Goal: Transaction & Acquisition: Purchase product/service

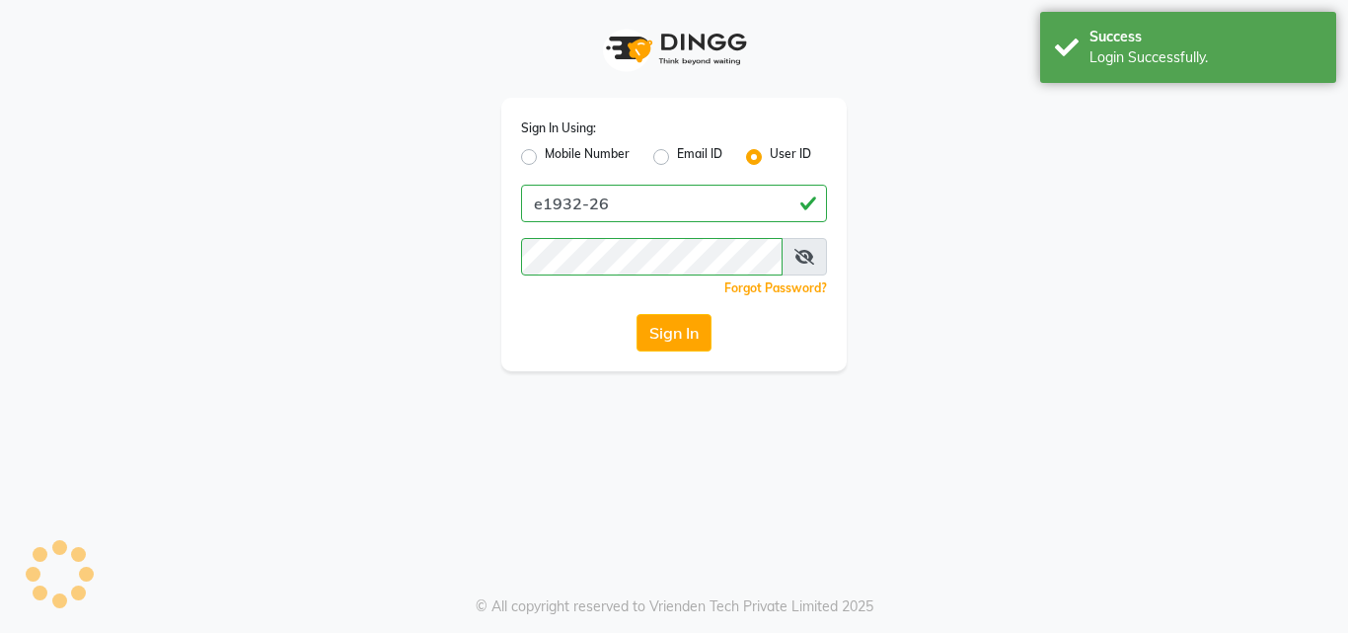
select select "service"
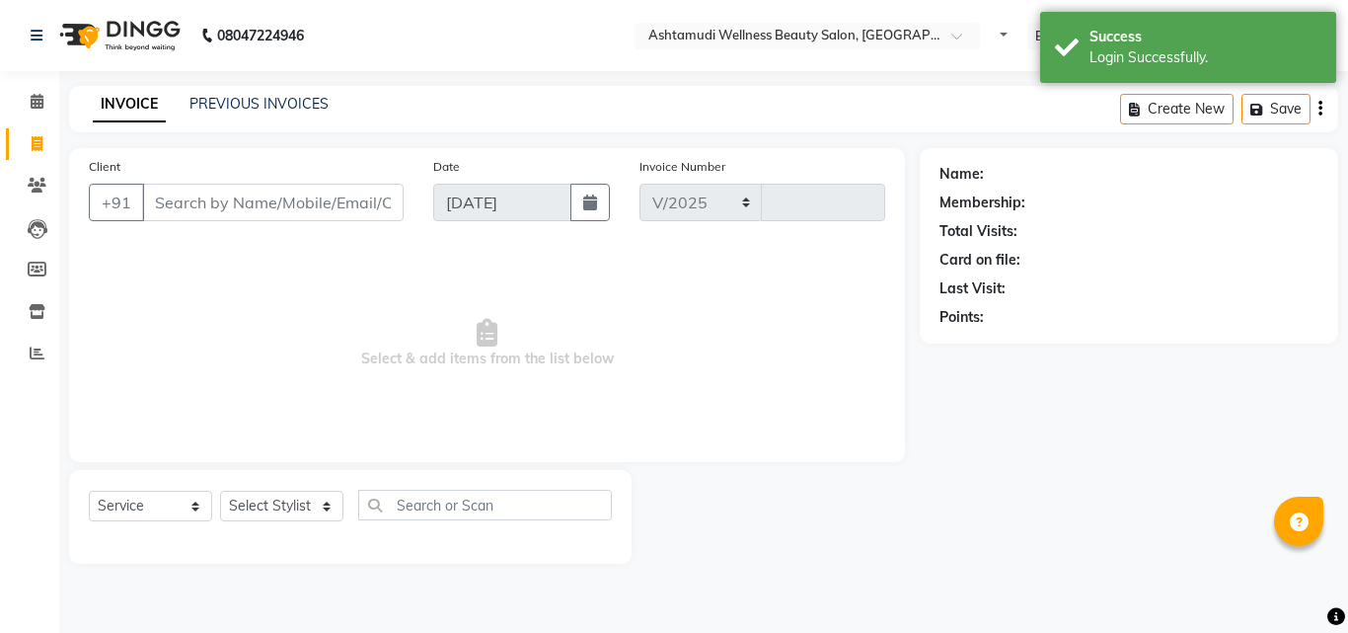
select select "en"
select select "4630"
type input "4225"
click at [33, 105] on icon at bounding box center [37, 101] width 13 height 15
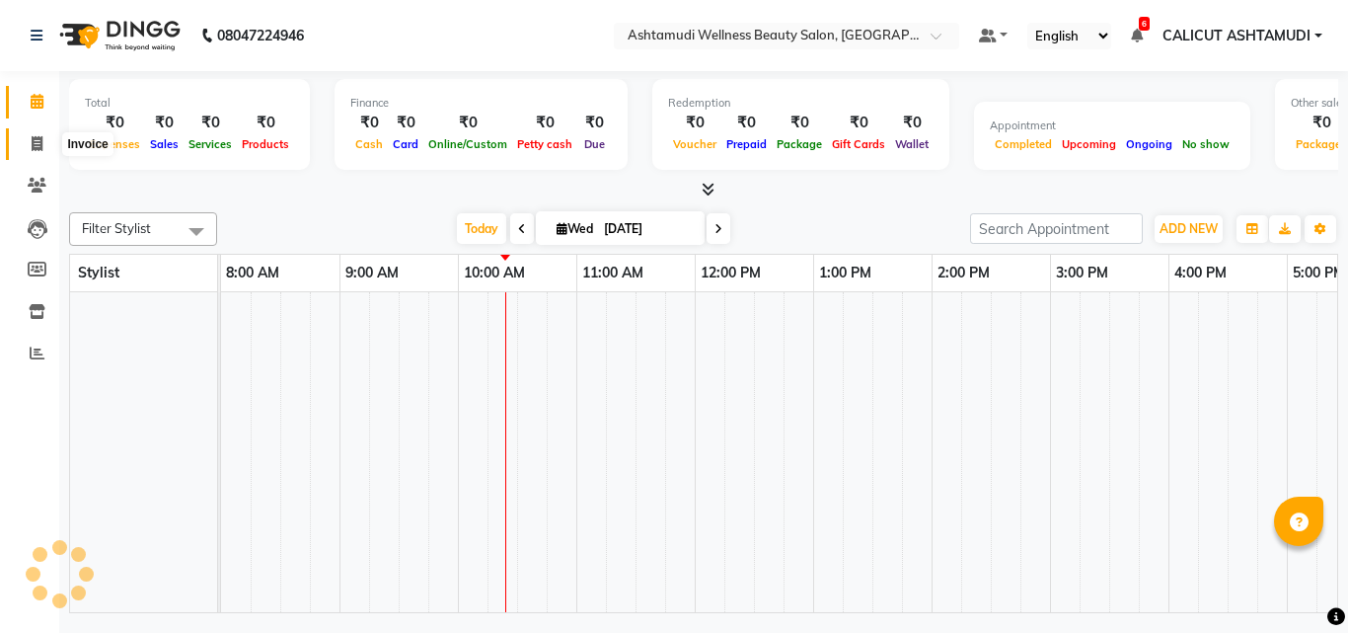
click at [36, 140] on icon at bounding box center [37, 143] width 11 height 15
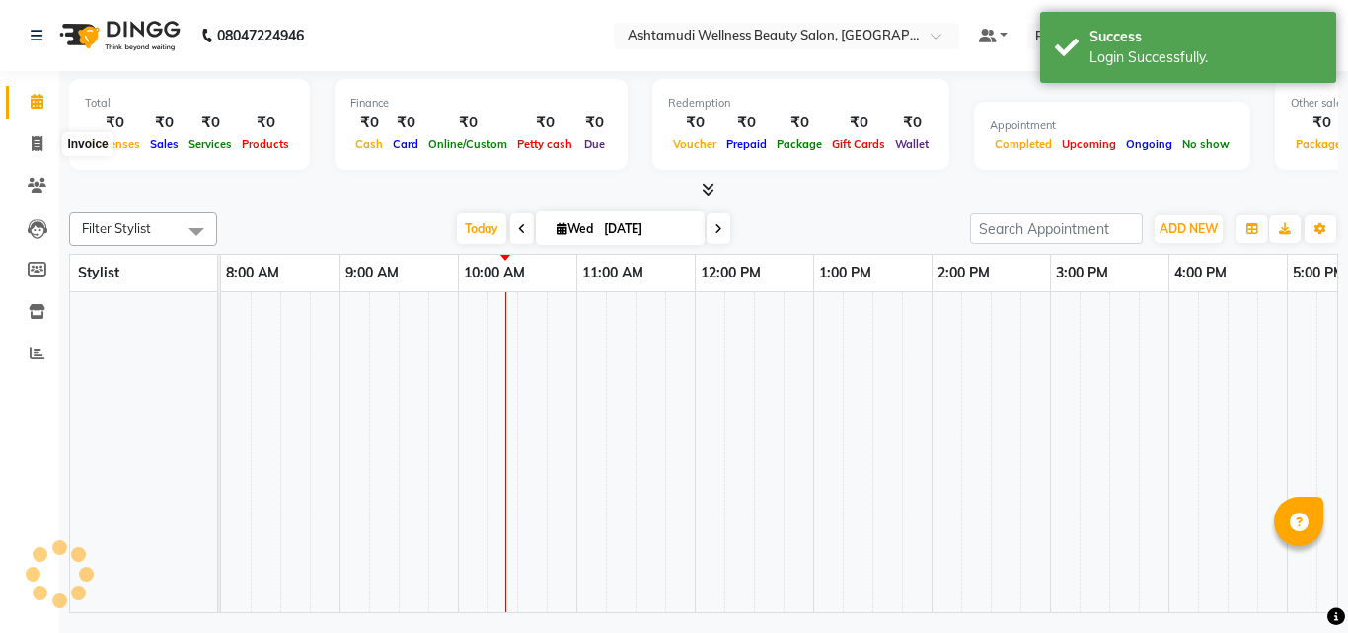
select select "service"
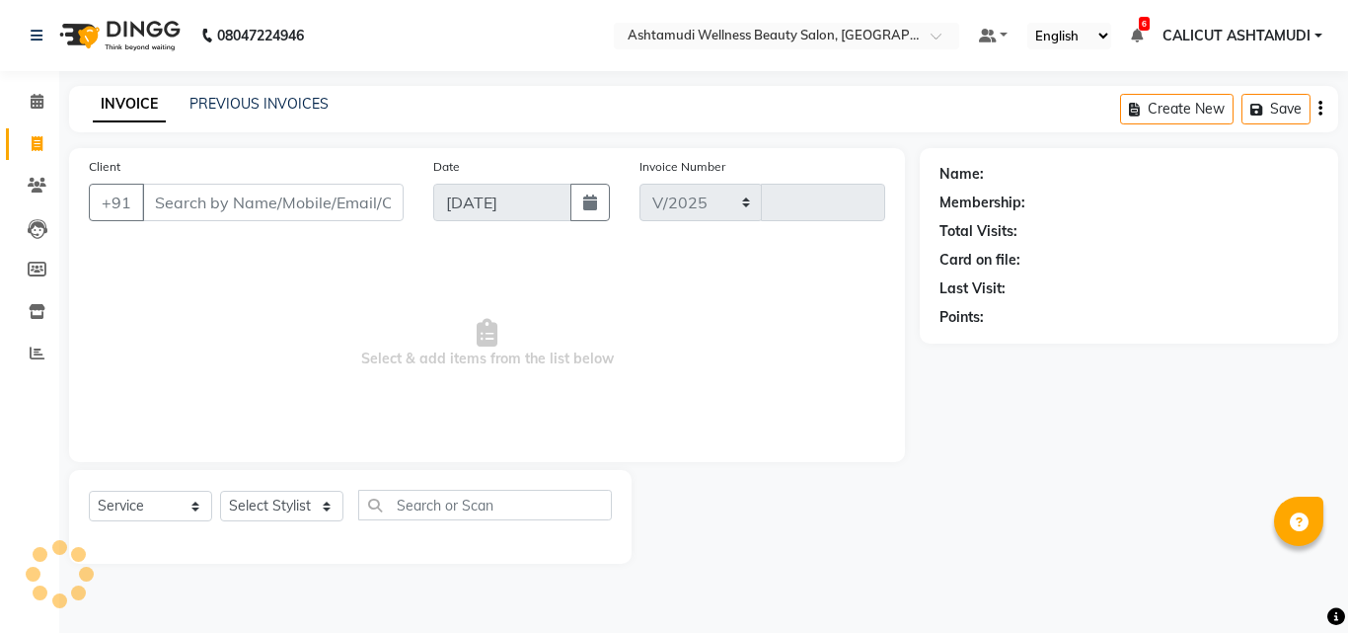
select select "4630"
type input "4225"
click at [264, 496] on select "Select Stylist [PERSON_NAME] C [PERSON_NAME] [PERSON_NAME] CALICUT ASHTAMUDI FR…" at bounding box center [281, 506] width 123 height 31
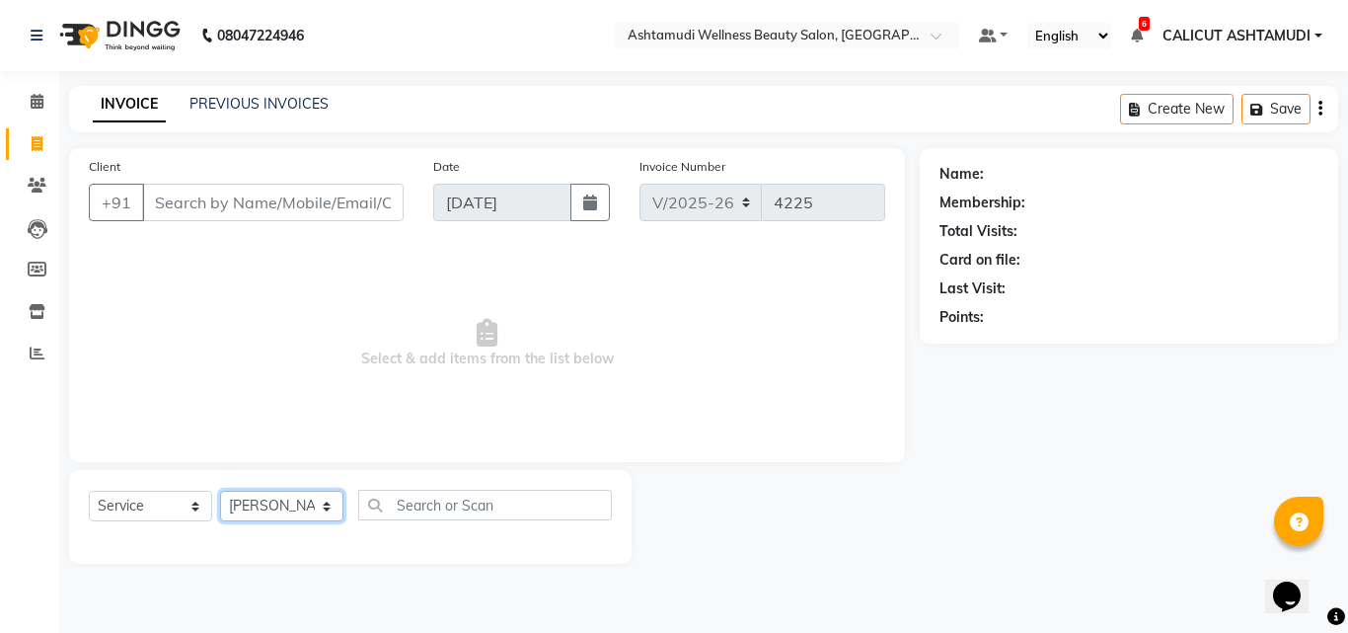
click at [220, 491] on select "Select Stylist [PERSON_NAME] C [PERSON_NAME] [PERSON_NAME] CALICUT ASHTAMUDI FR…" at bounding box center [281, 506] width 123 height 31
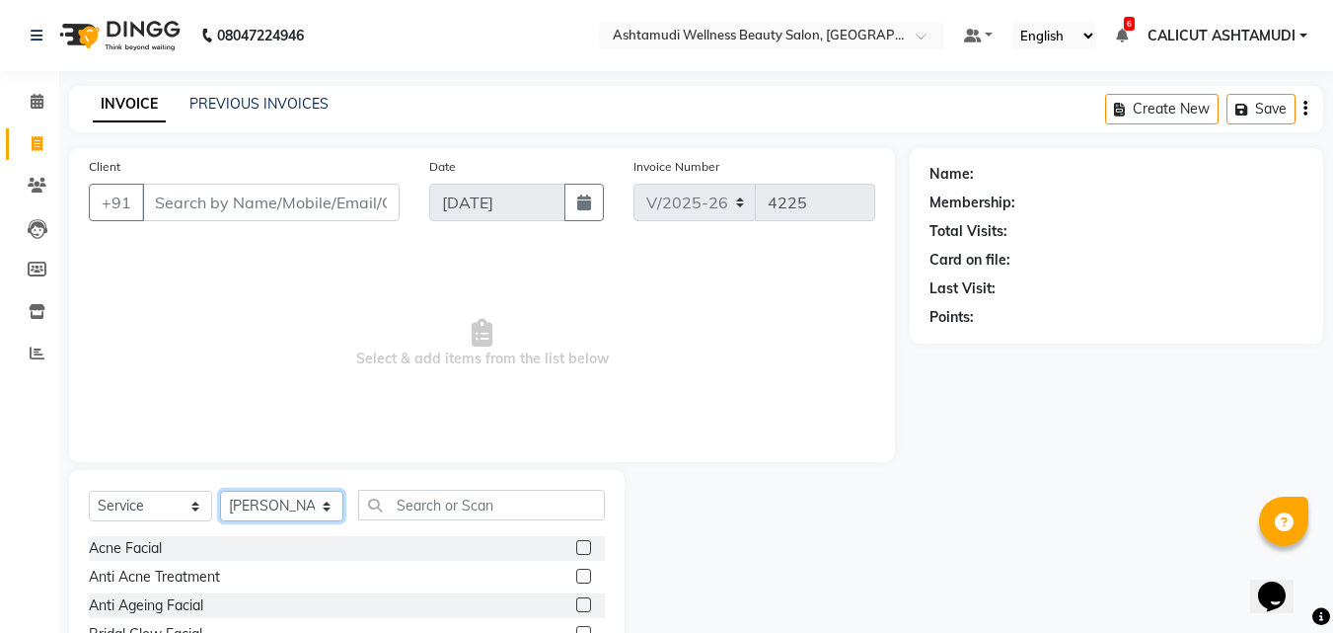
click at [265, 510] on select "Select Stylist [PERSON_NAME] C [PERSON_NAME] [PERSON_NAME] CALICUT ASHTAMUDI FR…" at bounding box center [281, 506] width 123 height 31
select select "34579"
click at [220, 491] on select "Select Stylist [PERSON_NAME] C [PERSON_NAME] [PERSON_NAME] CALICUT ASHTAMUDI FR…" at bounding box center [281, 506] width 123 height 31
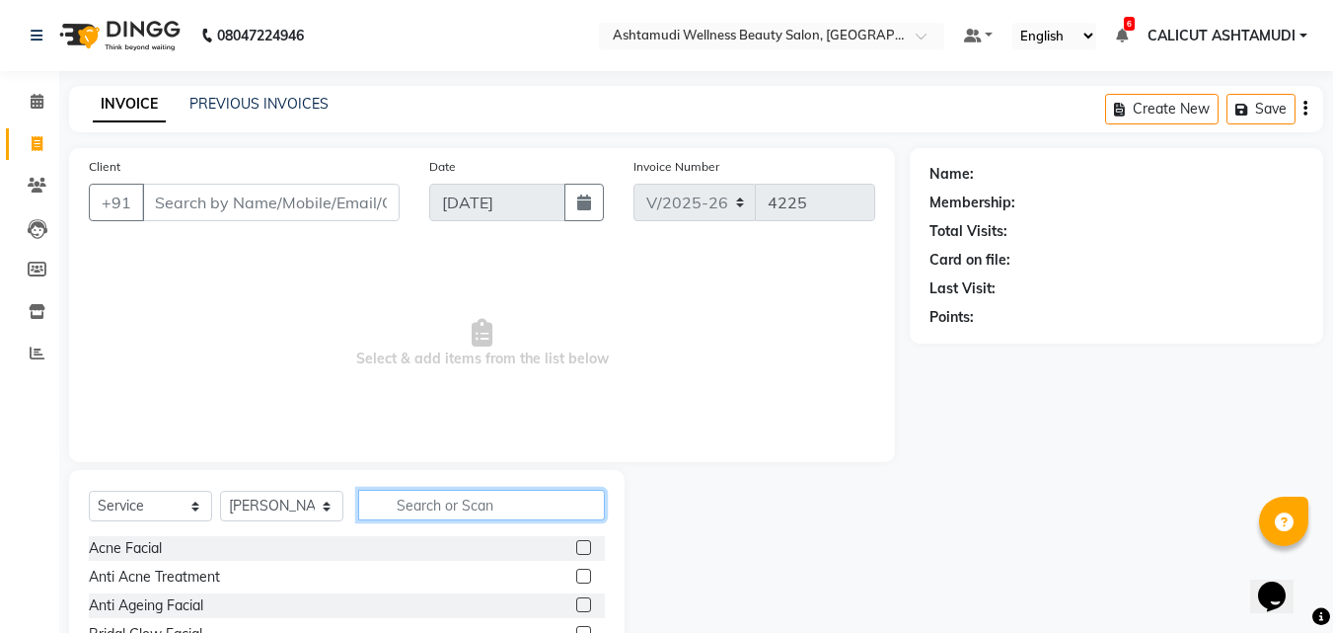
click at [414, 500] on input "text" at bounding box center [481, 505] width 247 height 31
type input "hair cut"
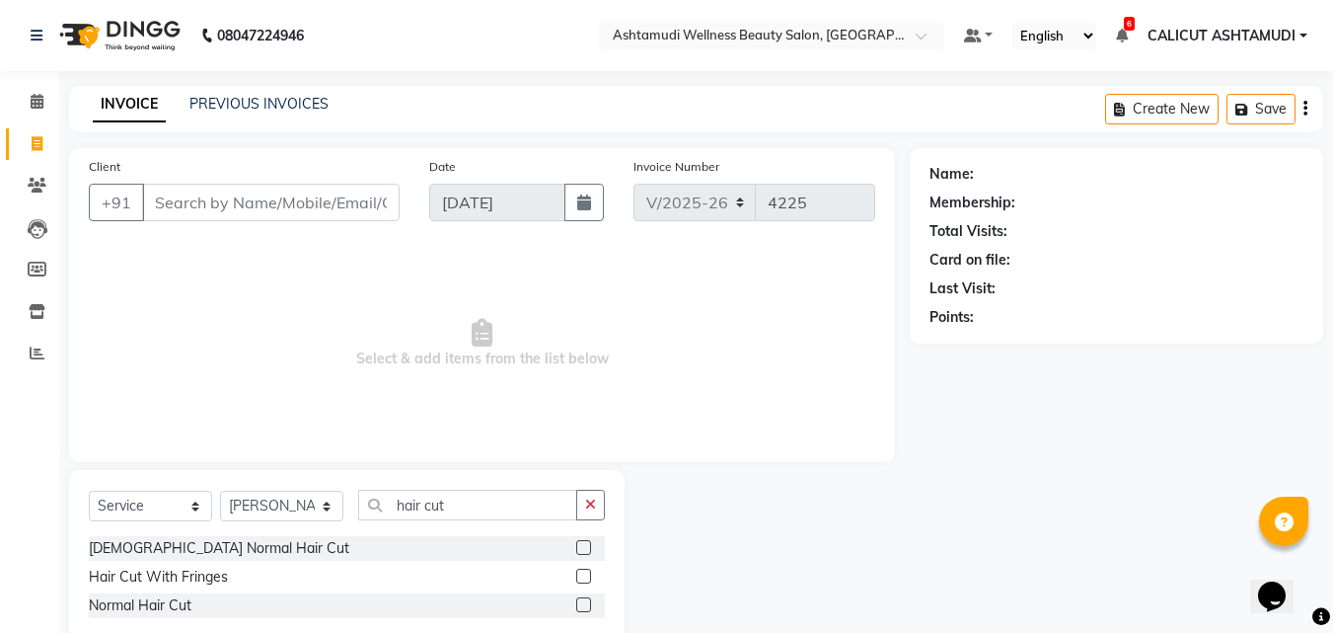
click at [580, 544] on label at bounding box center [583, 547] width 15 height 15
click at [580, 544] on input "checkbox" at bounding box center [582, 548] width 13 height 13
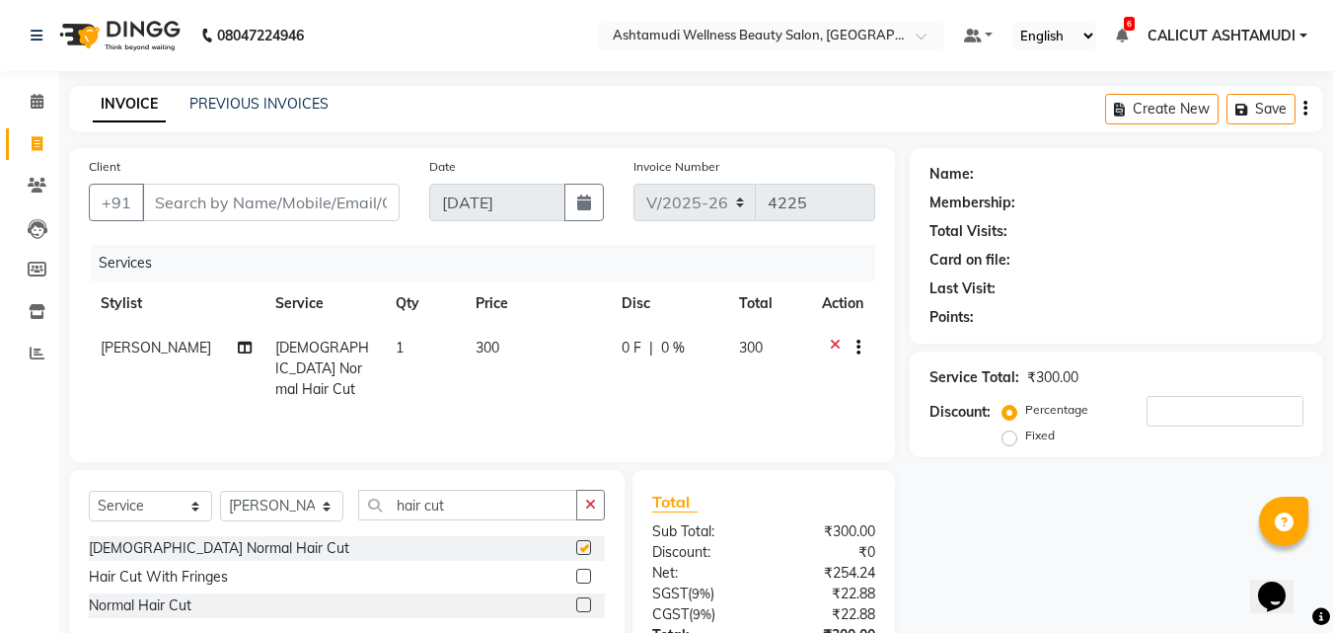
checkbox input "false"
click at [40, 104] on icon at bounding box center [37, 101] width 13 height 15
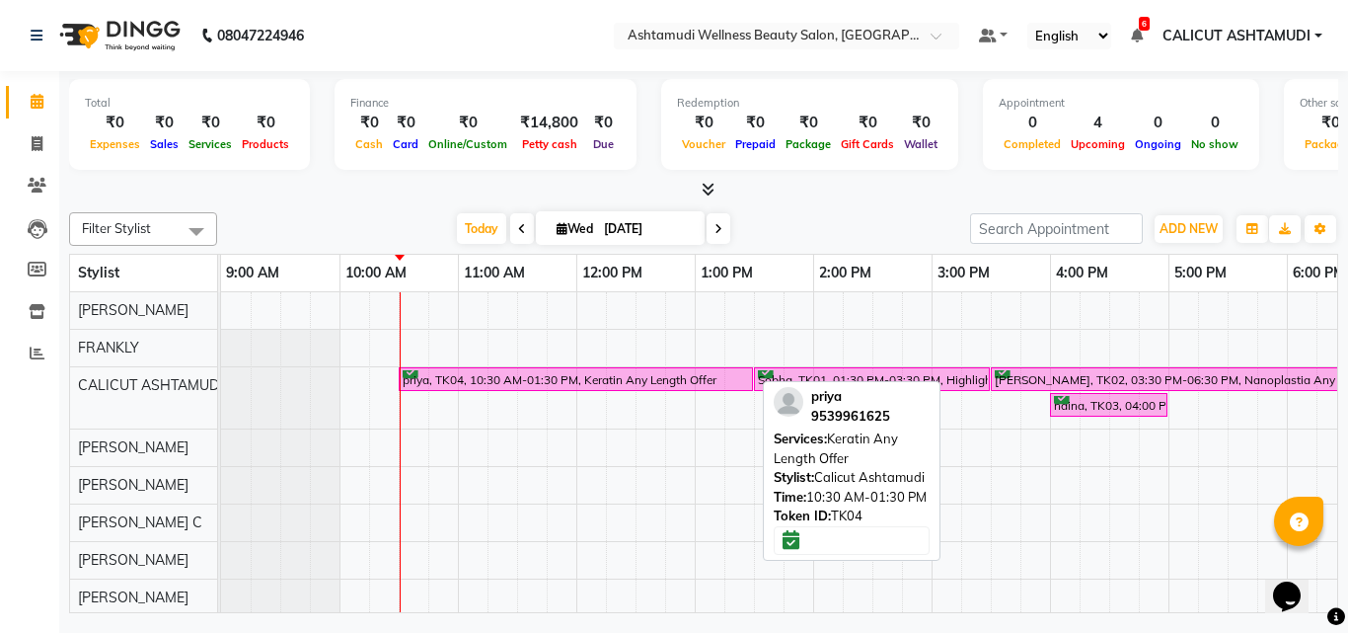
click at [452, 506] on div "priya, TK04, 10:30 AM-01:30 PM, Keratin Any Length Offer Sobha, TK01, 01:30 PM-…" at bounding box center [1109, 566] width 1777 height 549
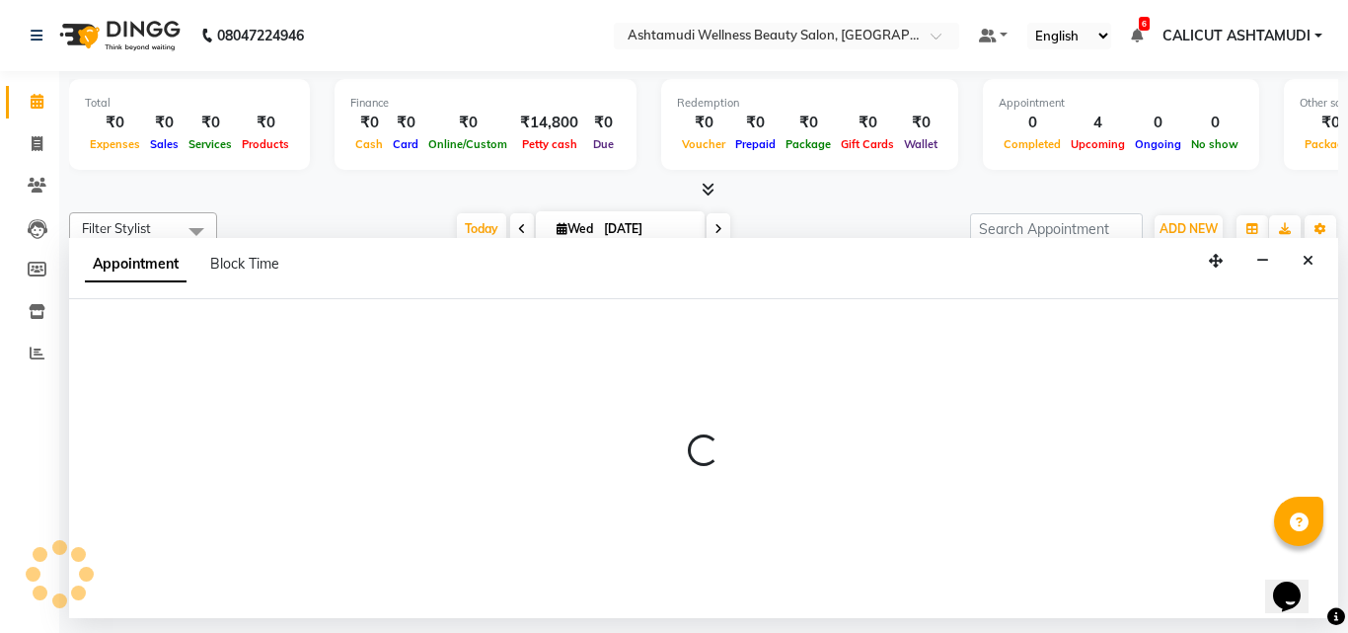
select select "49528"
select select "tentative"
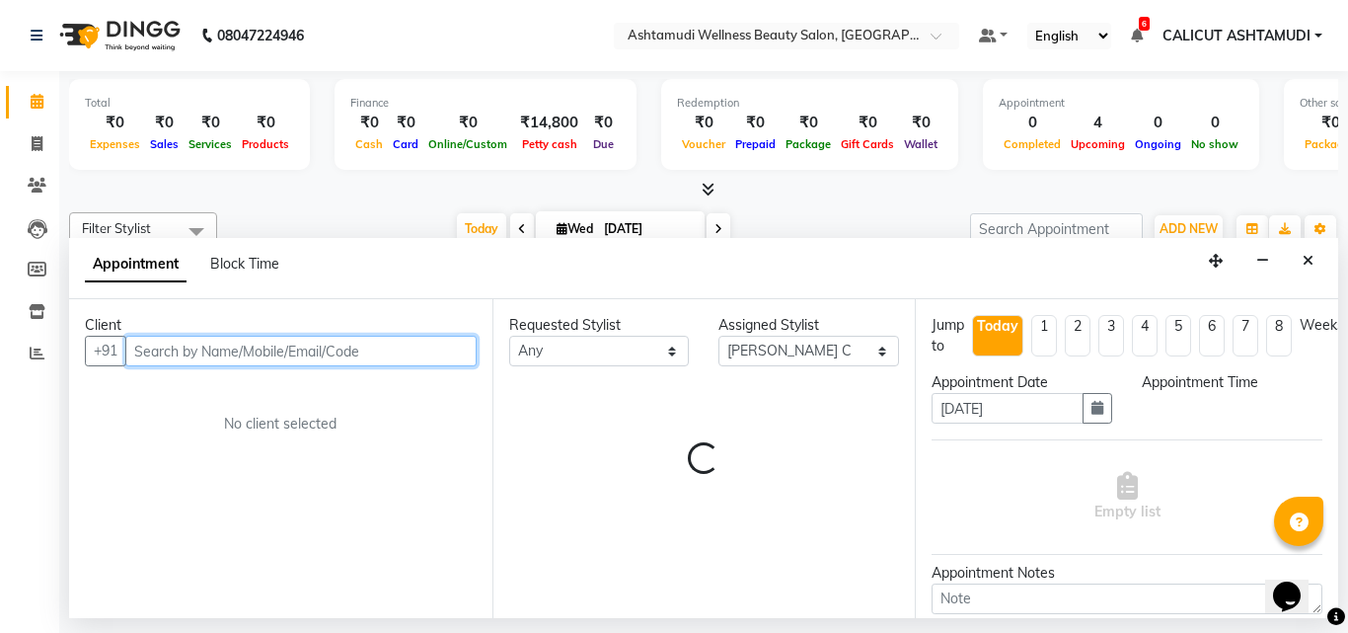
select select "645"
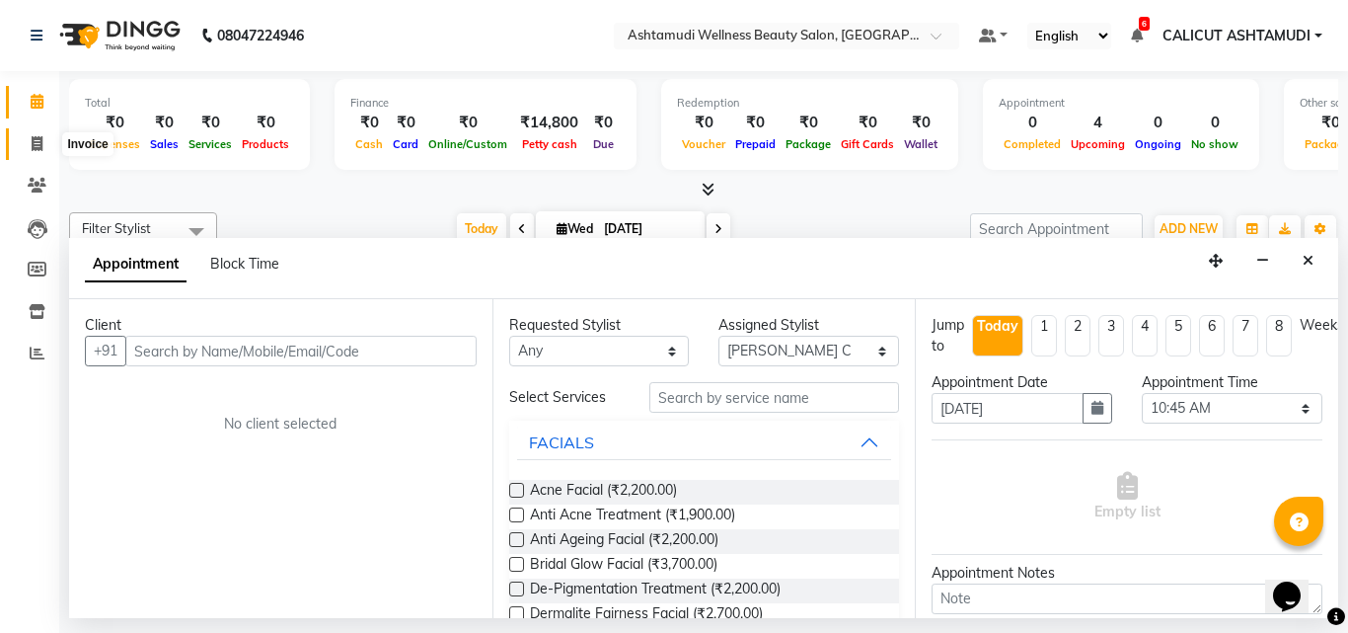
click at [37, 150] on icon at bounding box center [37, 143] width 11 height 15
select select "4630"
select select "service"
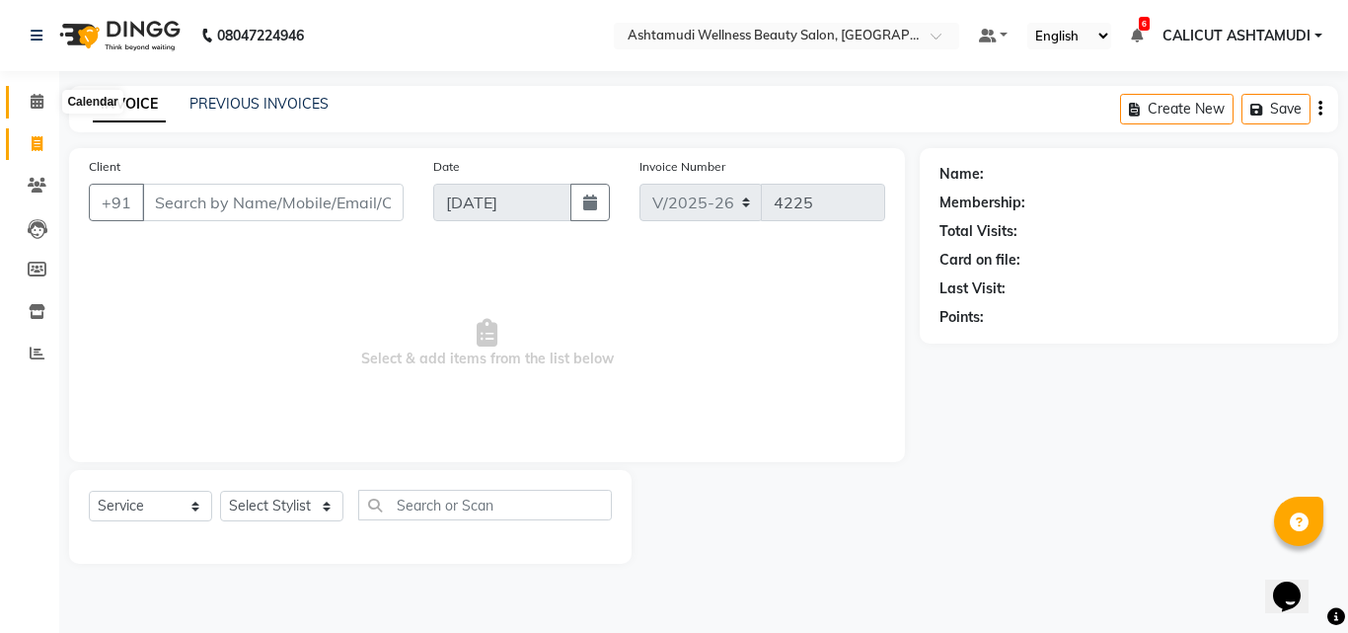
click at [41, 101] on icon at bounding box center [37, 101] width 13 height 15
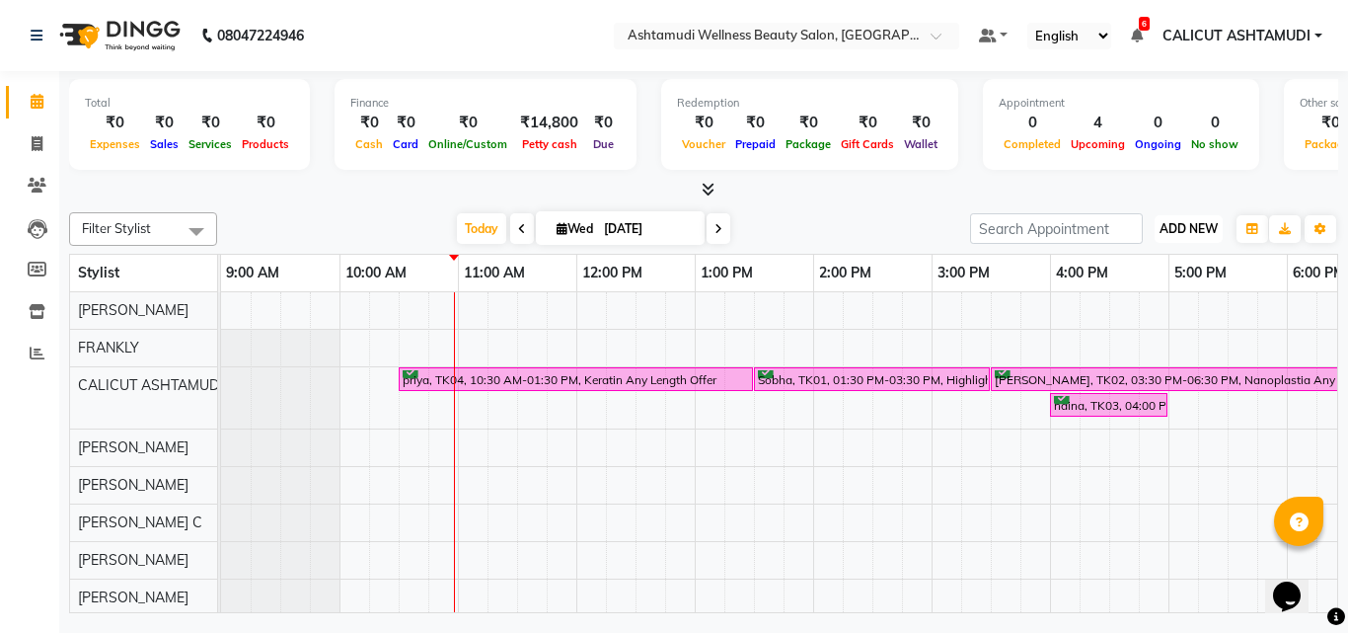
click at [1203, 232] on span "ADD NEW" at bounding box center [1189, 228] width 58 height 15
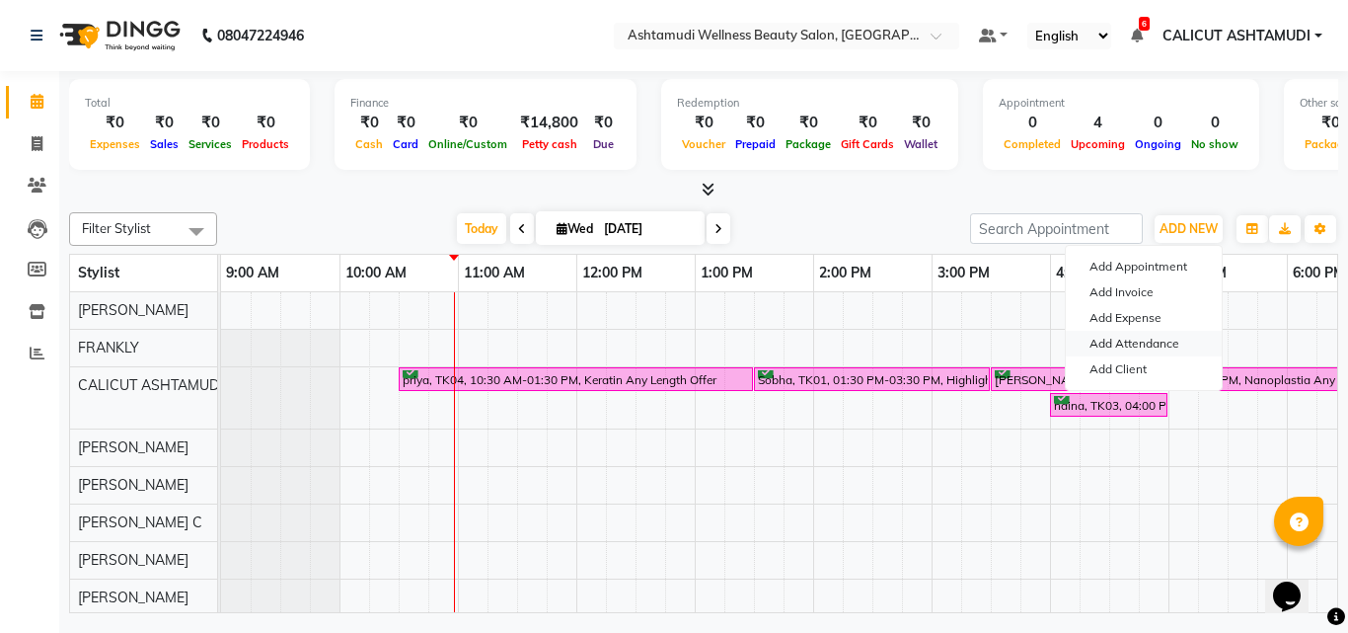
click at [1163, 349] on link "Add Attendance" at bounding box center [1144, 344] width 156 height 26
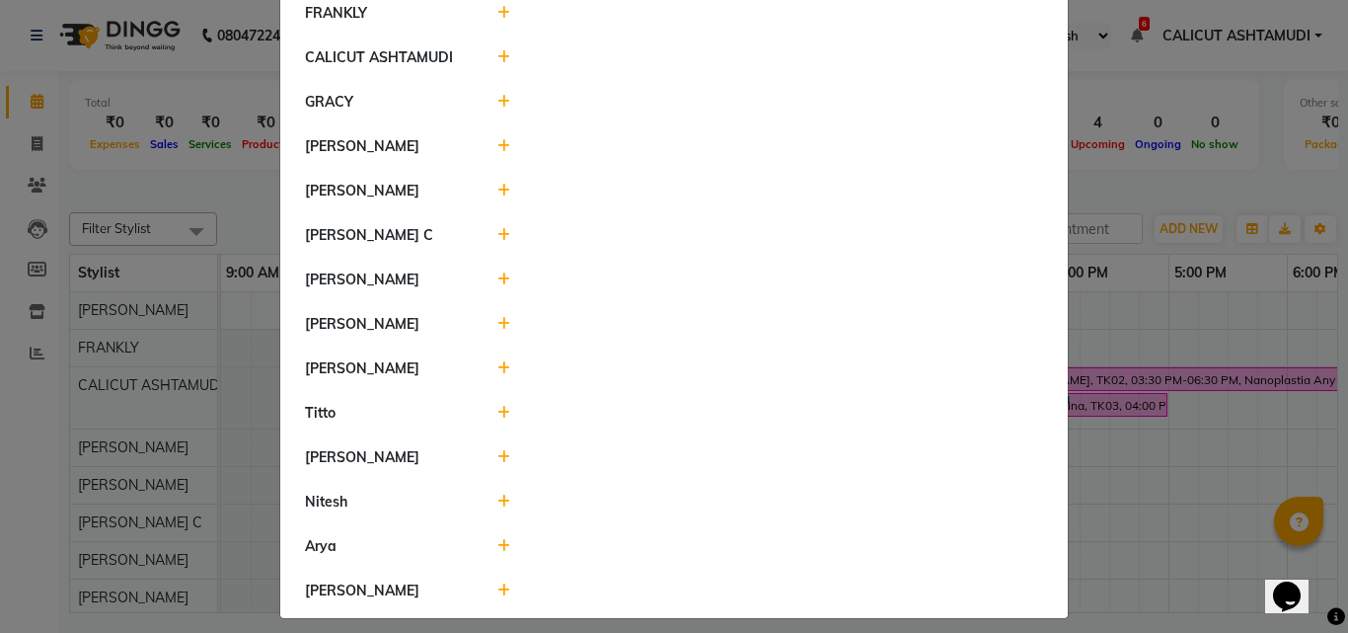
scroll to position [215, 0]
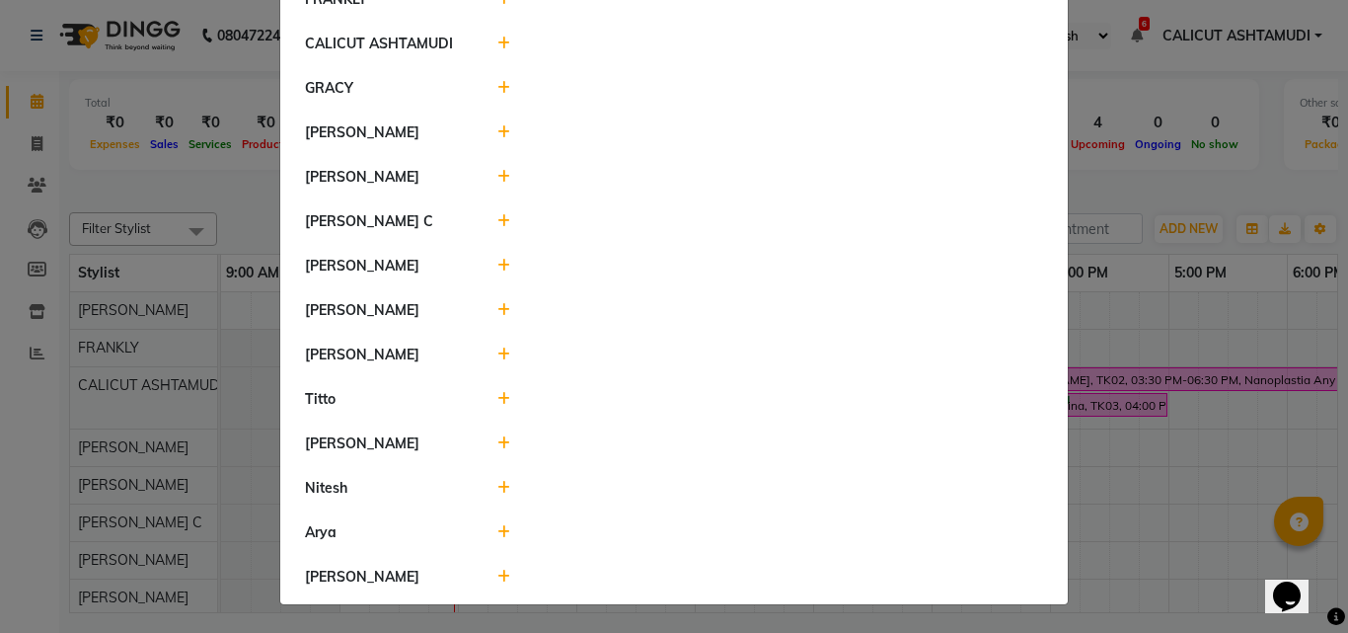
click at [497, 315] on icon at bounding box center [503, 310] width 13 height 14
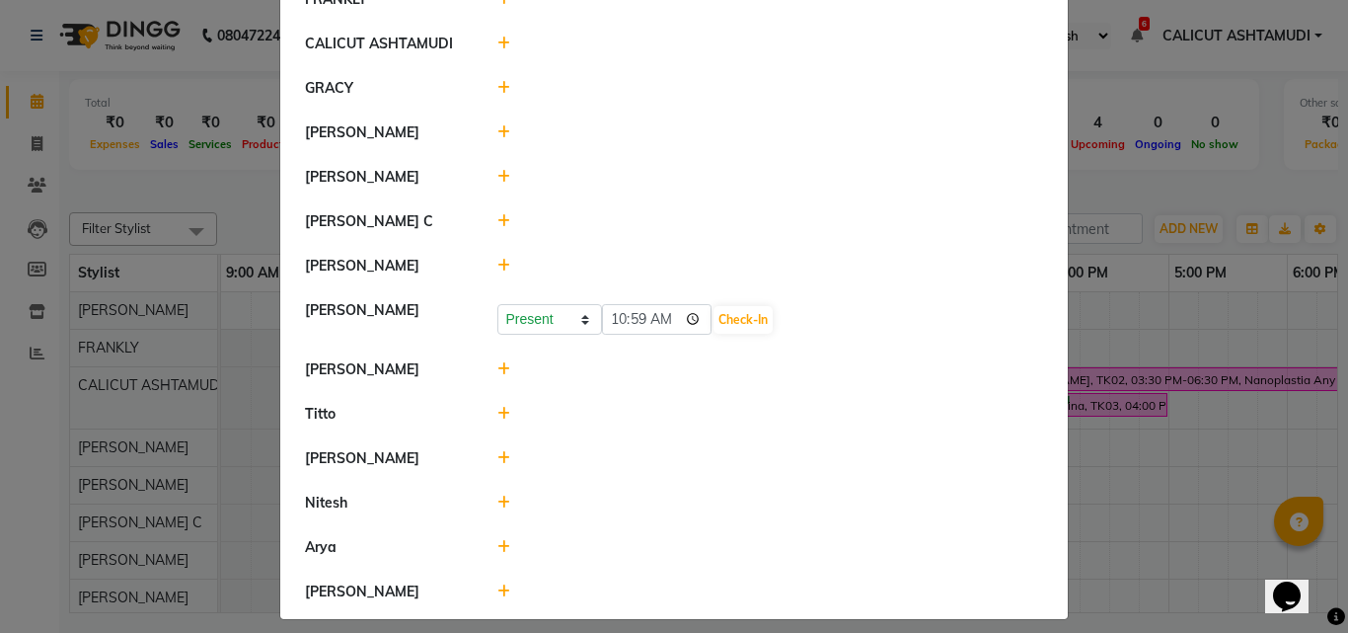
click at [489, 171] on div at bounding box center [771, 177] width 576 height 21
click at [497, 177] on icon at bounding box center [503, 177] width 13 height 14
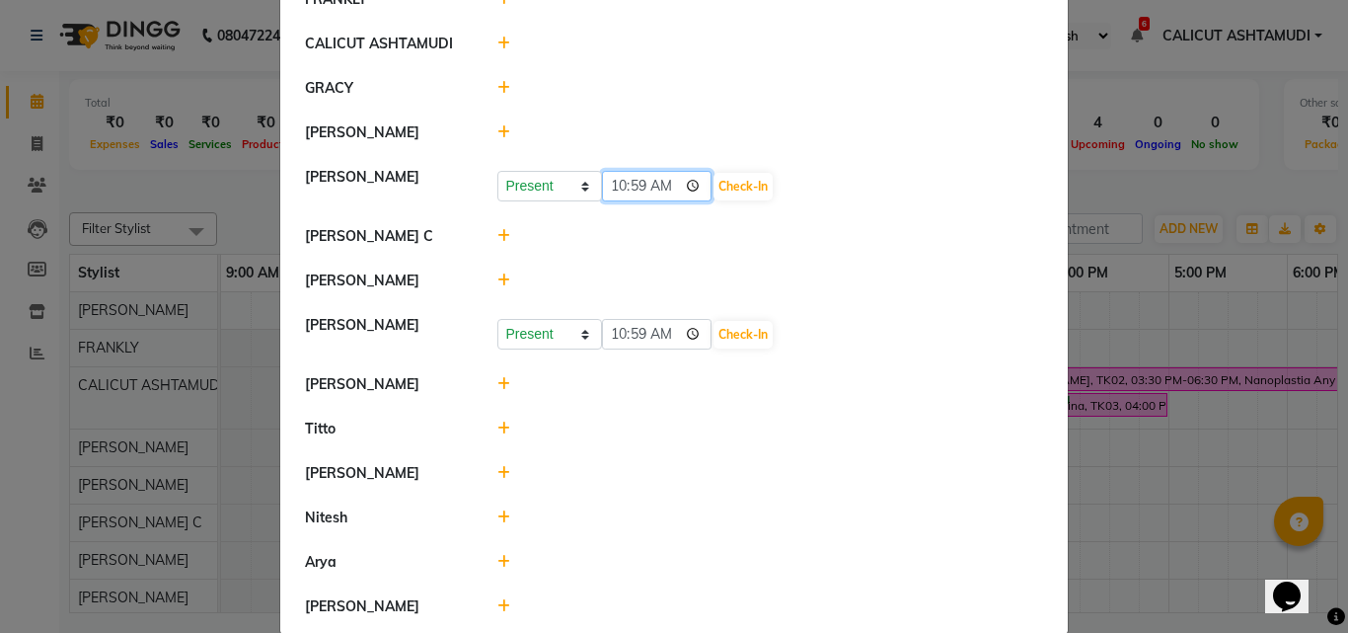
click at [638, 181] on input "10:59" at bounding box center [657, 186] width 111 height 31
type input "10:05"
click at [727, 334] on button "Check-In" at bounding box center [743, 335] width 59 height 28
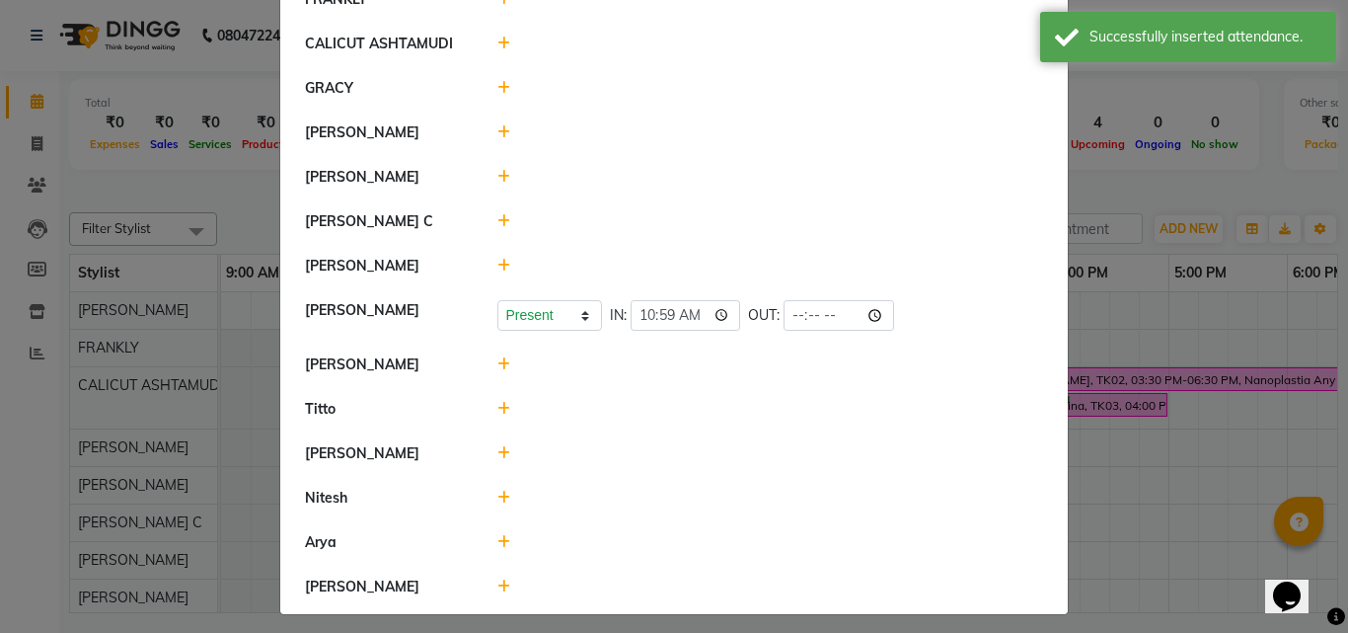
click at [495, 552] on div at bounding box center [771, 542] width 576 height 21
click at [497, 544] on icon at bounding box center [503, 542] width 13 height 14
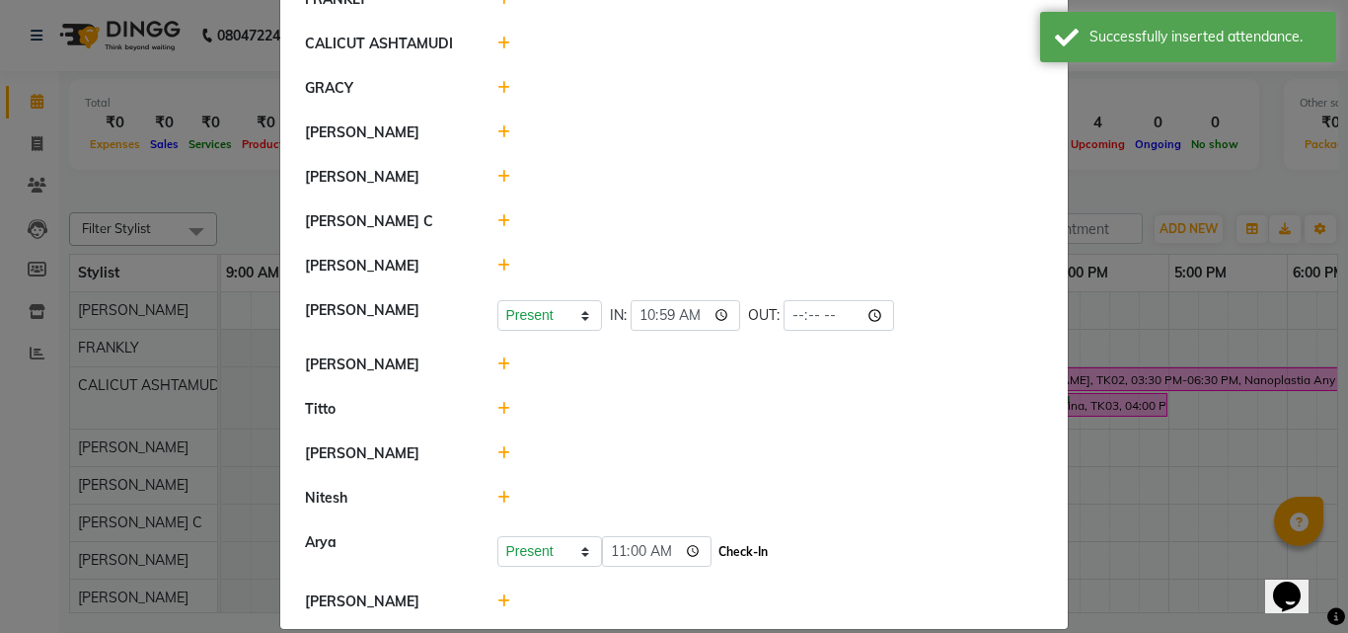
click at [734, 560] on button "Check-In" at bounding box center [743, 552] width 59 height 28
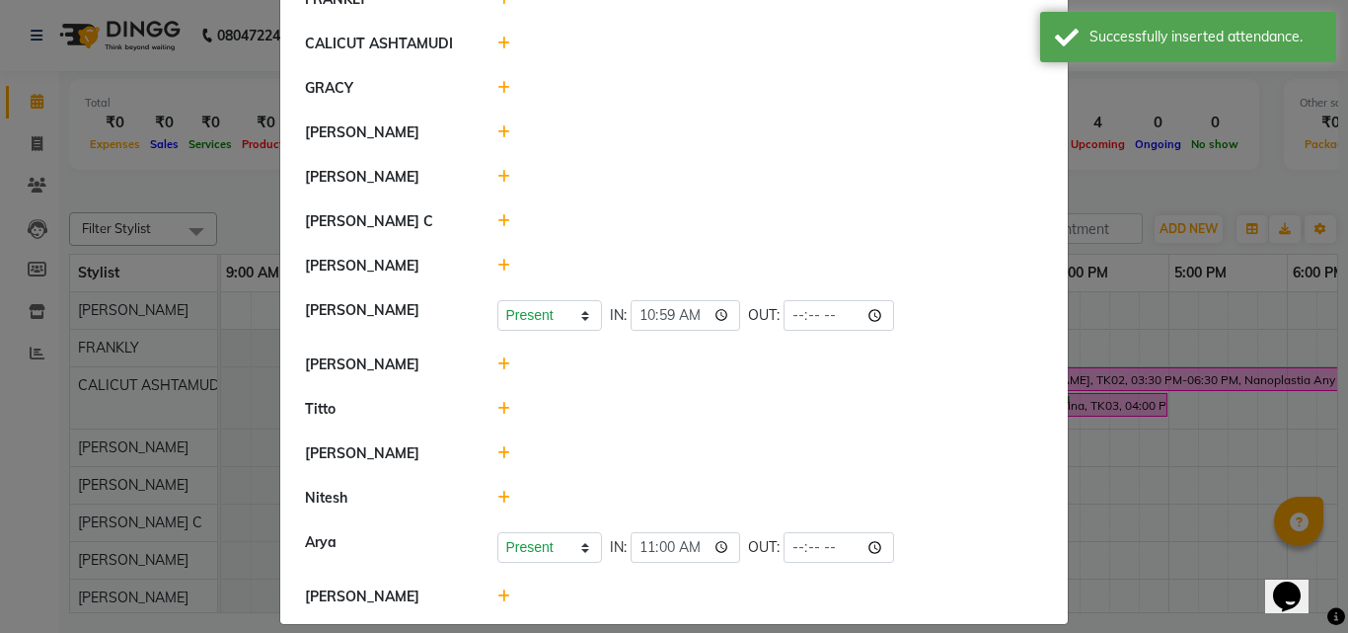
click at [485, 178] on div at bounding box center [771, 177] width 576 height 21
click at [497, 174] on icon at bounding box center [503, 177] width 13 height 14
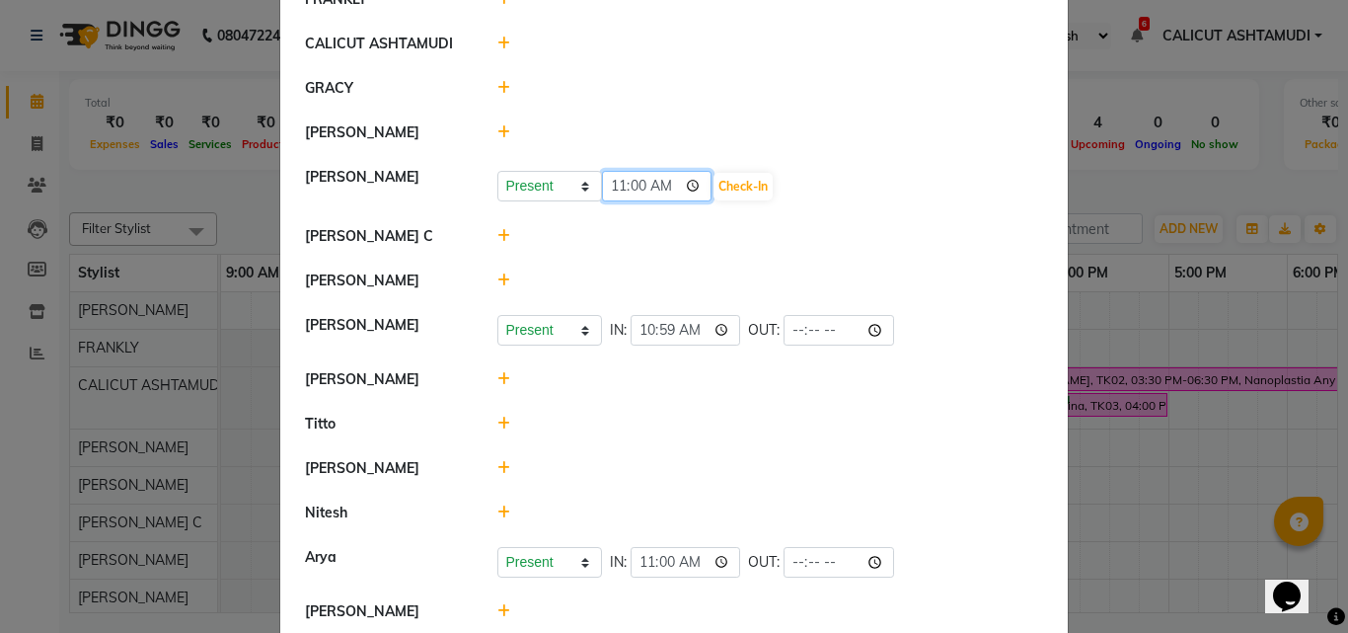
click at [603, 183] on input "11:00" at bounding box center [657, 186] width 111 height 31
type input "10:05"
click at [735, 191] on button "Check-In" at bounding box center [743, 187] width 59 height 28
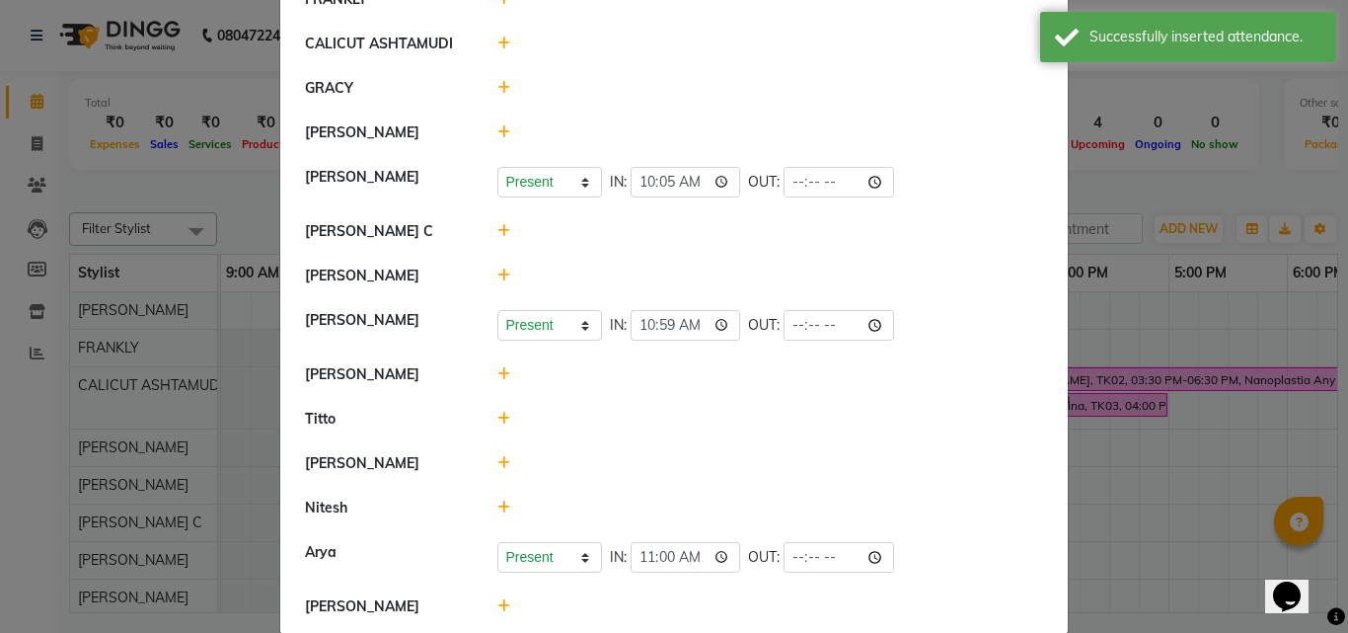
click at [499, 268] on icon at bounding box center [503, 275] width 13 height 14
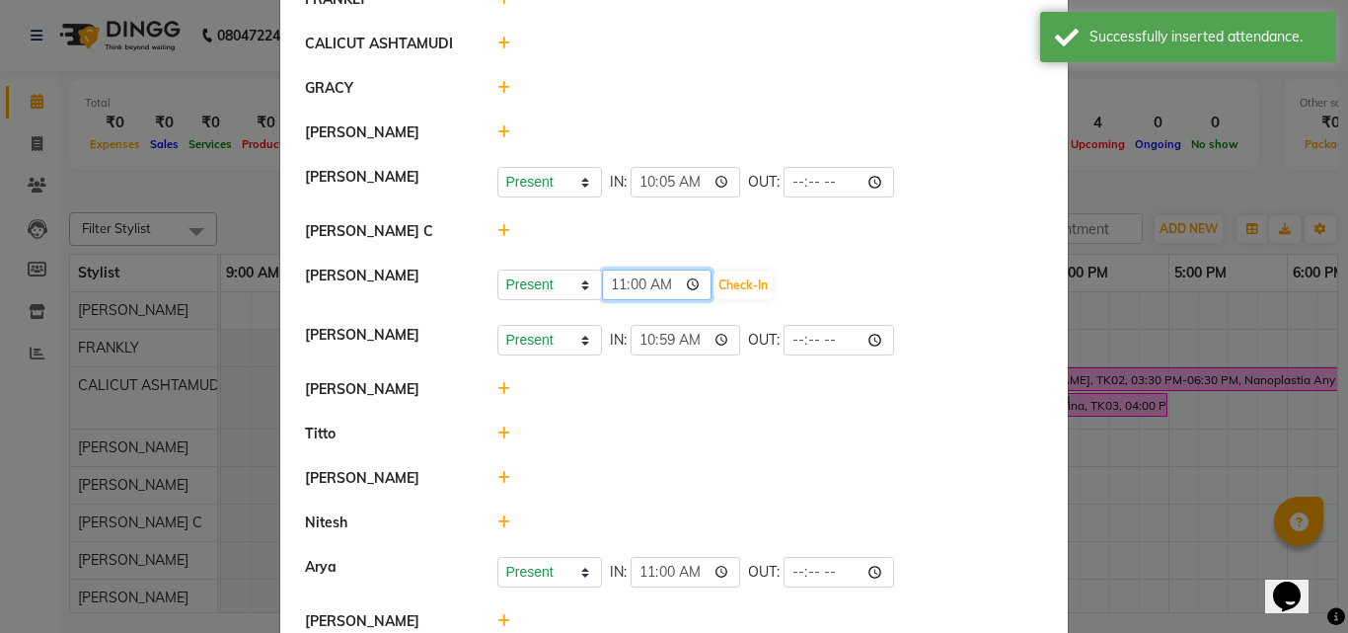
click at [616, 285] on input "11:00" at bounding box center [657, 284] width 111 height 31
type input "09:55"
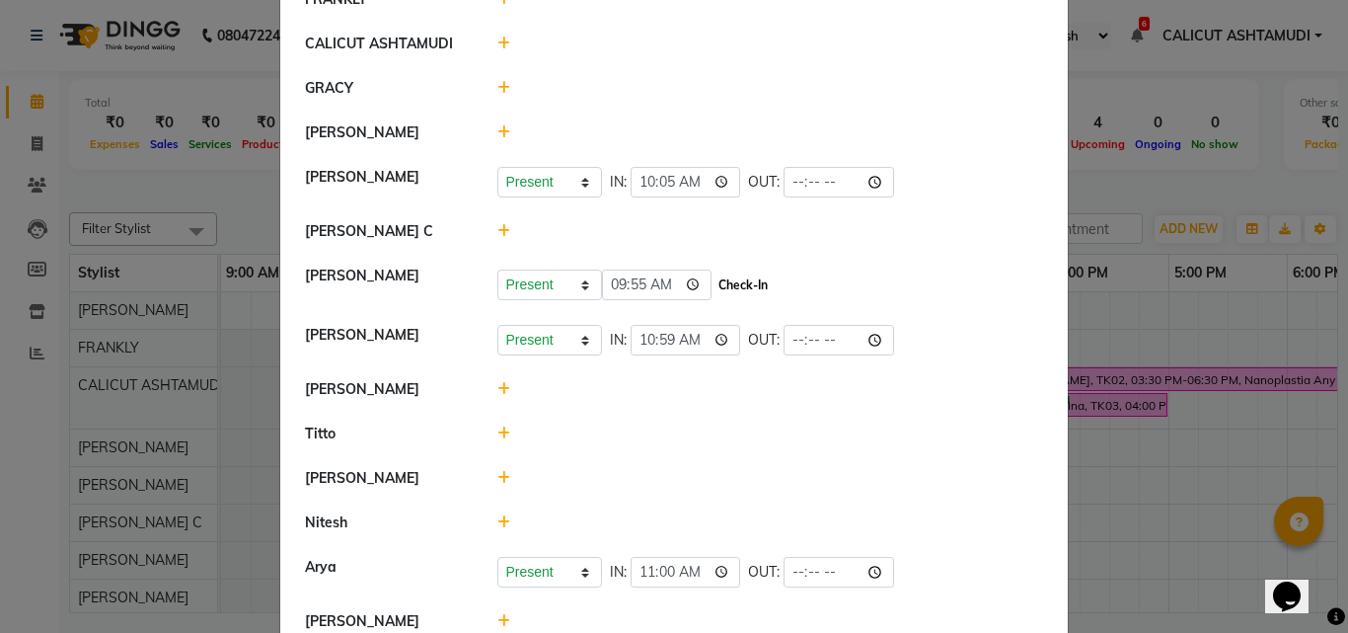
click at [746, 283] on button "Check-In" at bounding box center [743, 285] width 59 height 28
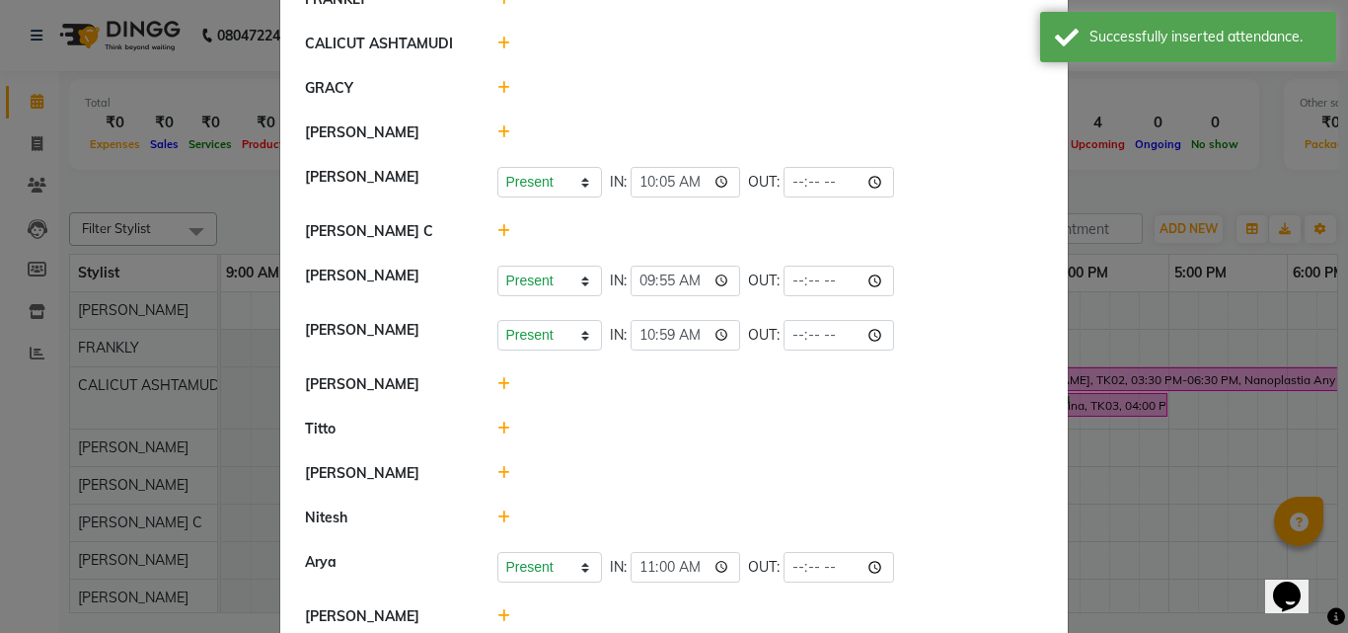
click at [497, 521] on icon at bounding box center [503, 517] width 13 height 14
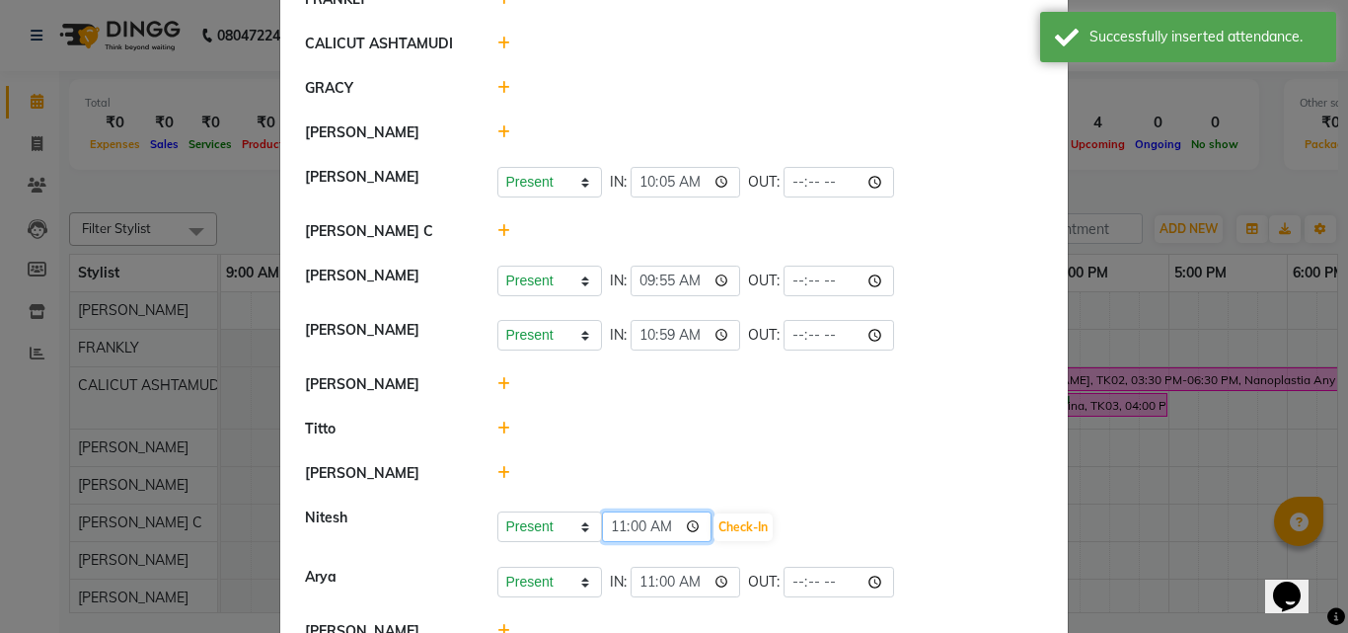
click at [613, 524] on input "11:00" at bounding box center [657, 526] width 111 height 31
type input "09:55"
drag, startPoint x: 739, startPoint y: 517, endPoint x: 727, endPoint y: 513, distance: 12.5
click at [740, 516] on button "Check-In" at bounding box center [743, 527] width 59 height 28
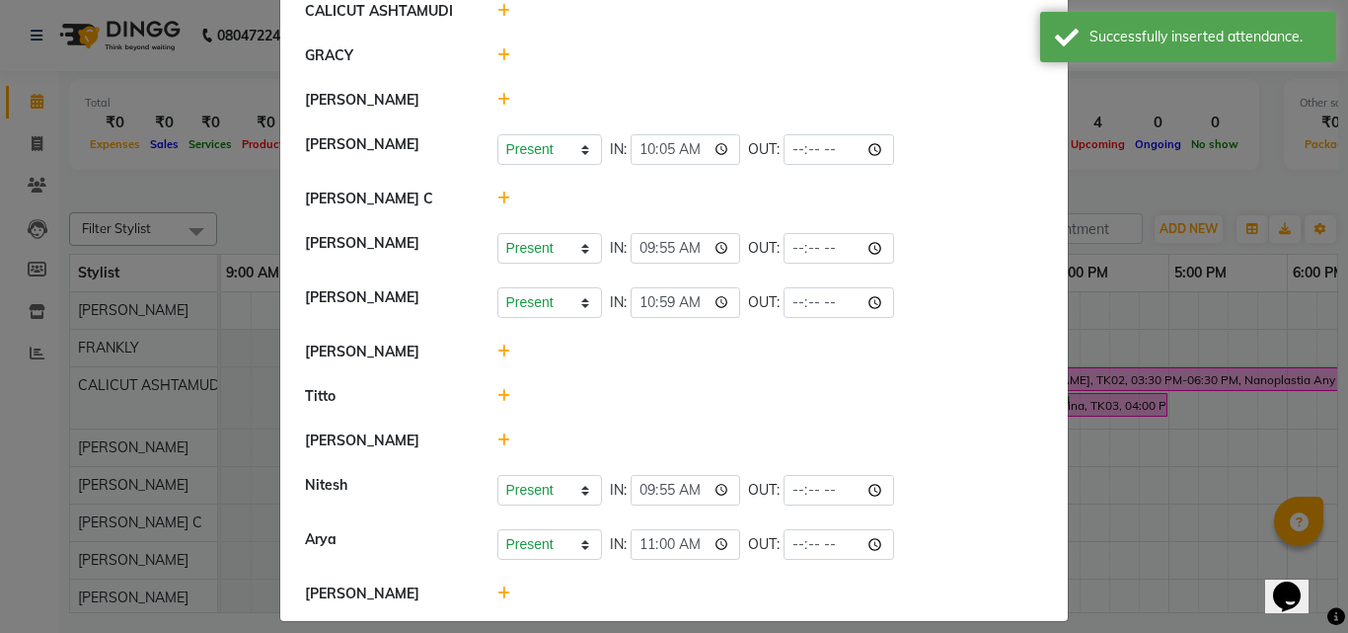
scroll to position [265, 0]
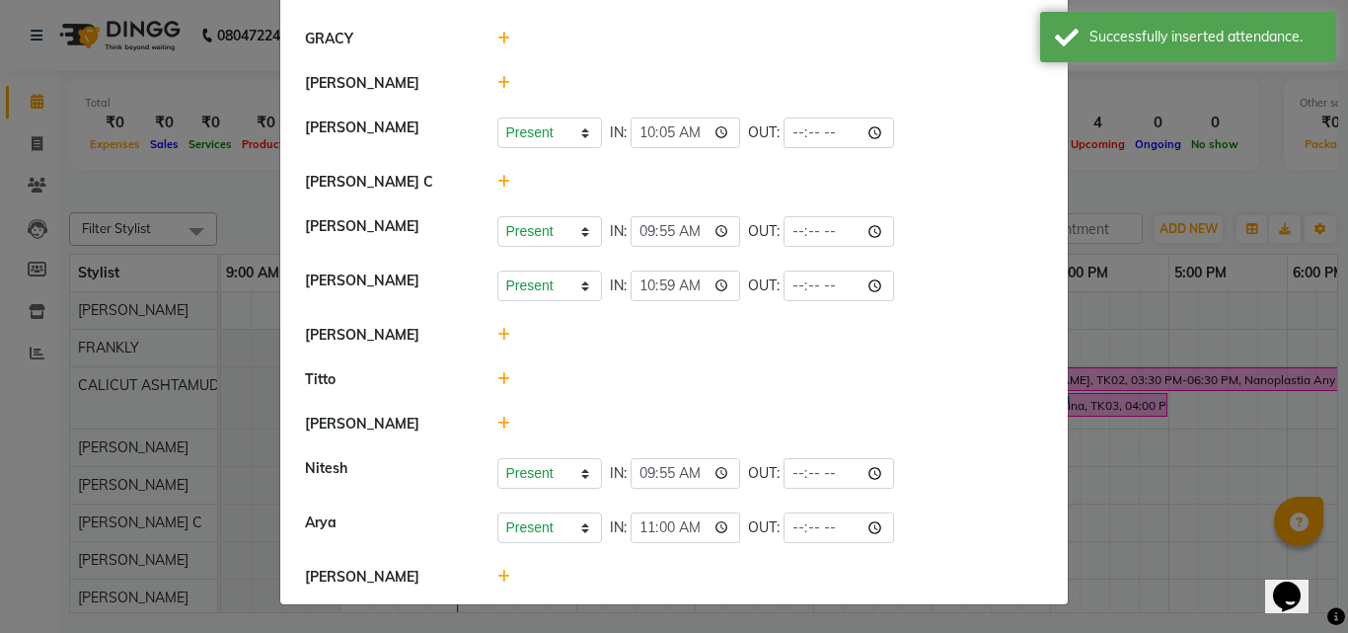
click at [502, 575] on div at bounding box center [771, 577] width 576 height 21
click at [497, 579] on icon at bounding box center [503, 576] width 13 height 14
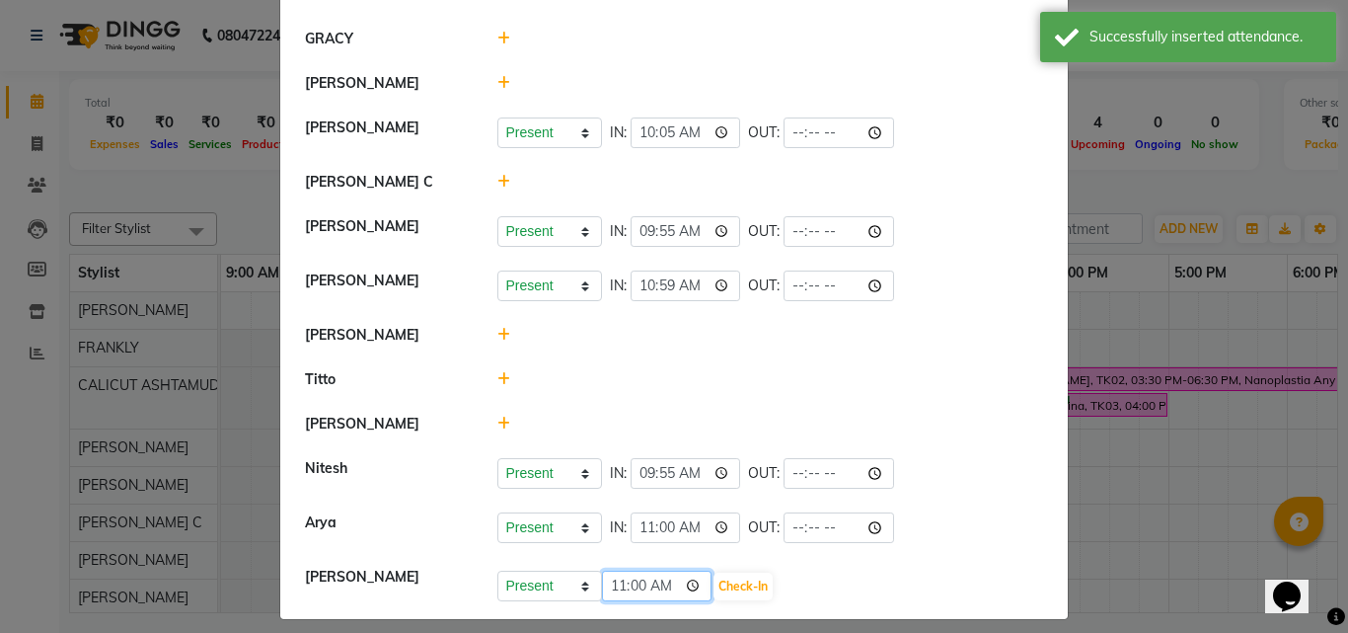
click at [602, 584] on input "11:00" at bounding box center [657, 585] width 111 height 31
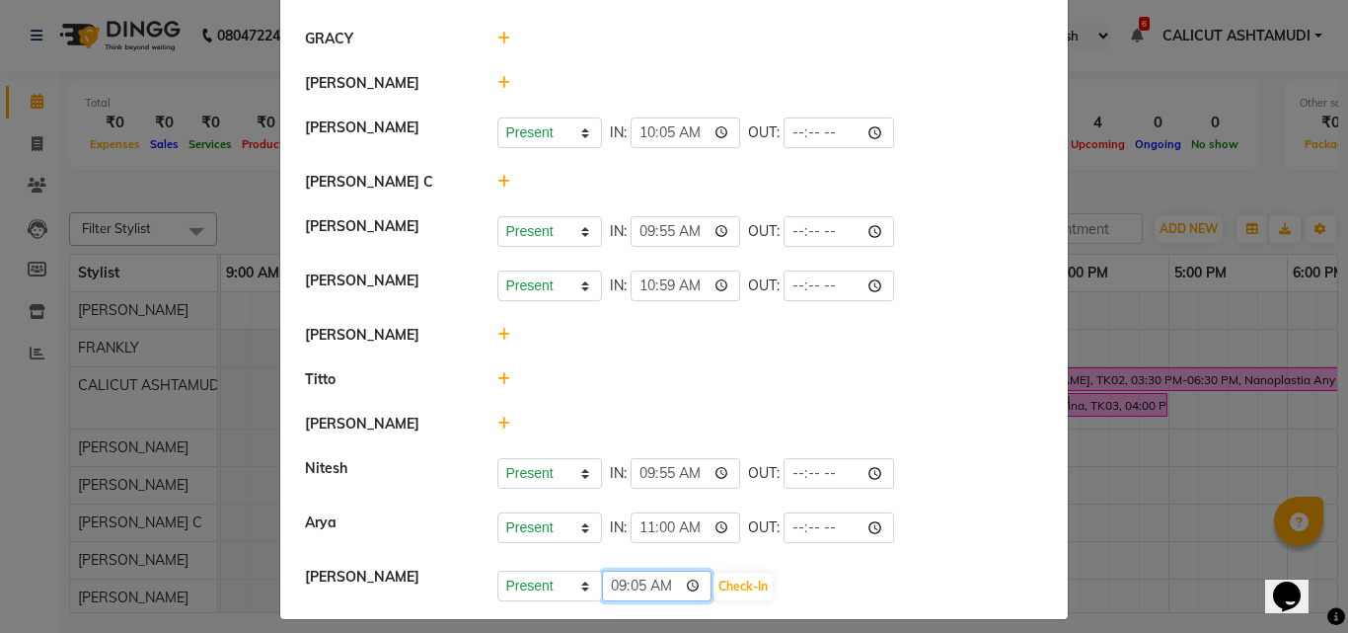
type input "09:55"
click at [730, 584] on button "Check-In" at bounding box center [743, 586] width 59 height 28
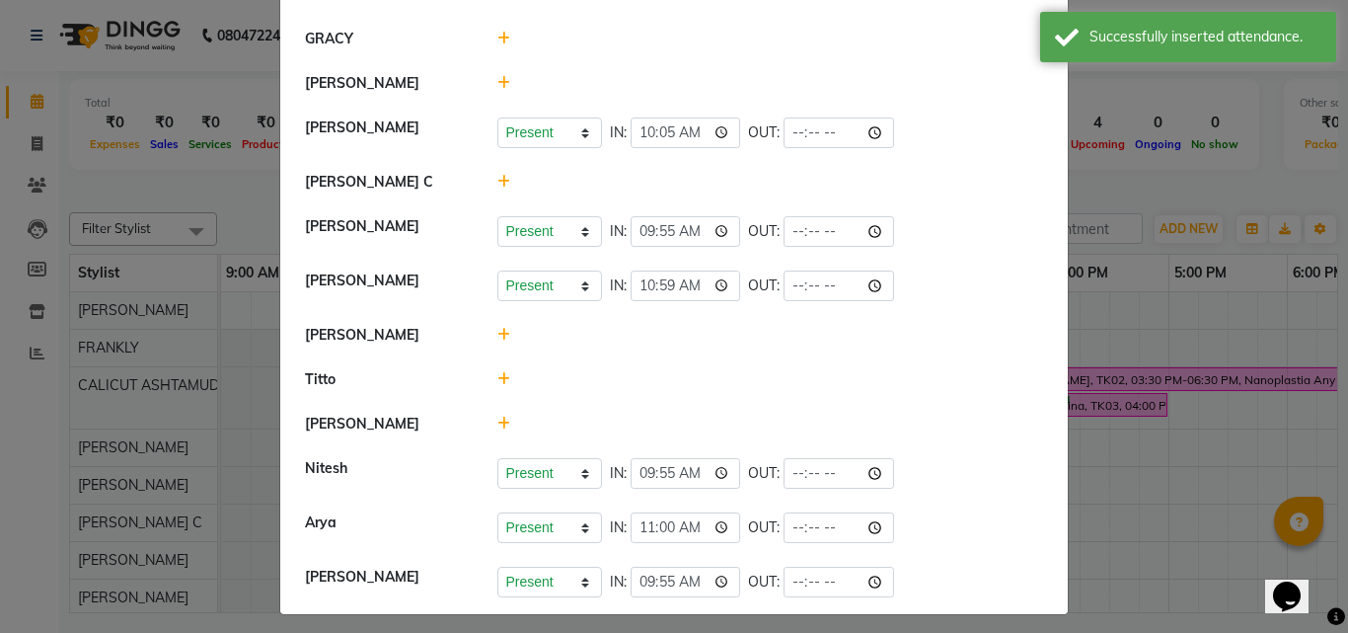
click at [497, 382] on icon at bounding box center [503, 379] width 13 height 14
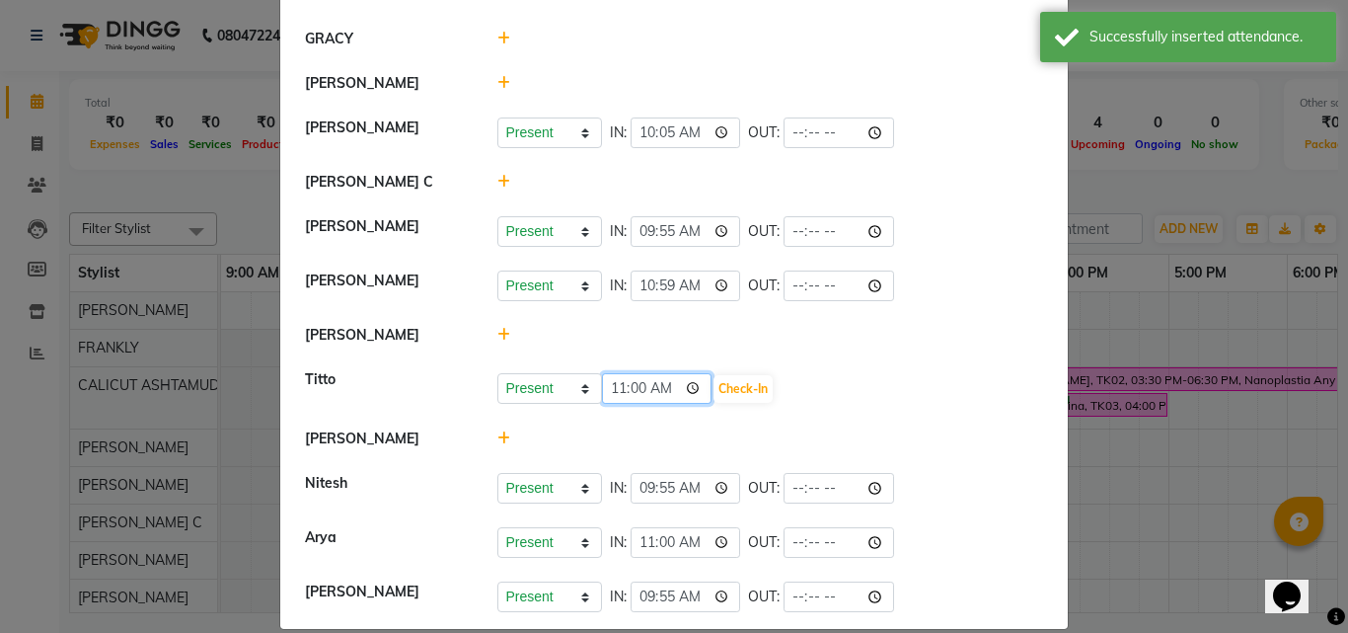
click at [614, 389] on input "11:00" at bounding box center [657, 388] width 111 height 31
type input "10:00"
click at [734, 390] on button "Check-In" at bounding box center [743, 389] width 59 height 28
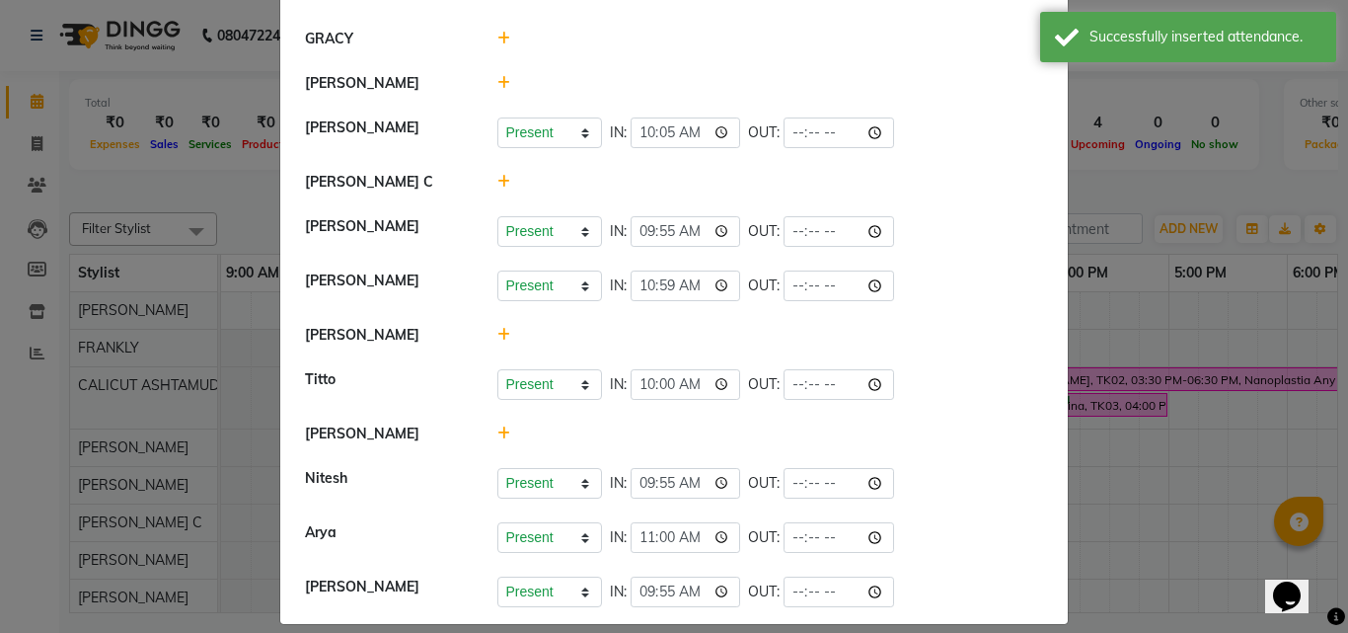
scroll to position [166, 0]
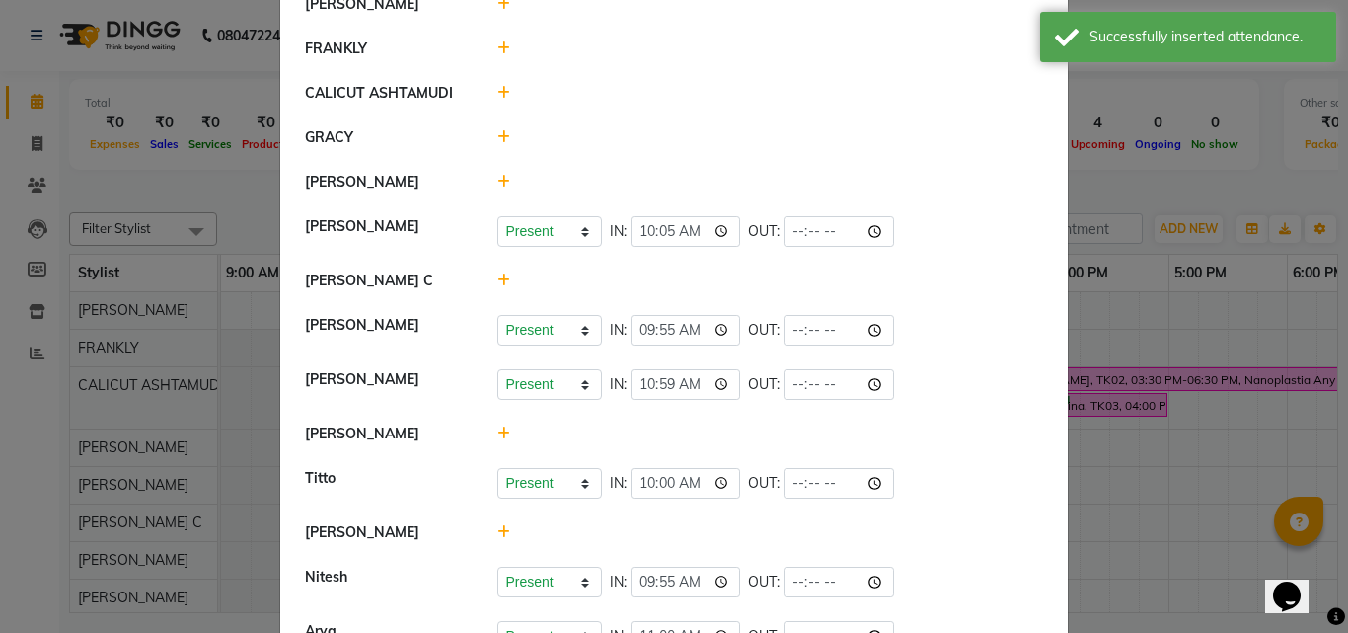
click at [502, 280] on div at bounding box center [771, 280] width 576 height 21
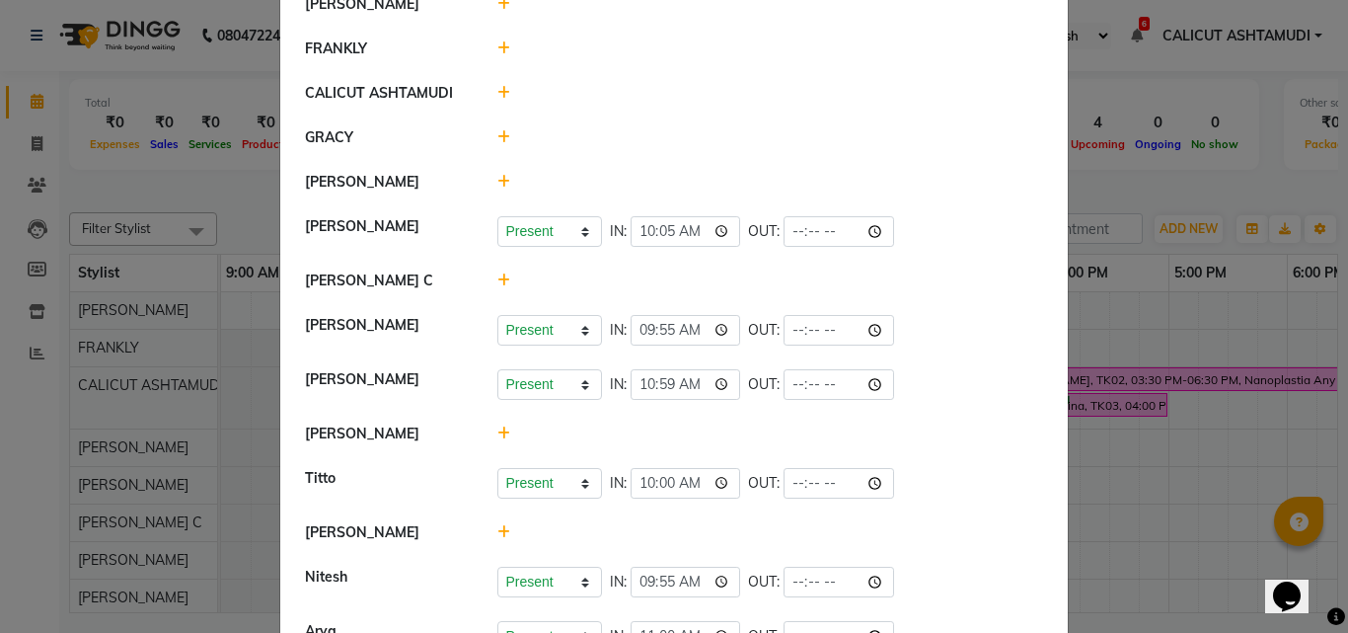
click at [501, 282] on icon at bounding box center [503, 280] width 13 height 14
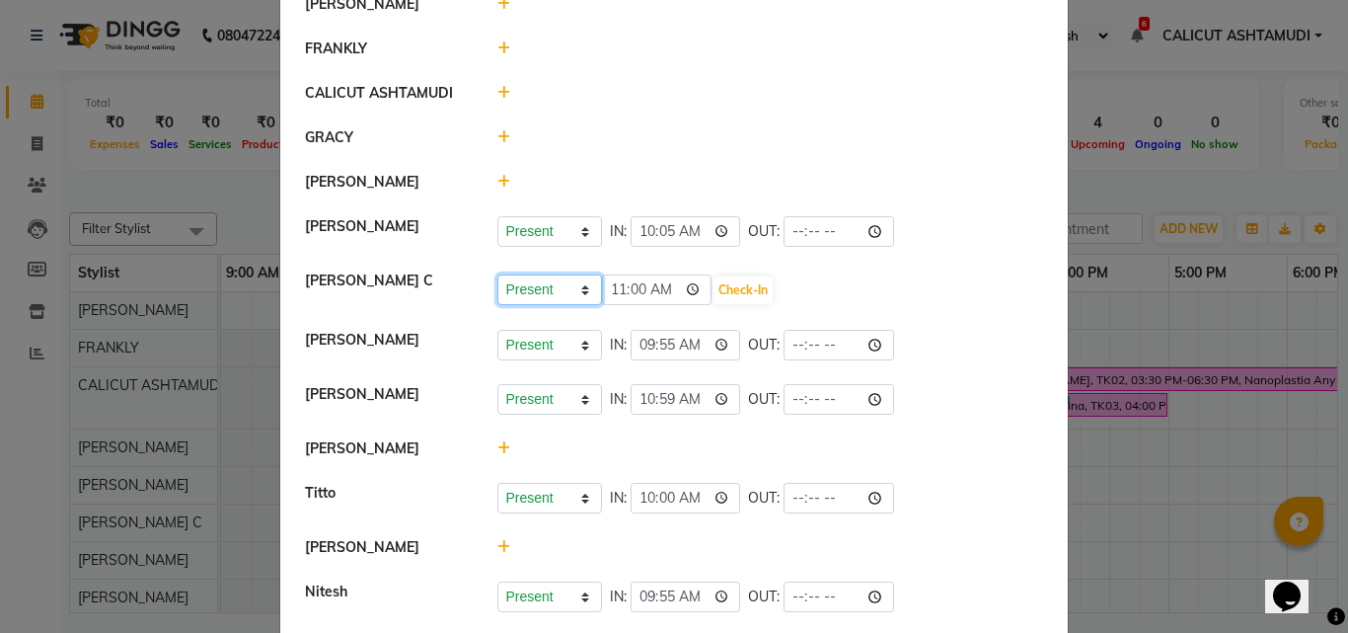
click at [537, 285] on select "Present Absent Late Half Day Weekly Off" at bounding box center [549, 289] width 105 height 31
select select "A"
click at [497, 274] on select "Present Absent Late Half Day Weekly Off" at bounding box center [549, 289] width 105 height 31
click at [621, 292] on button "Save" at bounding box center [623, 290] width 38 height 28
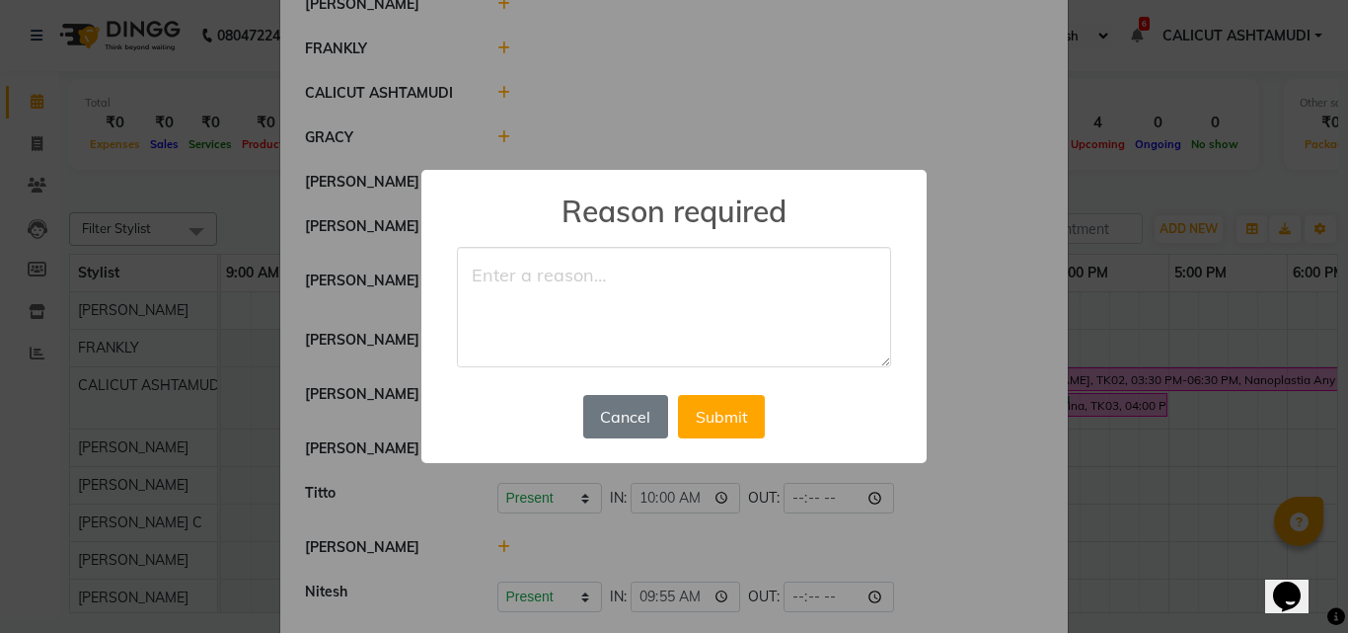
click at [529, 283] on textarea at bounding box center [674, 307] width 434 height 120
type textarea "off day"
click at [707, 429] on button "Submit" at bounding box center [721, 416] width 87 height 43
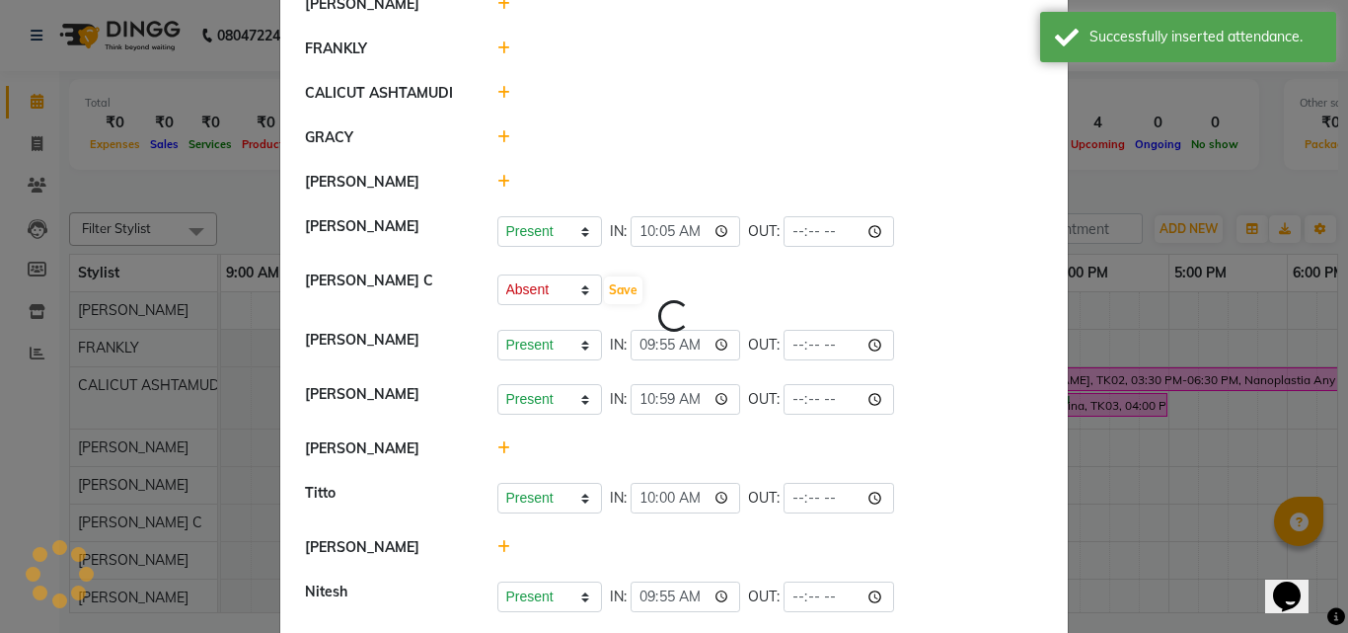
scroll to position [0, 0]
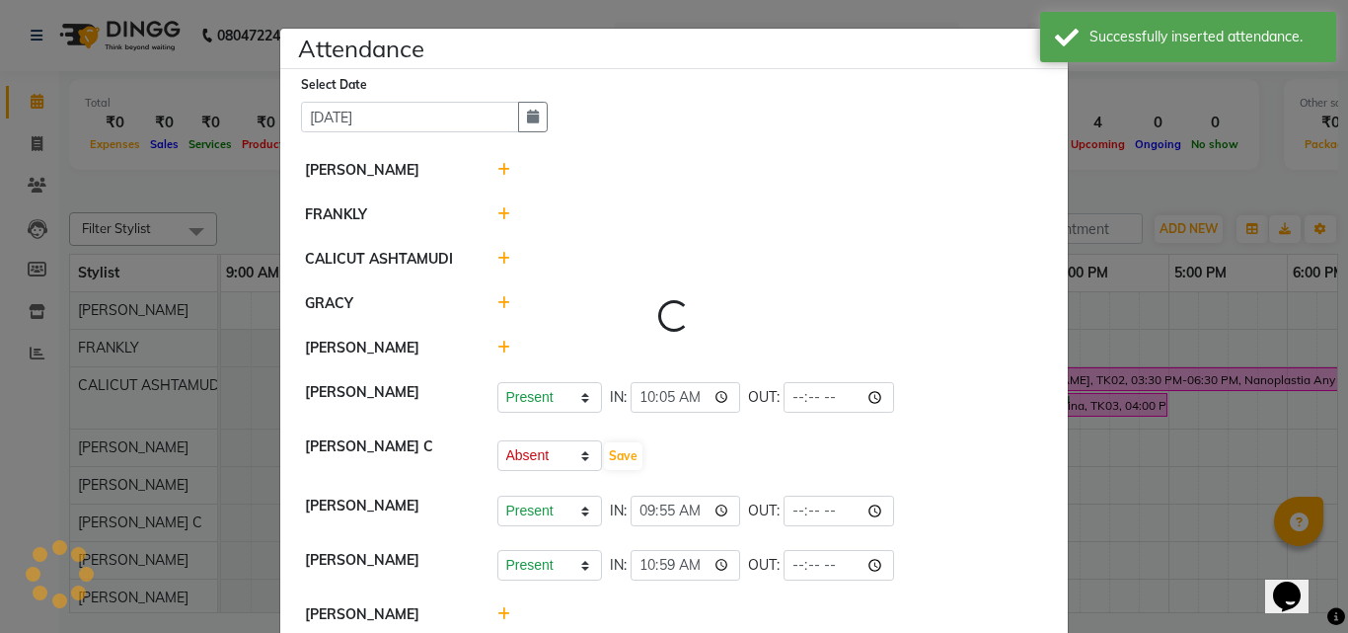
select select "A"
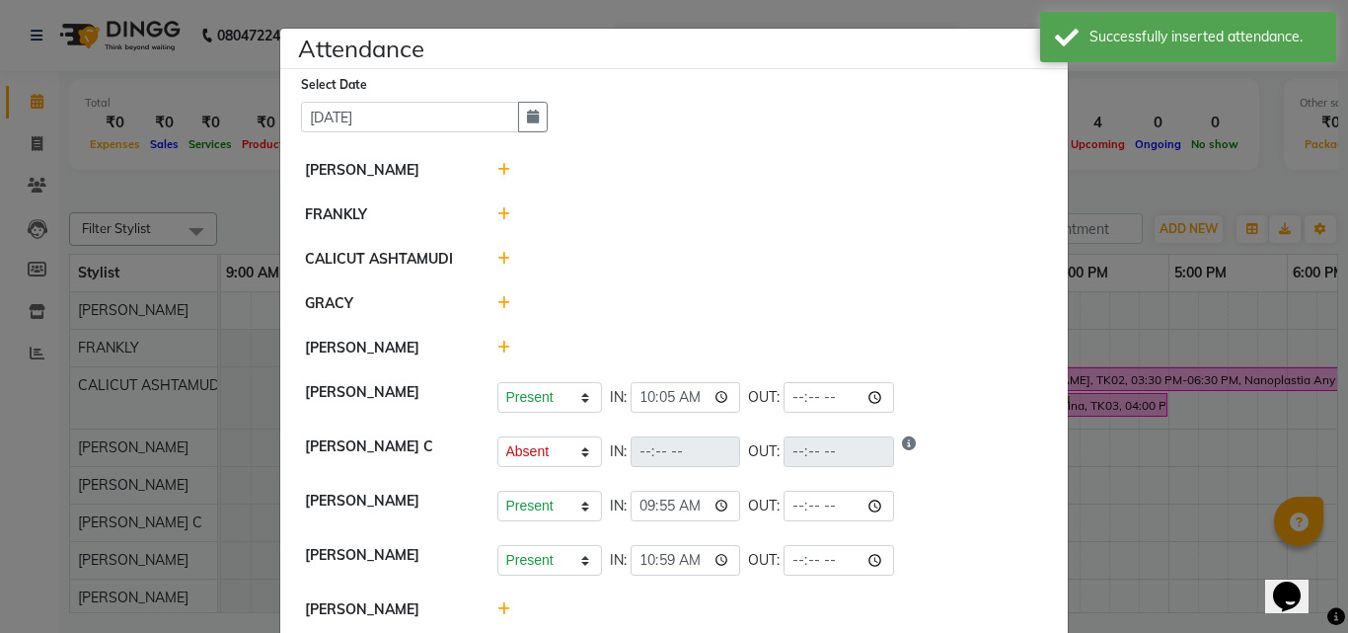
click at [501, 341] on icon at bounding box center [503, 348] width 13 height 14
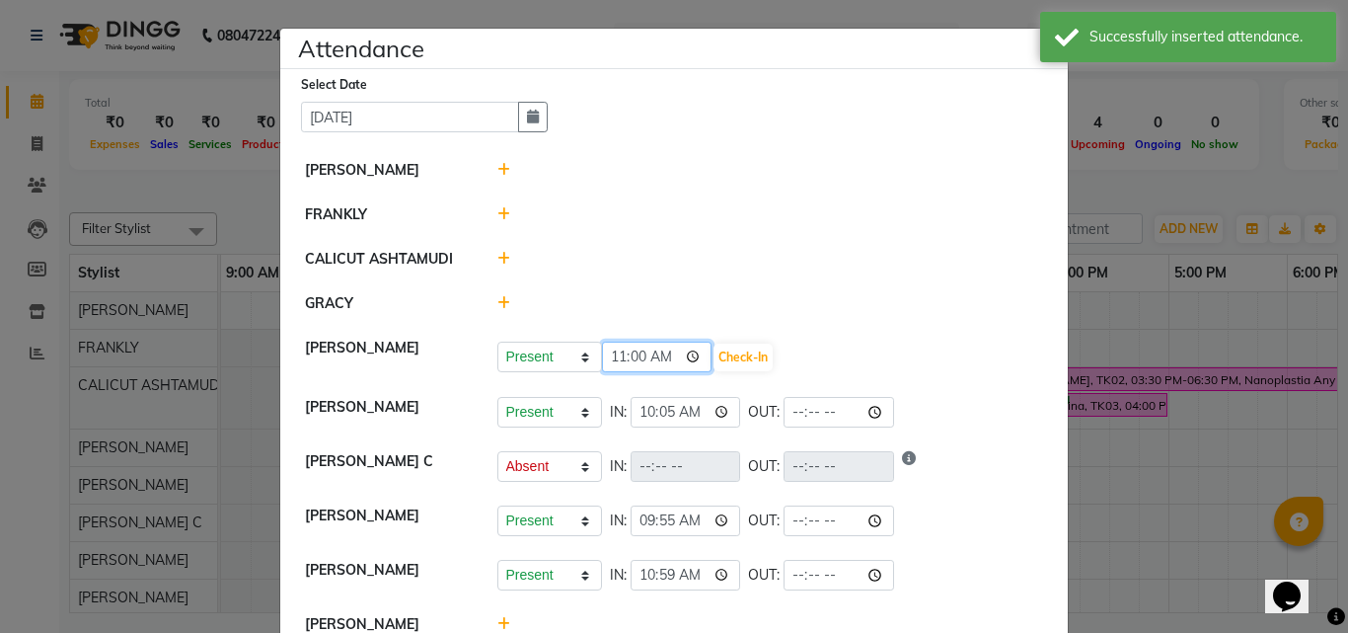
click at [606, 360] on input "11:00" at bounding box center [657, 356] width 111 height 31
type input "09:55"
click at [737, 357] on button "Check-In" at bounding box center [743, 357] width 59 height 28
select select "A"
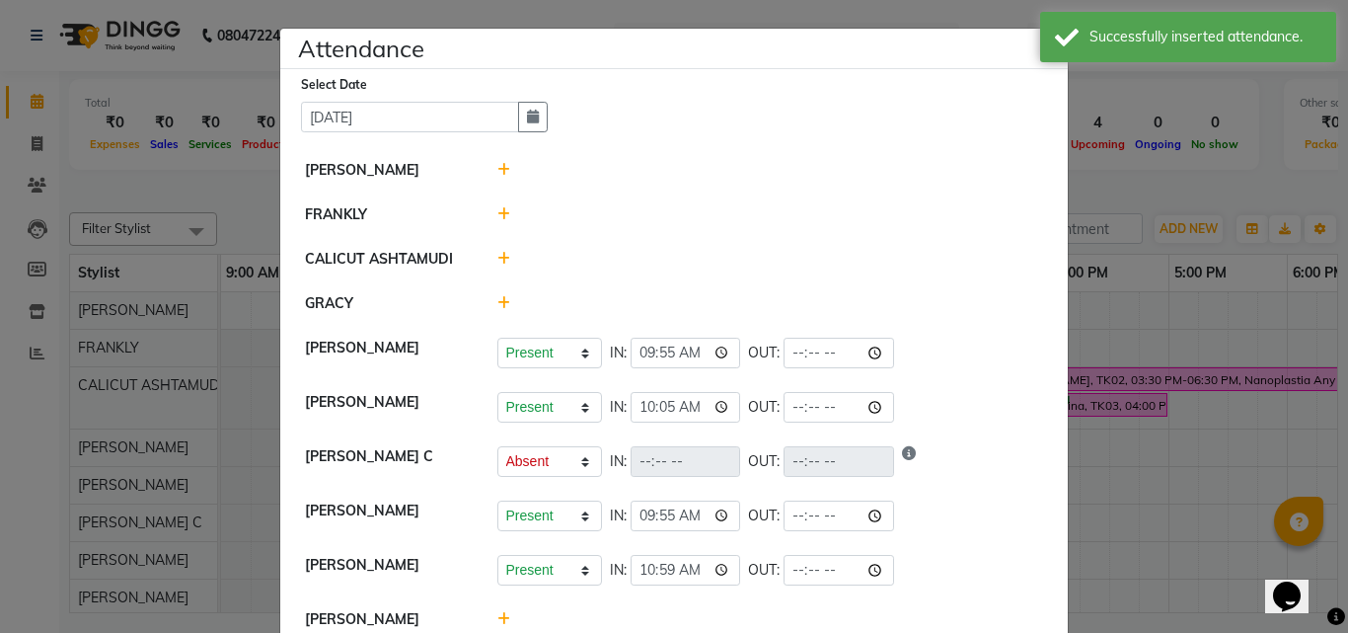
click at [499, 167] on icon at bounding box center [503, 170] width 13 height 14
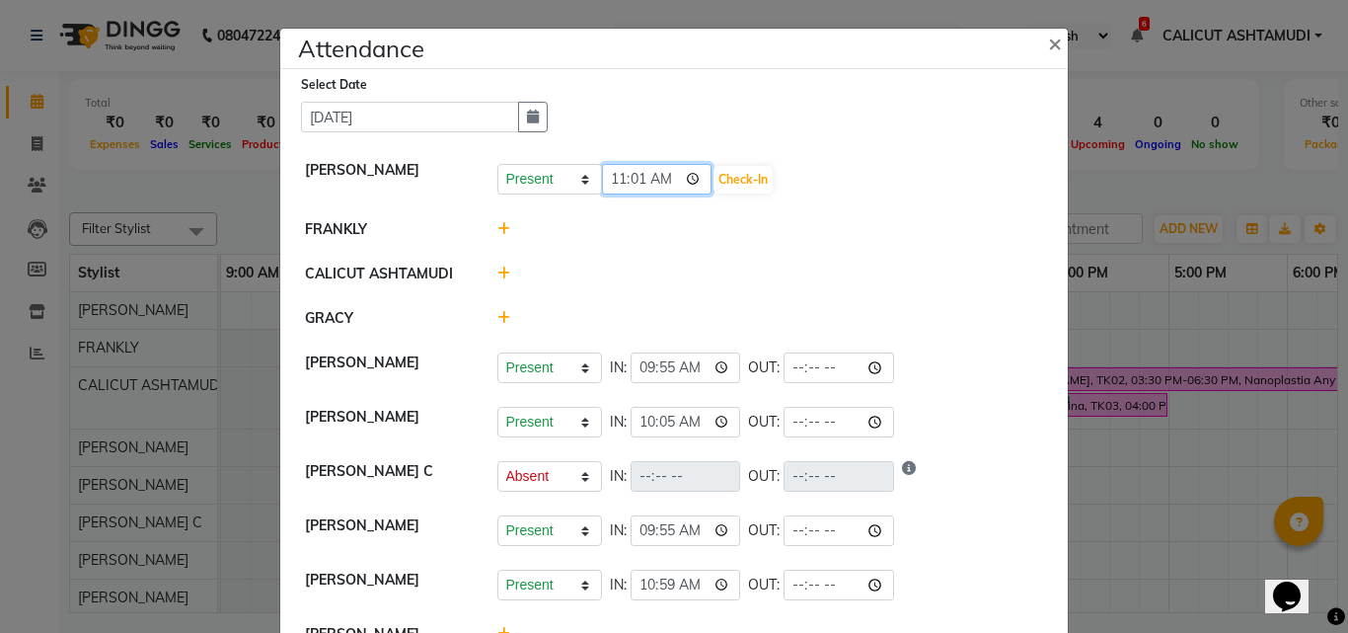
click at [616, 184] on input "11:01" at bounding box center [657, 179] width 111 height 31
type input "10:00"
click at [738, 180] on button "Check-In" at bounding box center [743, 180] width 59 height 28
select select "A"
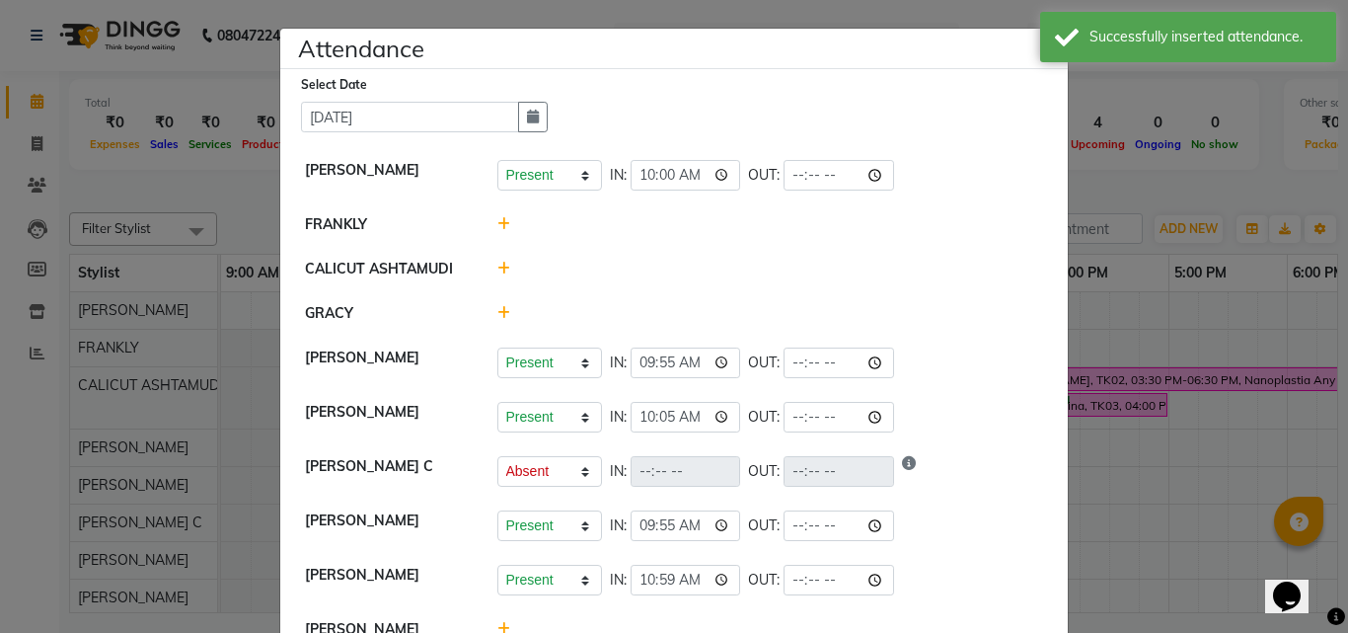
click at [1176, 451] on ngb-modal-window "Attendance × Select Date [DATE] [PERSON_NAME] Present Absent Late Half Day Week…" at bounding box center [674, 316] width 1348 height 633
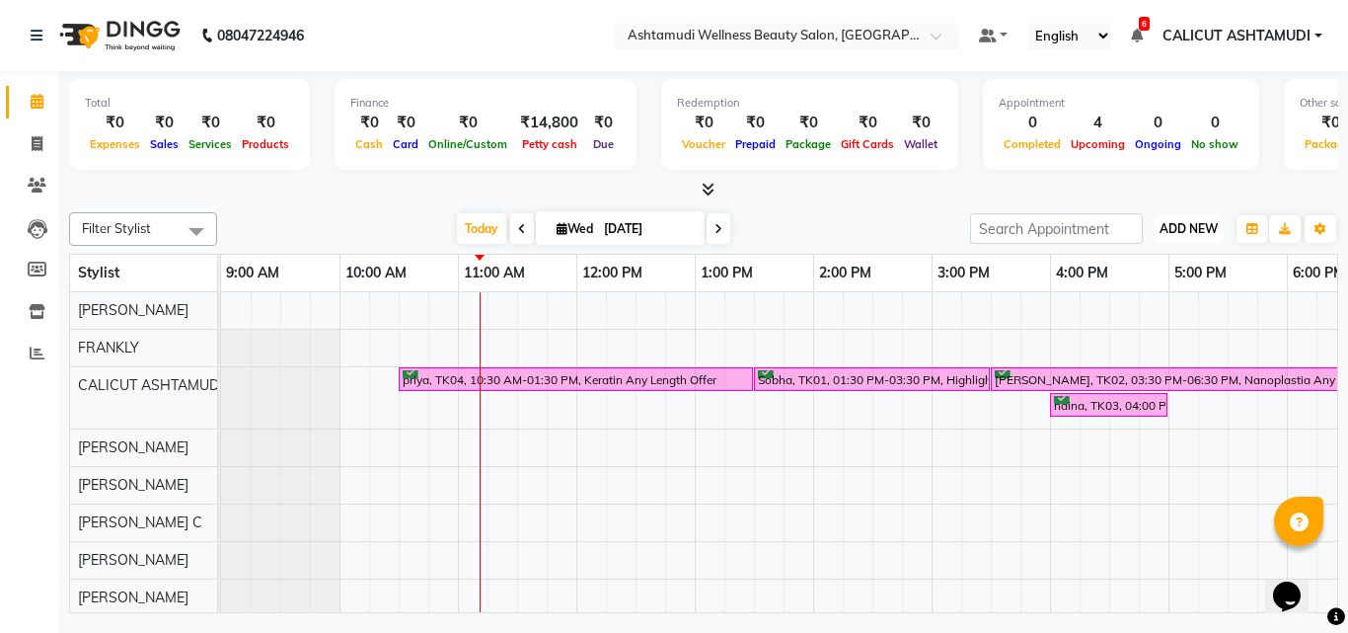
click at [1196, 229] on span "ADD NEW" at bounding box center [1189, 228] width 58 height 15
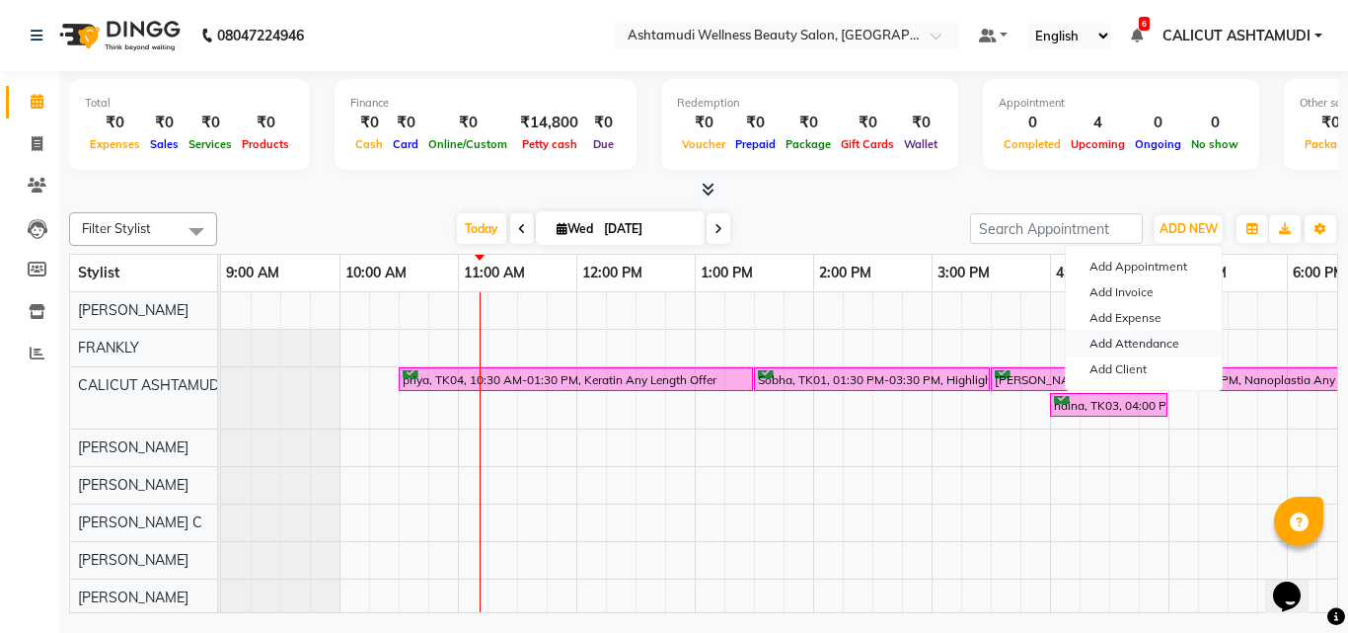
click at [1134, 339] on link "Add Attendance" at bounding box center [1144, 344] width 156 height 26
select select "A"
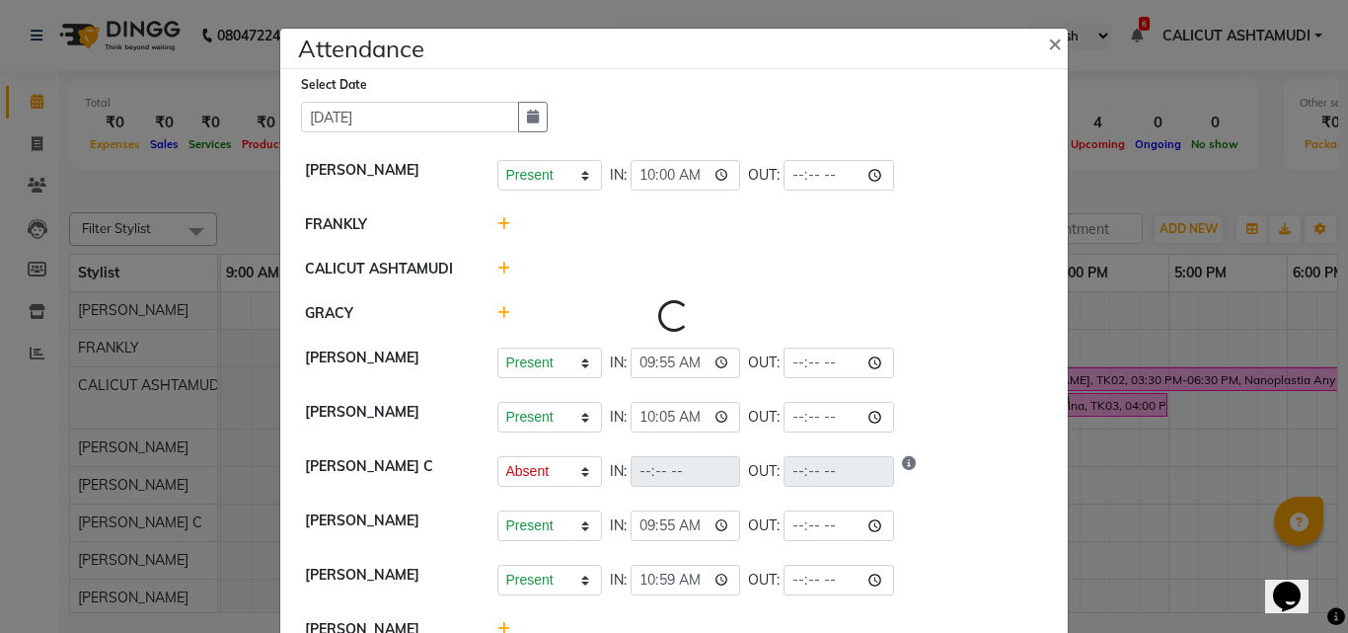
select select "A"
click at [207, 240] on ngb-modal-window "Attendance × Select Date [DATE] [PERSON_NAME] Present Absent Late Half Day Week…" at bounding box center [674, 316] width 1348 height 633
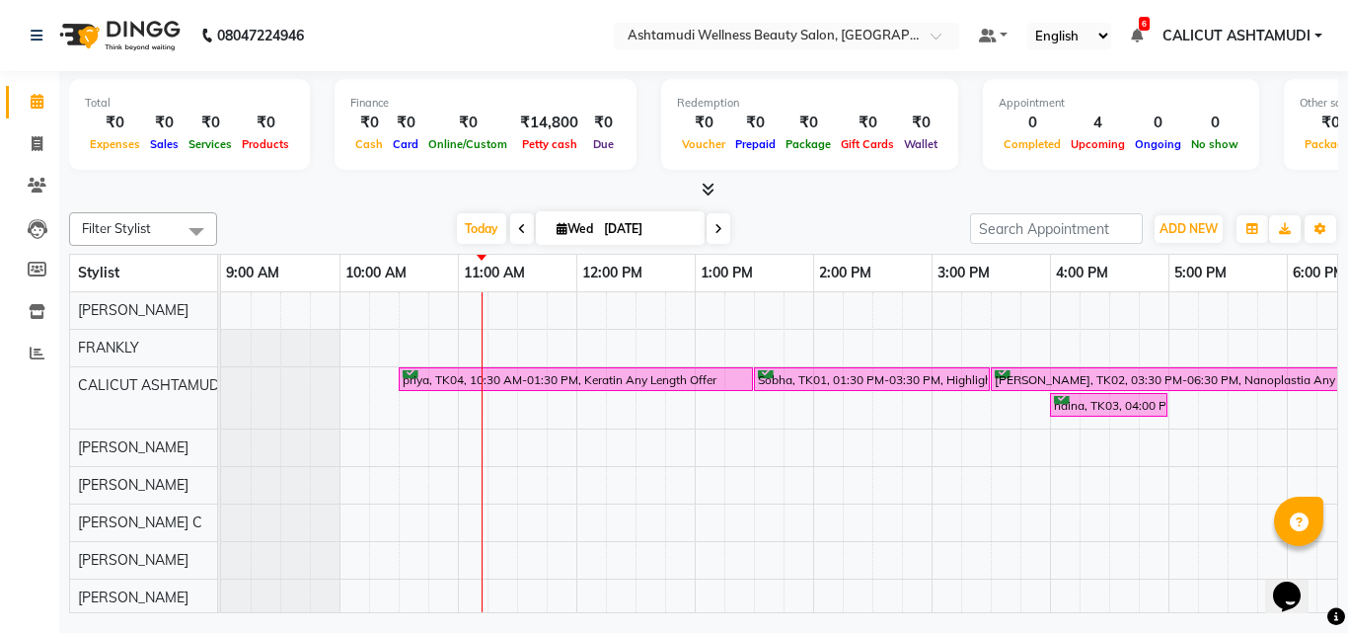
click at [561, 222] on icon at bounding box center [562, 228] width 11 height 13
select select "9"
select select "2025"
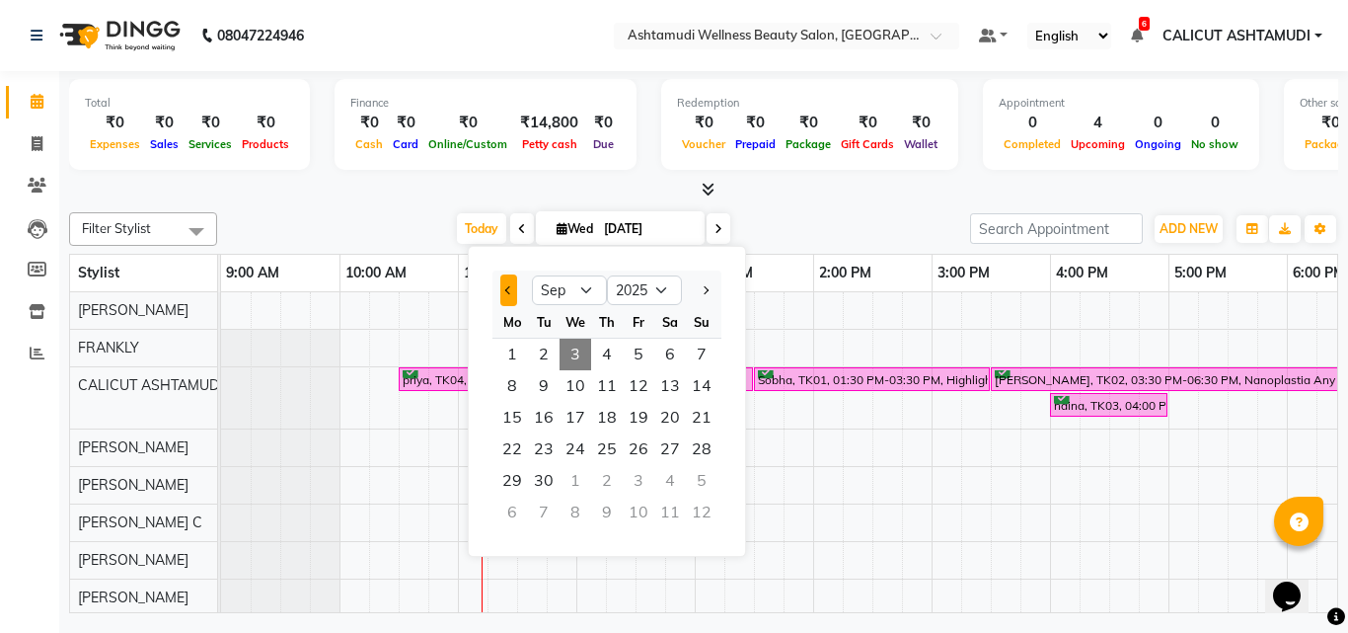
click at [505, 290] on span "Previous month" at bounding box center [509, 290] width 8 height 8
select select "8"
click at [635, 485] on span "29" at bounding box center [639, 481] width 32 height 32
type input "[DATE]"
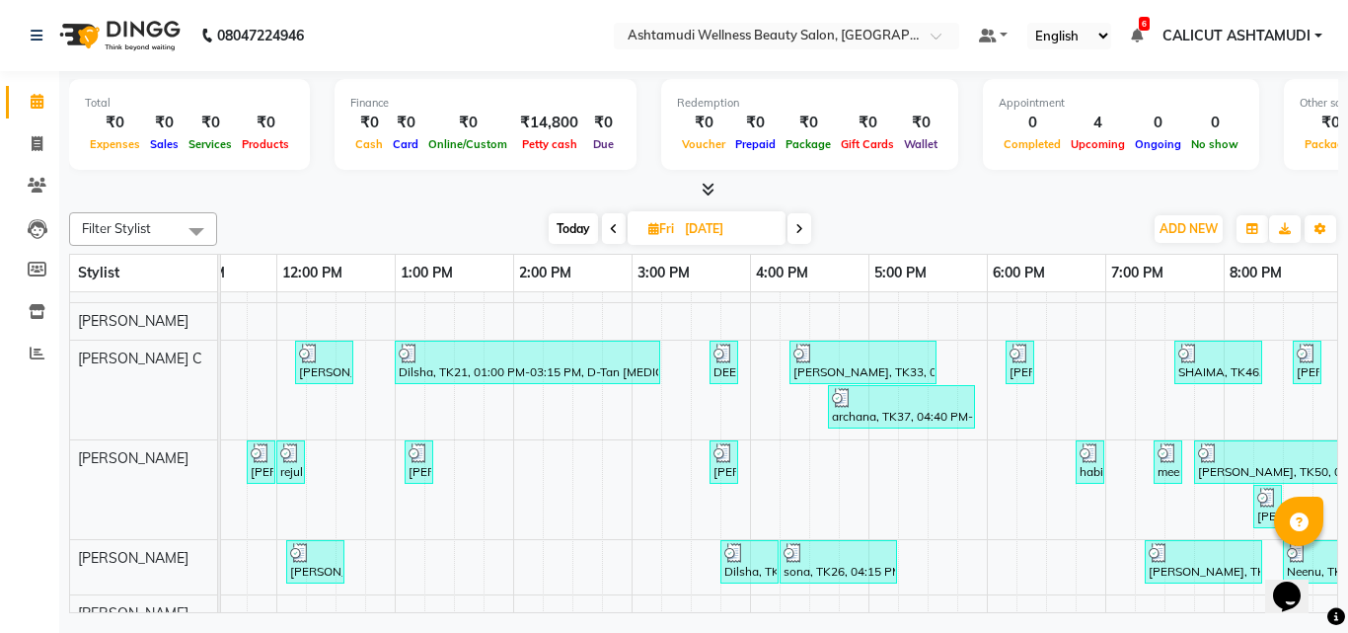
scroll to position [0, 374]
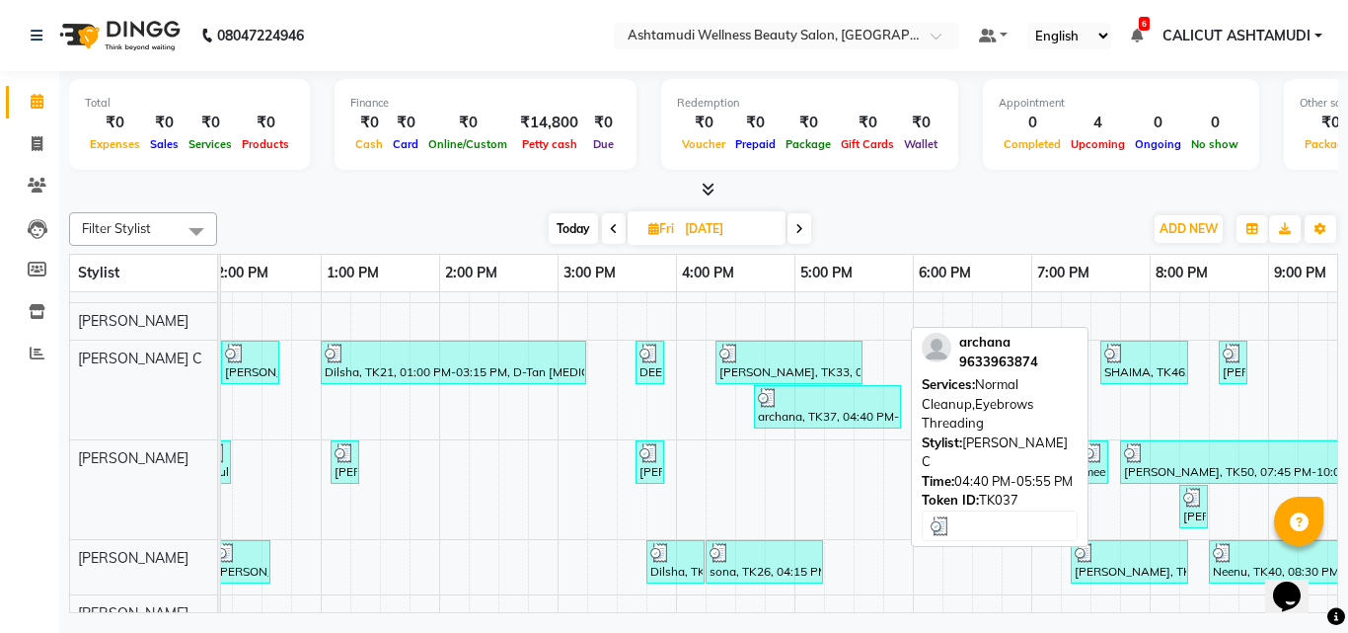
click at [805, 404] on div at bounding box center [827, 398] width 139 height 20
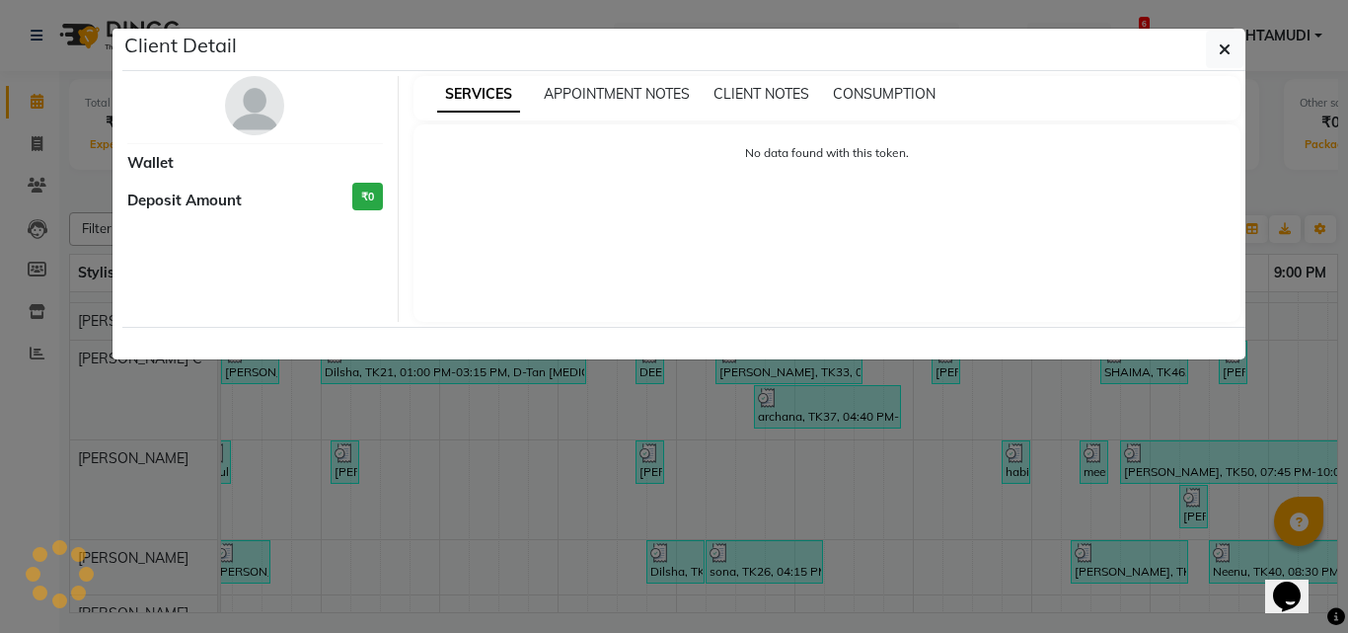
select select "3"
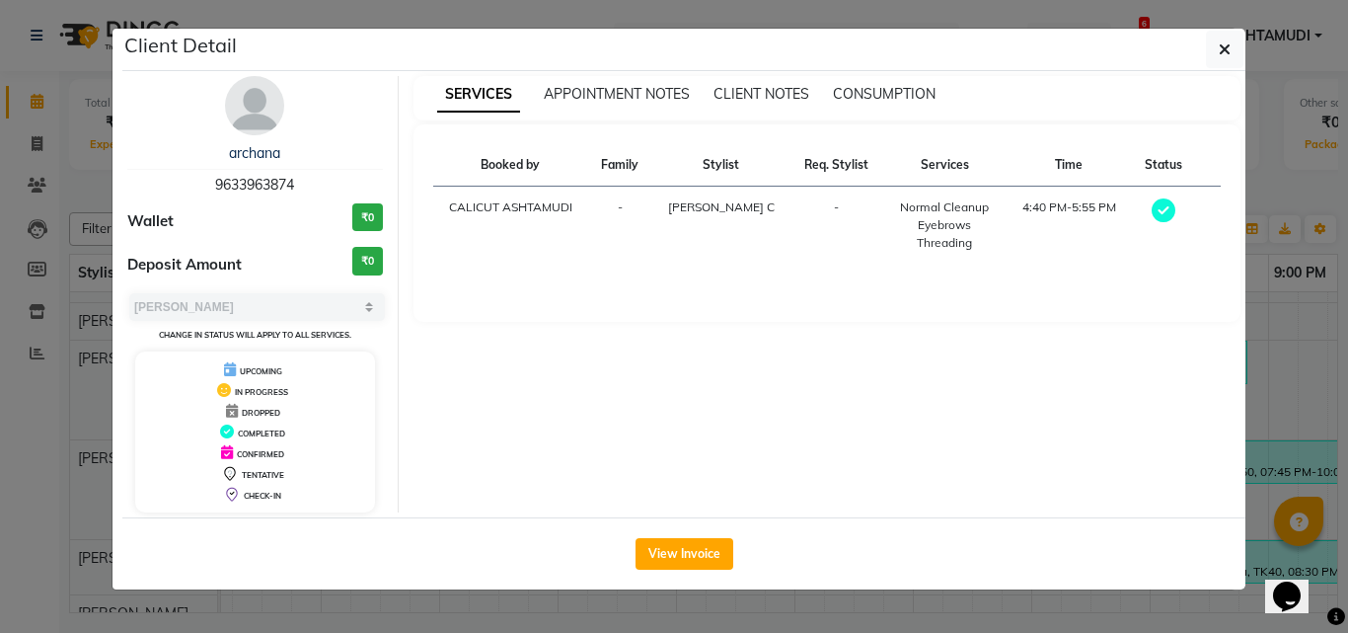
click at [1332, 377] on ngb-modal-window "Client Detail archana 9633963874 Wallet ₹0 Deposit Amount ₹0 Select MARK DONE U…" at bounding box center [674, 316] width 1348 height 633
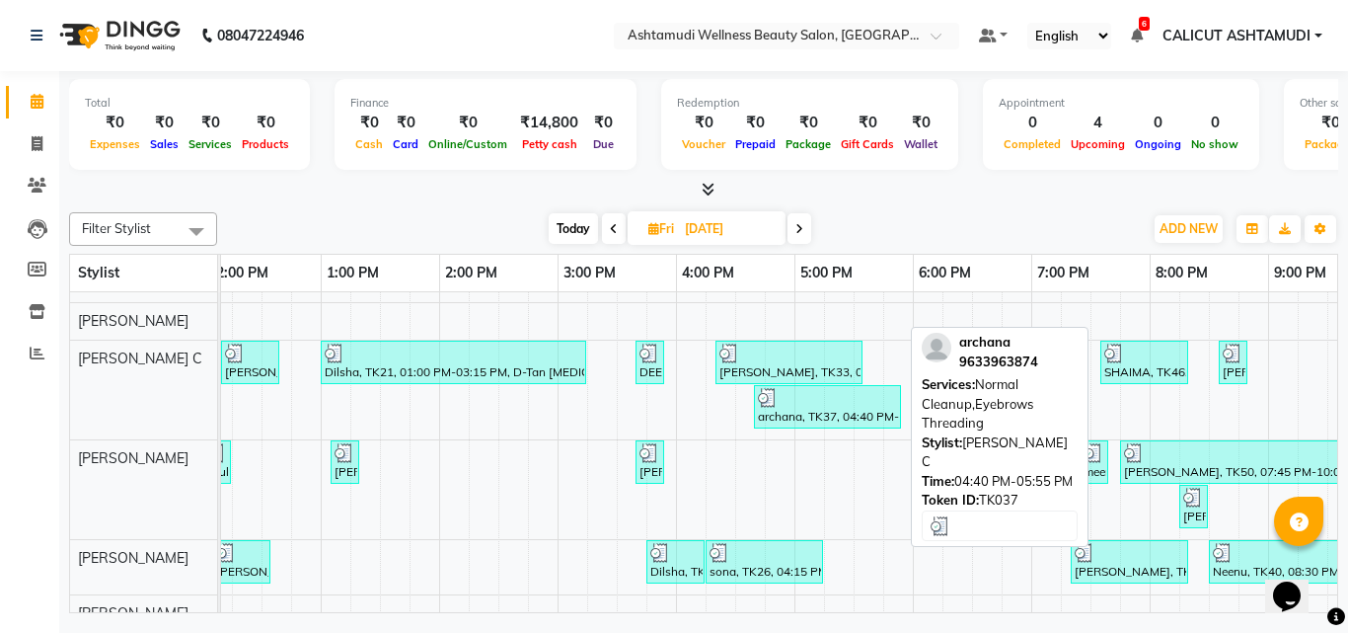
click at [830, 423] on div "archana, TK37, 04:40 PM-05:55 PM, Normal Cleanup,Eyebrows Threading" at bounding box center [827, 407] width 143 height 38
select select "3"
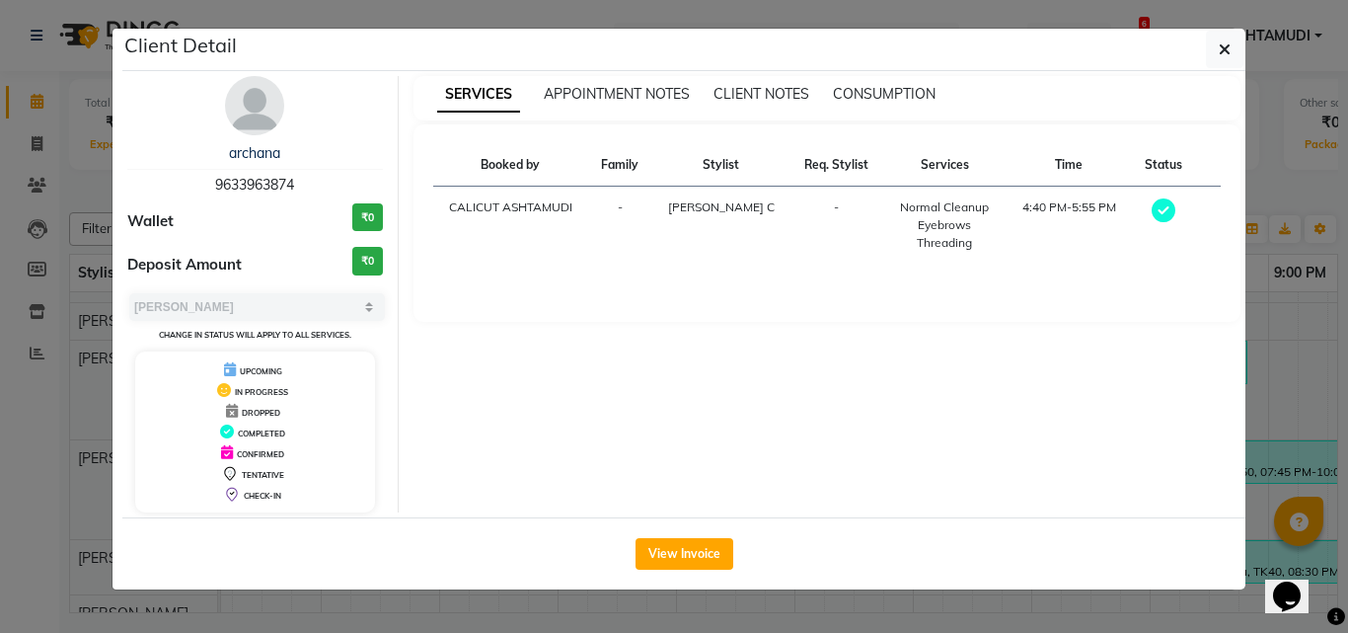
click at [1267, 309] on ngb-modal-window "Client Detail archana 9633963874 Wallet ₹0 Deposit Amount ₹0 Select MARK DONE U…" at bounding box center [674, 316] width 1348 height 633
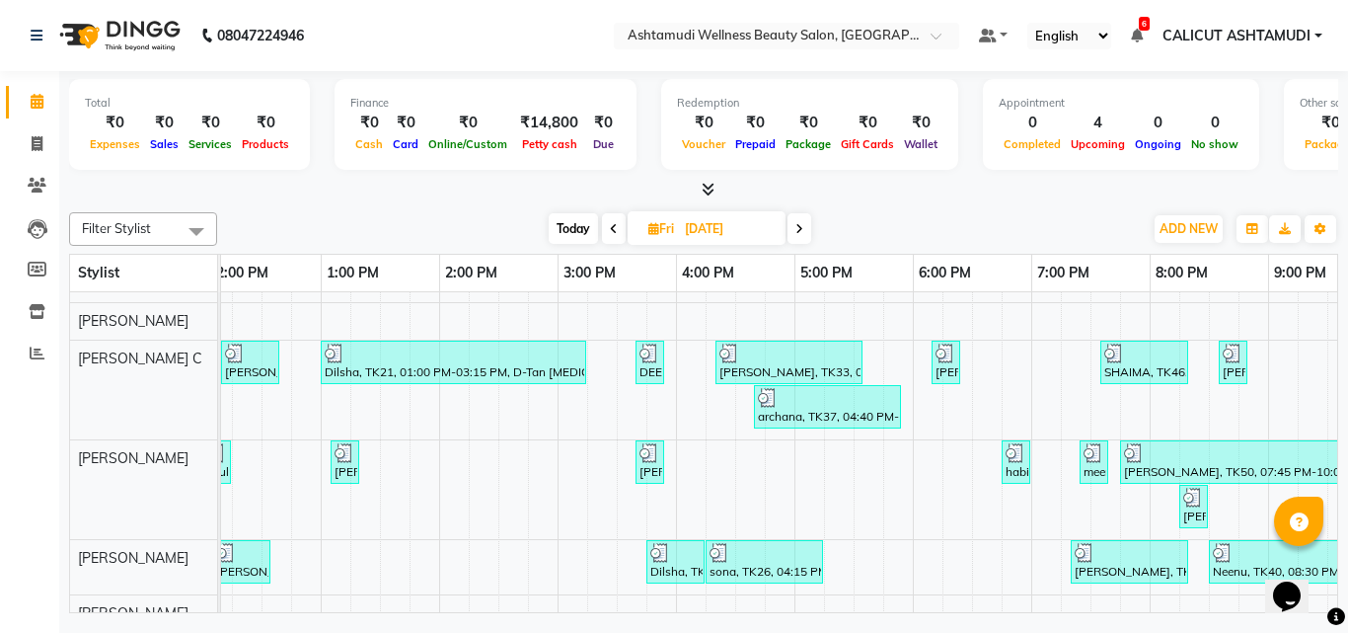
click at [612, 229] on icon at bounding box center [614, 229] width 8 height 12
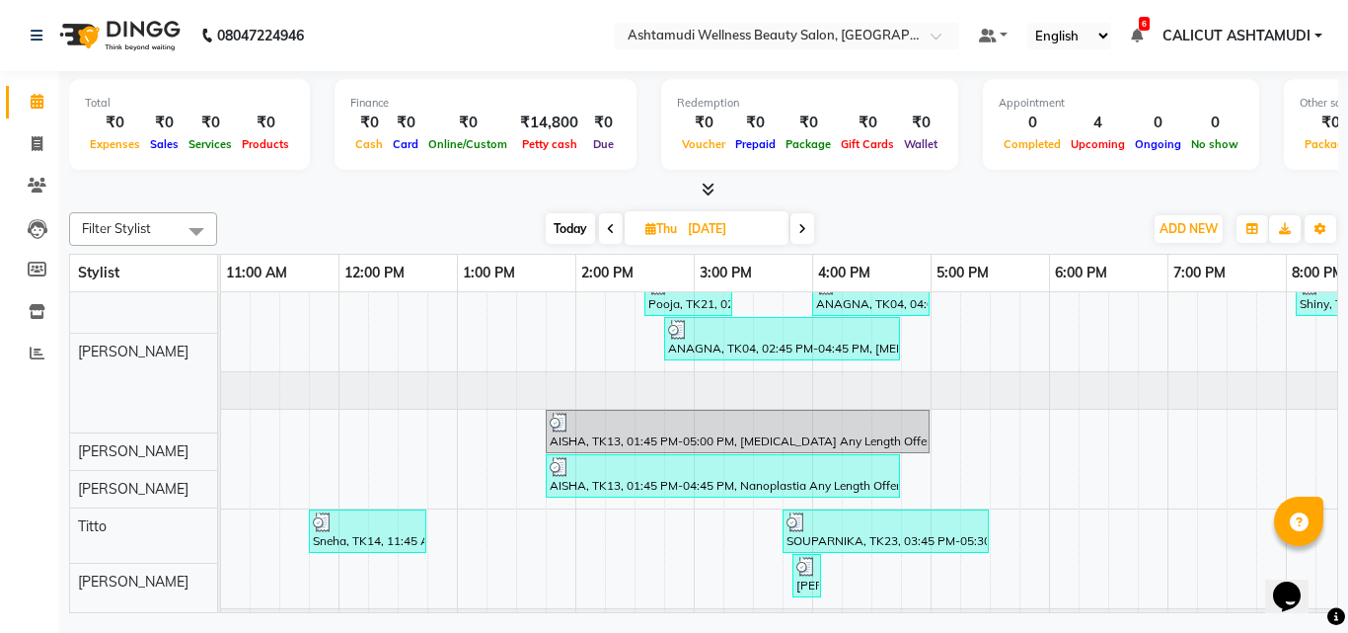
scroll to position [0, 0]
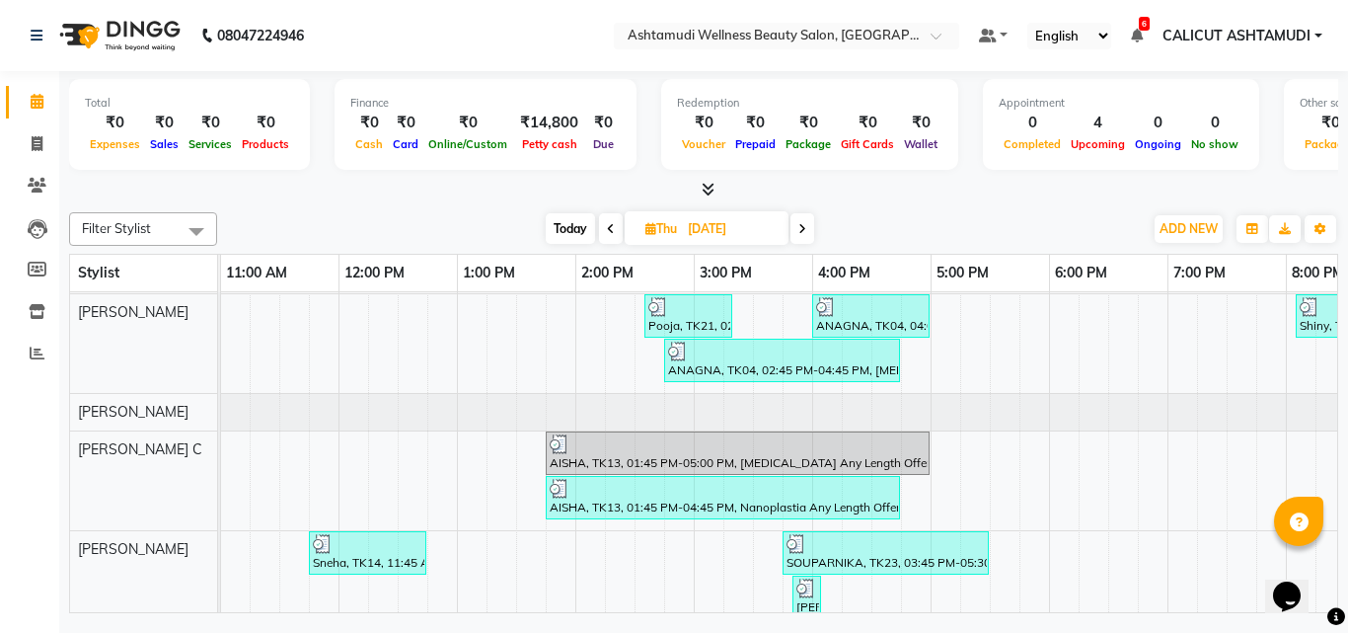
click at [607, 229] on icon at bounding box center [611, 229] width 8 height 12
type input "[DATE]"
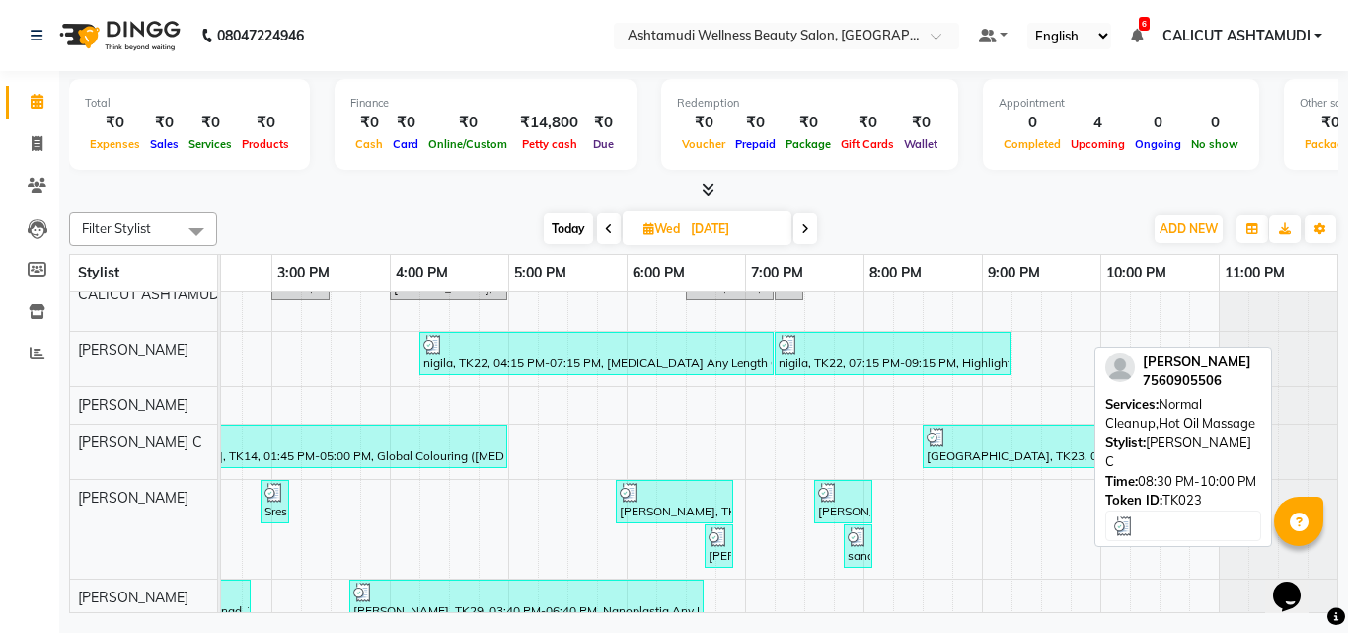
click at [1066, 443] on div at bounding box center [1011, 437] width 169 height 20
select select "3"
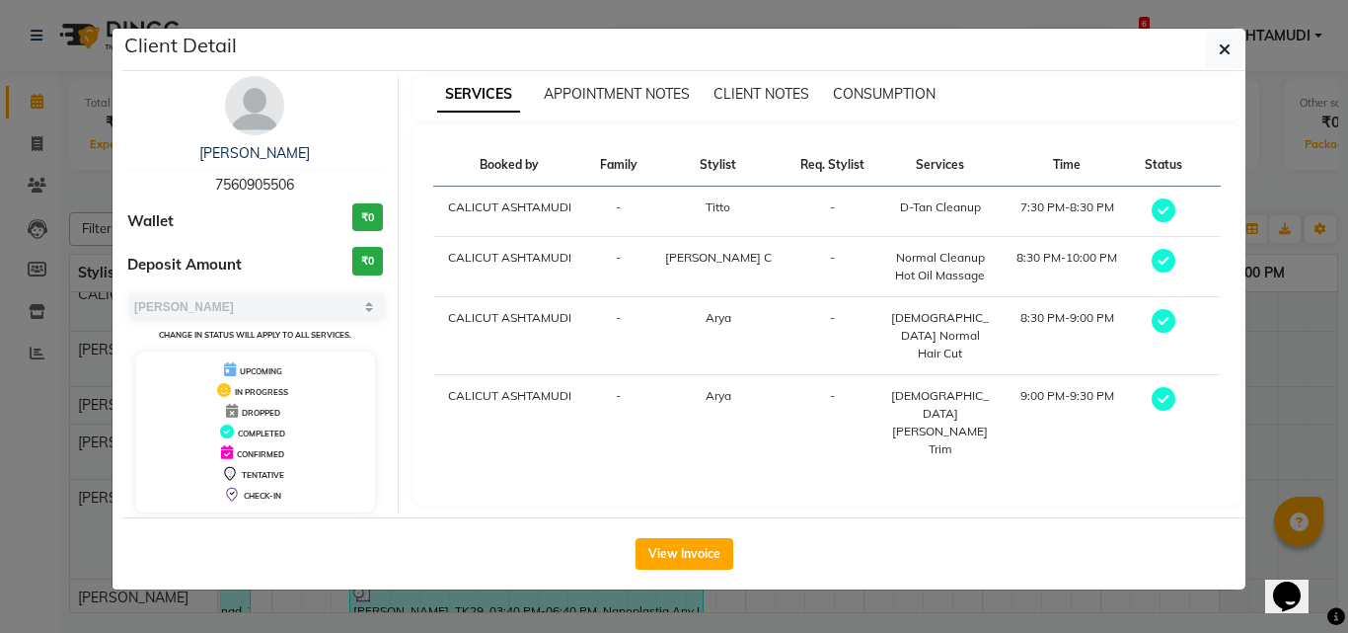
click at [57, 186] on ngb-modal-window "Client Detail [PERSON_NAME] 7560905506 Wallet ₹0 Deposit Amount ₹0 Select MARK …" at bounding box center [674, 316] width 1348 height 633
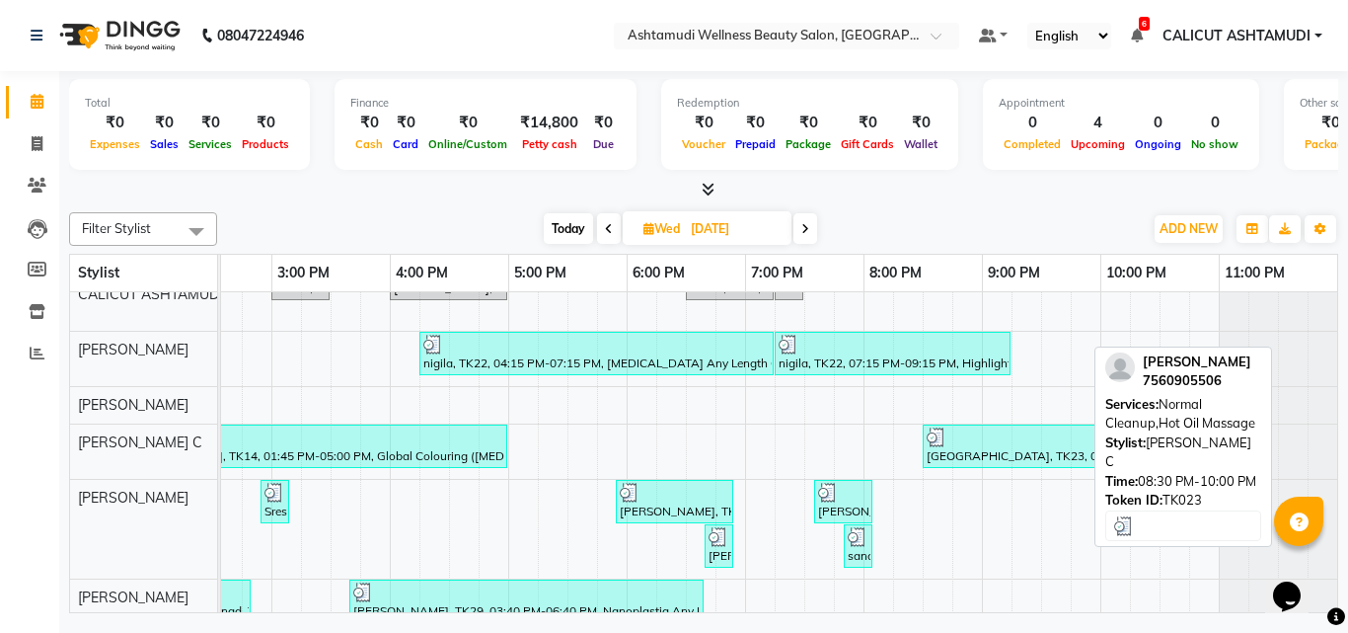
click at [941, 448] on div "[GEOGRAPHIC_DATA], TK23, 08:30 PM-10:00 PM, Normal Cleanup,Hot Oil Massage" at bounding box center [1011, 446] width 173 height 38
select select "3"
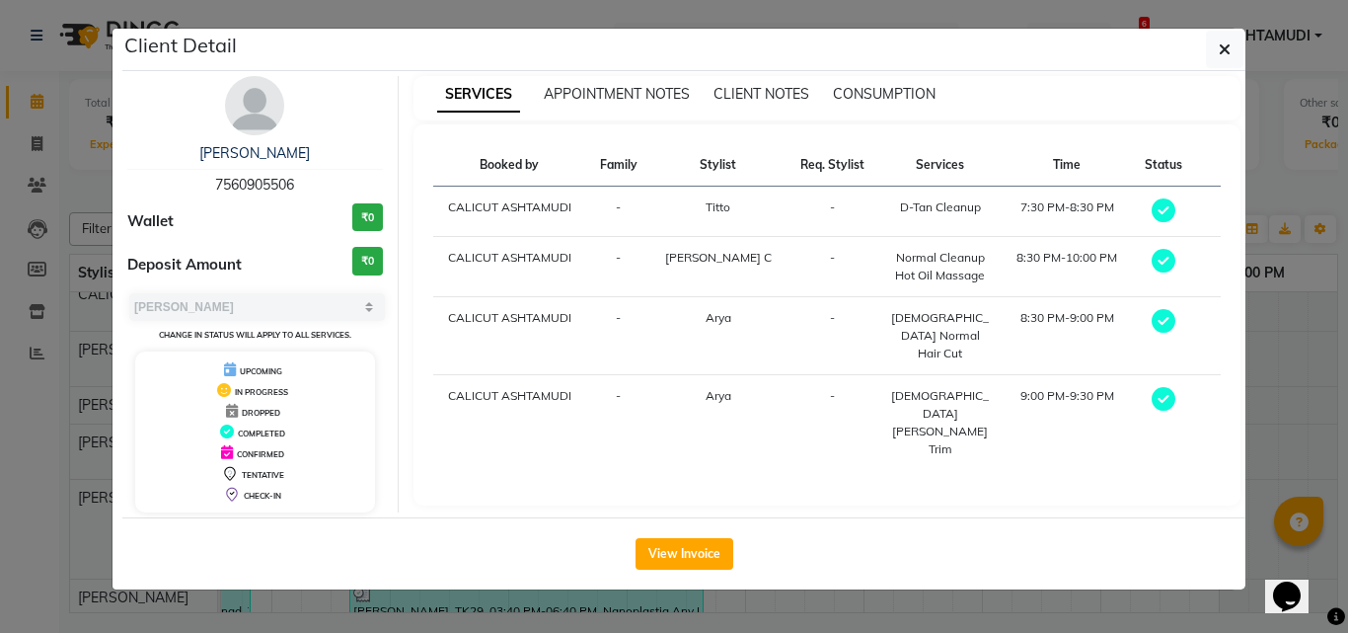
click at [1323, 208] on ngb-modal-window "Client Detail [PERSON_NAME] 7560905506 Wallet ₹0 Deposit Amount ₹0 Select MARK …" at bounding box center [674, 316] width 1348 height 633
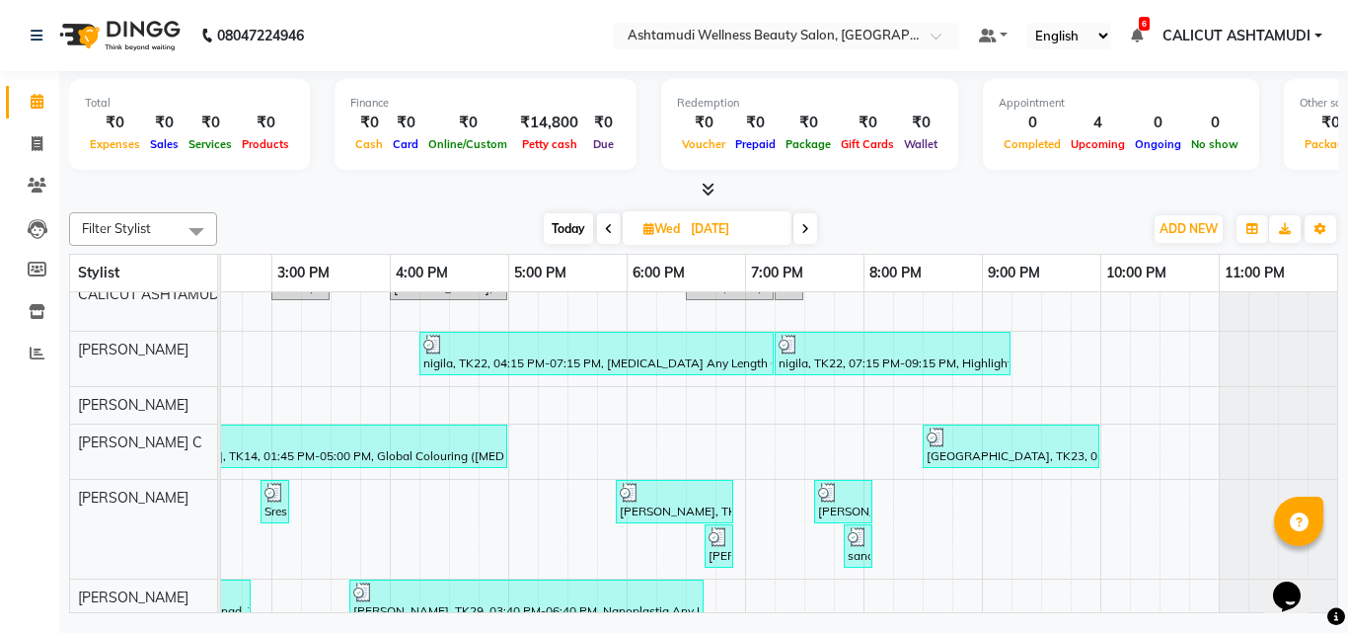
click at [652, 230] on span "Wed" at bounding box center [662, 228] width 46 height 15
select select "8"
select select "2025"
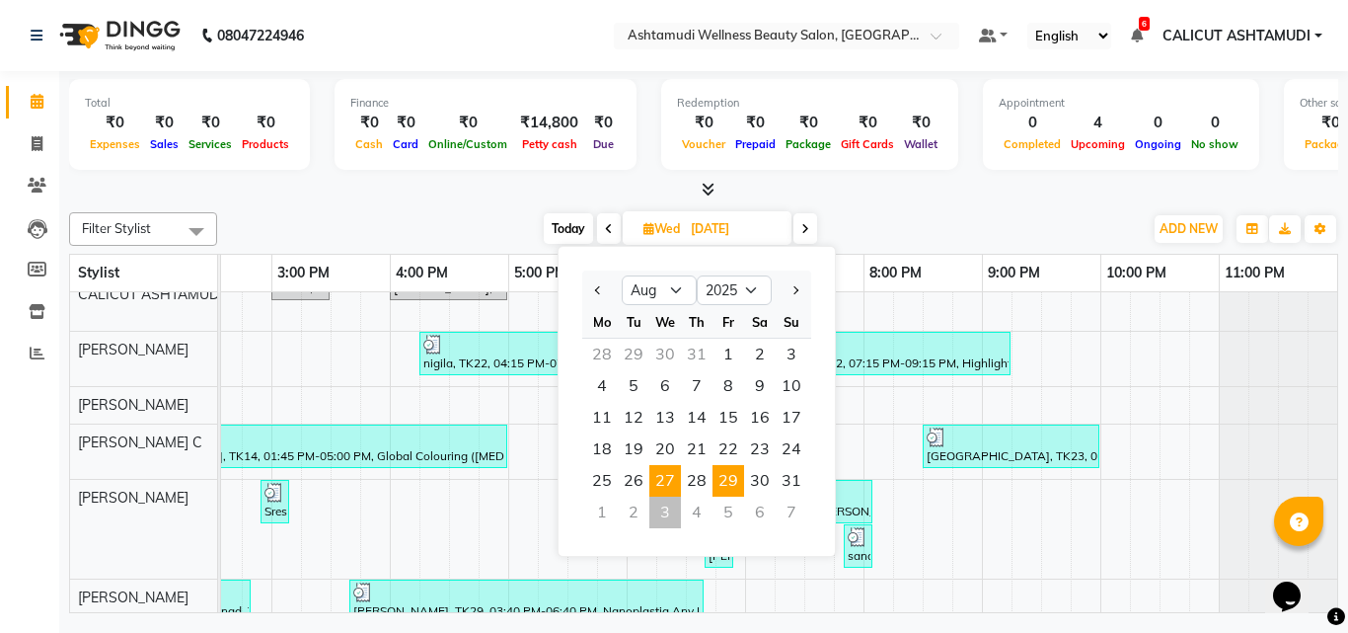
click at [715, 476] on span "29" at bounding box center [729, 481] width 32 height 32
type input "[DATE]"
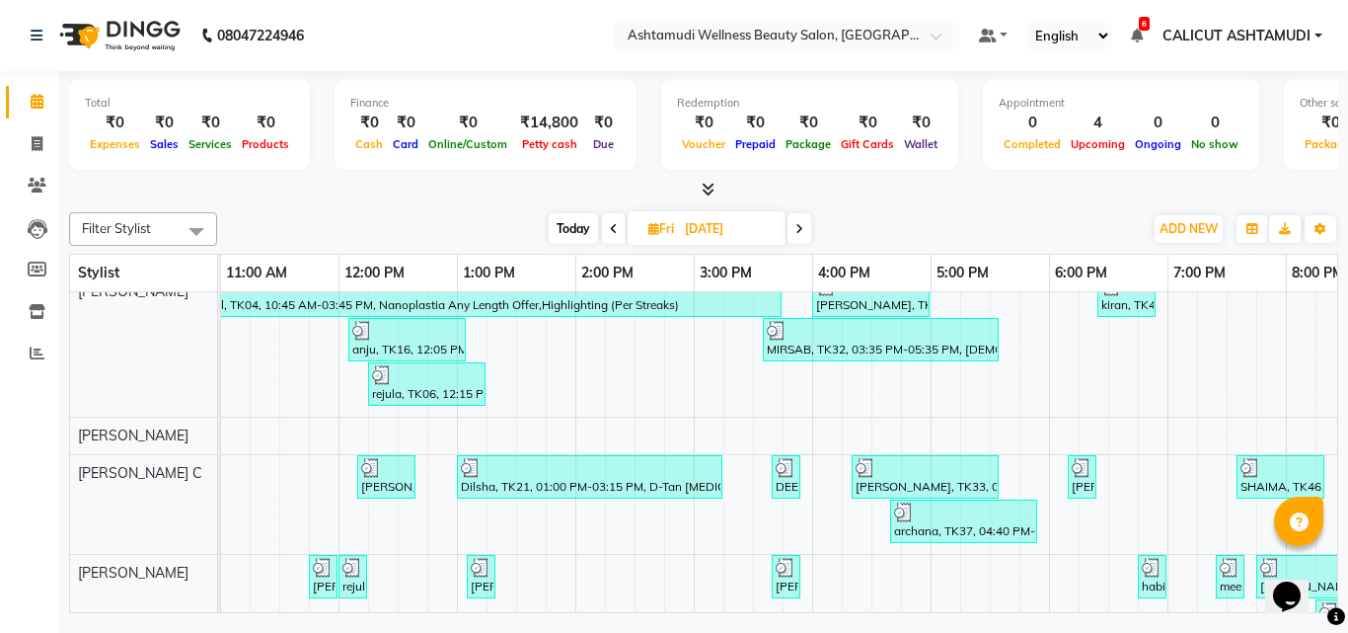
scroll to position [395, 0]
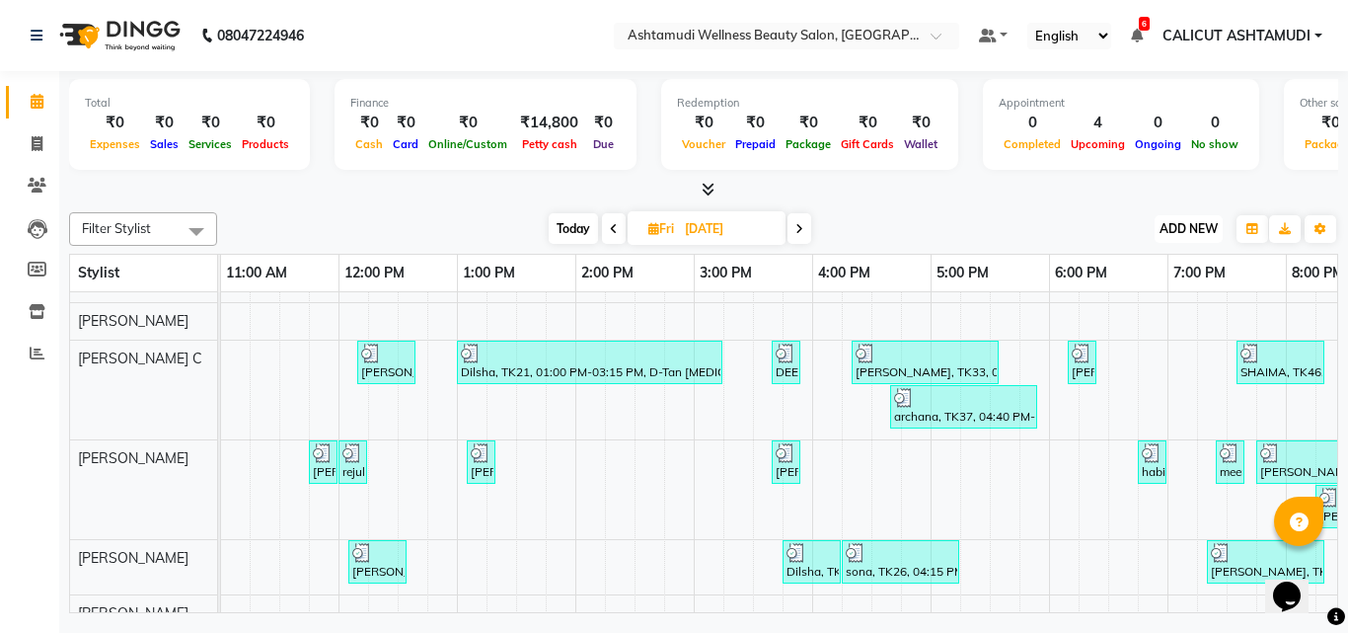
click at [1194, 229] on span "ADD NEW" at bounding box center [1189, 228] width 58 height 15
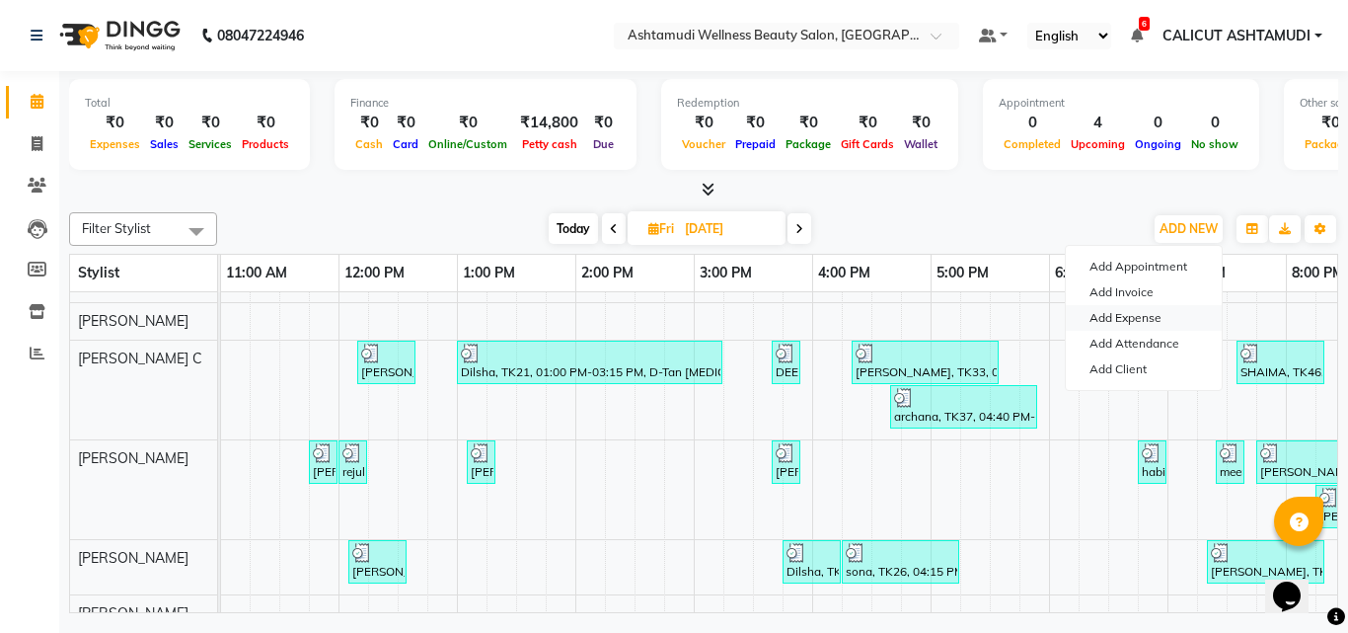
click at [1158, 316] on link "Add Expense" at bounding box center [1144, 318] width 156 height 26
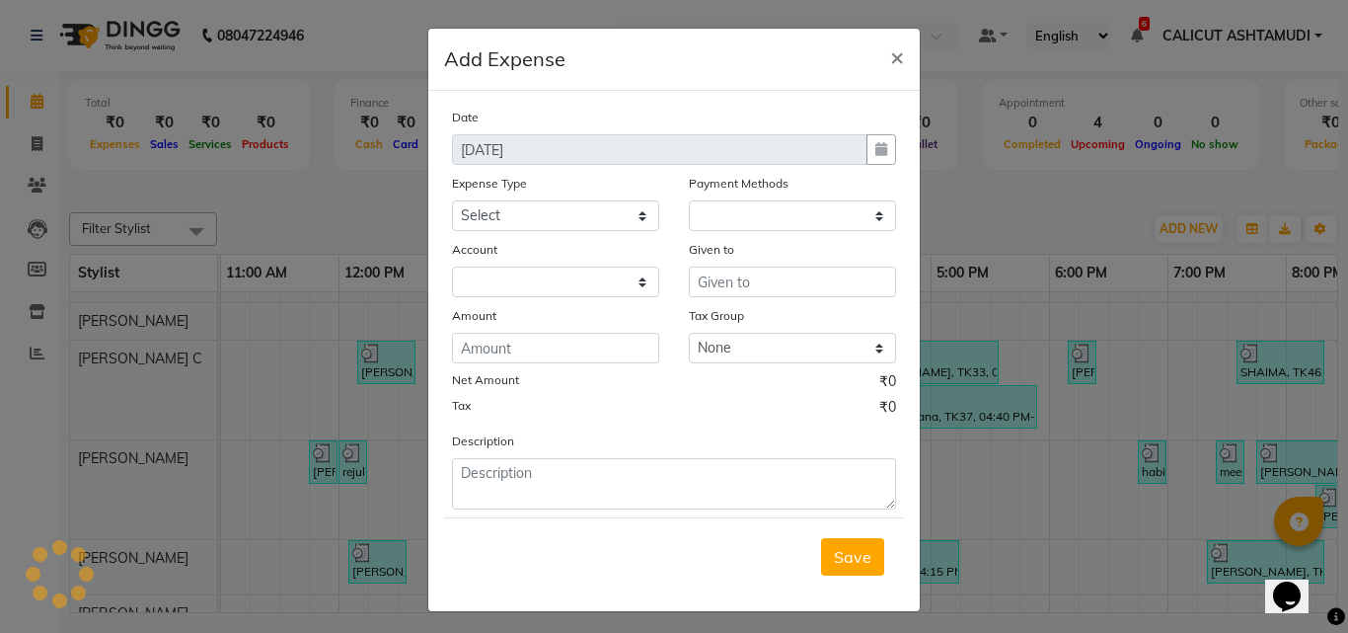
select select "1"
select select "3461"
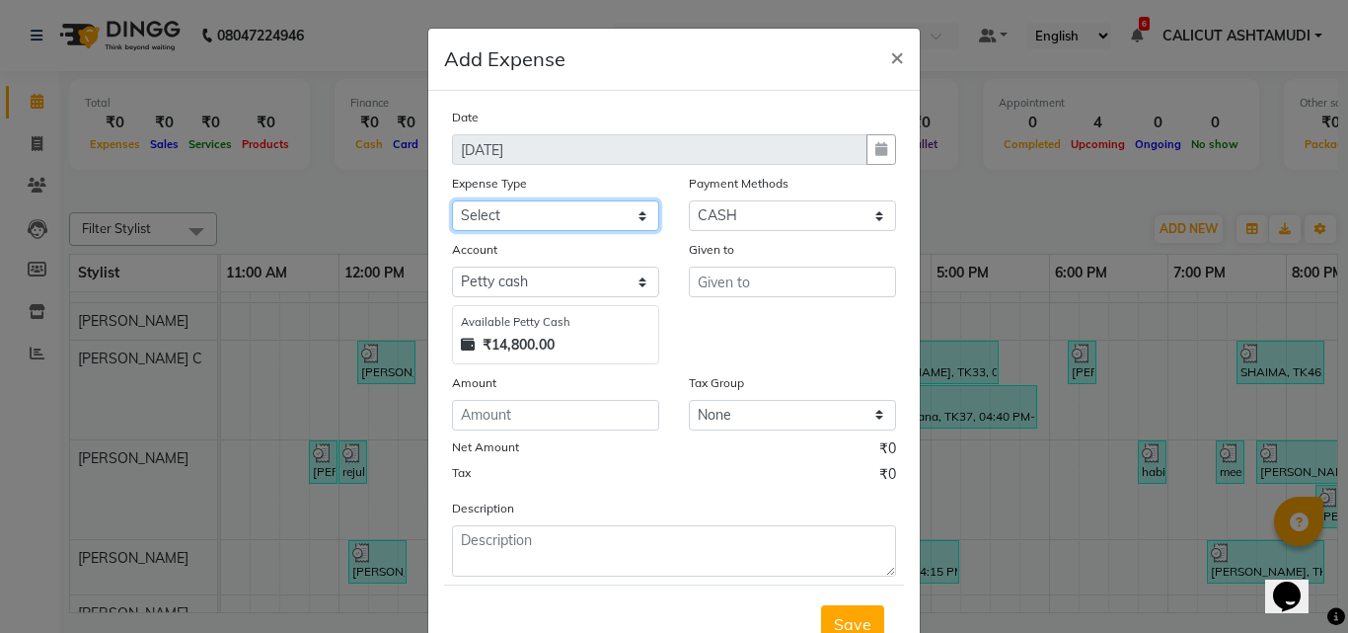
click at [583, 219] on select "Select ACCOMODATION EXPENSES ADVERTISEMENT SALES PROMOTIONAL EXPENSES Bonus BRI…" at bounding box center [555, 215] width 207 height 31
select select "6226"
click at [452, 200] on select "Select ACCOMODATION EXPENSES ADVERTISEMENT SALES PROMOTIONAL EXPENSES Bonus BRI…" at bounding box center [555, 215] width 207 height 31
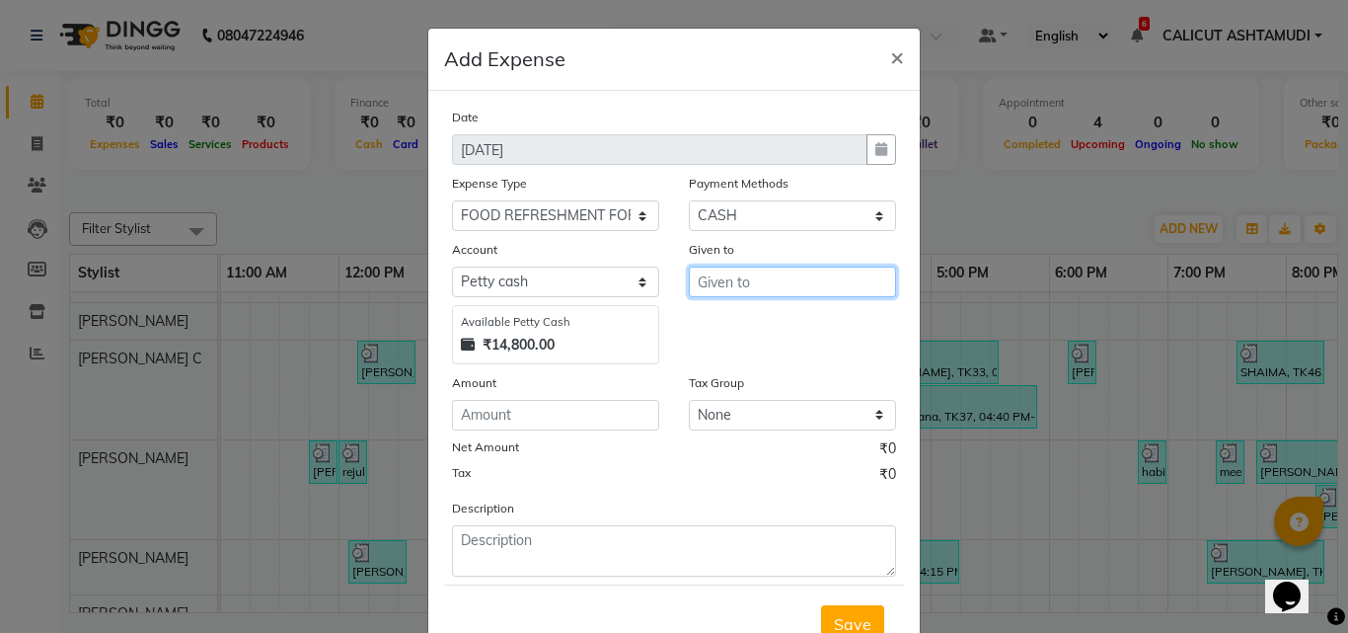
click at [713, 286] on input "text" at bounding box center [792, 281] width 207 height 31
click at [733, 327] on ngb-highlight "[PERSON_NAME]" at bounding box center [741, 324] width 55 height 20
type input "GRACY"
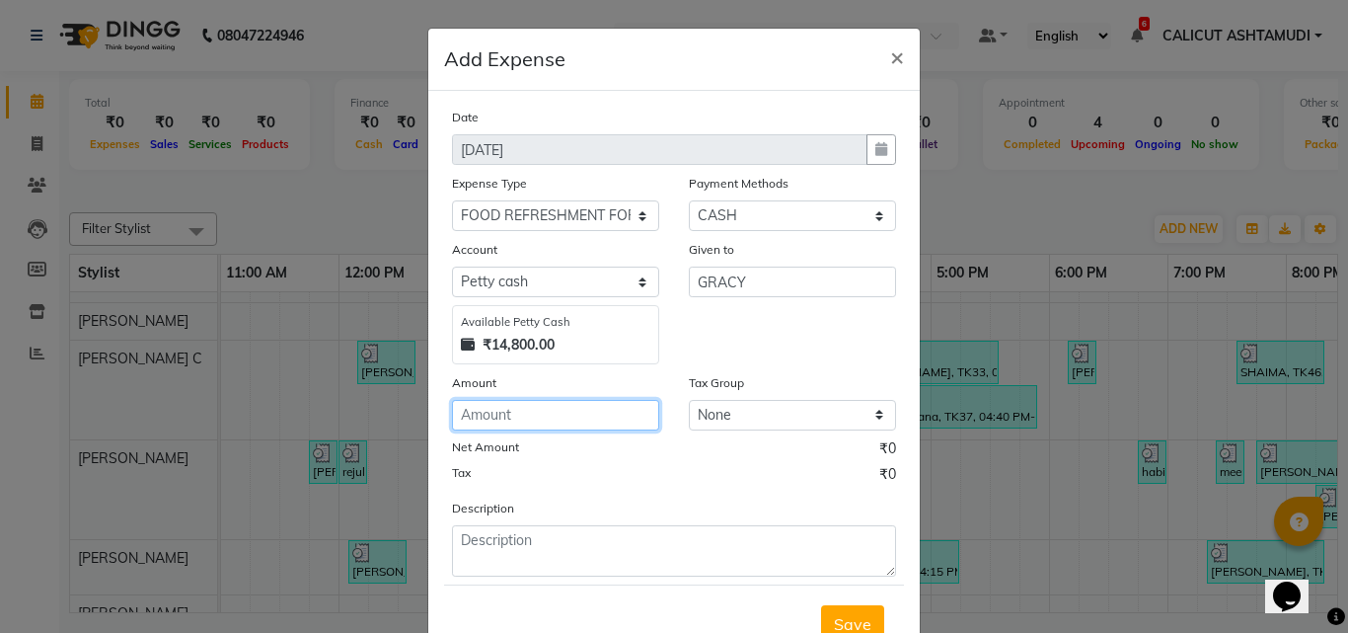
click at [519, 421] on input "number" at bounding box center [555, 415] width 207 height 31
type input "112"
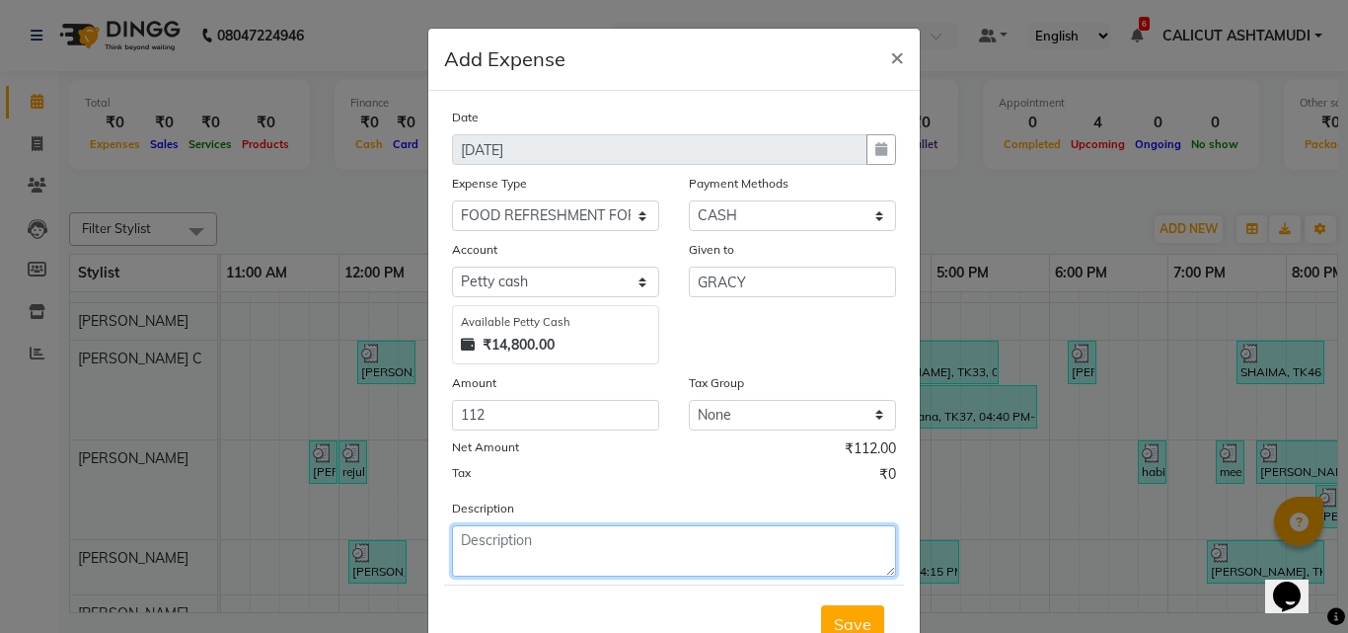
click at [507, 555] on textarea at bounding box center [674, 550] width 444 height 51
type textarea "milk"
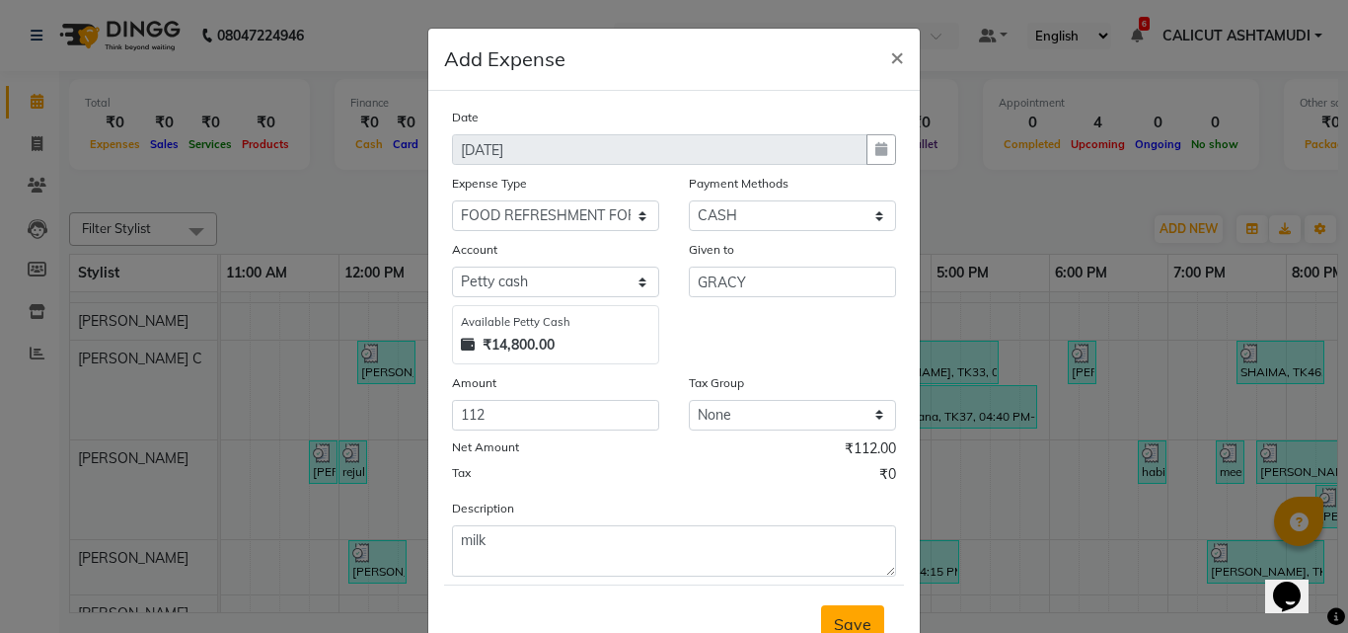
click at [859, 619] on span "Save" at bounding box center [853, 624] width 38 height 20
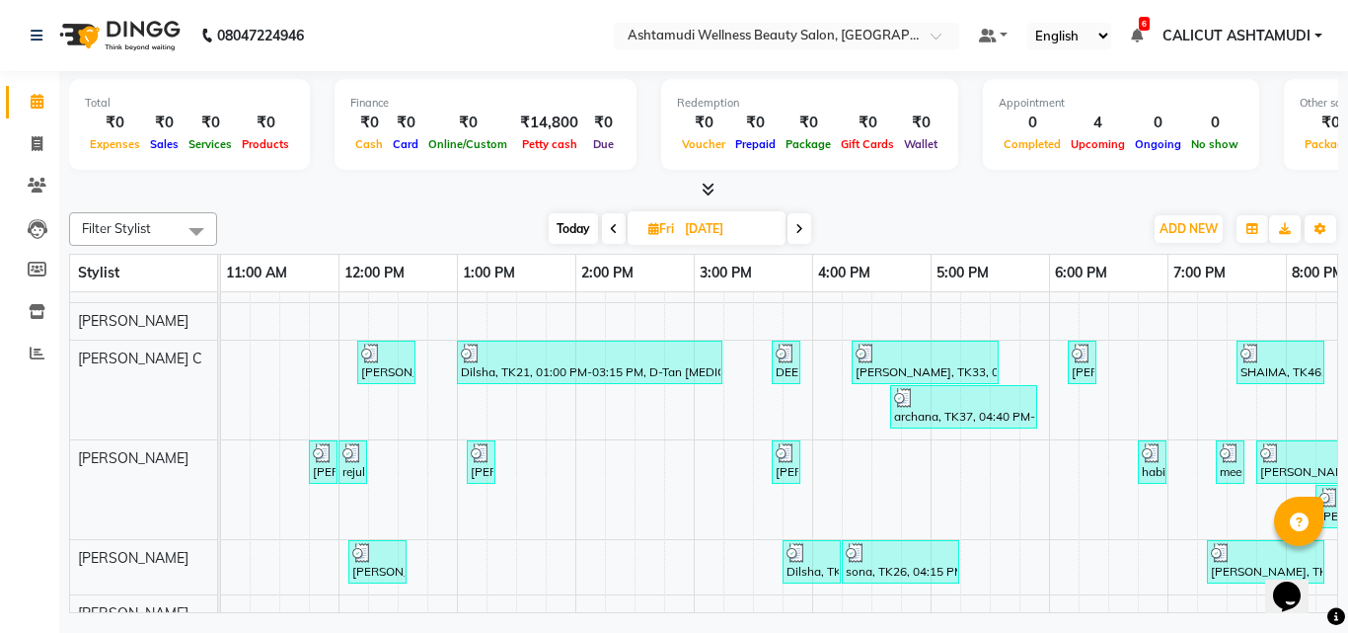
click at [571, 218] on span "Today" at bounding box center [573, 228] width 49 height 31
type input "[DATE]"
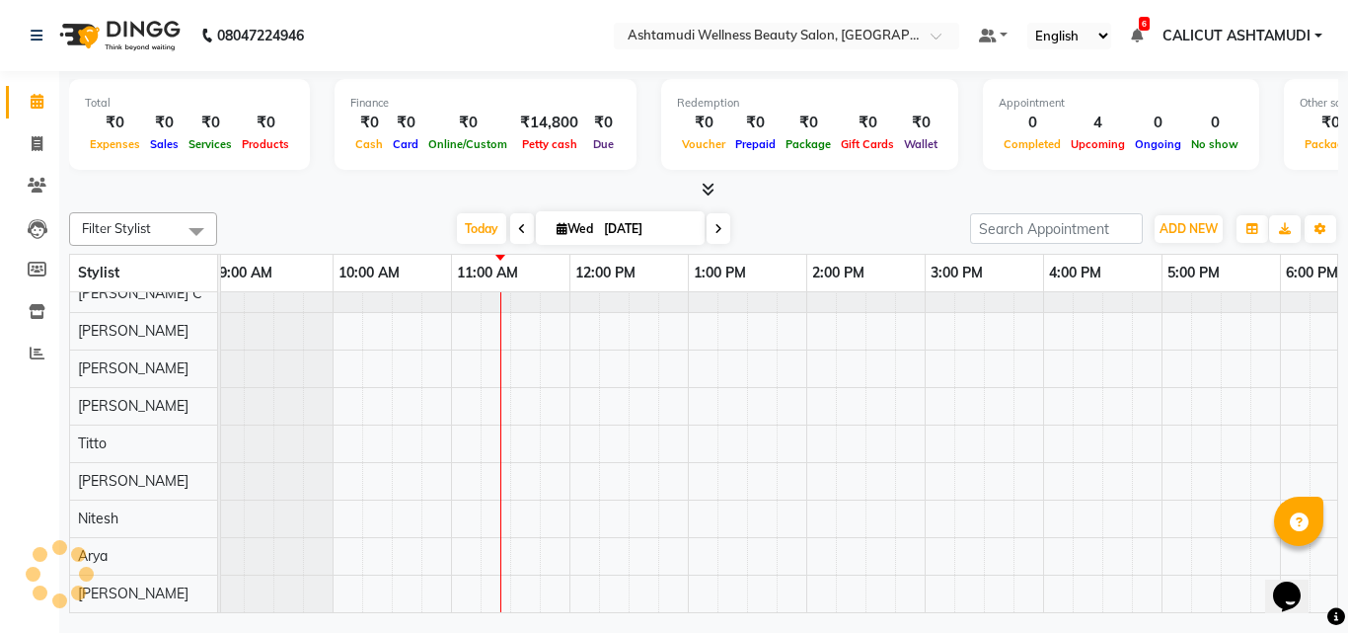
scroll to position [0, 0]
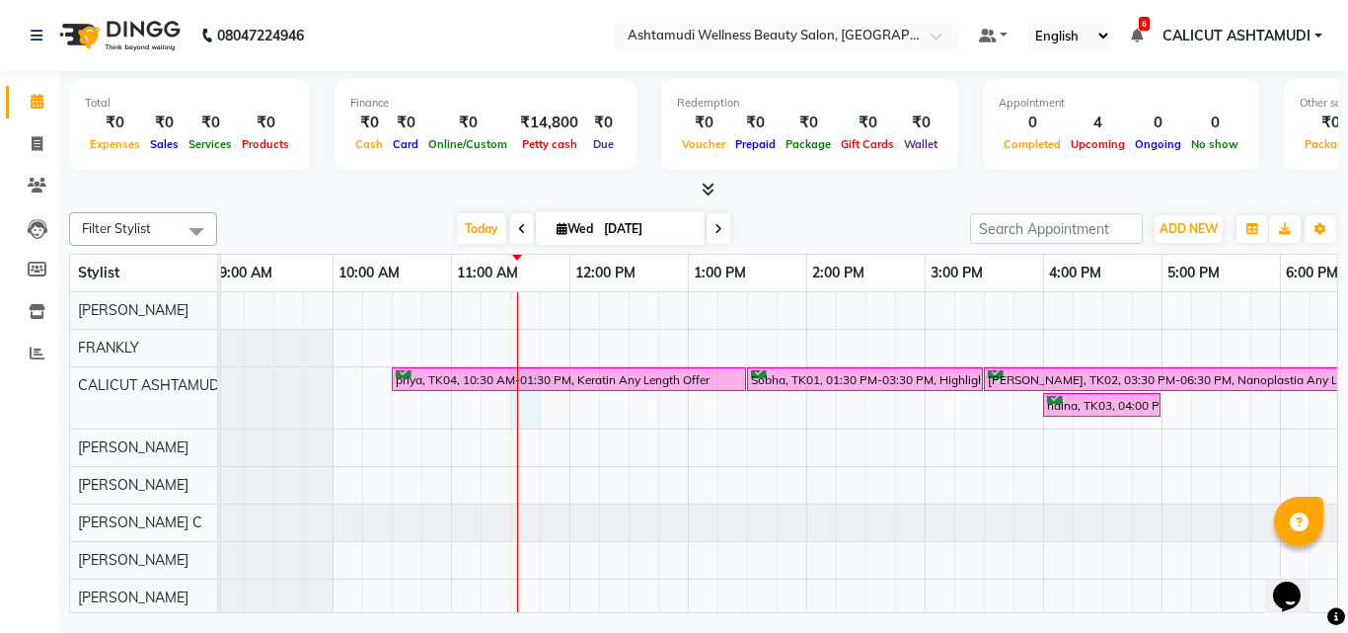
click at [532, 407] on div "priya, TK04, 10:30 AM-01:30 PM, Keratin Any Length Offer Sobha, TK01, 01:30 PM-…" at bounding box center [1102, 566] width 1777 height 549
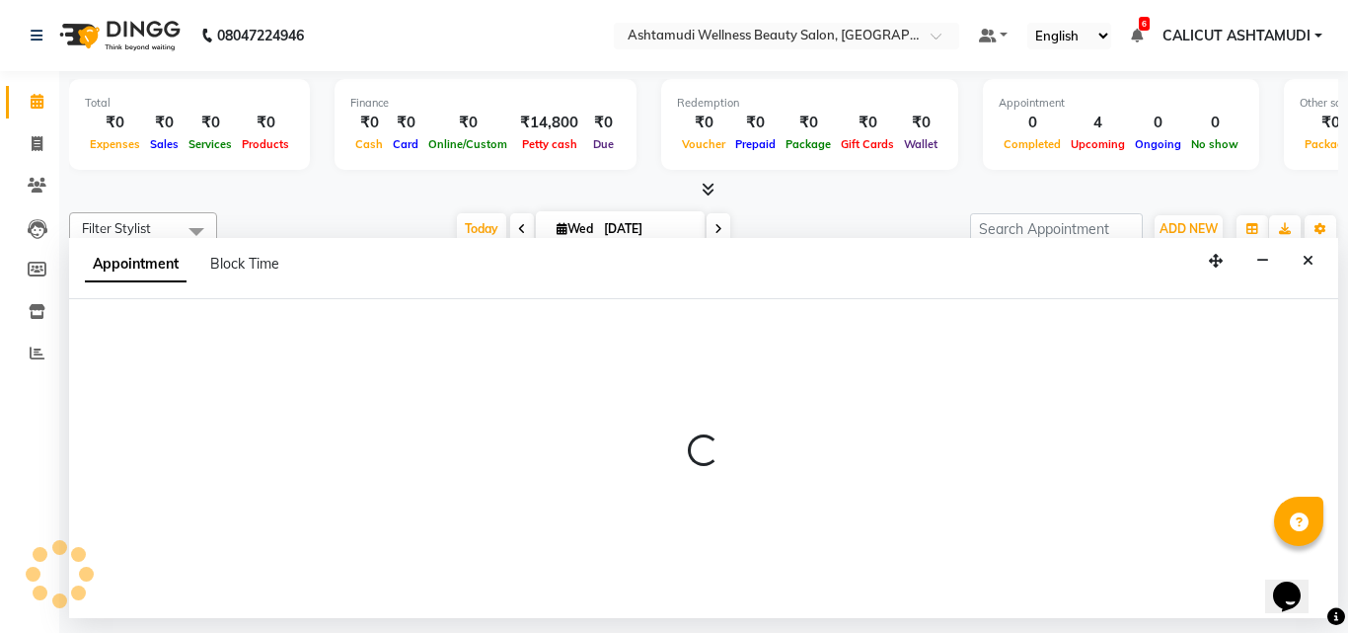
select select "27314"
select select "690"
select select "tentative"
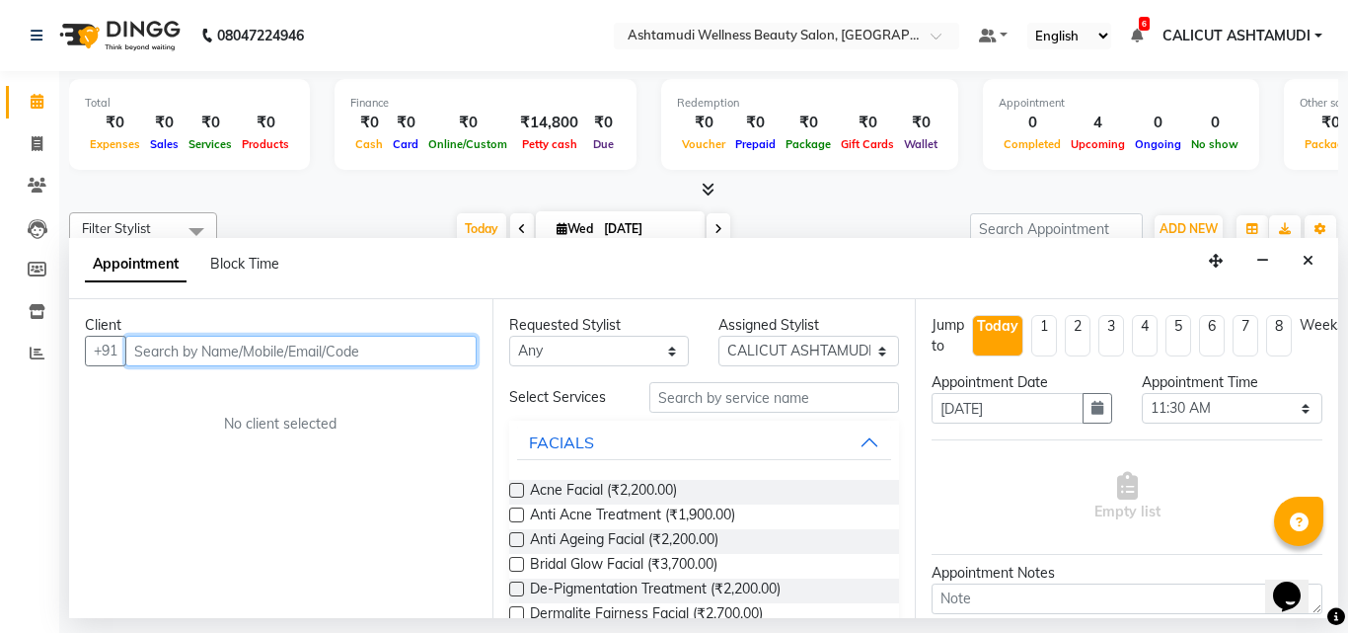
click at [190, 354] on input "text" at bounding box center [300, 351] width 351 height 31
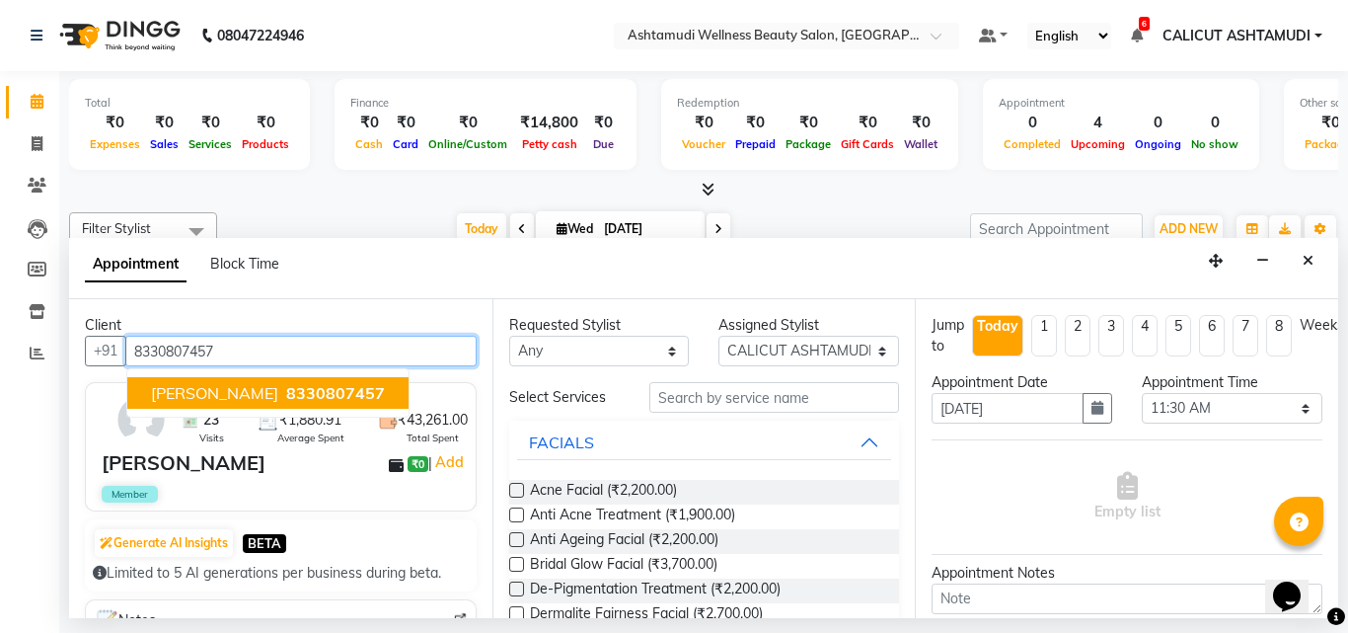
click at [197, 393] on span "[PERSON_NAME]" at bounding box center [214, 393] width 127 height 20
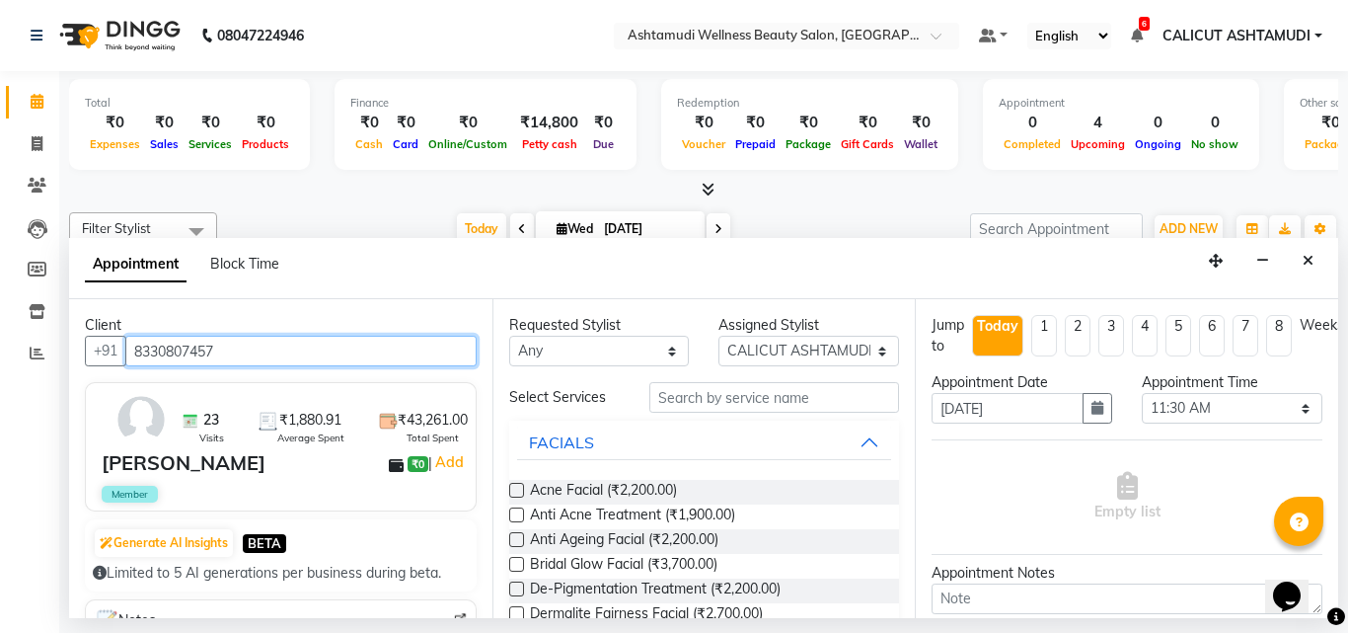
type input "8330807457"
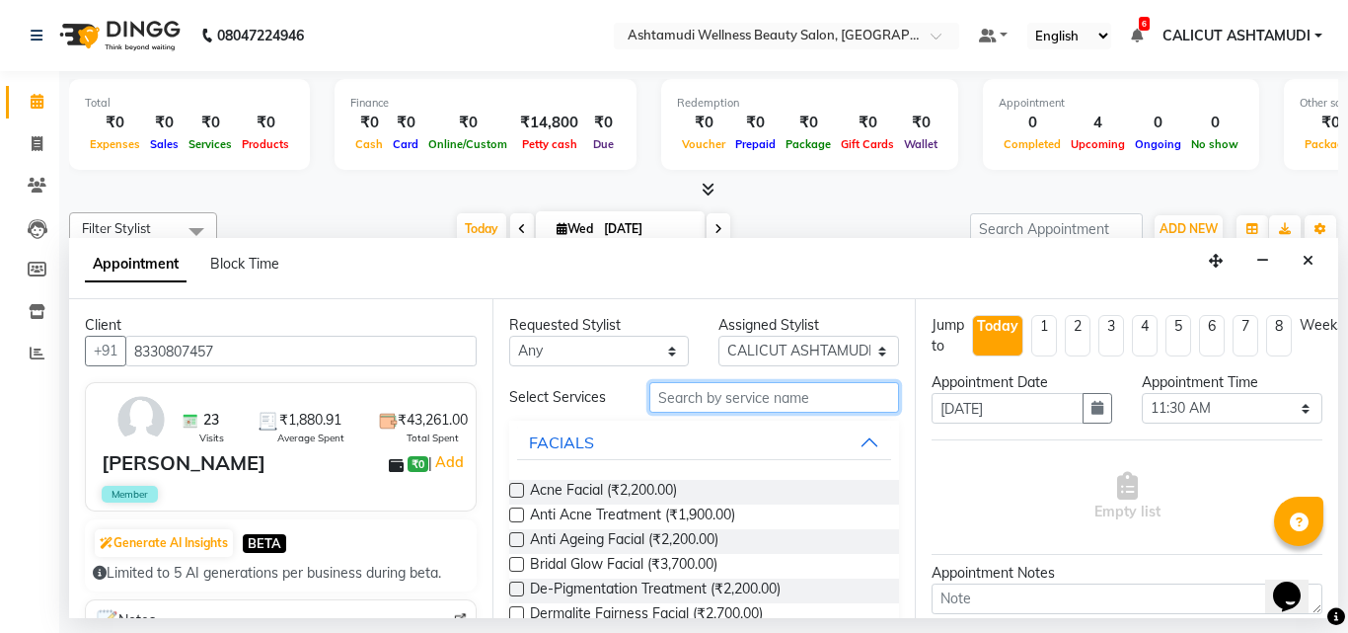
click at [741, 407] on input "text" at bounding box center [774, 397] width 251 height 31
drag, startPoint x: 751, startPoint y: 348, endPoint x: 742, endPoint y: 357, distance: 12.6
click at [751, 348] on select "Select [PERSON_NAME] C [PERSON_NAME] [PERSON_NAME] CALICUT ASHTAMUDI FRANKLY KR…" at bounding box center [809, 351] width 181 height 31
select select "85193"
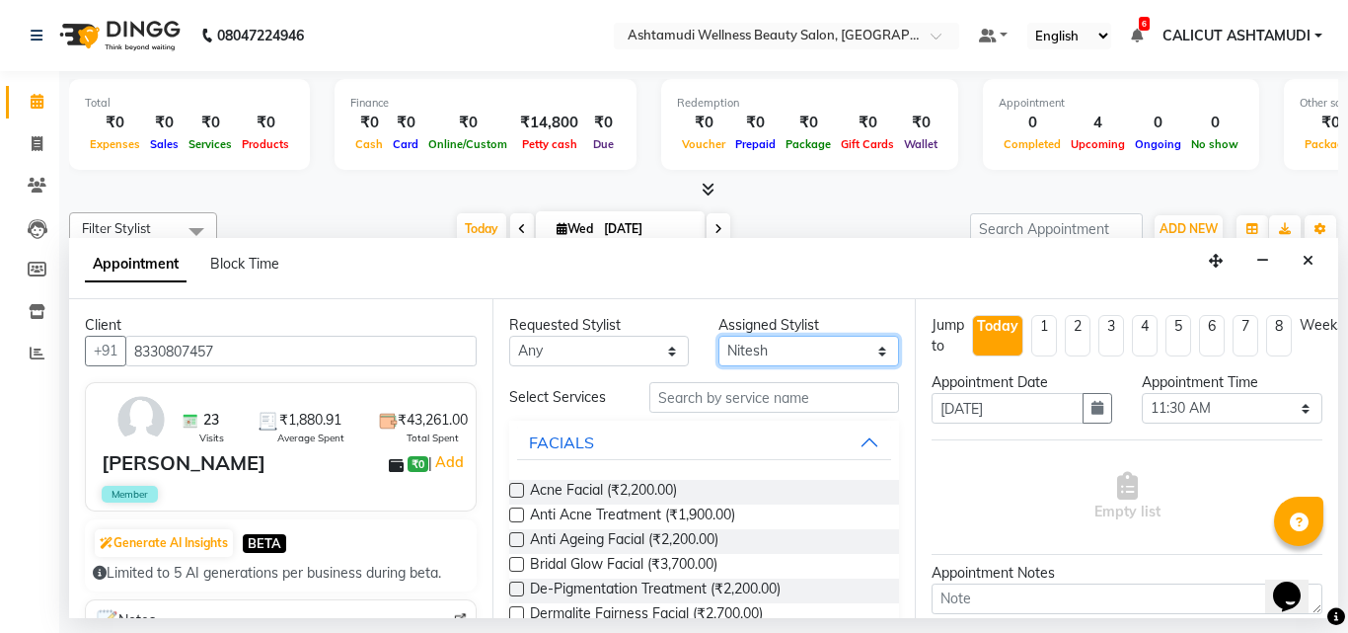
click at [719, 336] on select "Select [PERSON_NAME] C [PERSON_NAME] [PERSON_NAME] CALICUT ASHTAMUDI FRANKLY KR…" at bounding box center [809, 351] width 181 height 31
click at [701, 389] on input "text" at bounding box center [774, 397] width 251 height 31
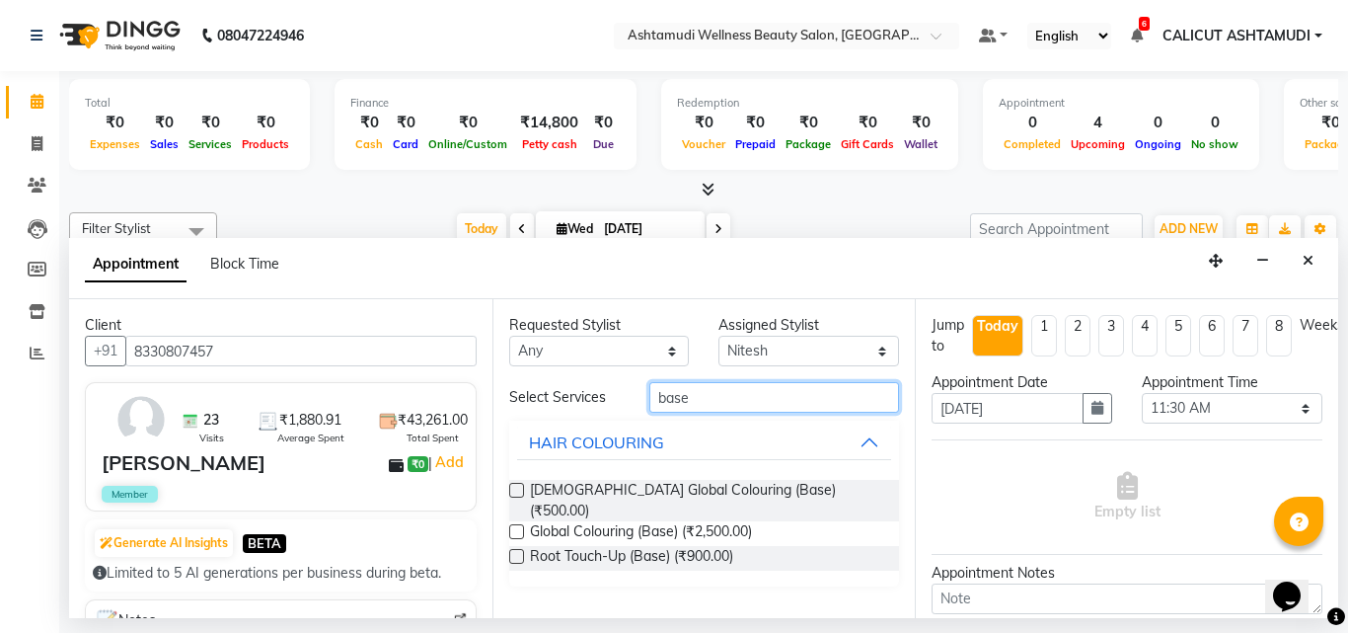
type input "base"
click at [766, 347] on select "Select [PERSON_NAME] C [PERSON_NAME] [PERSON_NAME] CALICUT ASHTAMUDI FRANKLY KR…" at bounding box center [809, 351] width 181 height 31
select select "34579"
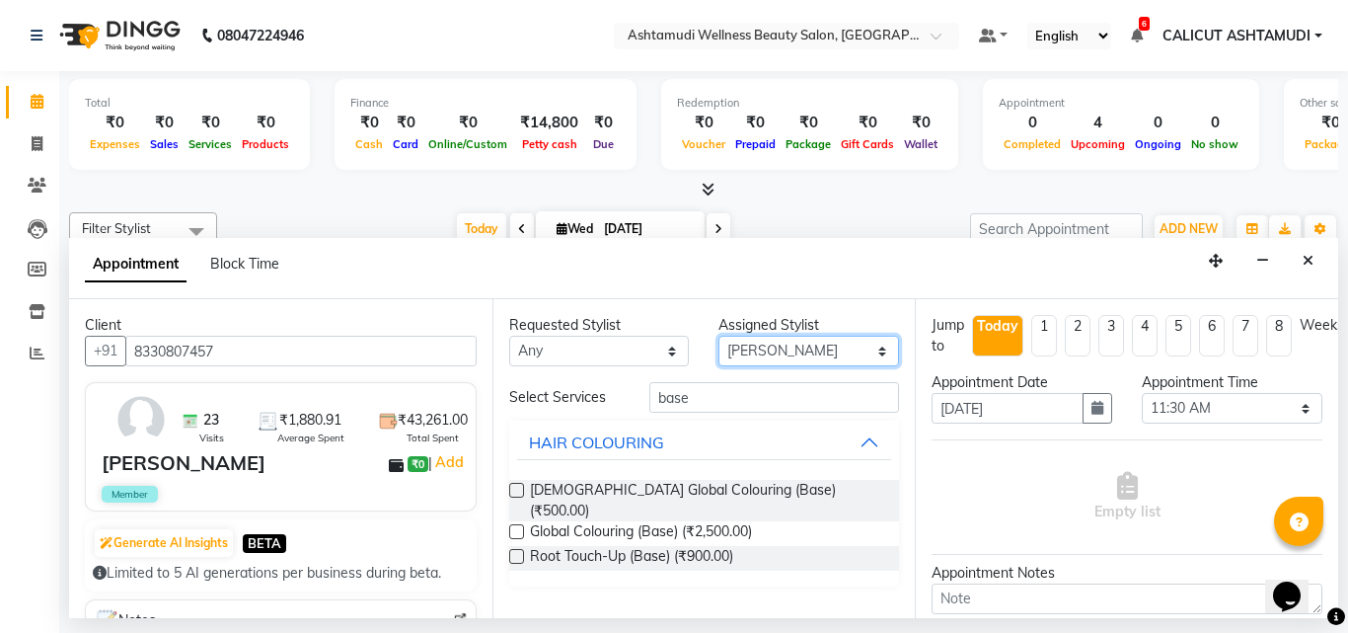
click at [719, 336] on select "Select [PERSON_NAME] C [PERSON_NAME] [PERSON_NAME] CALICUT ASHTAMUDI FRANKLY KR…" at bounding box center [809, 351] width 181 height 31
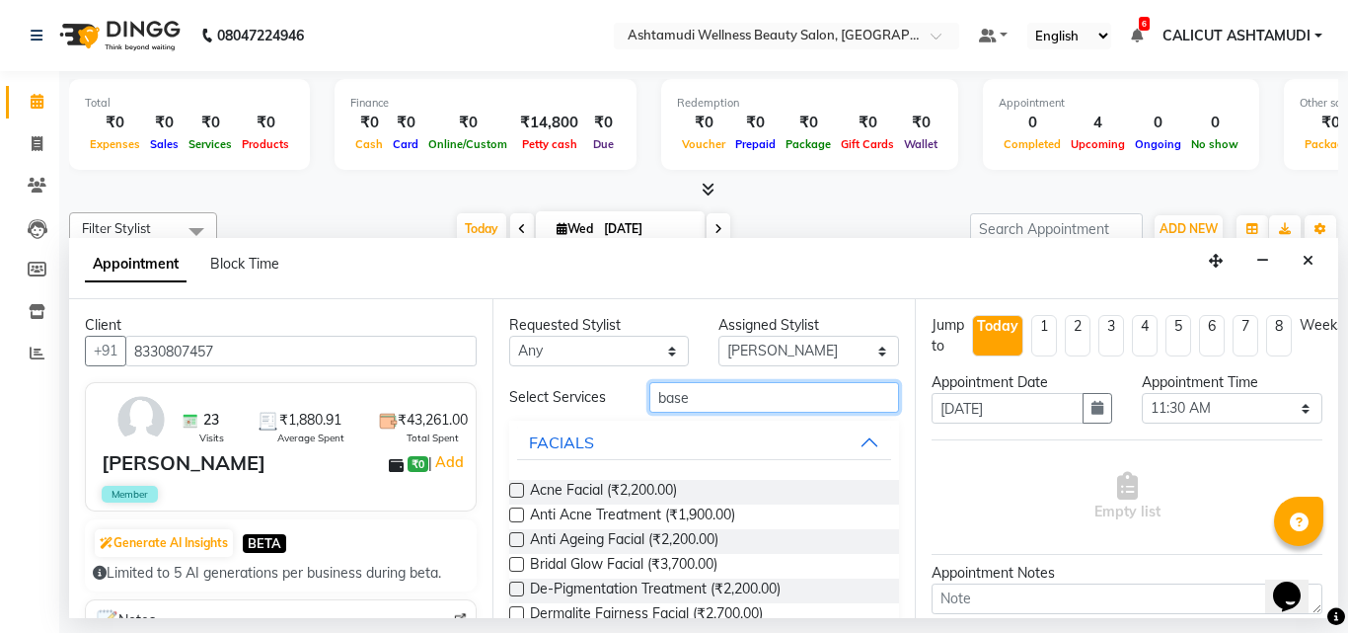
click at [724, 407] on input "base" at bounding box center [774, 397] width 251 height 31
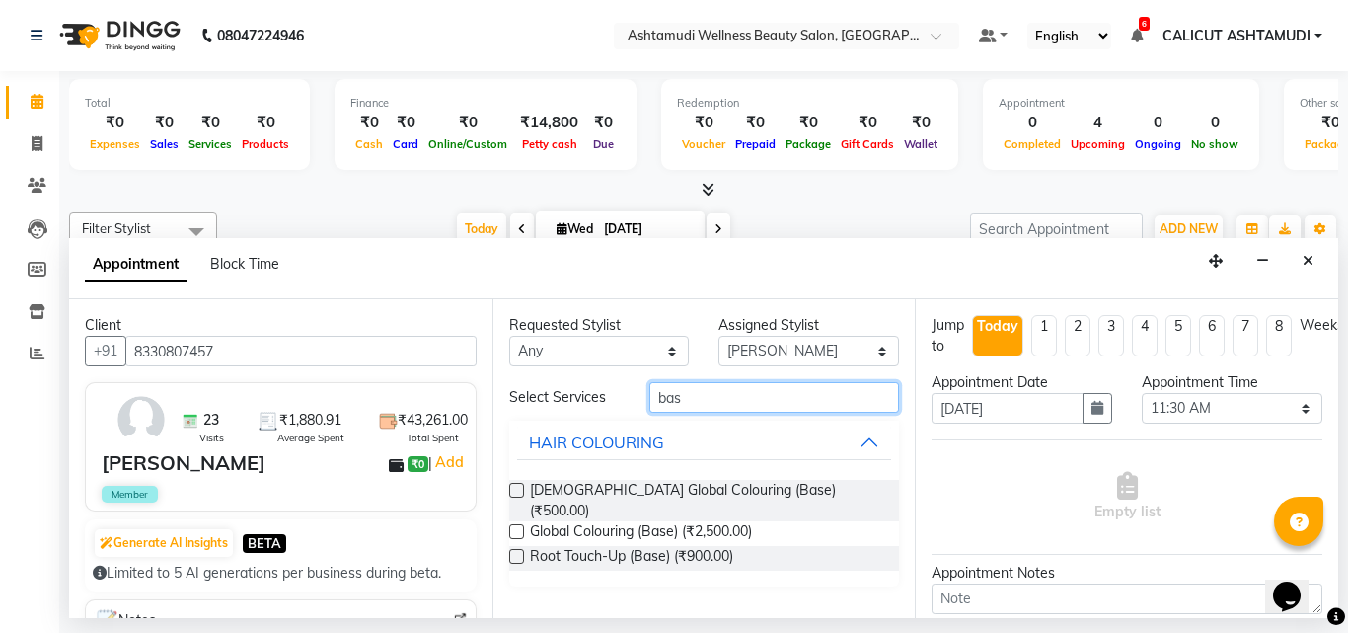
type input "base"
click at [512, 491] on label at bounding box center [516, 490] width 15 height 15
click at [512, 491] on input "checkbox" at bounding box center [515, 492] width 13 height 13
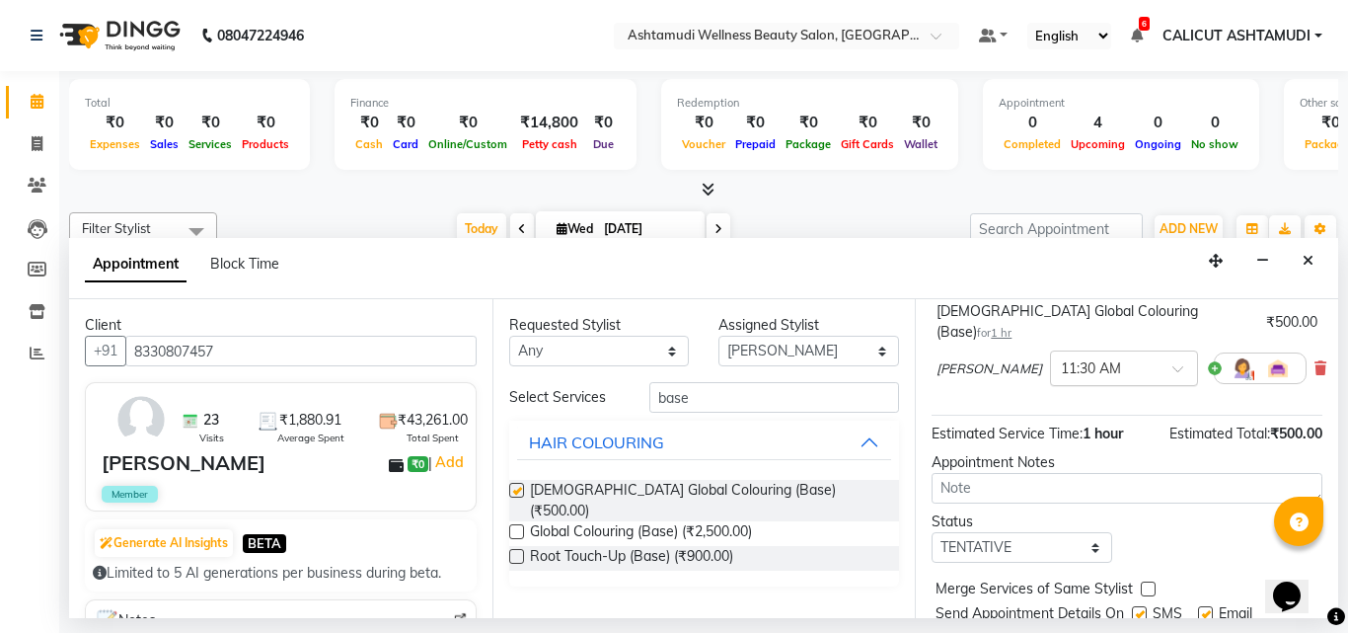
checkbox input "false"
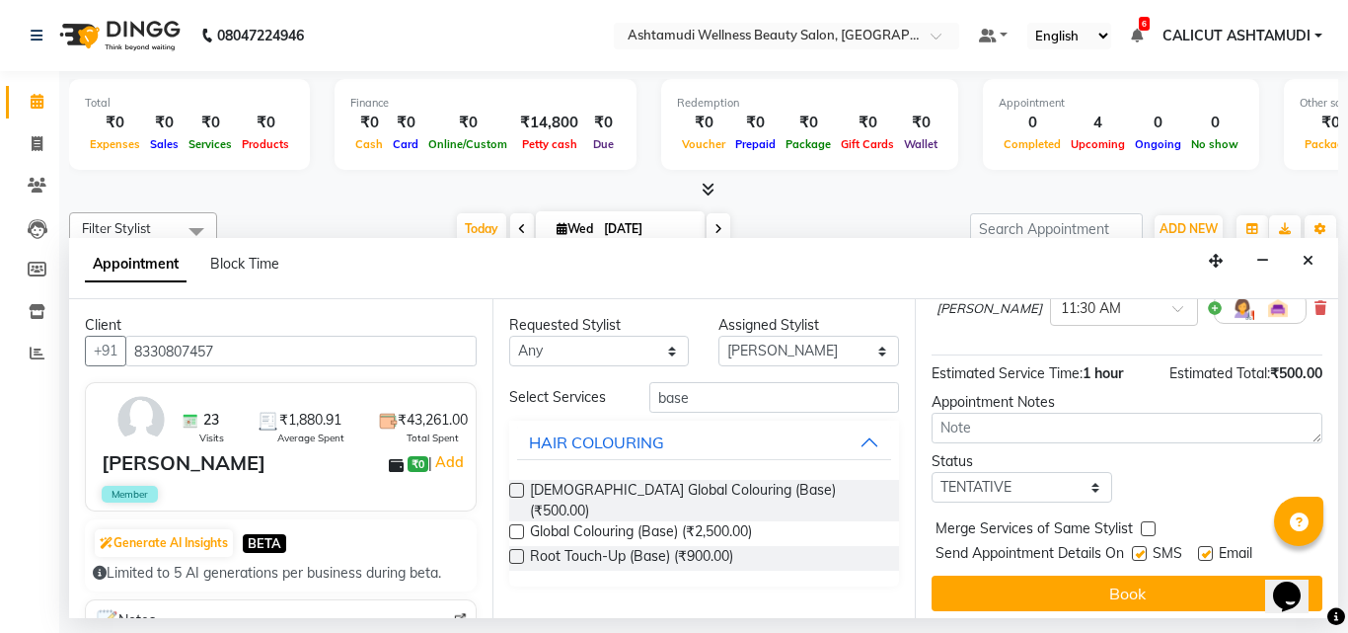
scroll to position [215, 0]
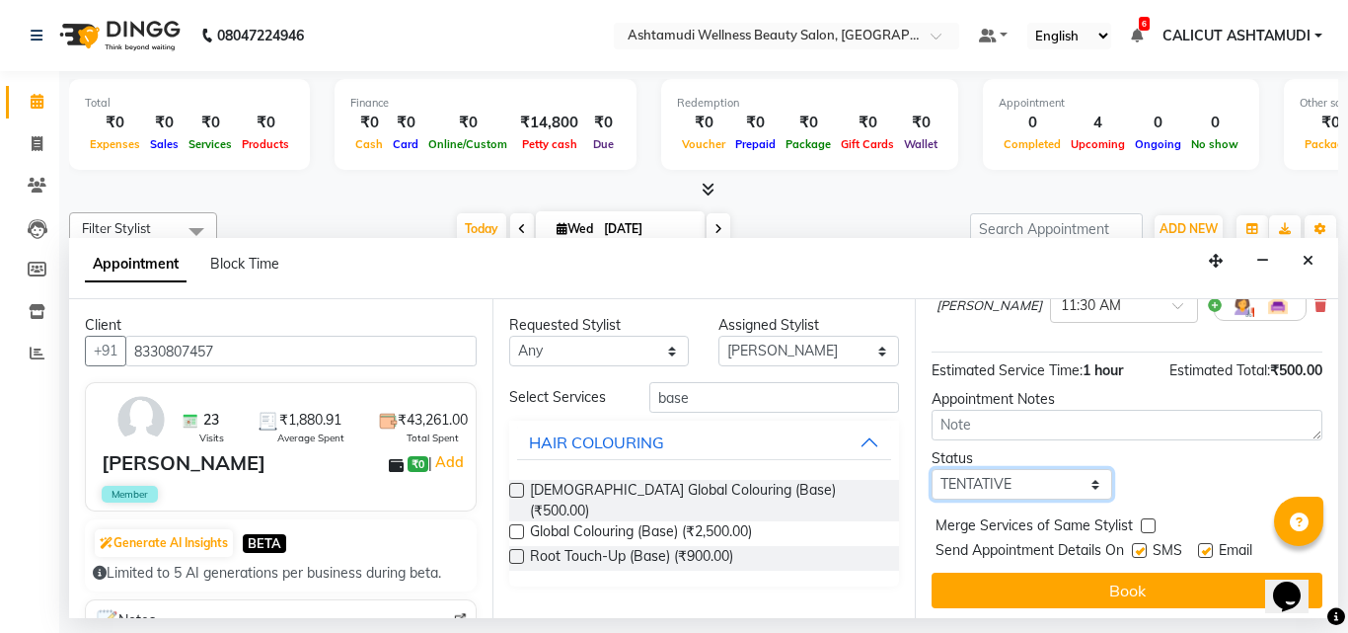
click at [1022, 469] on select "Select TENTATIVE CONFIRM CHECK-IN UPCOMING" at bounding box center [1022, 484] width 181 height 31
select select "check-in"
click at [932, 469] on select "Select TENTATIVE CONFIRM CHECK-IN UPCOMING" at bounding box center [1022, 484] width 181 height 31
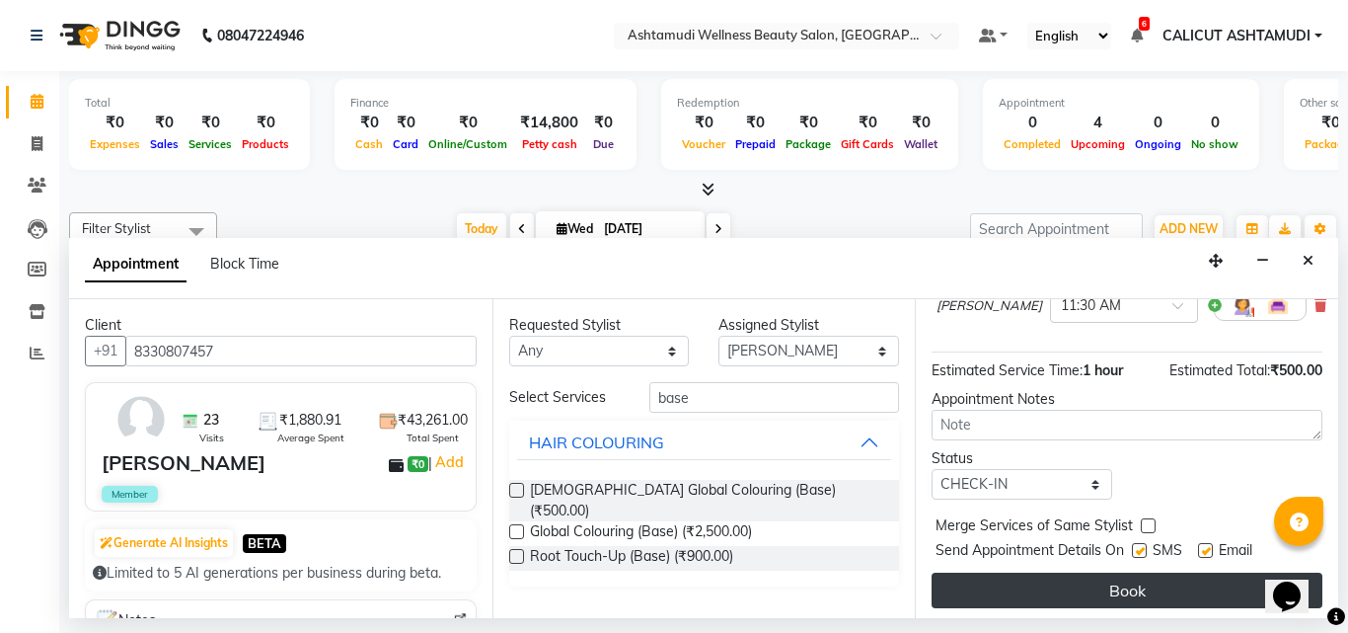
click at [1003, 572] on button "Book" at bounding box center [1127, 590] width 391 height 36
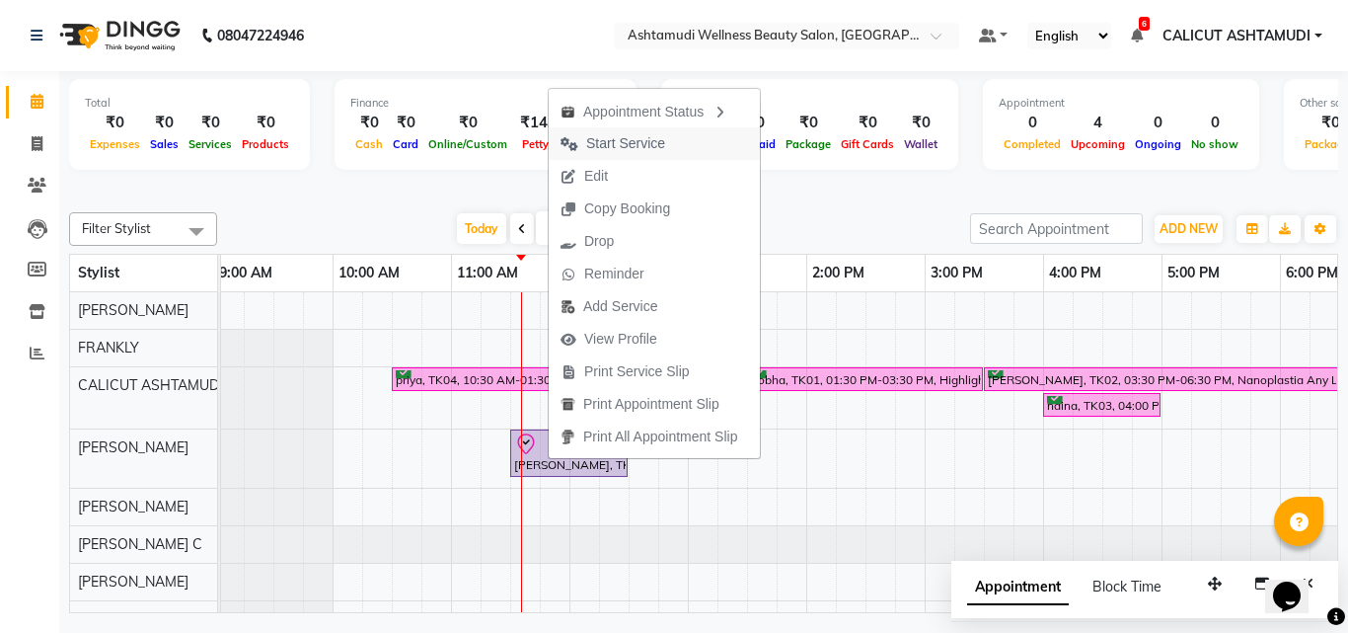
click at [643, 140] on span "Start Service" at bounding box center [625, 143] width 79 height 21
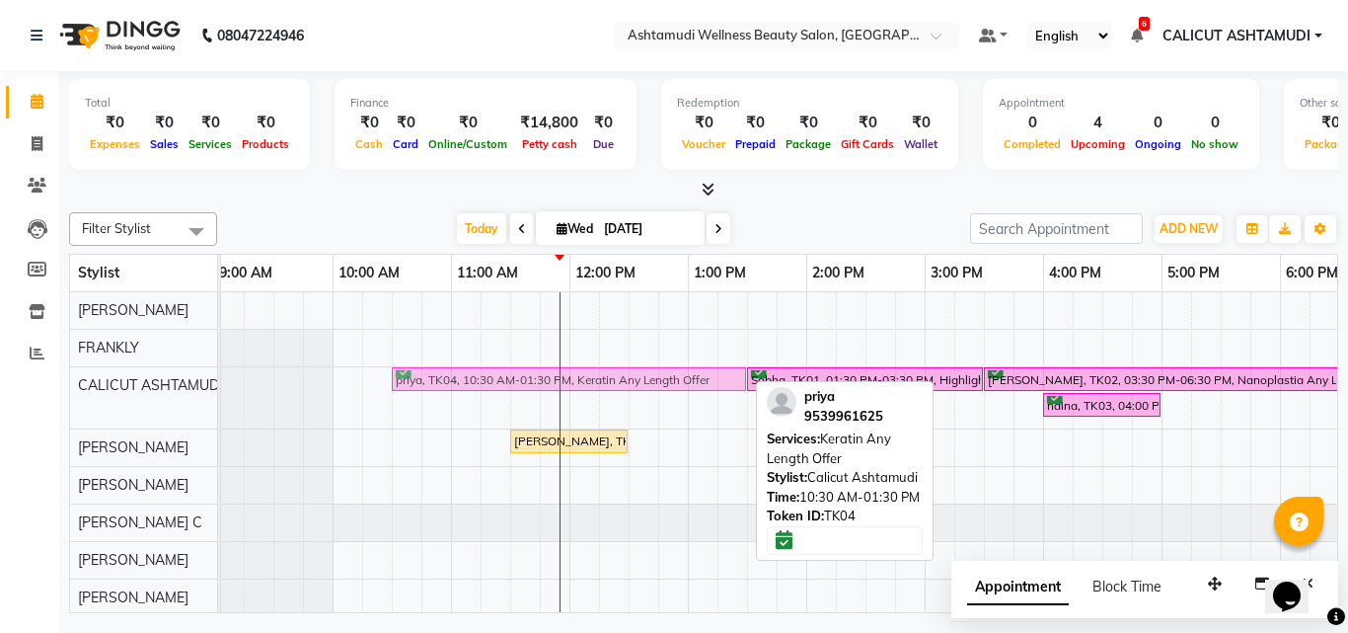
drag, startPoint x: 564, startPoint y: 377, endPoint x: 571, endPoint y: 393, distance: 17.7
click at [214, 372] on div "priya, TK04, 10:30 AM-01:30 PM, Keratin Any Length Offer Sobha, TK01, 01:30 PM-…" at bounding box center [214, 397] width 0 height 61
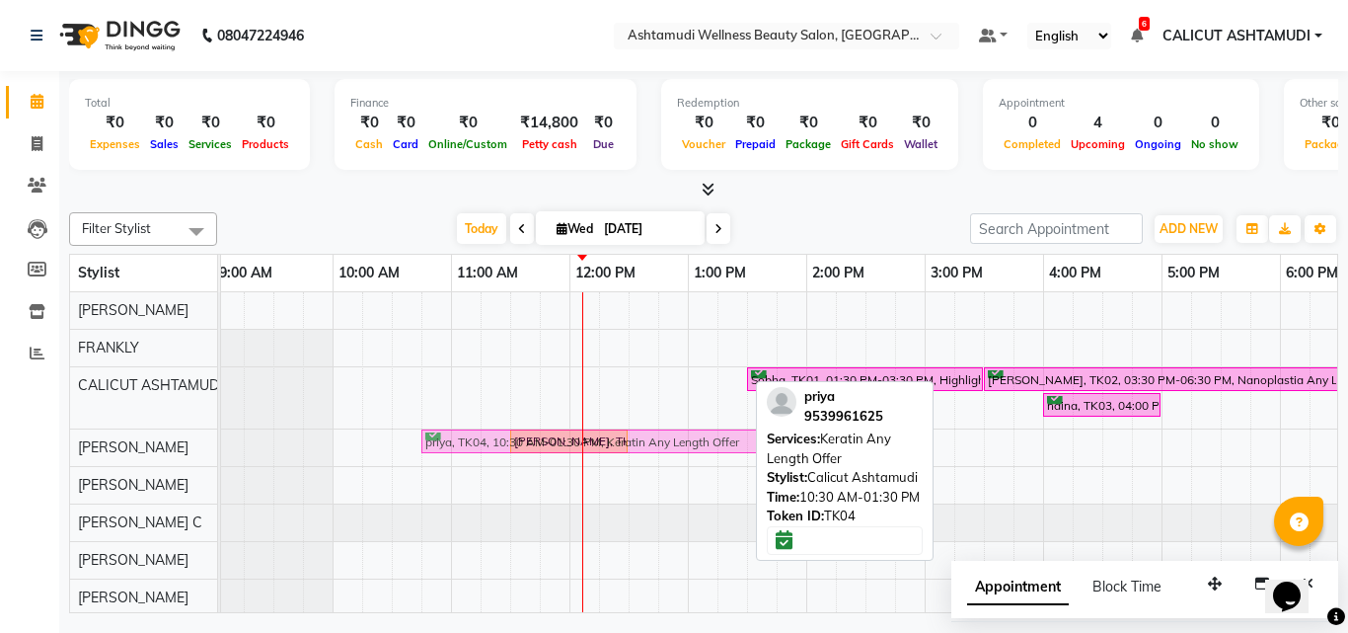
drag, startPoint x: 631, startPoint y: 375, endPoint x: 650, endPoint y: 441, distance: 69.0
click at [650, 441] on tbody "priya, TK04, 10:30 AM-01:30 PM, Keratin Any Length Offer Sobha, TK01, 01:30 PM-…" at bounding box center [1102, 566] width 1777 height 549
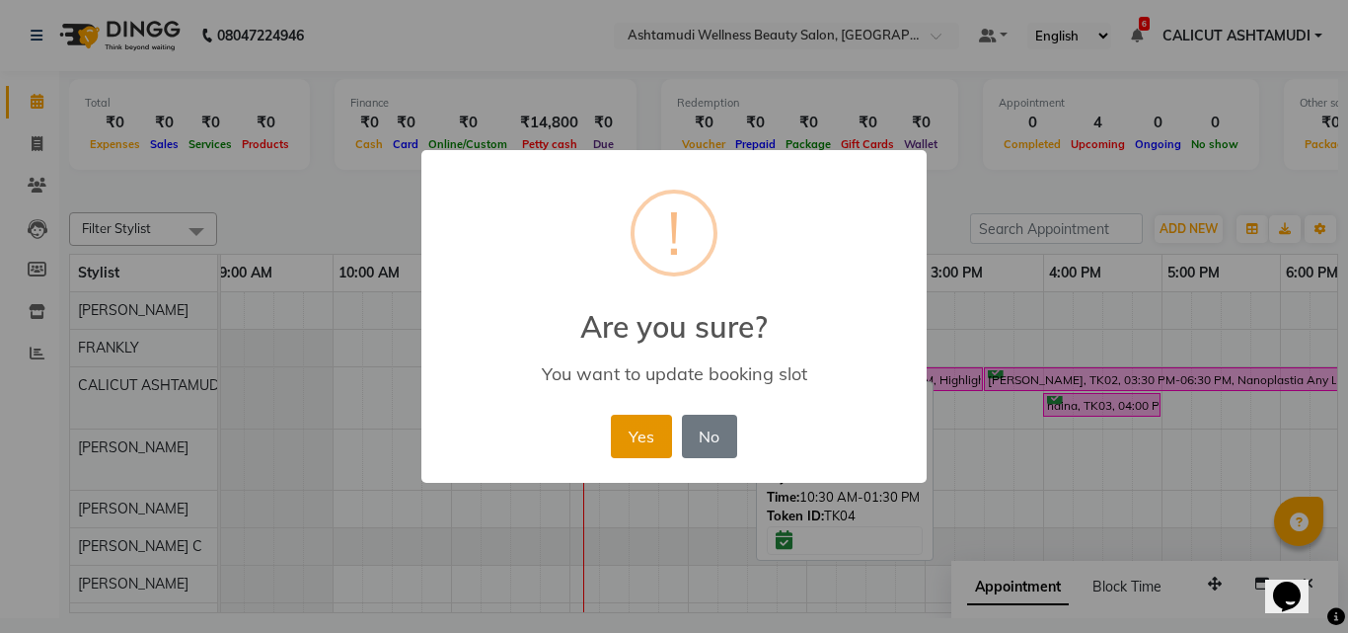
click at [640, 426] on button "Yes" at bounding box center [641, 436] width 60 height 43
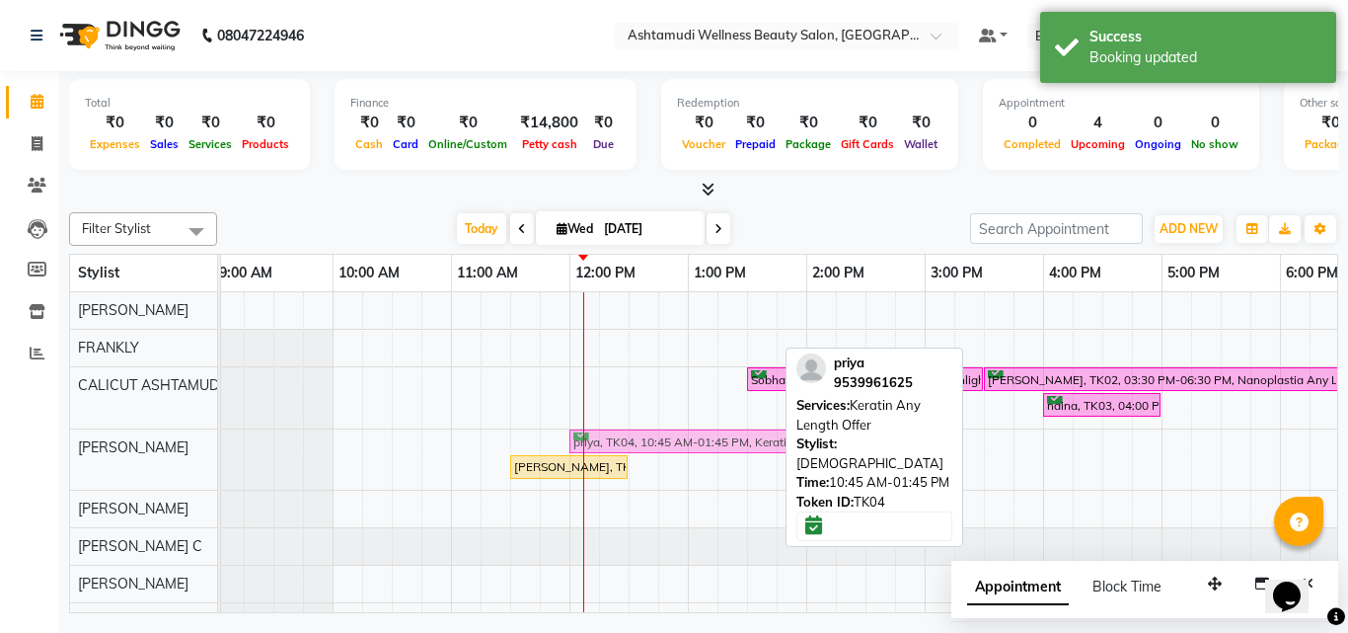
drag, startPoint x: 622, startPoint y: 443, endPoint x: 771, endPoint y: 429, distance: 149.7
click at [774, 430] on div "Sobha, TK01, 01:30 PM-03:30 PM, Highlighting (Per Streaks),Root Touch-Up ([MEDI…" at bounding box center [1102, 578] width 1777 height 572
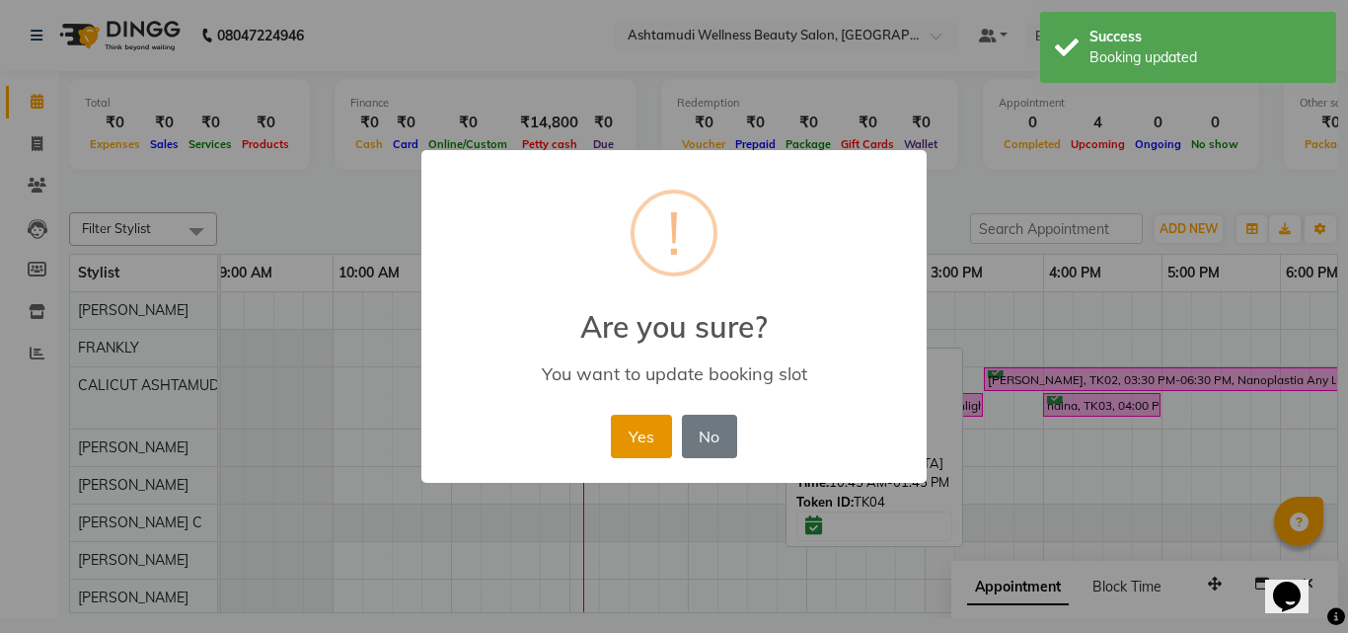
click at [653, 426] on button "Yes" at bounding box center [641, 436] width 60 height 43
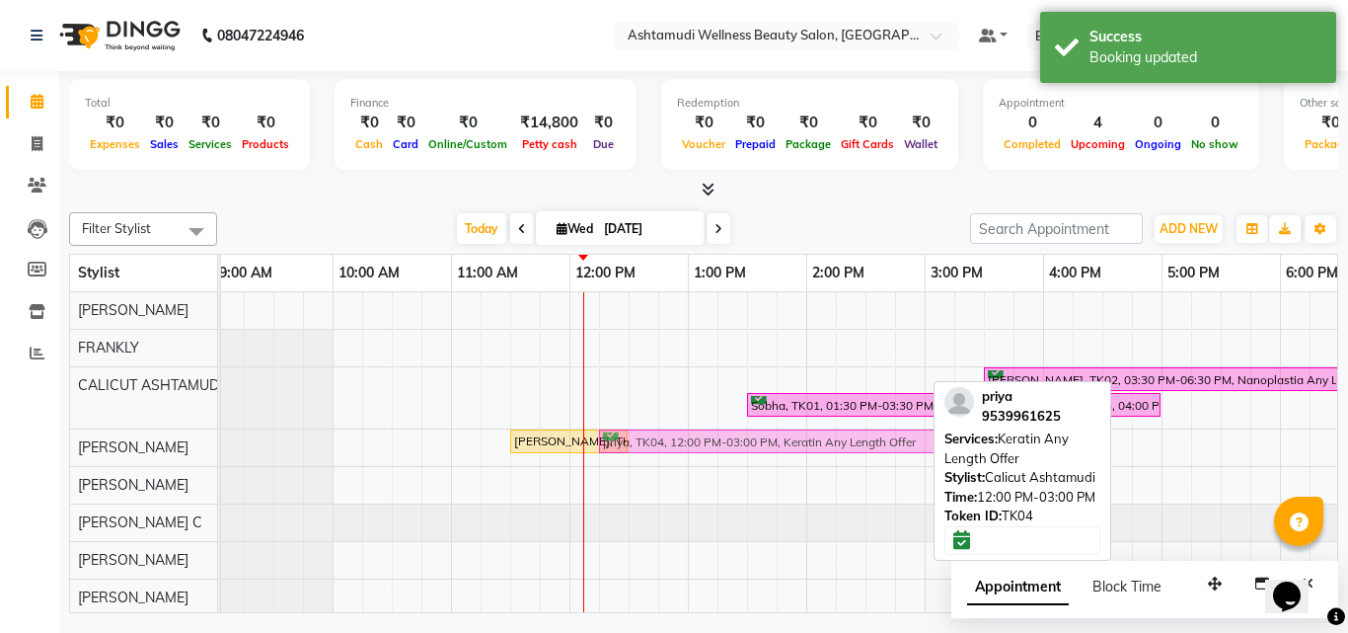
drag, startPoint x: 628, startPoint y: 378, endPoint x: 650, endPoint y: 449, distance: 74.6
click at [650, 449] on tbody "priya, TK04, 12:00 PM-03:00 PM, Keratin Any Length Offer [PERSON_NAME], TK02, 0…" at bounding box center [1102, 566] width 1777 height 549
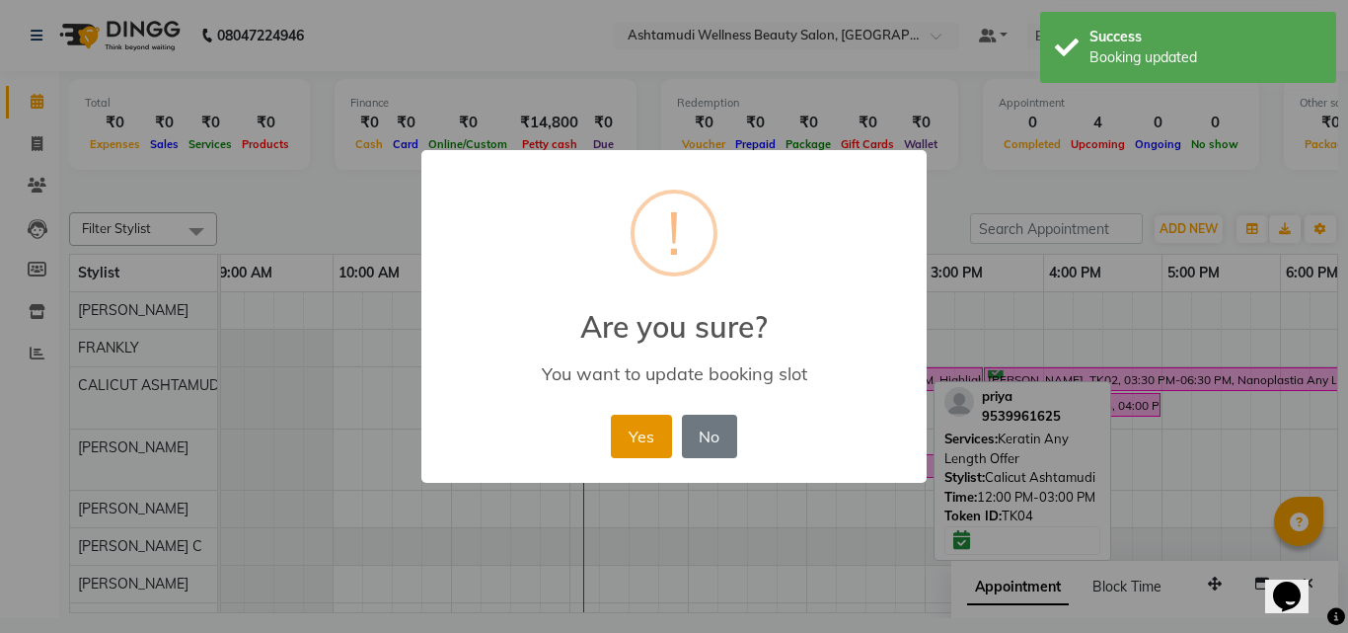
click at [654, 433] on button "Yes" at bounding box center [641, 436] width 60 height 43
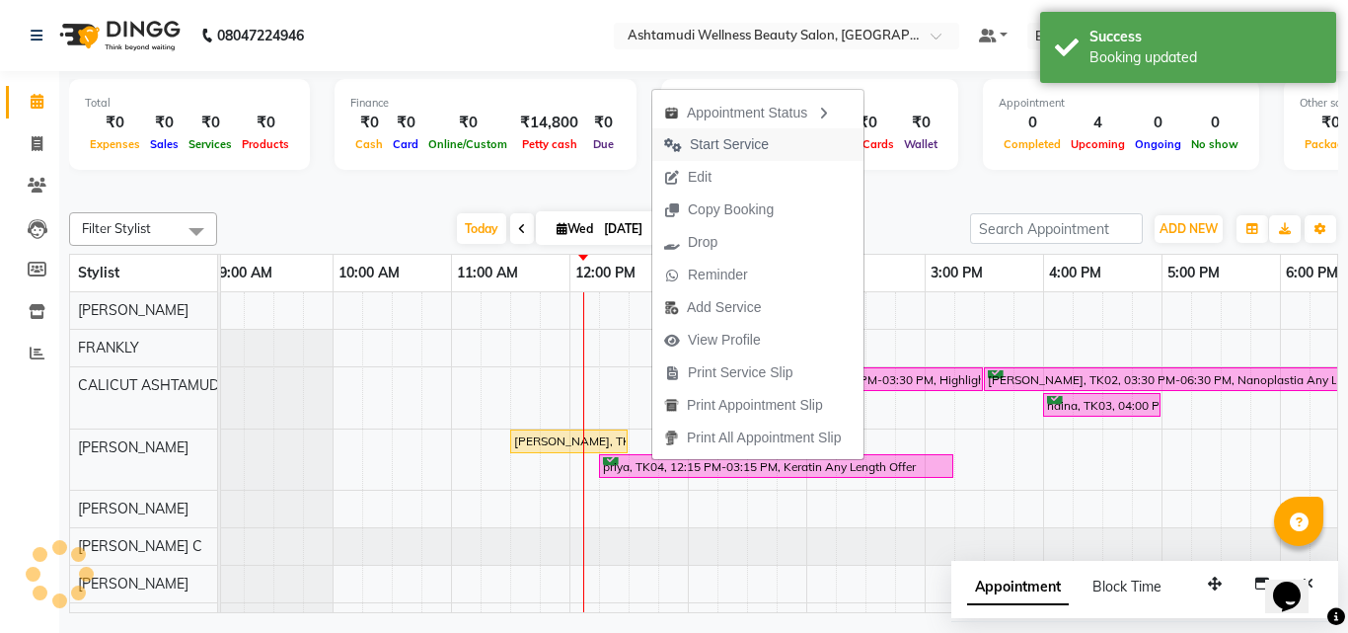
click at [743, 148] on span "Start Service" at bounding box center [729, 144] width 79 height 21
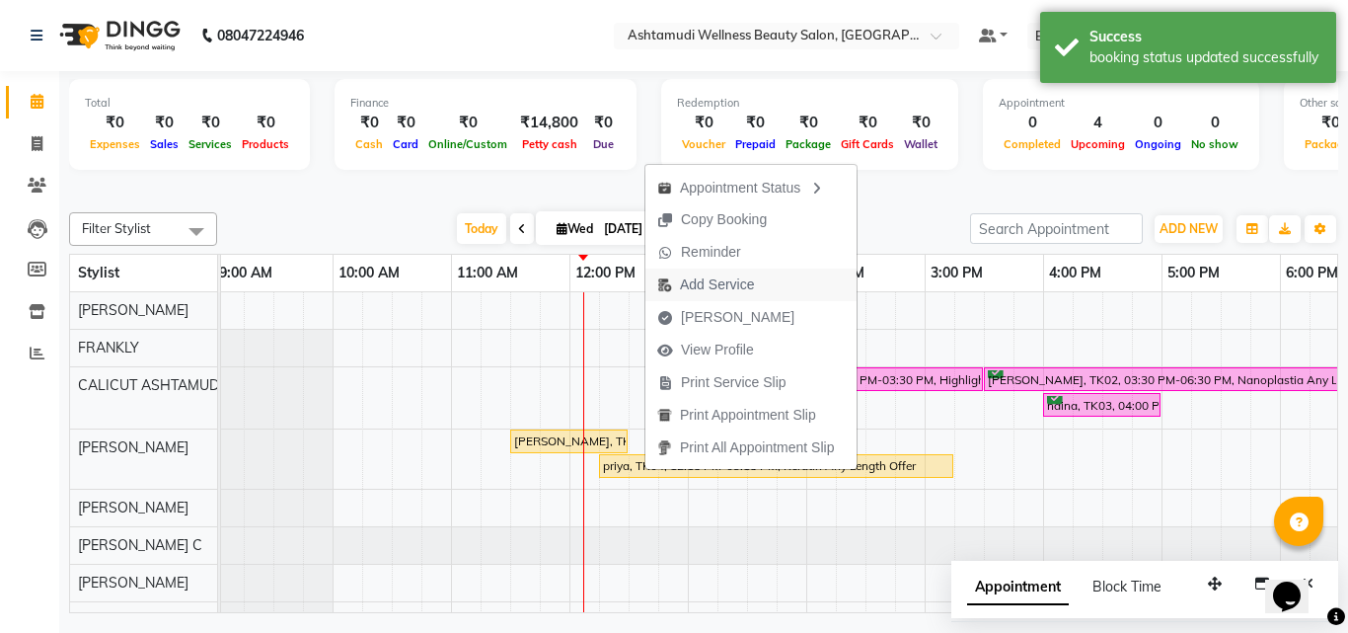
click at [724, 285] on span "Add Service" at bounding box center [717, 284] width 74 height 21
select select "34579"
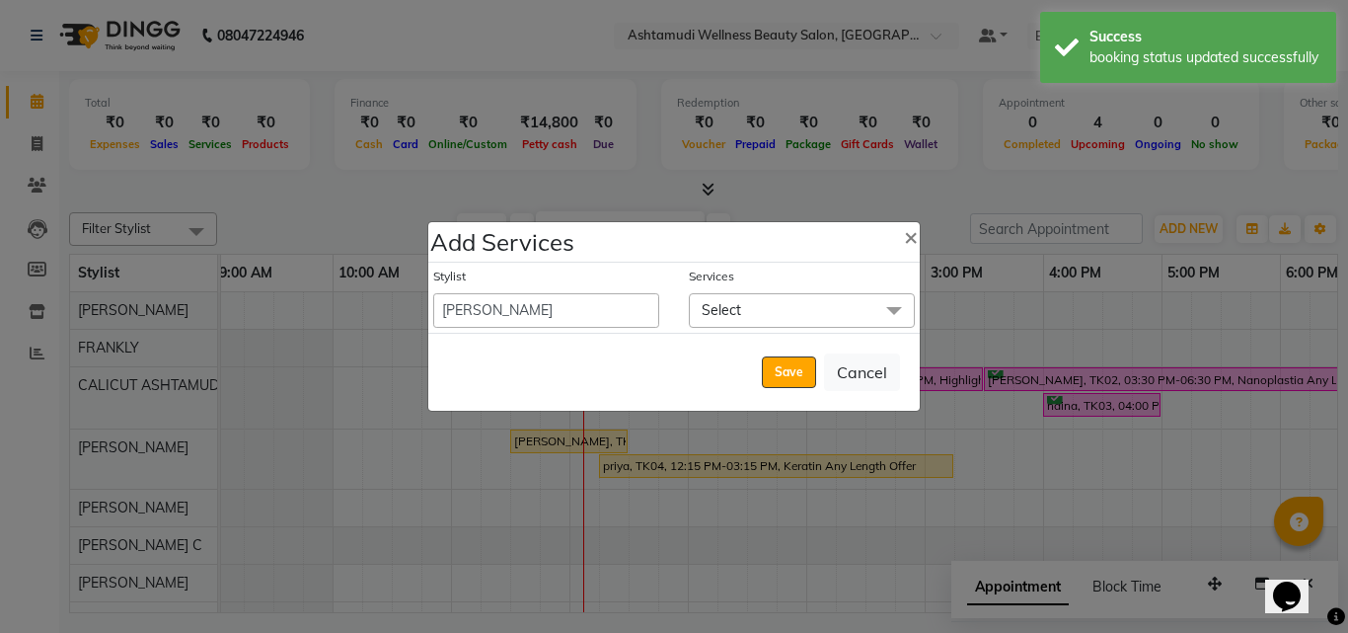
click at [736, 301] on span "Select" at bounding box center [721, 310] width 39 height 18
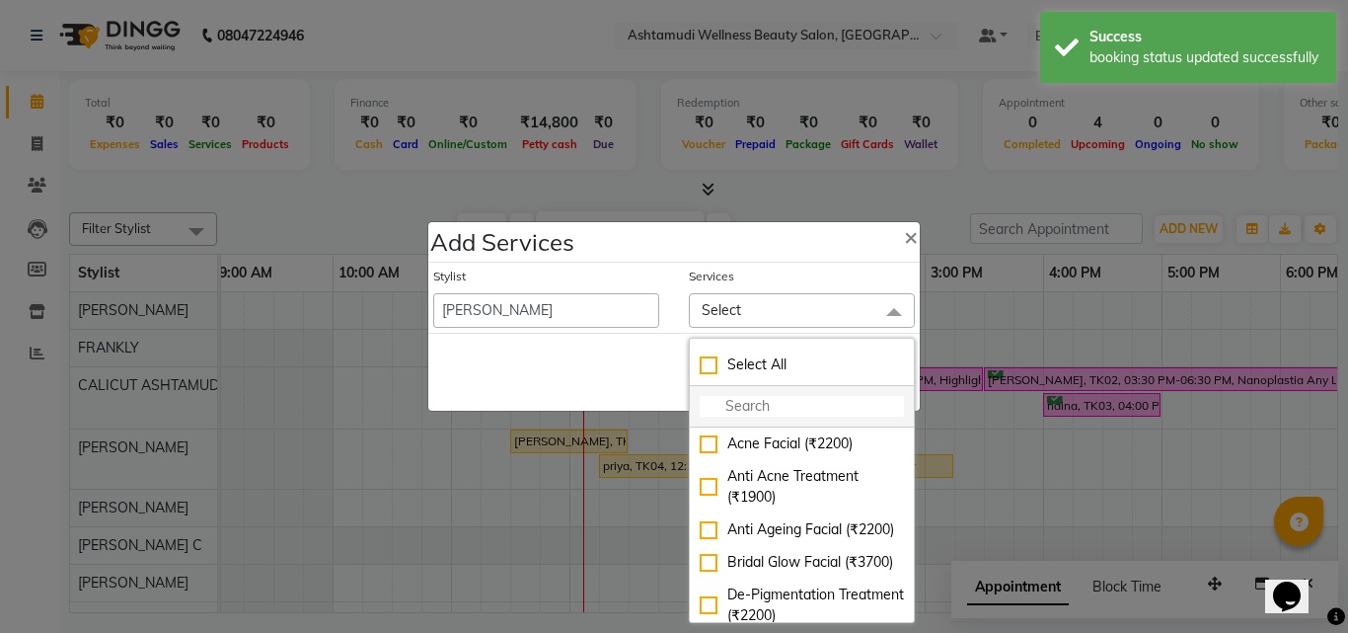
click at [732, 407] on input "multiselect-search" at bounding box center [802, 406] width 204 height 21
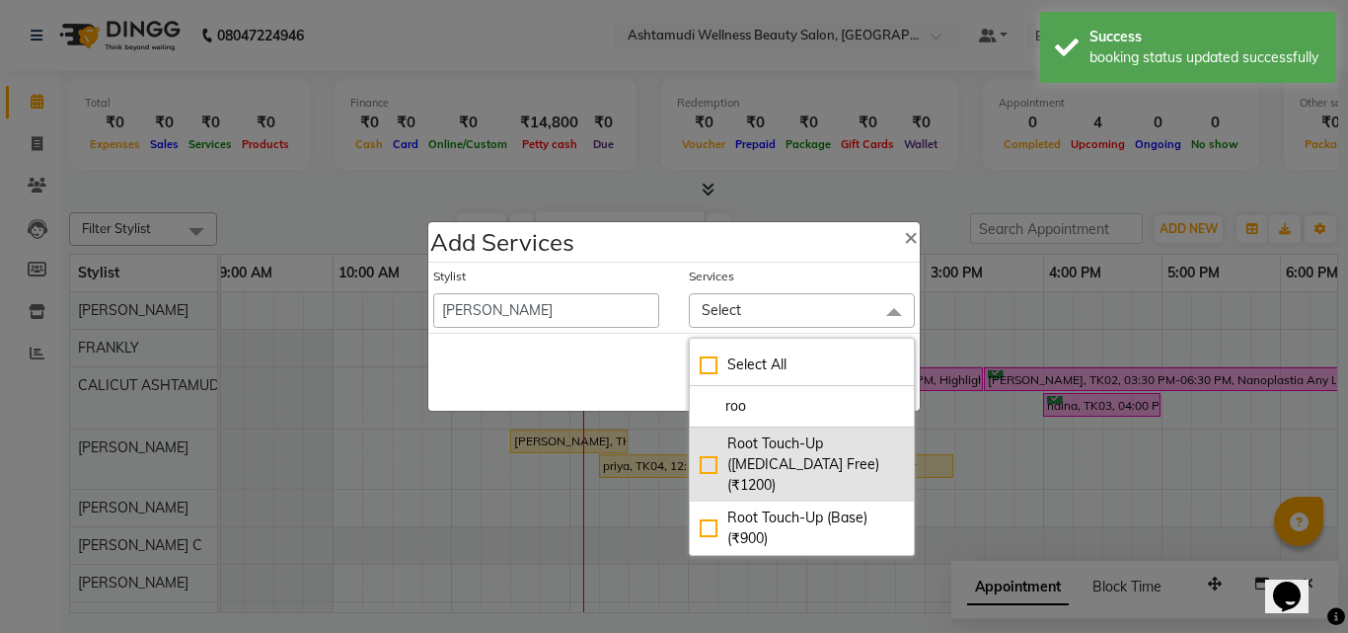
type input "roo"
click at [713, 454] on div "Root Touch-Up ([MEDICAL_DATA] Free) (₹1200)" at bounding box center [802, 464] width 204 height 62
checkbox input "true"
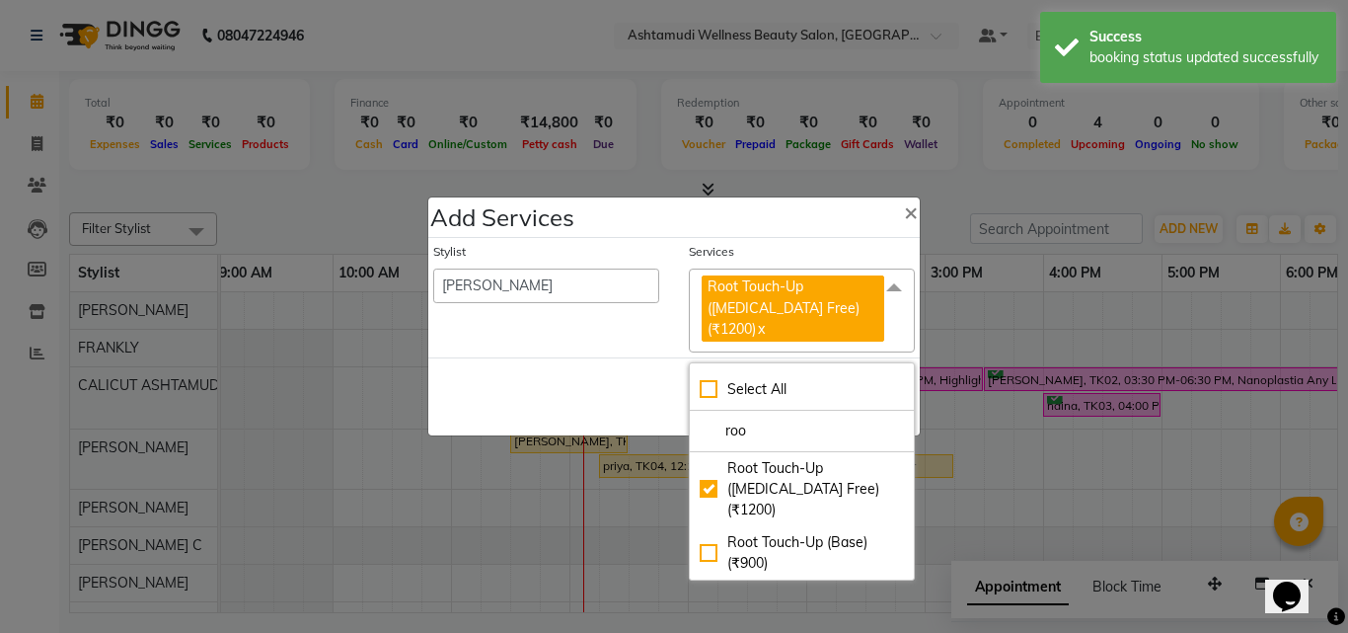
click at [664, 390] on div "Save Cancel" at bounding box center [674, 396] width 492 height 78
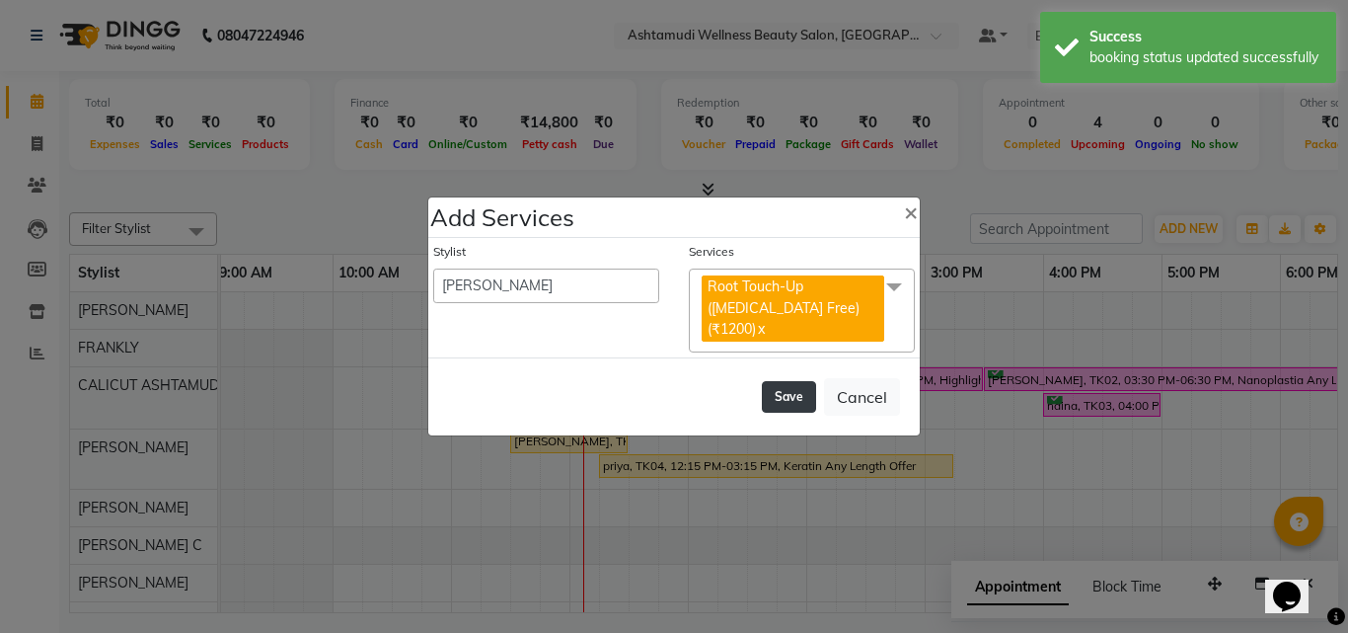
click at [796, 387] on button "Save" at bounding box center [789, 397] width 54 height 32
select select "54081"
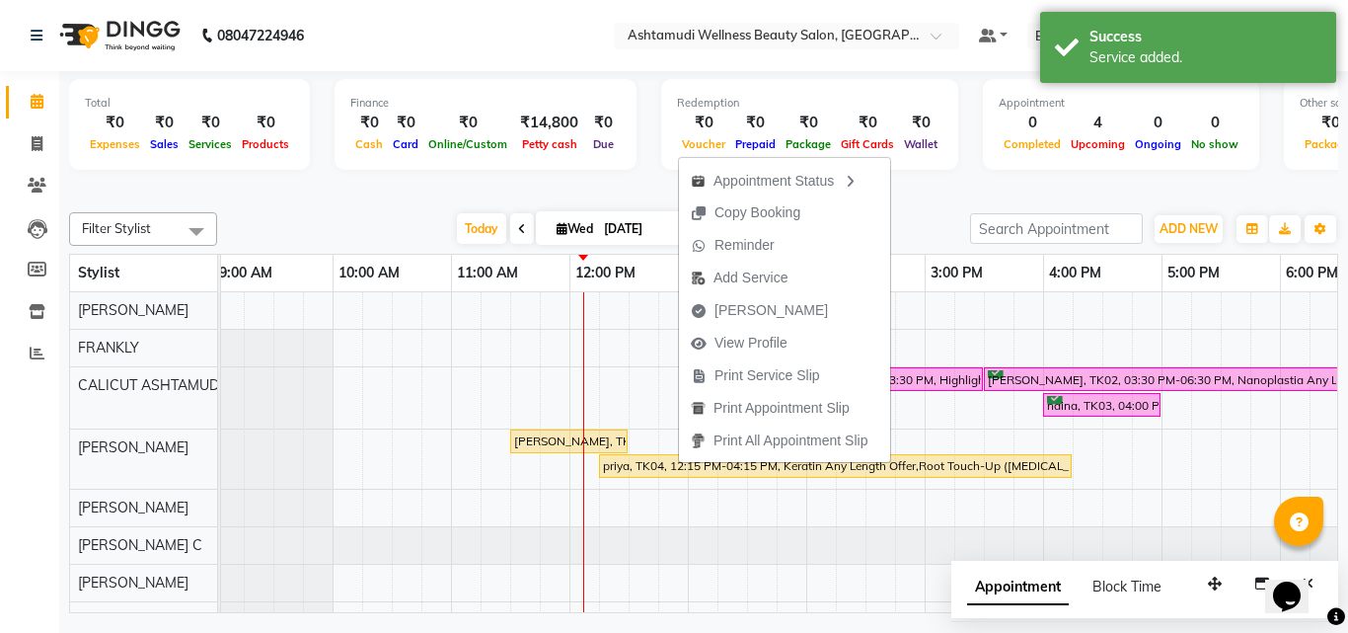
click at [927, 197] on div at bounding box center [703, 190] width 1269 height 21
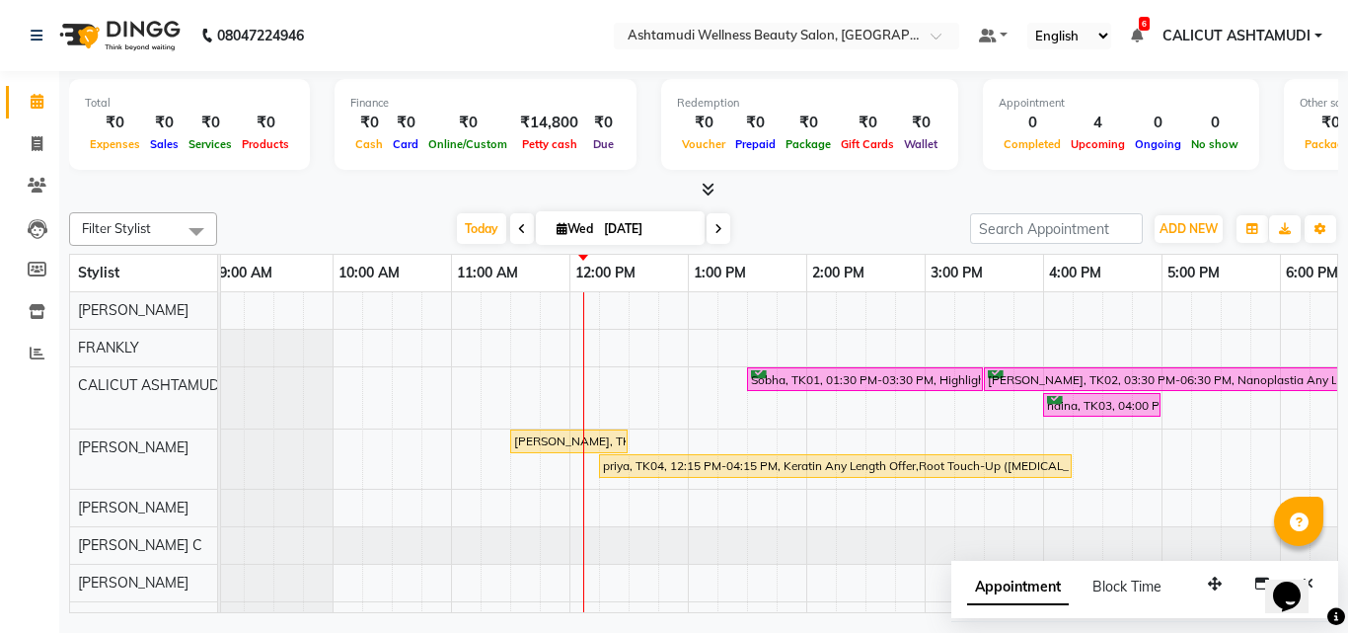
scroll to position [99, 0]
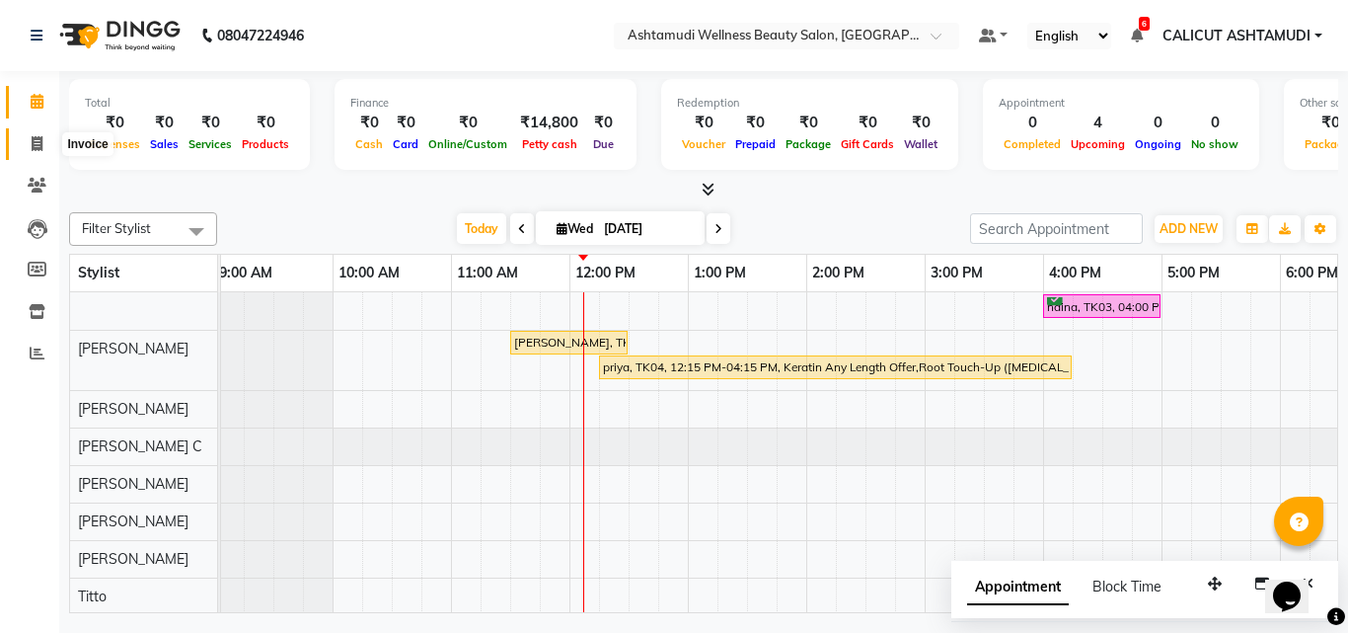
click at [19, 139] on link "Invoice" at bounding box center [29, 144] width 47 height 33
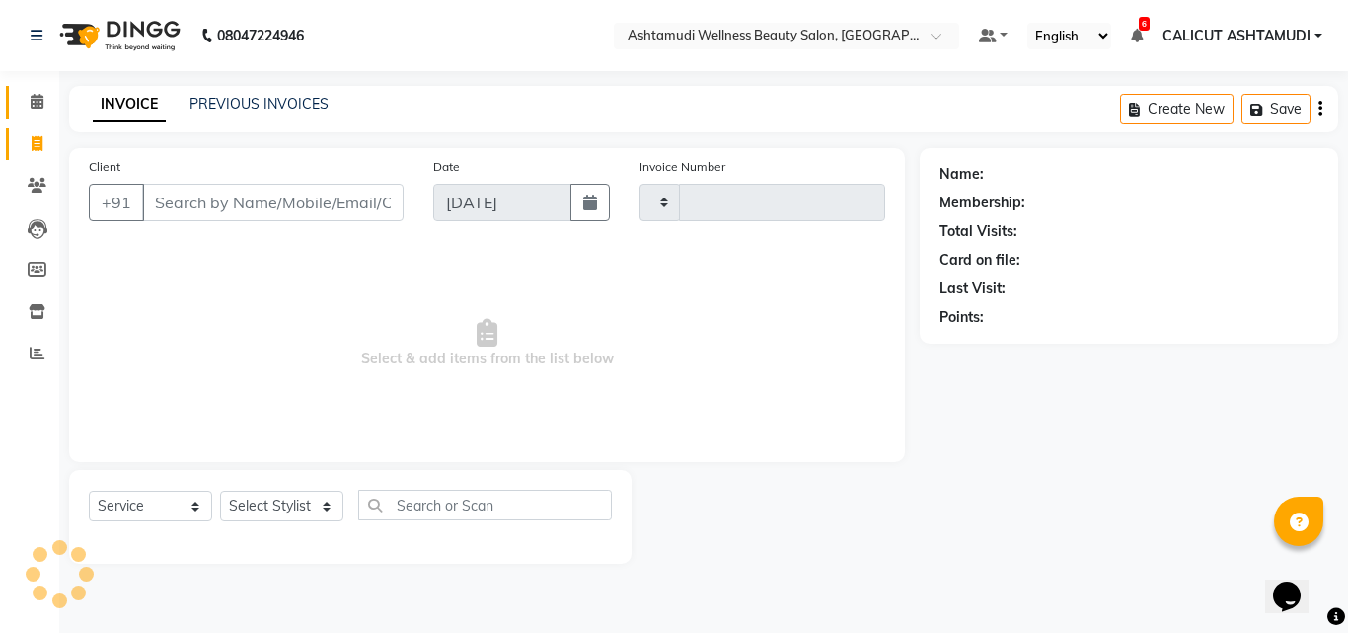
drag, startPoint x: 19, startPoint y: 139, endPoint x: 24, endPoint y: 114, distance: 25.2
click at [18, 139] on link "Invoice" at bounding box center [29, 144] width 47 height 33
click at [21, 93] on span at bounding box center [37, 102] width 35 height 23
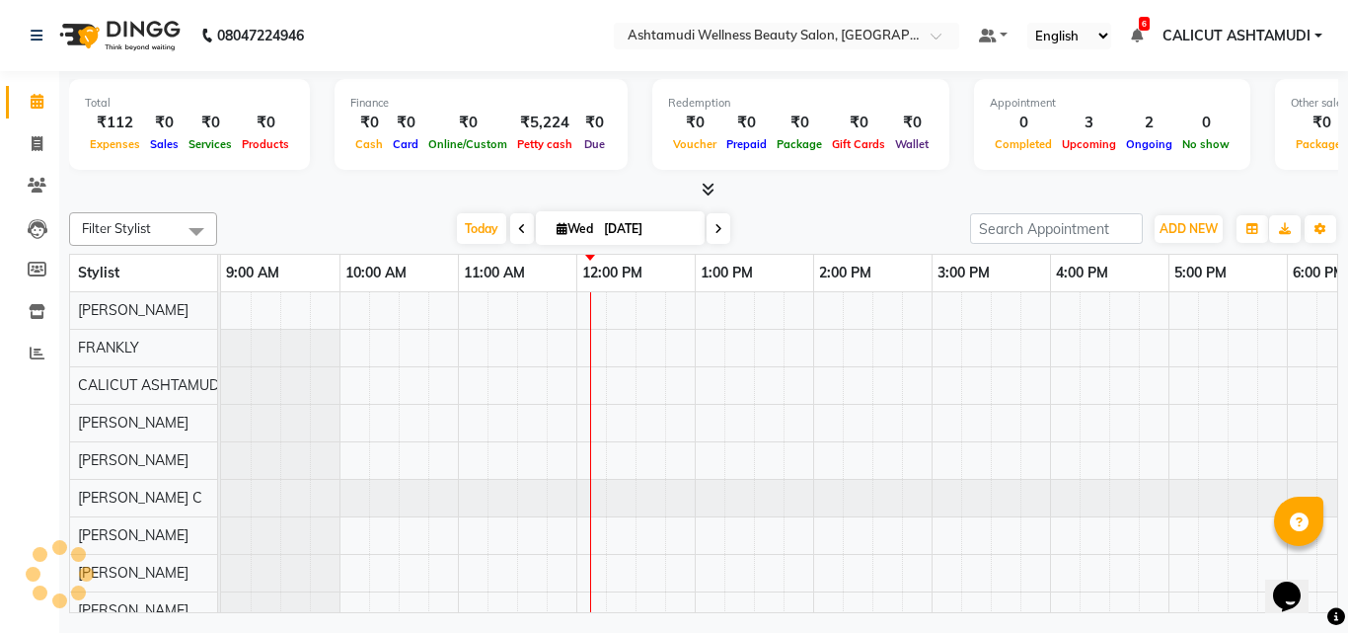
scroll to position [0, 356]
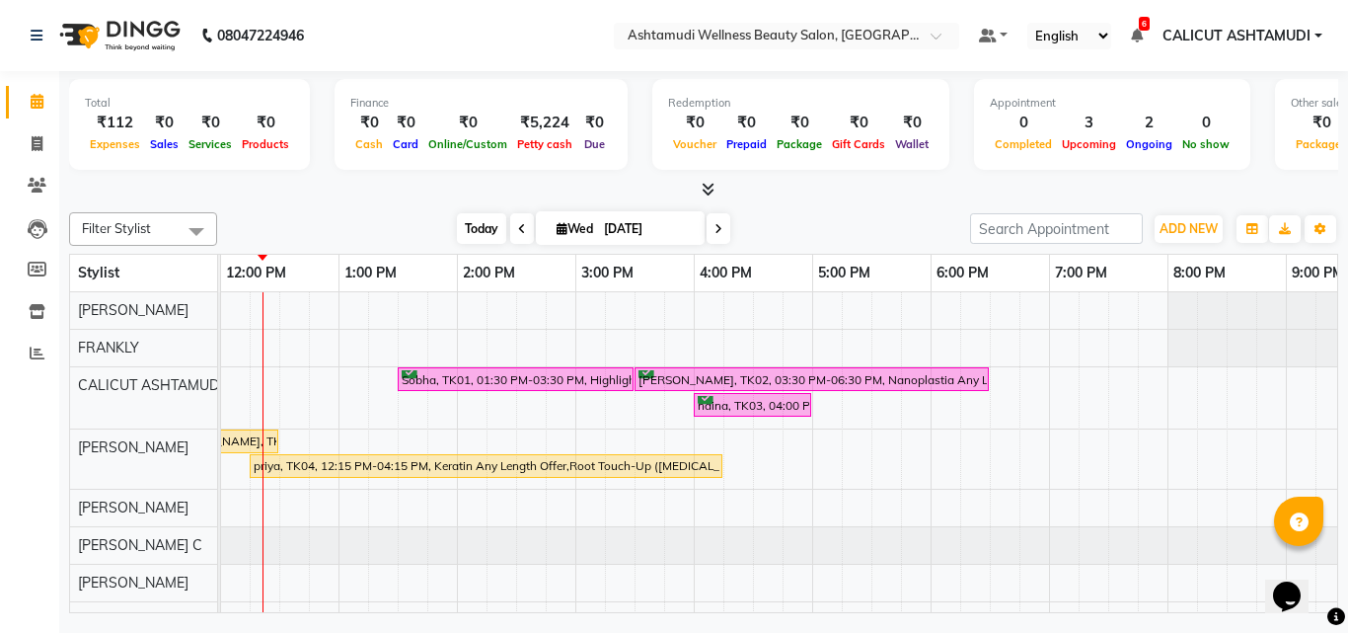
click at [474, 228] on span "Today" at bounding box center [481, 228] width 49 height 31
drag, startPoint x: 608, startPoint y: 614, endPoint x: 312, endPoint y: 670, distance: 301.4
click at [312, 632] on html "08047224946 Select Location × Ashtamudi Wellness Beauty Salon, [GEOGRAPHIC_DATA…" at bounding box center [674, 316] width 1348 height 633
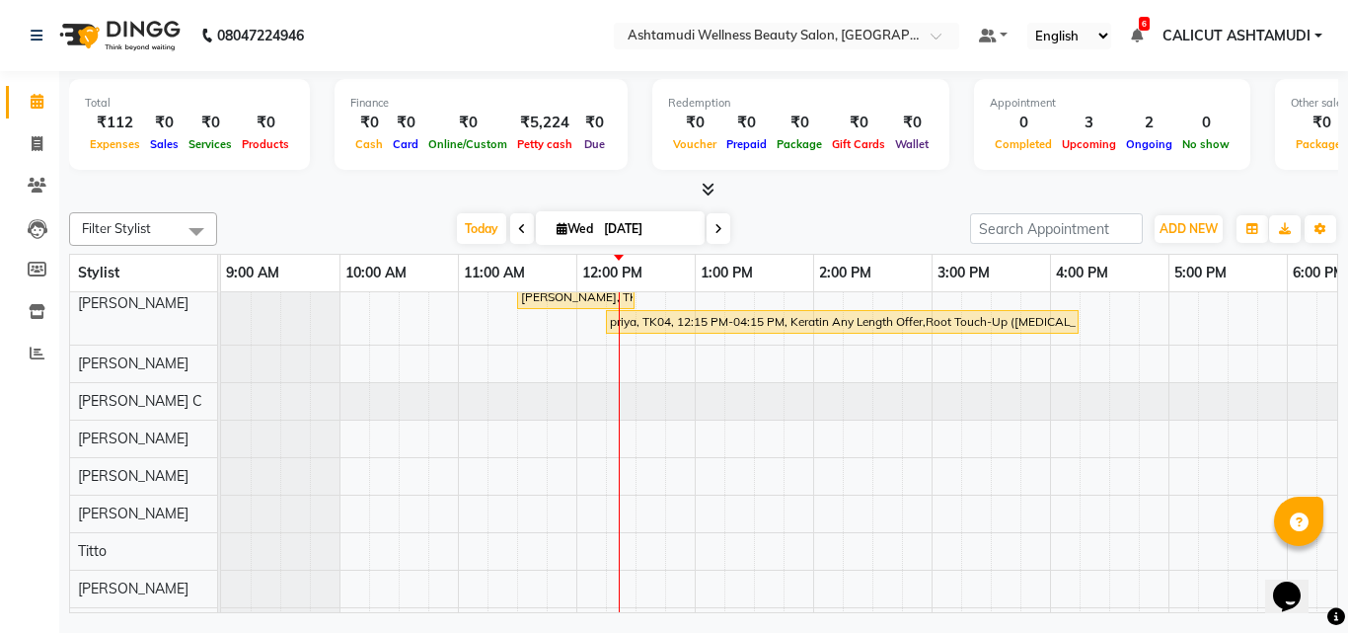
scroll to position [0, 0]
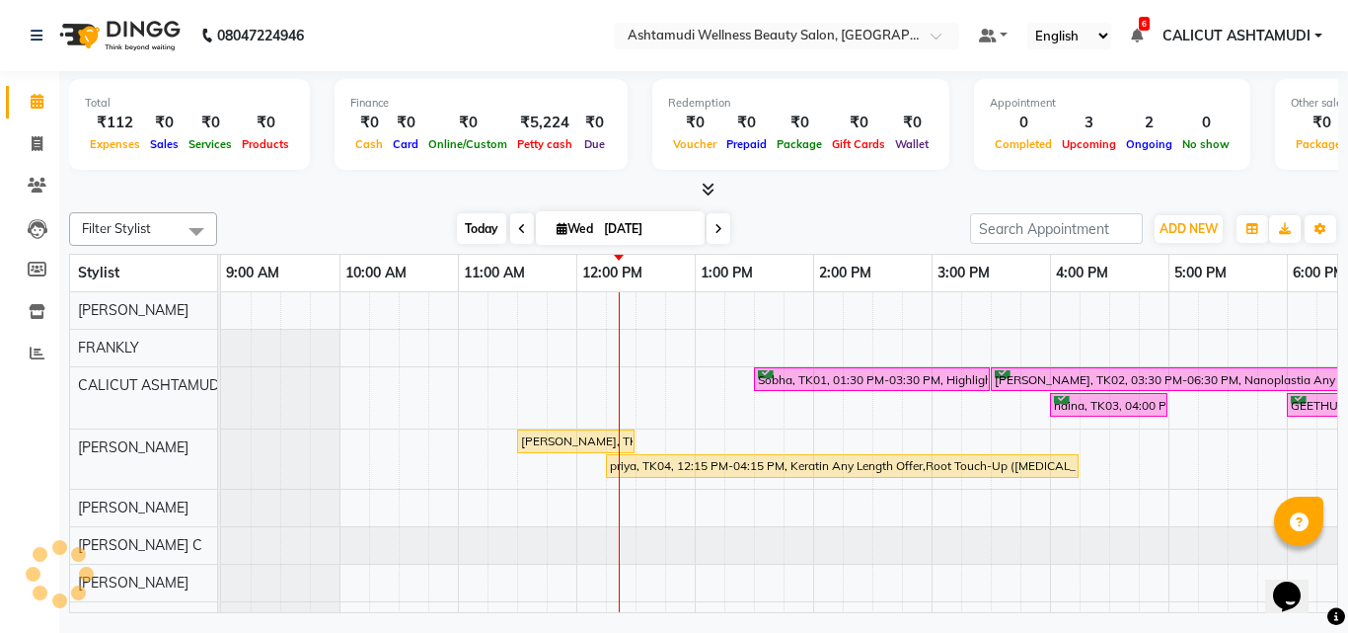
click at [470, 231] on span "Today" at bounding box center [481, 228] width 49 height 31
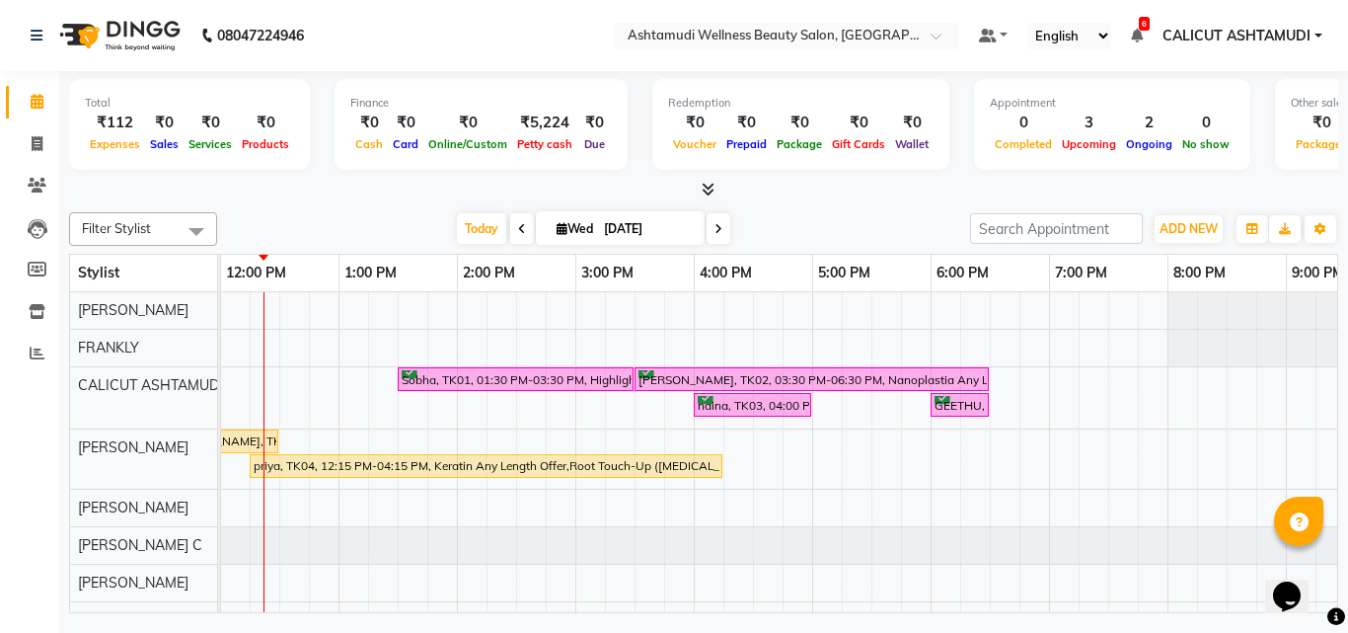
click at [523, 233] on span at bounding box center [522, 228] width 24 height 31
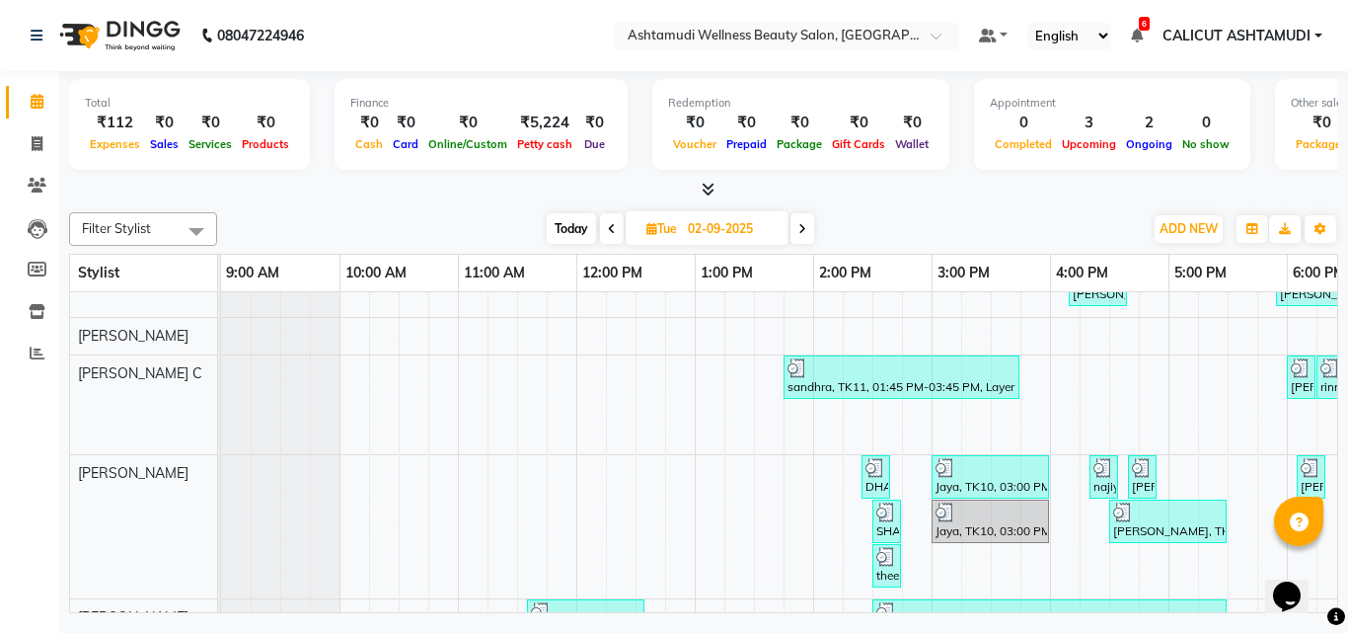
scroll to position [197, 0]
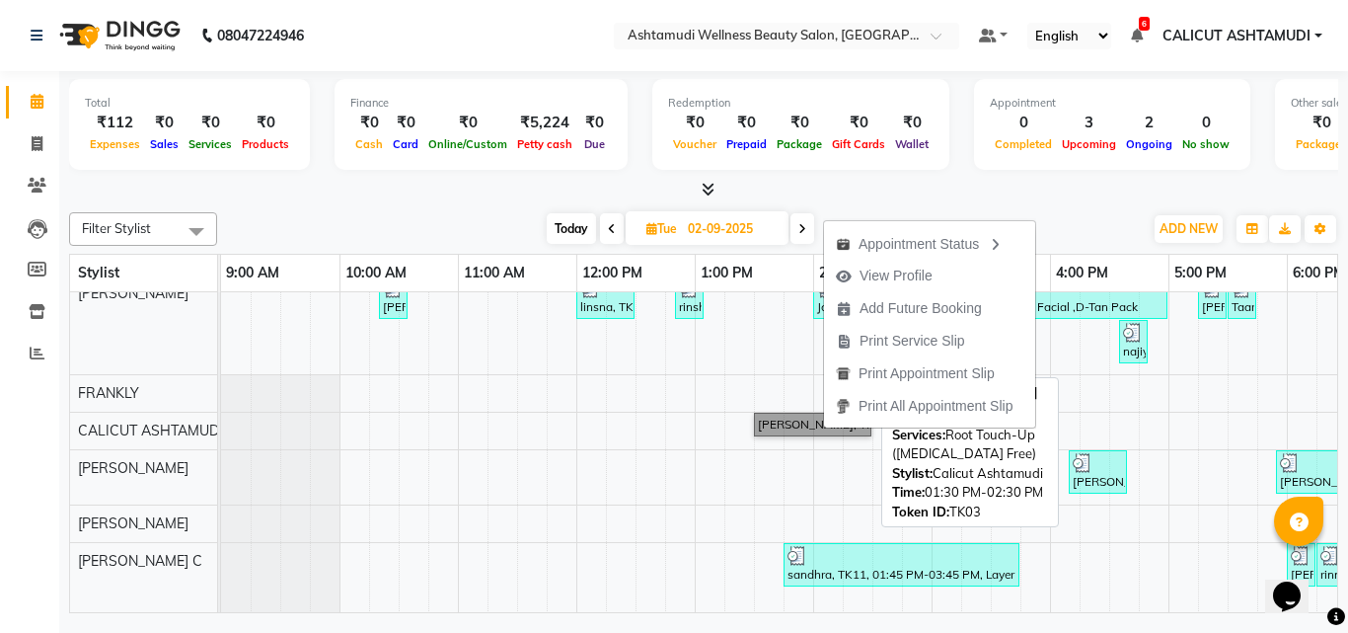
click at [821, 428] on link "[PERSON_NAME], TK03, 01:30 PM-02:30 PM, Root Touch-Up ([MEDICAL_DATA] Free)" at bounding box center [812, 425] width 117 height 24
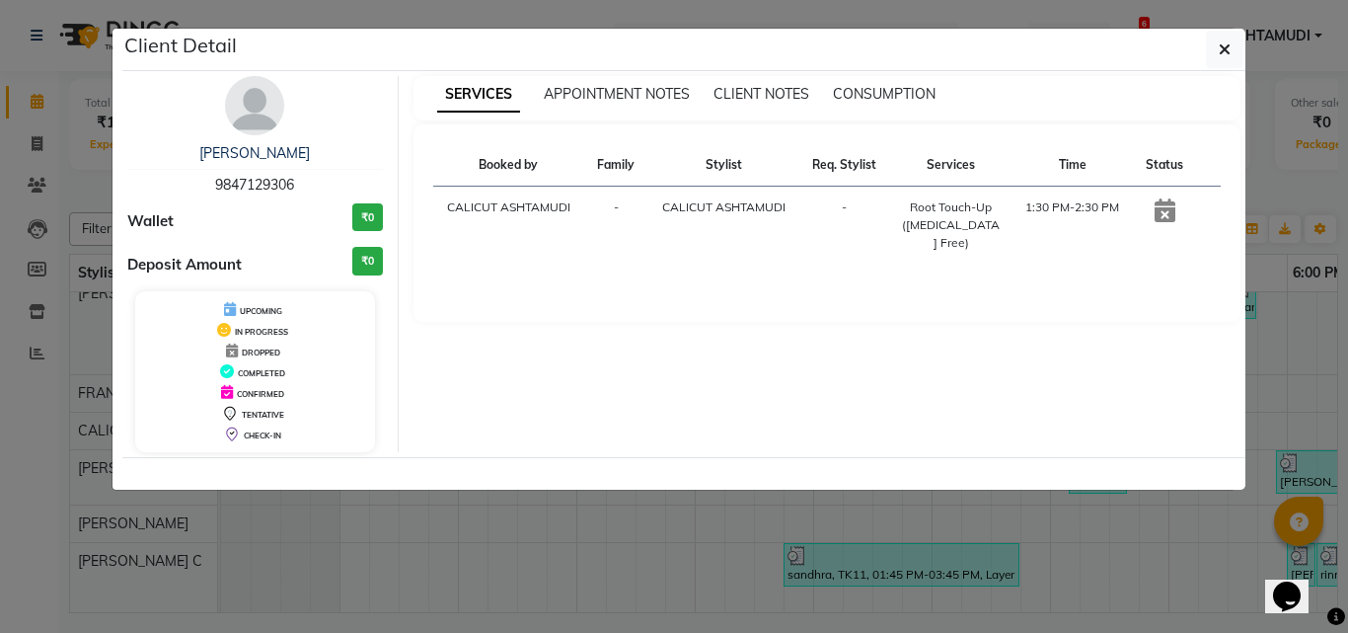
drag, startPoint x: 197, startPoint y: 180, endPoint x: 304, endPoint y: 182, distance: 106.6
click at [304, 182] on div "[PERSON_NAME] 9847129306" at bounding box center [255, 169] width 256 height 52
copy span "9847129306"
click at [539, 16] on ngb-modal-window "Client Detail [PERSON_NAME] 9847129306 Wallet ₹0 Deposit Amount ₹0 UPCOMING IN …" at bounding box center [674, 316] width 1348 height 633
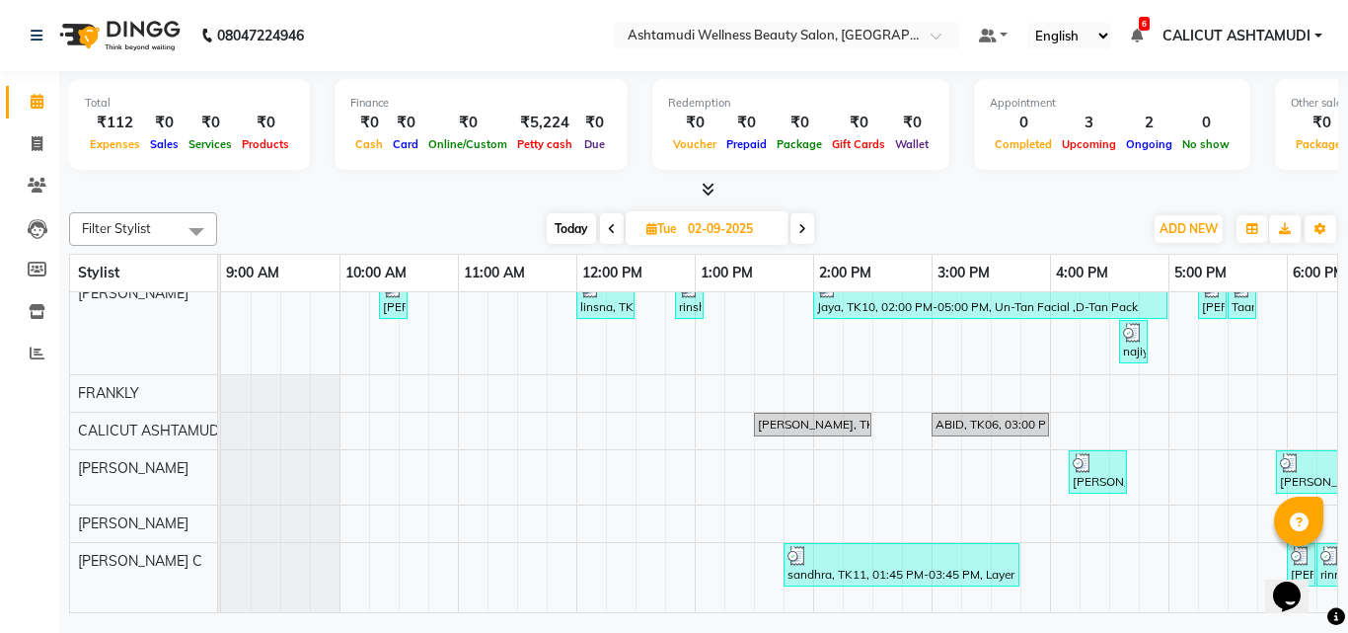
click at [571, 222] on span "Today" at bounding box center [571, 228] width 49 height 31
type input "[DATE]"
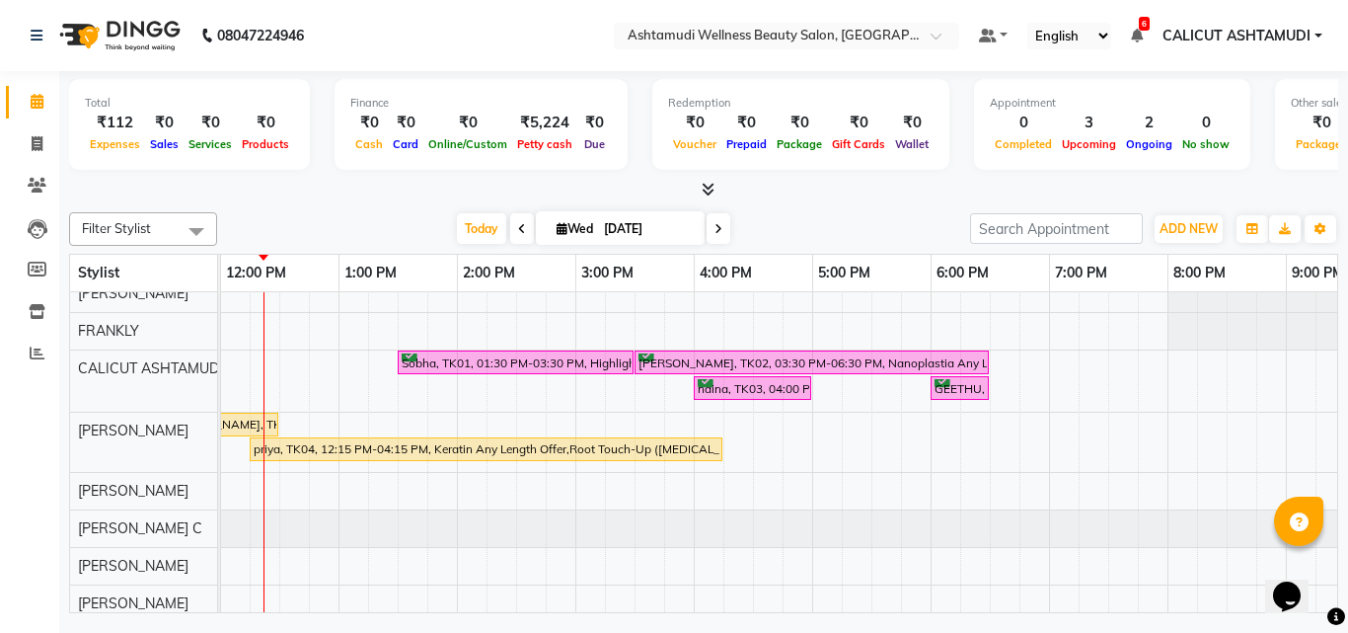
click at [583, 423] on div "Sobha, TK01, 01:30 PM-03:30 PM, Highlighting (Per Streaks),Root Touch-Up ([MEDI…" at bounding box center [753, 560] width 1777 height 571
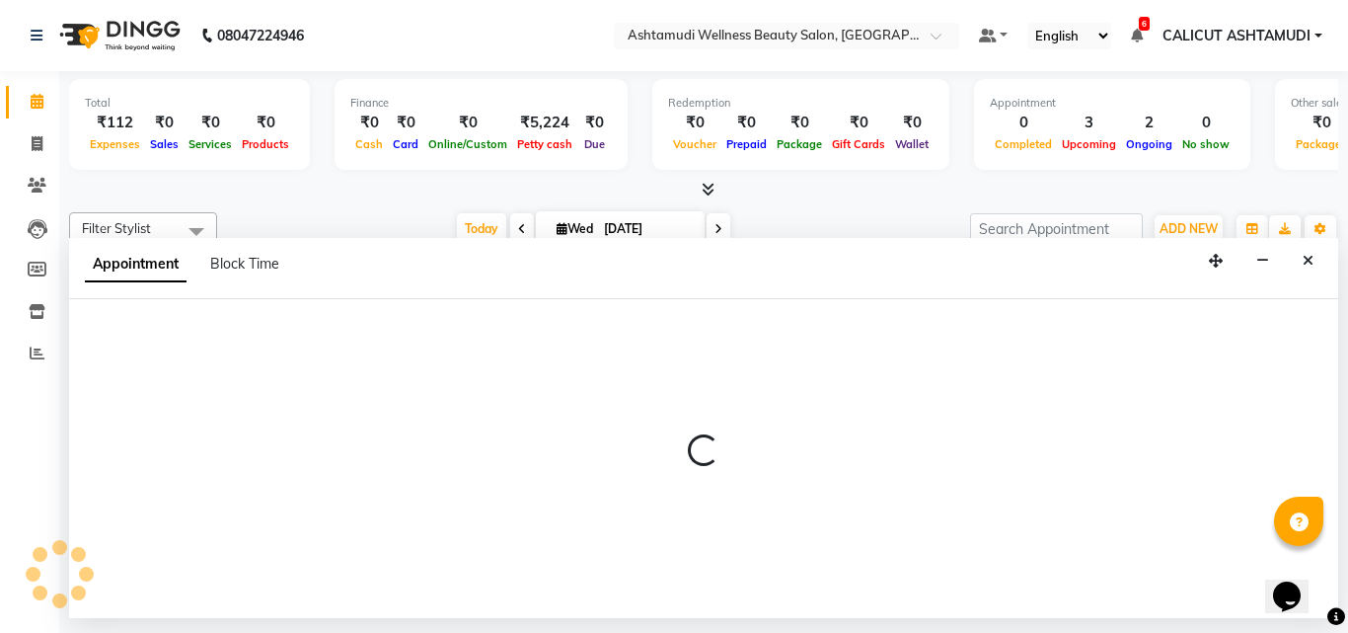
select select "34579"
select select "900"
select select "tentative"
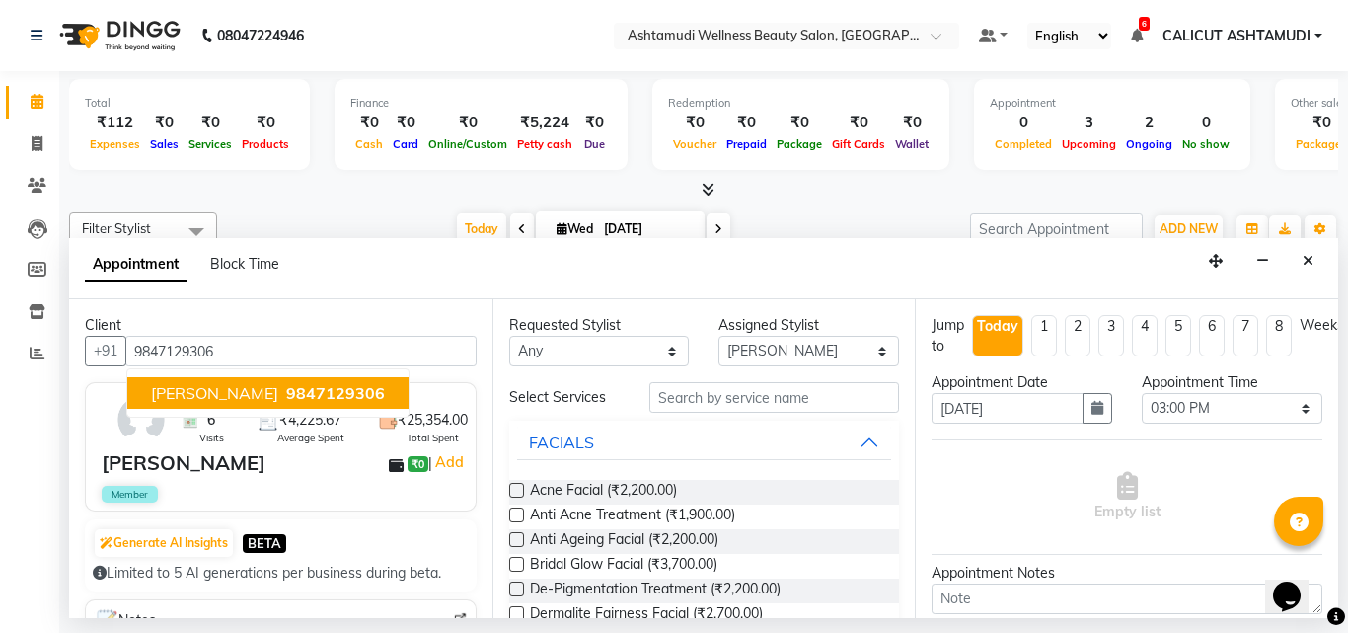
type input "9847129306"
click at [762, 349] on select "Select [PERSON_NAME] C [PERSON_NAME] [PERSON_NAME] CALICUT ASHTAMUDI FRANKLY KR…" at bounding box center [809, 351] width 181 height 31
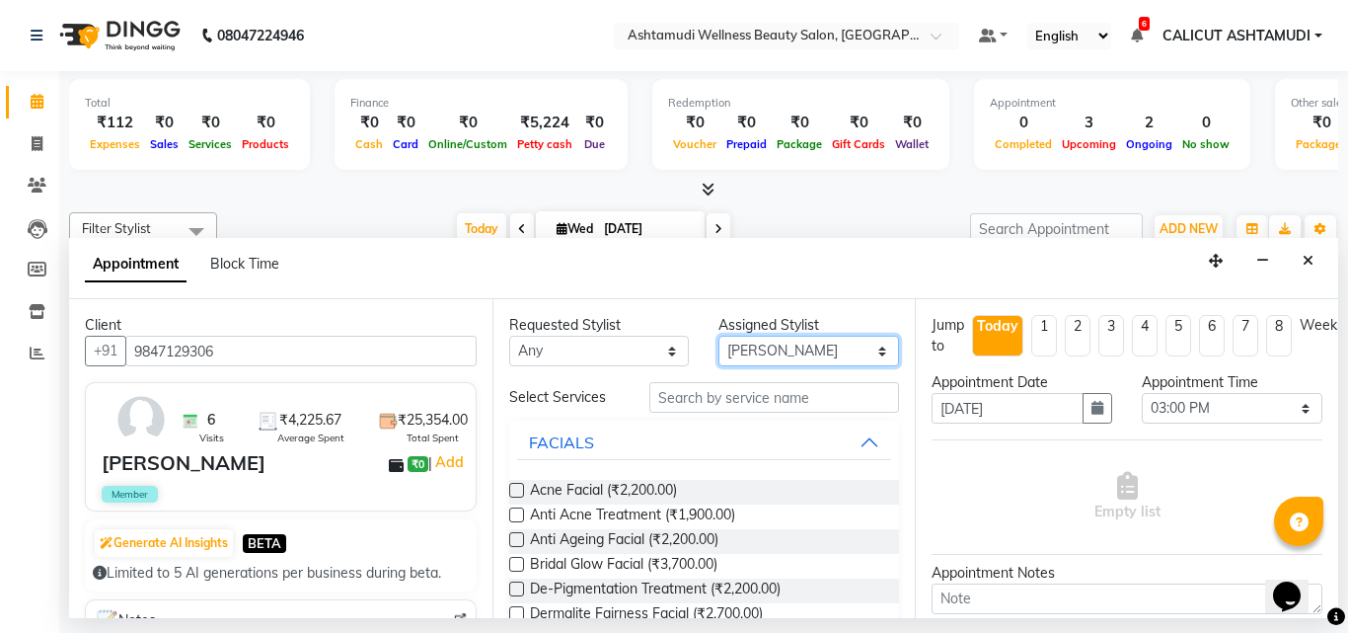
select select "27314"
click at [719, 336] on select "Select [PERSON_NAME] C [PERSON_NAME] [PERSON_NAME] CALICUT ASHTAMUDI FRANKLY KR…" at bounding box center [809, 351] width 181 height 31
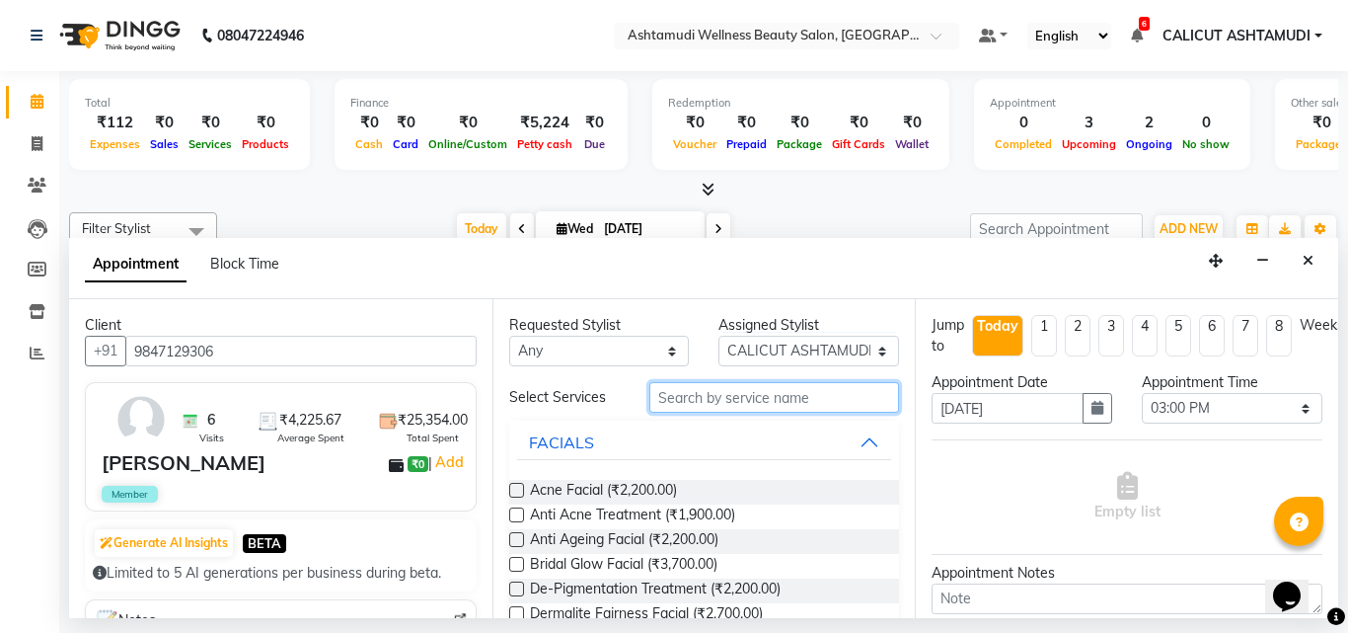
click at [740, 399] on input "text" at bounding box center [774, 397] width 251 height 31
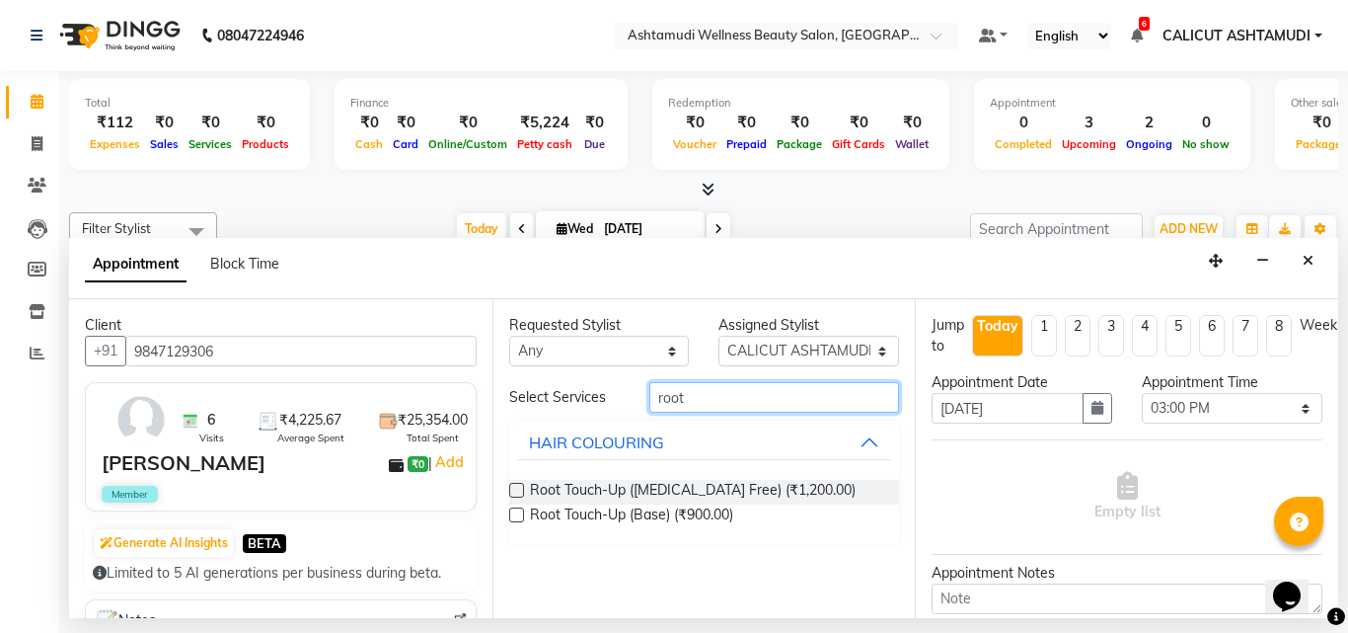
type input "root"
click at [519, 485] on label at bounding box center [516, 490] width 15 height 15
click at [519, 486] on input "checkbox" at bounding box center [515, 492] width 13 height 13
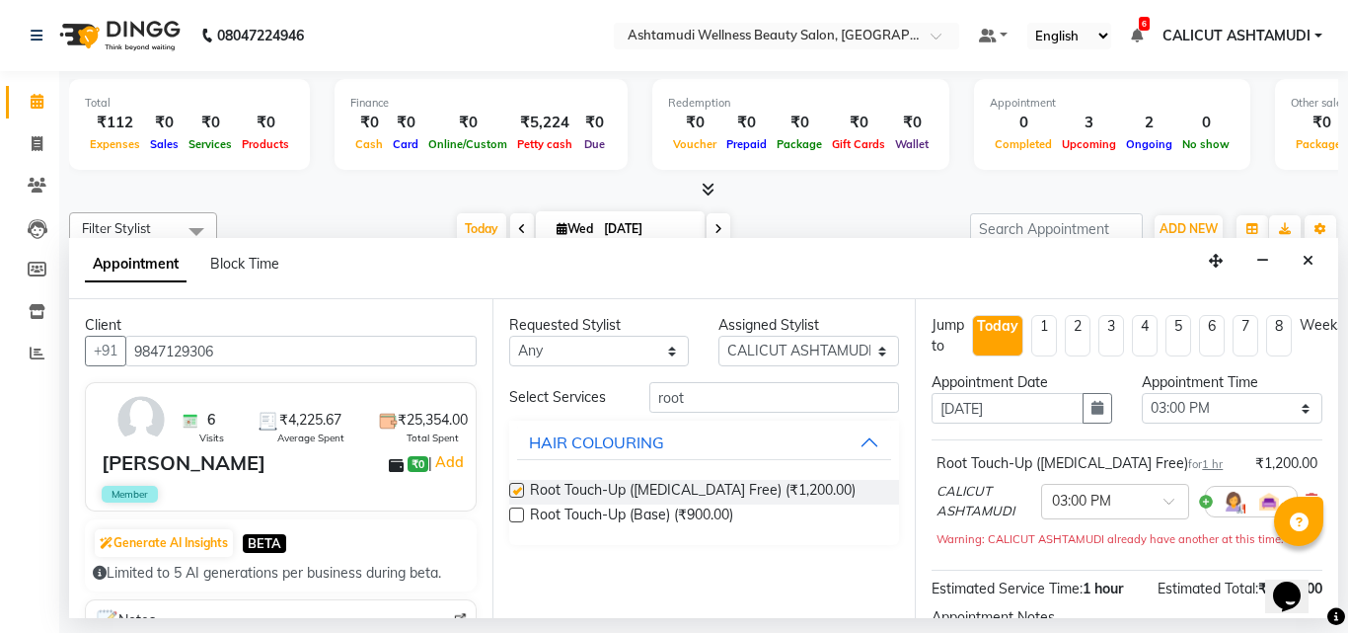
checkbox input "false"
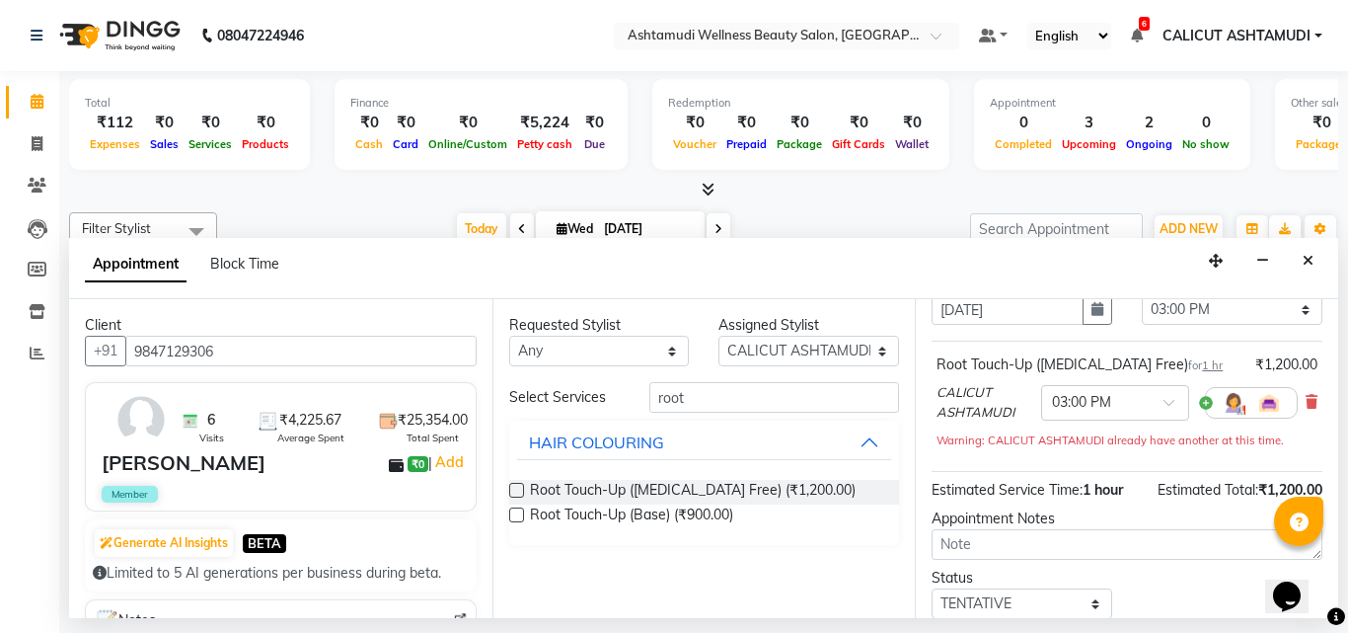
scroll to position [239, 0]
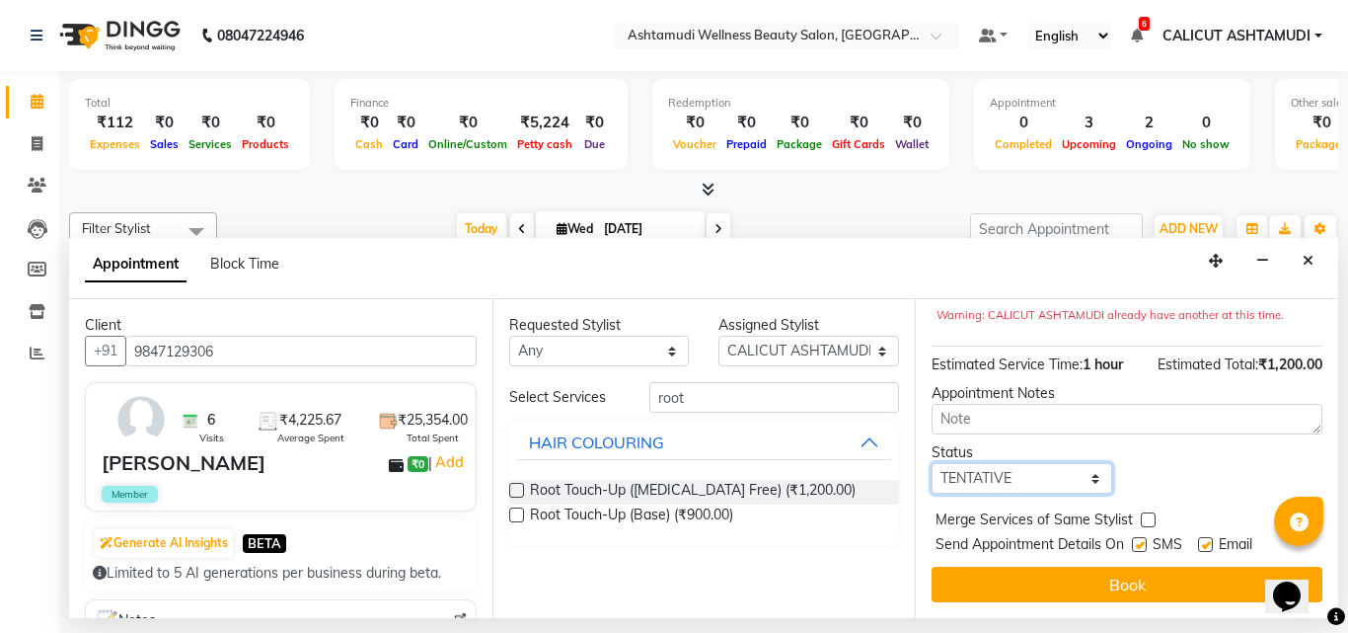
click at [1051, 469] on select "Select TENTATIVE CONFIRM CHECK-IN UPCOMING" at bounding box center [1022, 478] width 181 height 31
select select "check-in"
click at [932, 463] on select "Select TENTATIVE CONFIRM CHECK-IN UPCOMING" at bounding box center [1022, 478] width 181 height 31
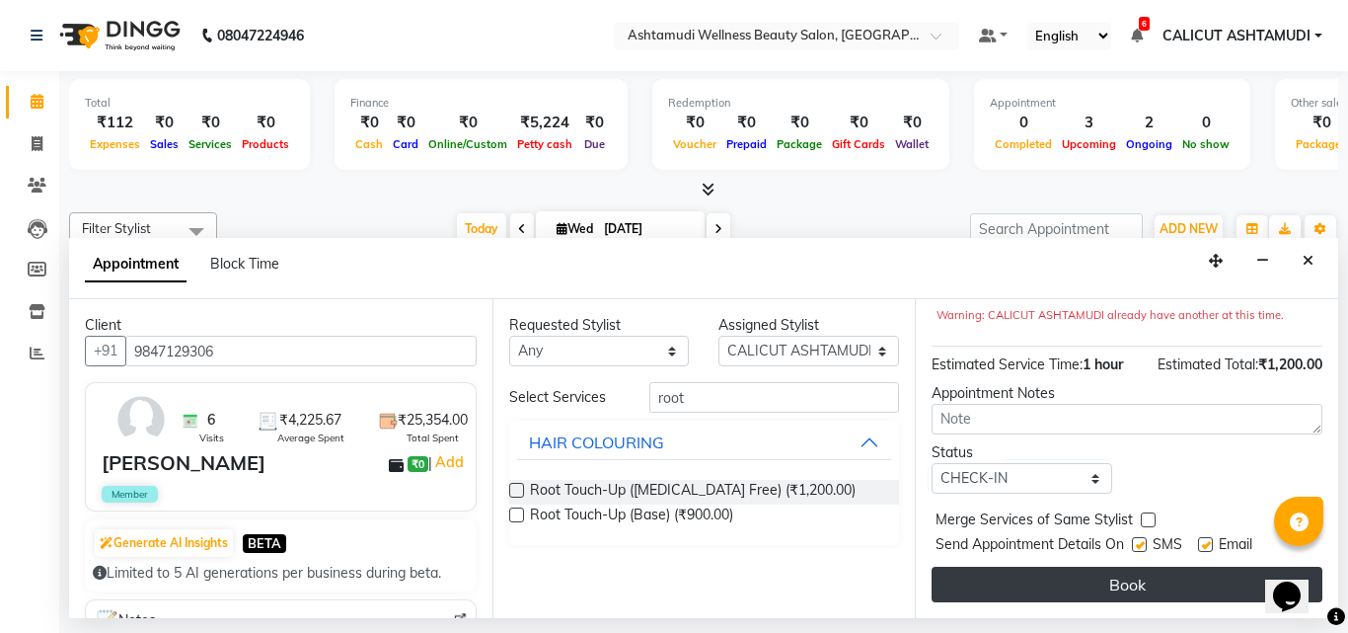
click at [1034, 567] on button "Book" at bounding box center [1127, 585] width 391 height 36
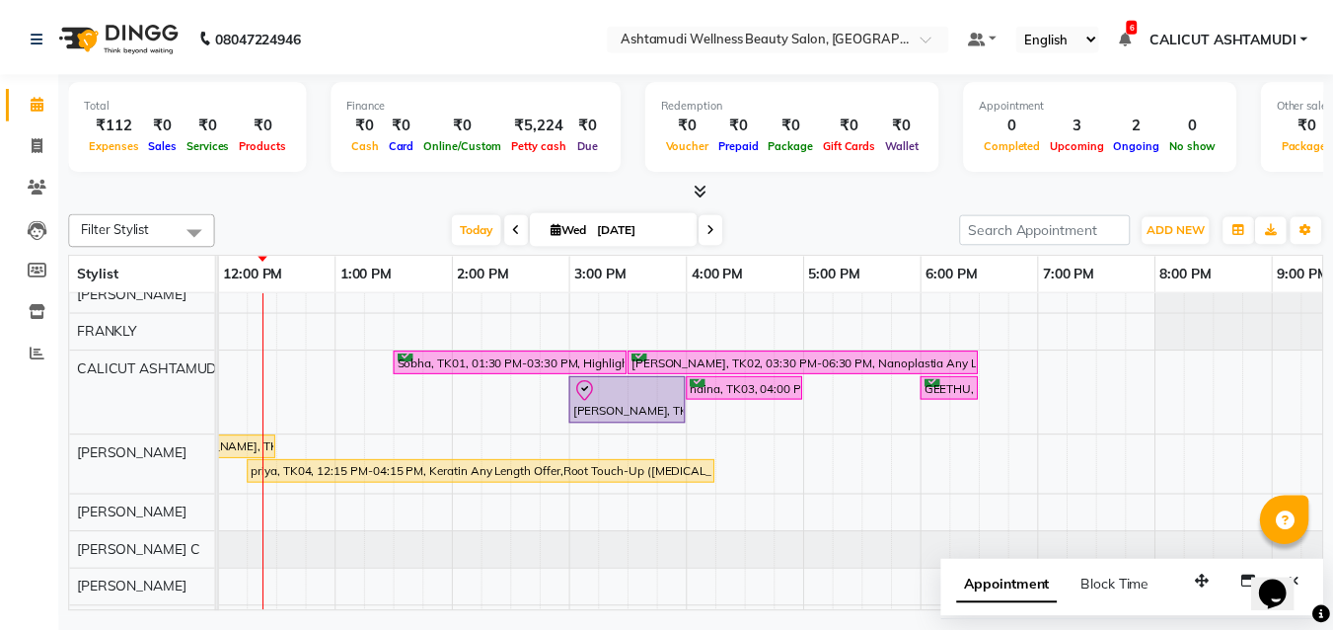
scroll to position [0, 14]
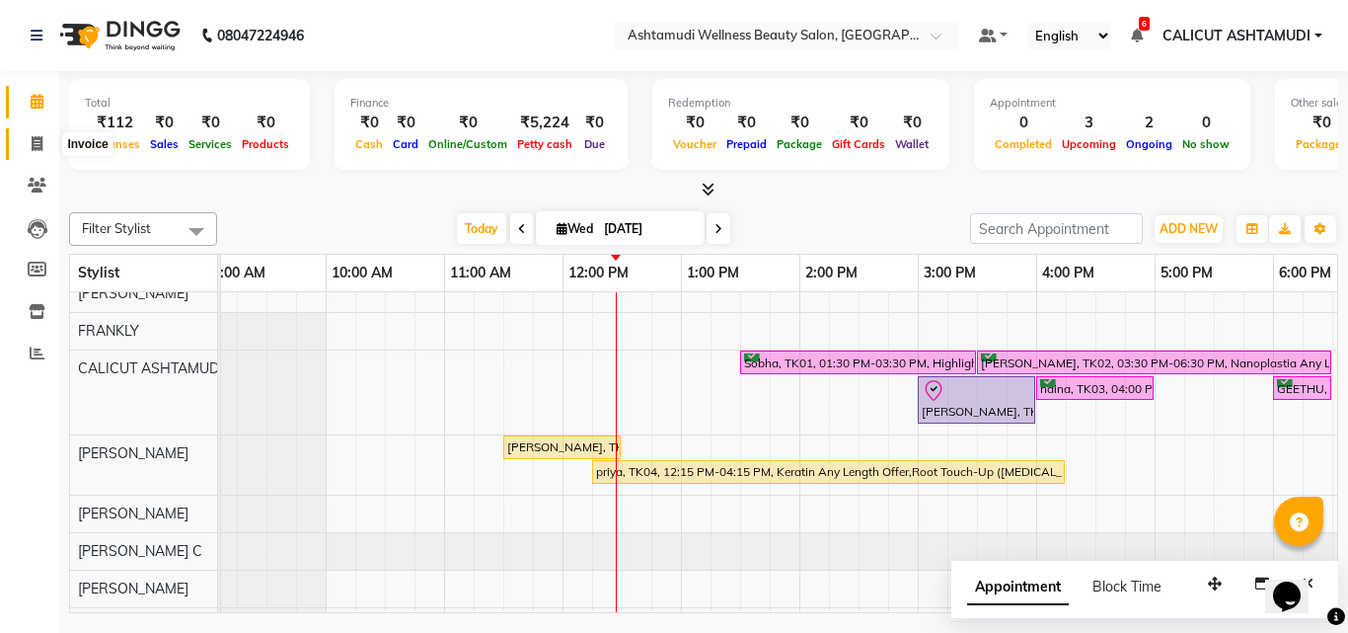
click at [37, 146] on icon at bounding box center [37, 143] width 11 height 15
select select "service"
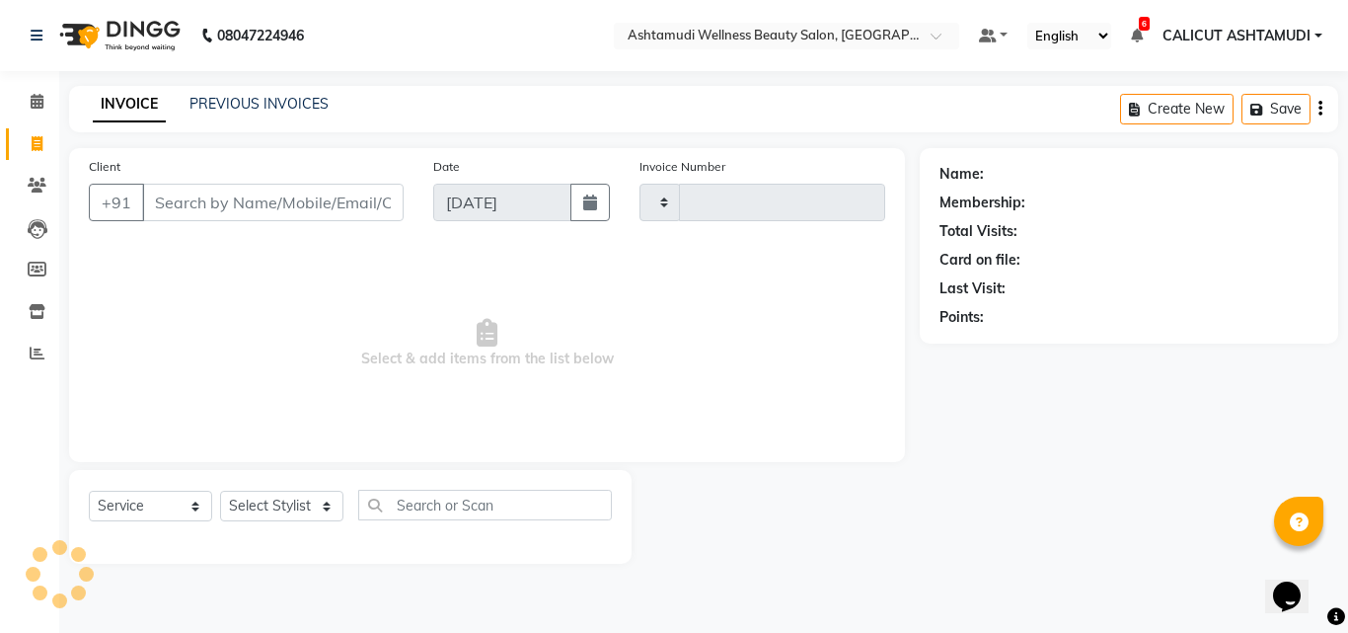
type input "4225"
select select "4630"
click at [276, 516] on select "Select Stylist" at bounding box center [281, 506] width 123 height 31
select select "34579"
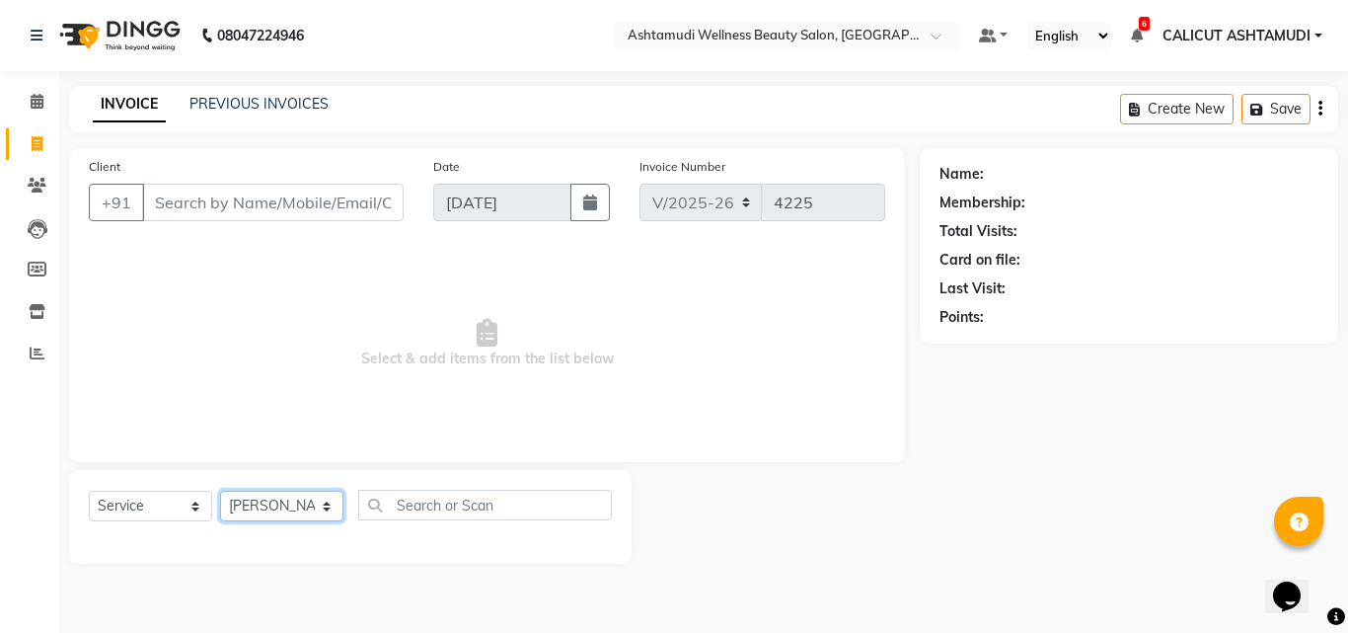
click at [220, 491] on select "Select Stylist [PERSON_NAME] C [PERSON_NAME] [PERSON_NAME] CALICUT ASHTAMUDI FR…" at bounding box center [281, 506] width 123 height 31
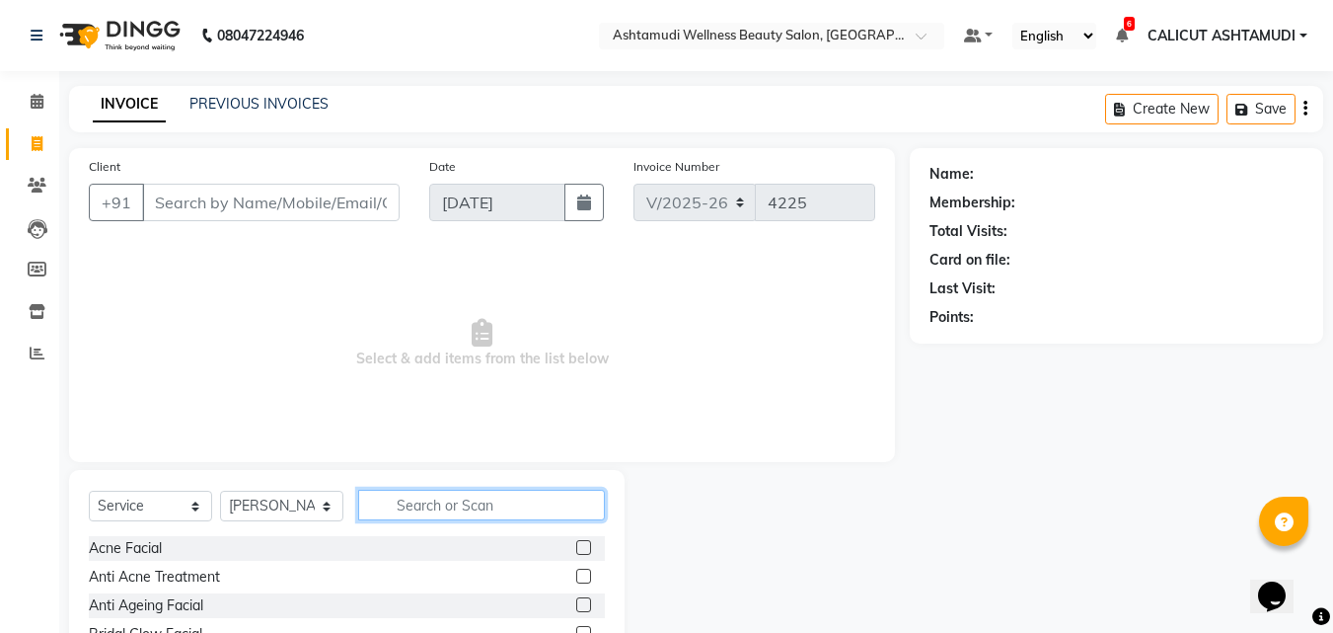
click at [425, 508] on input "text" at bounding box center [481, 505] width 247 height 31
type input "hair cut"
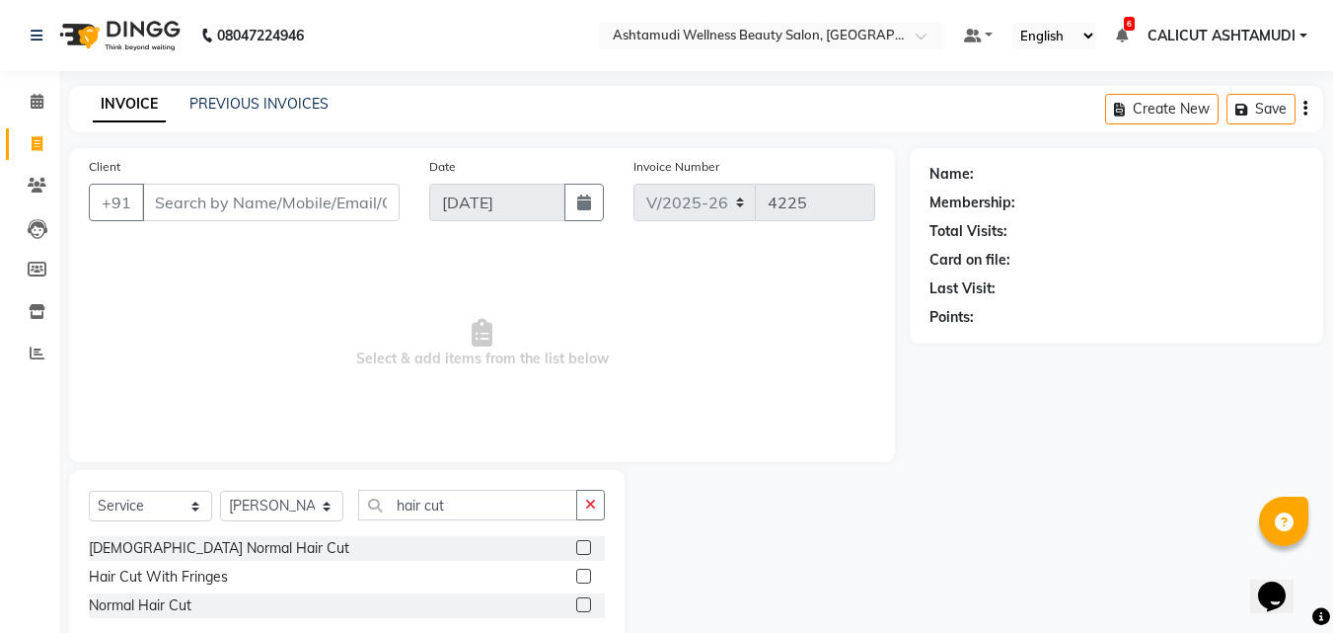
click at [581, 550] on label at bounding box center [583, 547] width 15 height 15
click at [581, 550] on input "checkbox" at bounding box center [582, 548] width 13 height 13
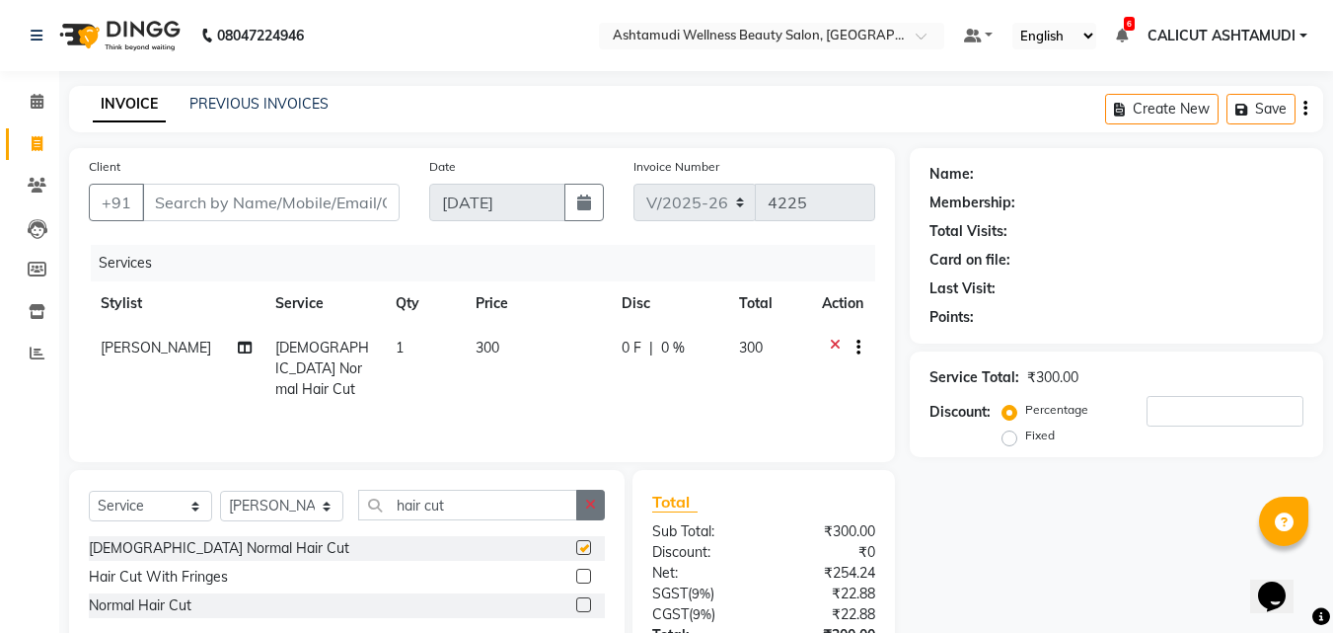
checkbox input "false"
click at [596, 503] on icon "button" at bounding box center [590, 504] width 11 height 14
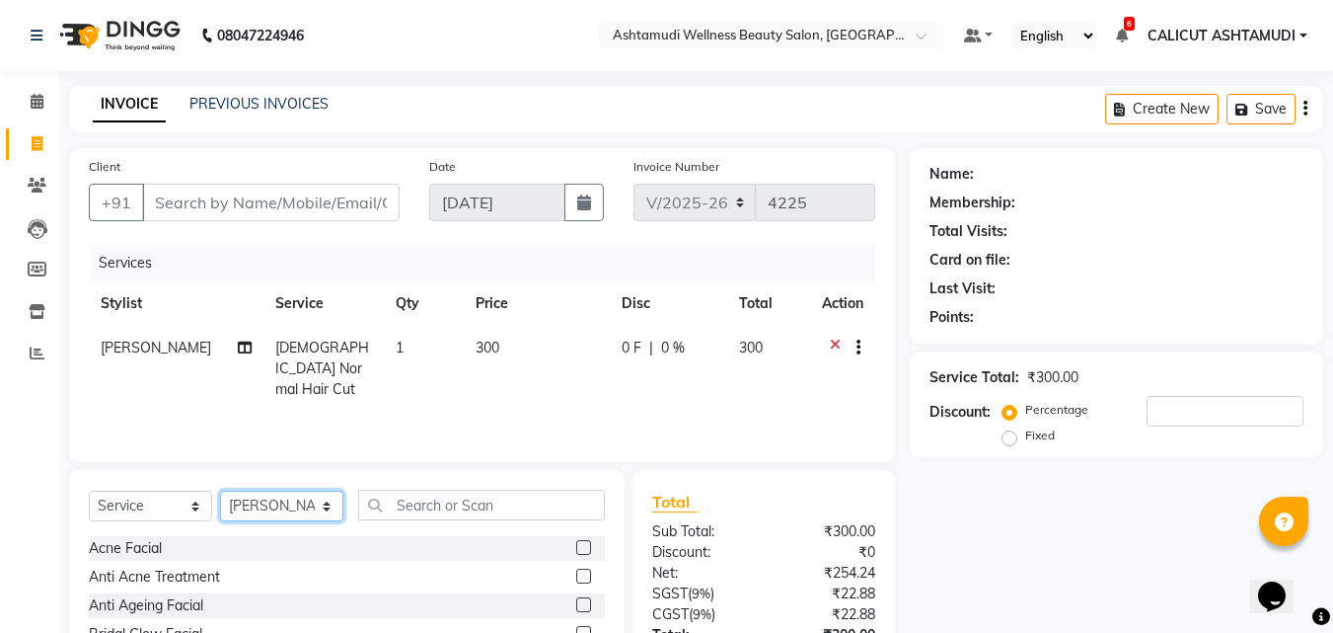
drag, startPoint x: 296, startPoint y: 506, endPoint x: 295, endPoint y: 494, distance: 11.9
click at [296, 506] on select "Select Stylist [PERSON_NAME] C [PERSON_NAME] [PERSON_NAME] CALICUT ASHTAMUDI FR…" at bounding box center [281, 506] width 123 height 31
select select "85202"
click at [220, 491] on select "Select Stylist [PERSON_NAME] C [PERSON_NAME] [PERSON_NAME] CALICUT ASHTAMUDI FR…" at bounding box center [281, 506] width 123 height 31
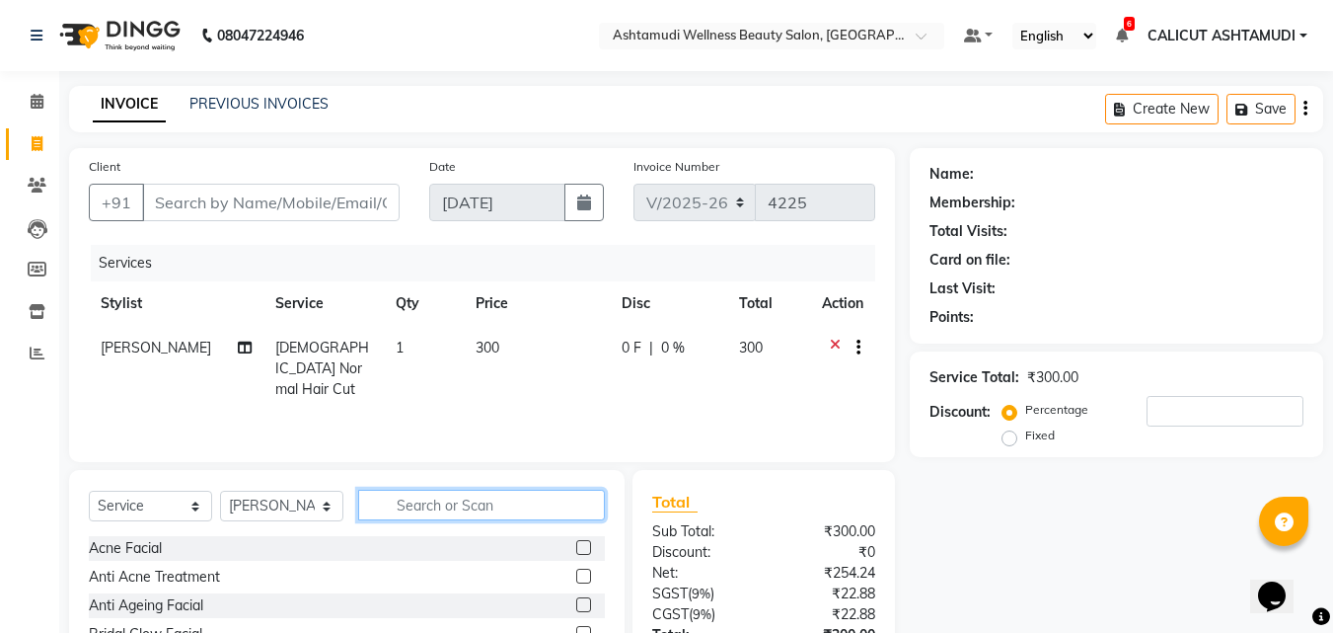
click at [432, 511] on input "text" at bounding box center [481, 505] width 247 height 31
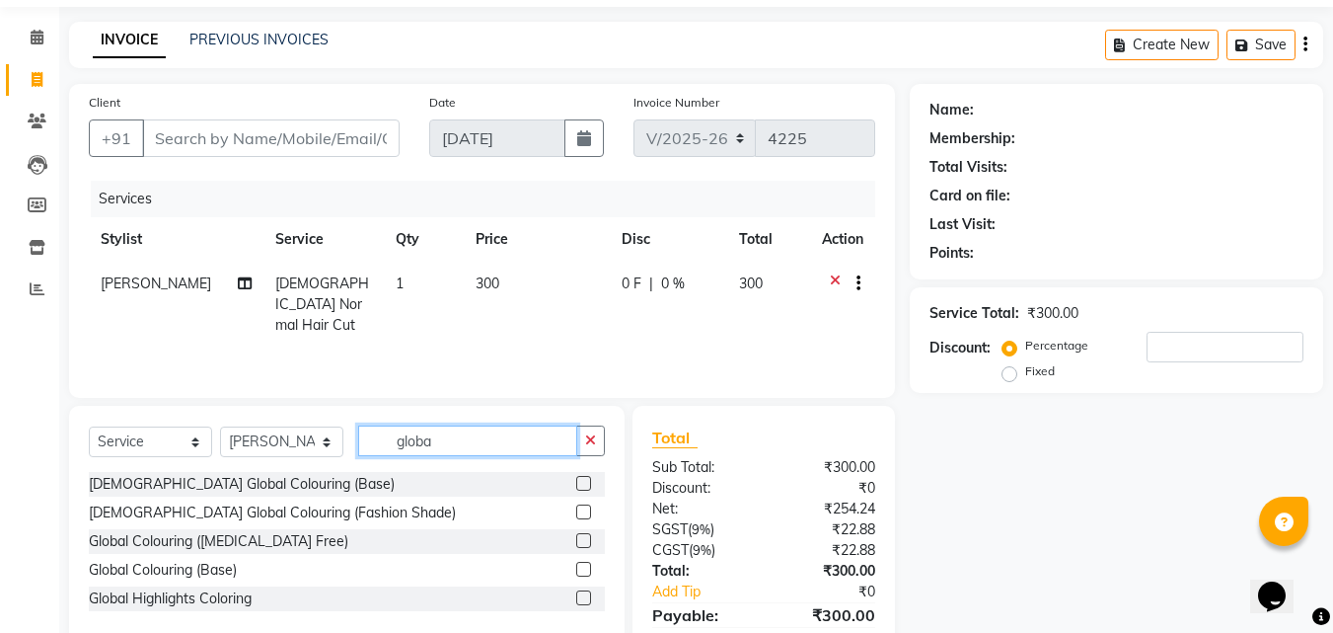
scroll to position [99, 0]
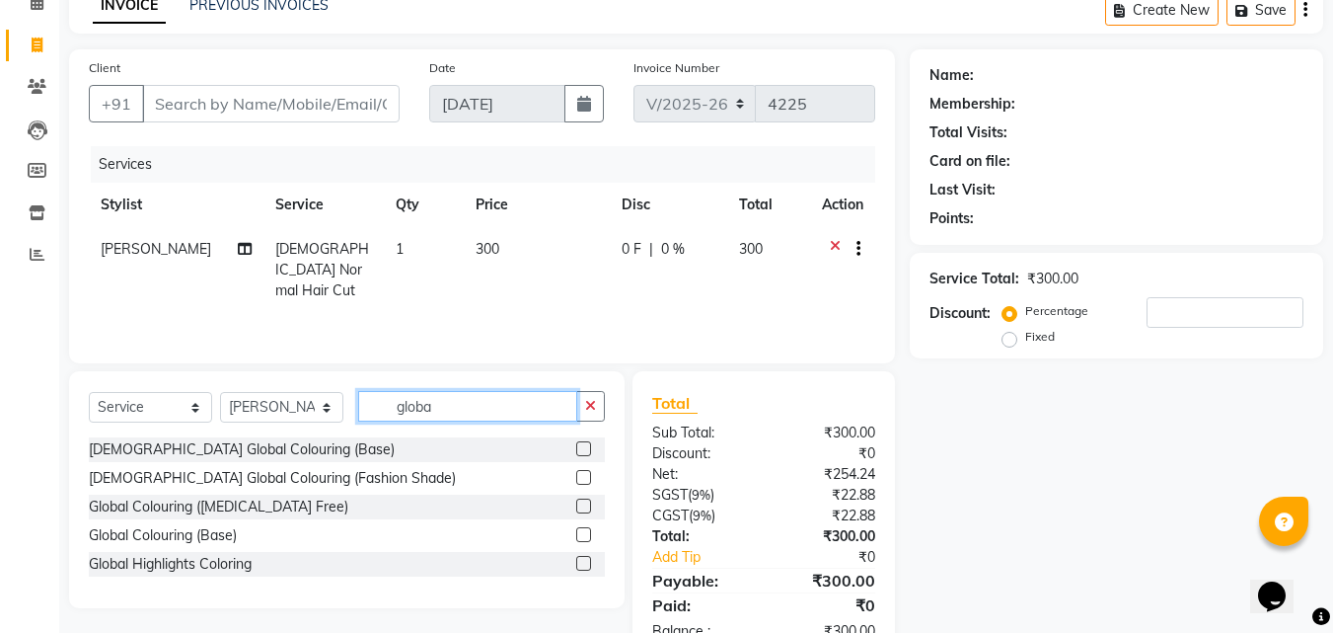
type input "globa"
click at [587, 510] on label at bounding box center [583, 505] width 15 height 15
click at [587, 510] on input "checkbox" at bounding box center [582, 506] width 13 height 13
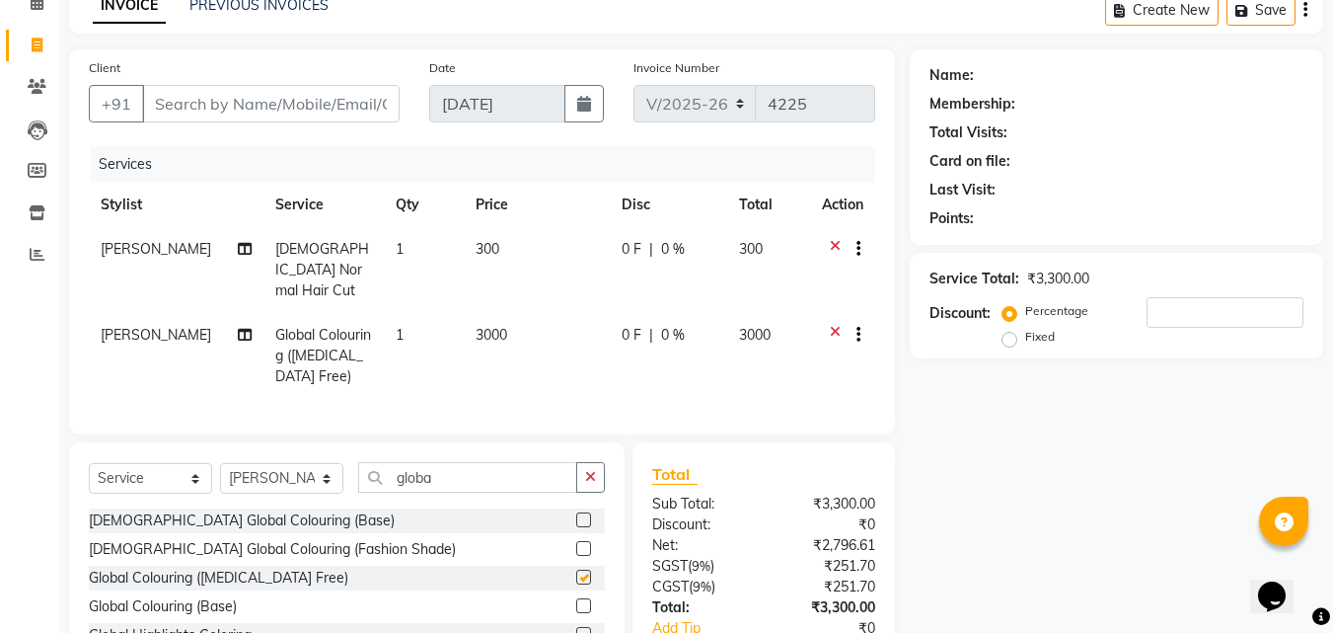
checkbox input "false"
click at [583, 472] on button "button" at bounding box center [590, 477] width 29 height 31
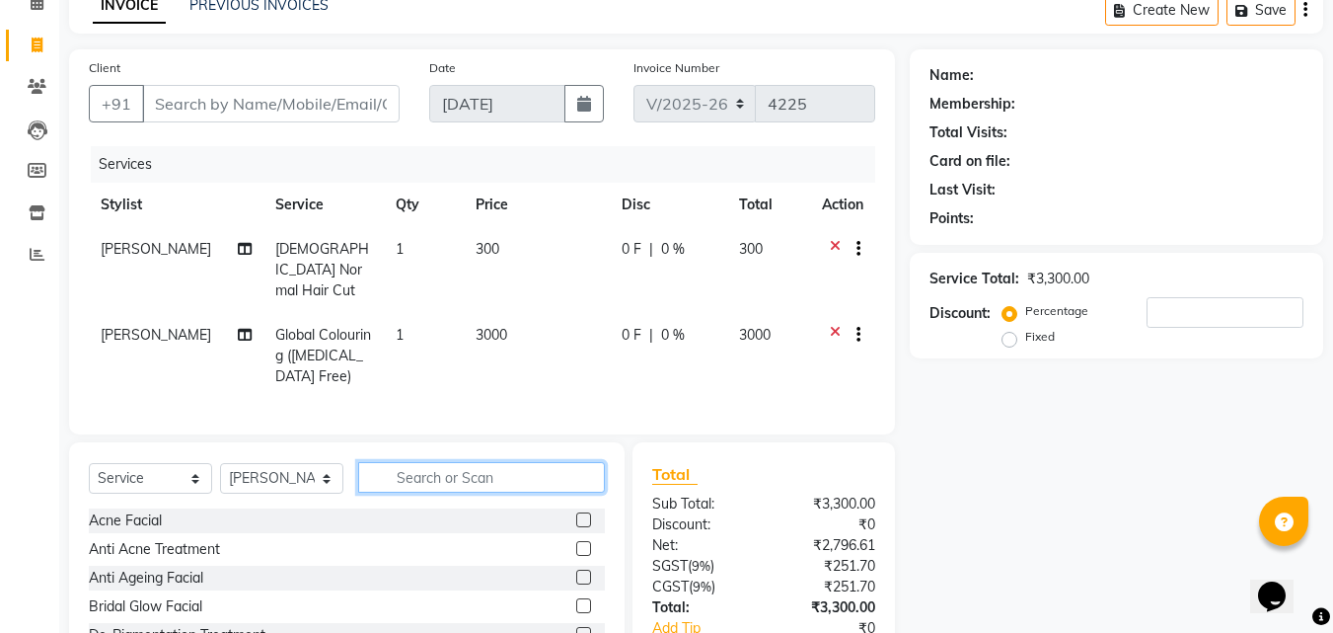
click at [532, 475] on input "text" at bounding box center [481, 477] width 247 height 31
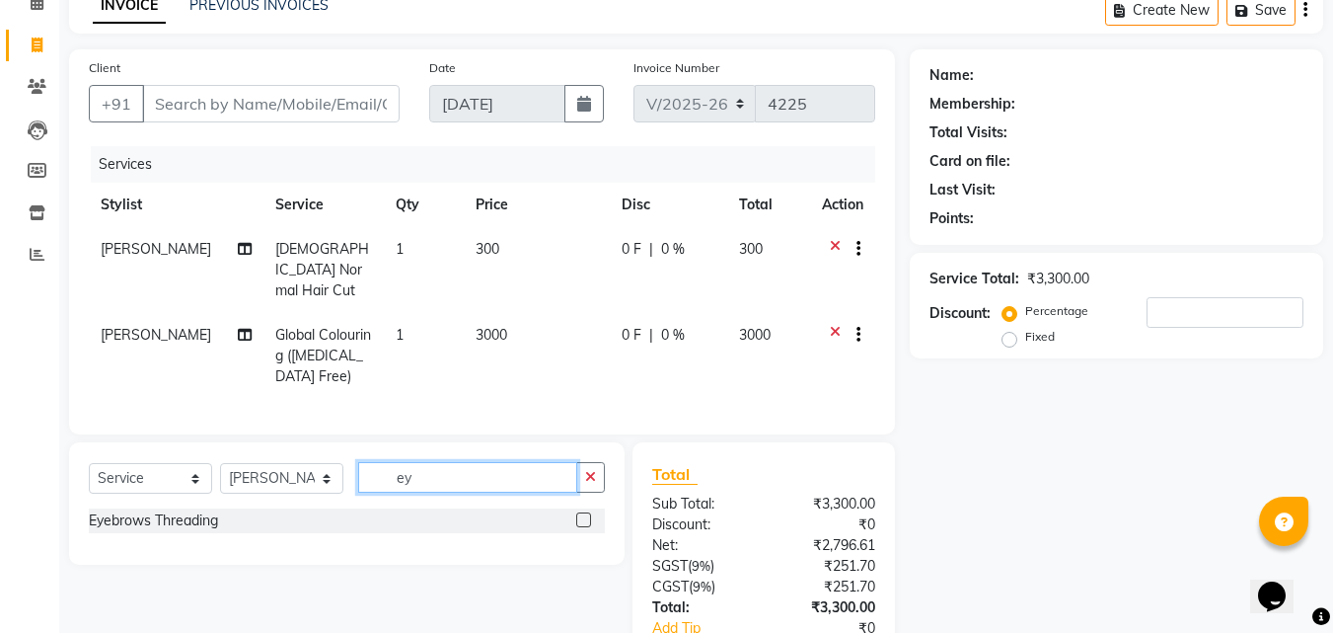
type input "ey"
click at [583, 512] on label at bounding box center [583, 519] width 15 height 15
click at [583, 514] on input "checkbox" at bounding box center [582, 520] width 13 height 13
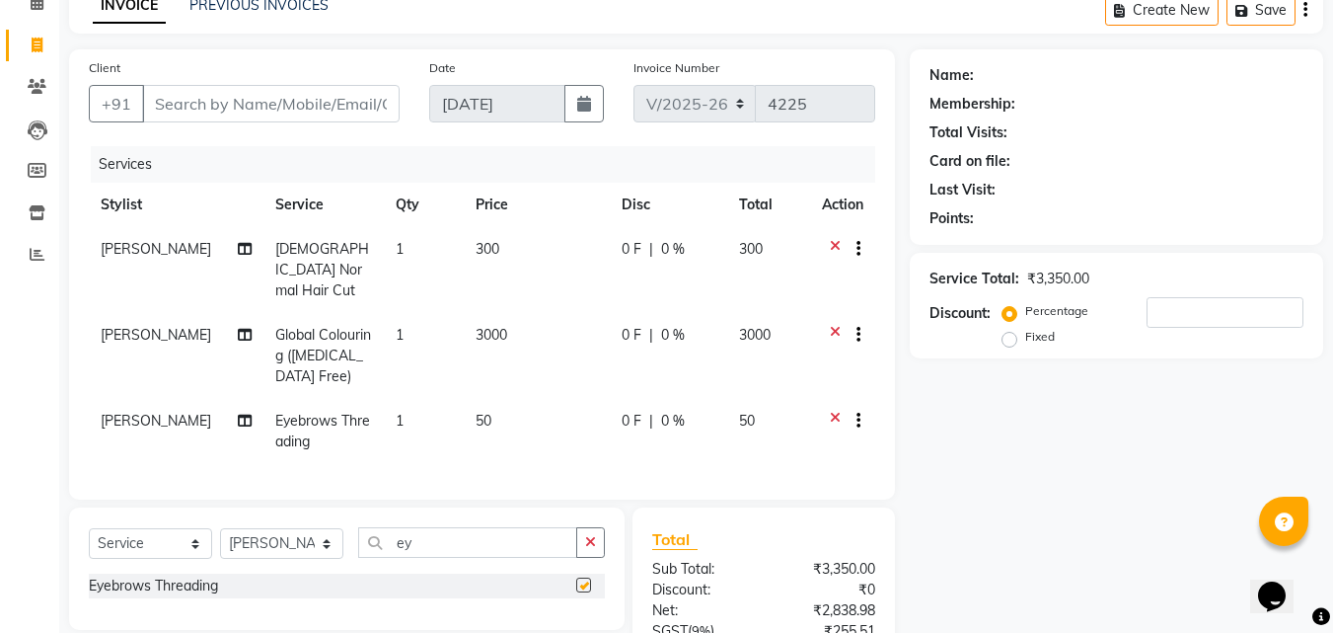
checkbox input "false"
click at [579, 528] on button "button" at bounding box center [590, 542] width 29 height 31
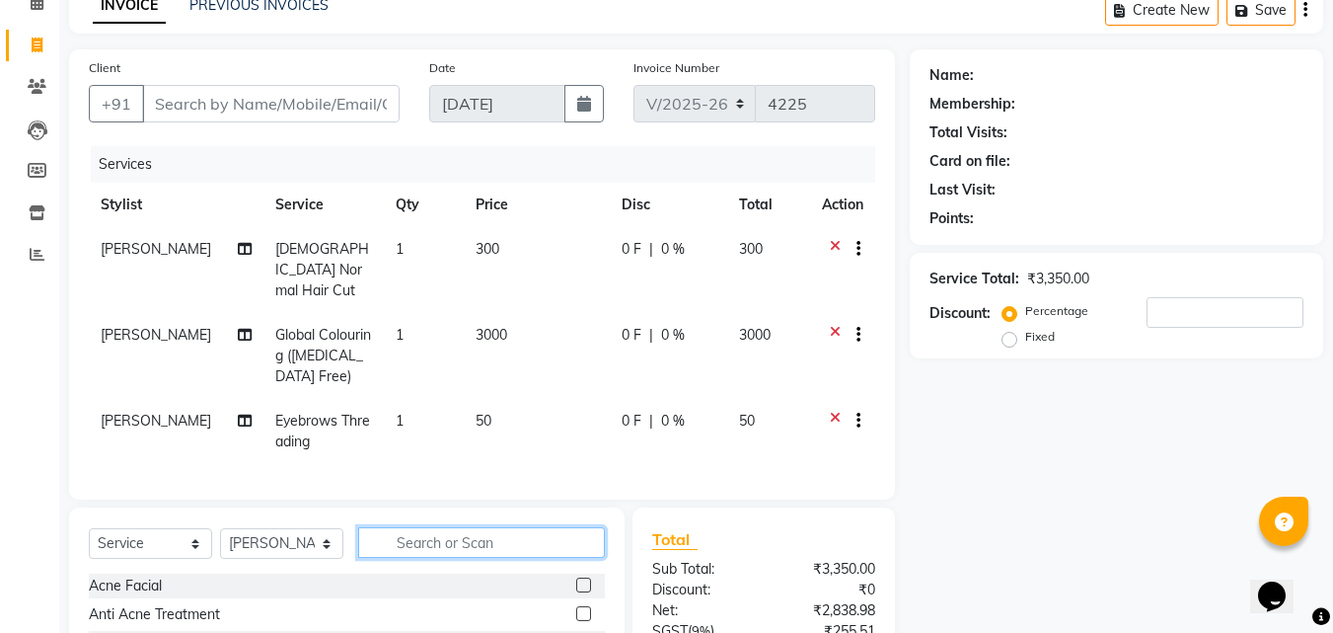
click at [552, 544] on input "text" at bounding box center [481, 542] width 247 height 31
type input "upp"
click at [583, 608] on label at bounding box center [583, 613] width 15 height 15
click at [583, 608] on input "checkbox" at bounding box center [582, 614] width 13 height 13
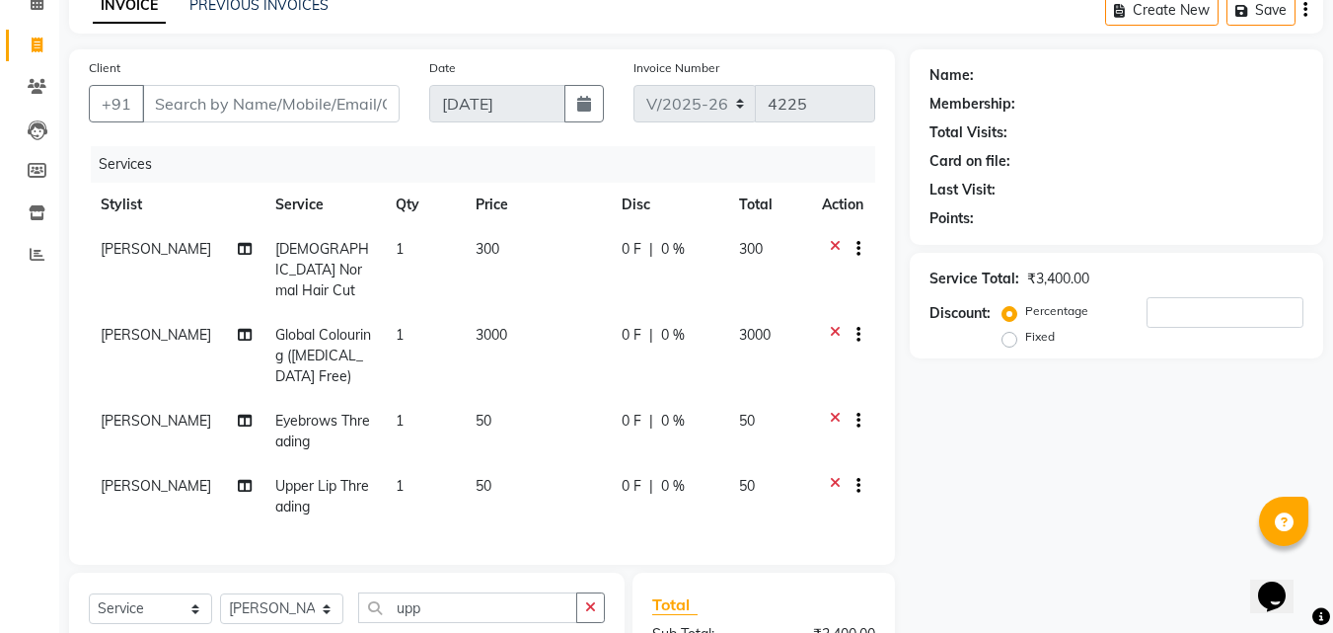
checkbox input "false"
click at [227, 112] on input "Client" at bounding box center [271, 104] width 258 height 38
type input "9"
type input "0"
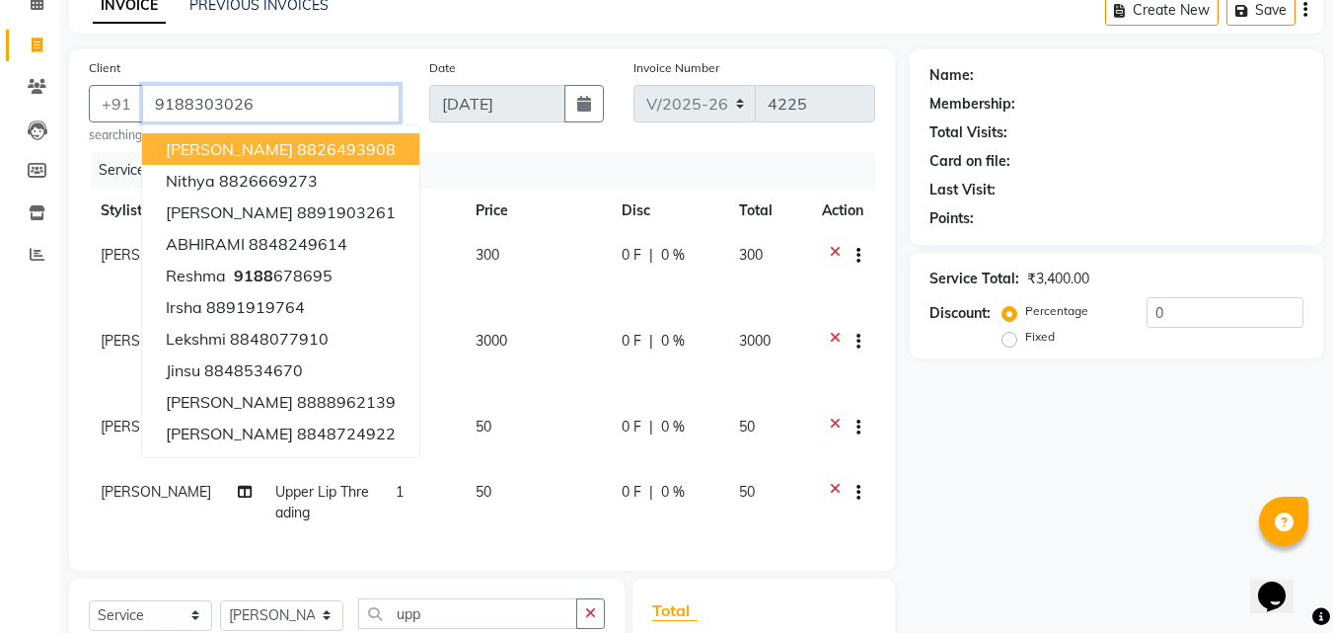
type input "9188303026"
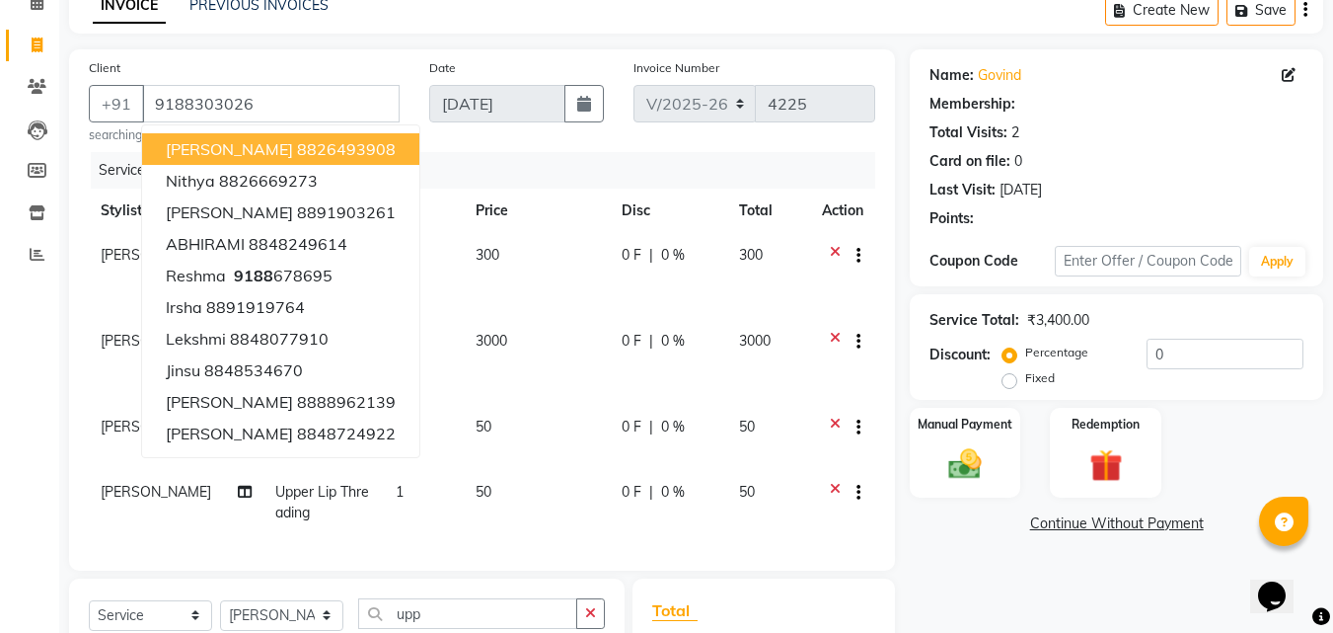
select select "1: Object"
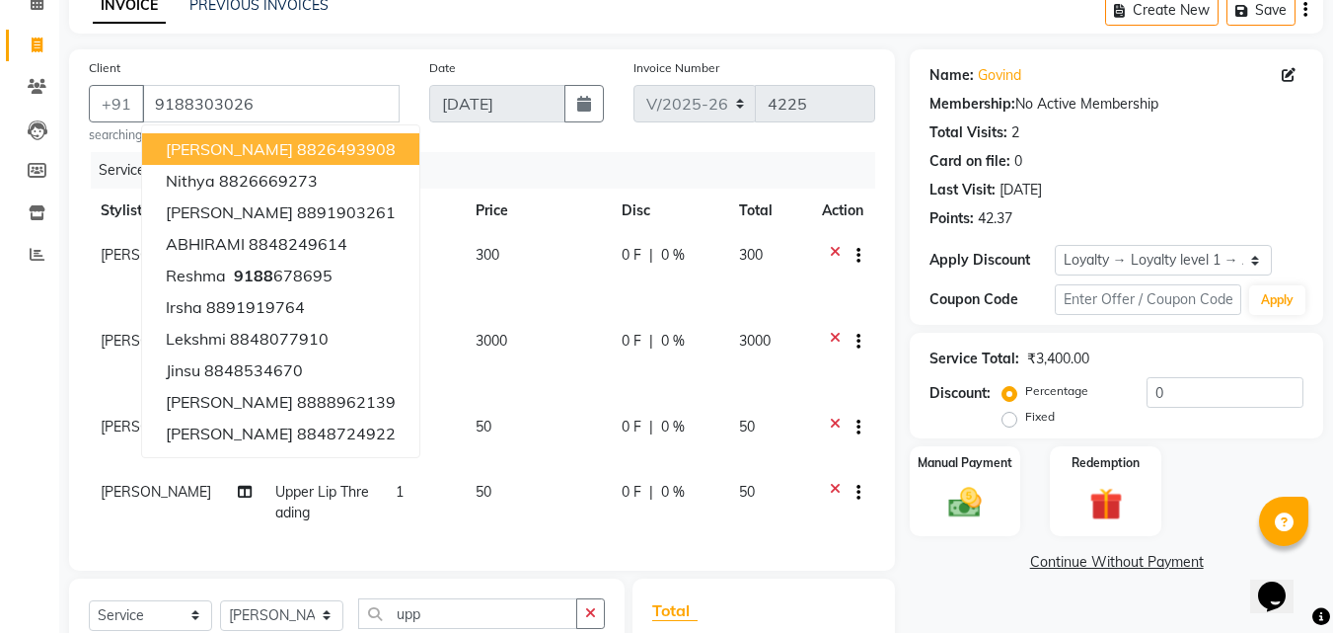
click at [619, 164] on div "Services" at bounding box center [490, 170] width 799 height 37
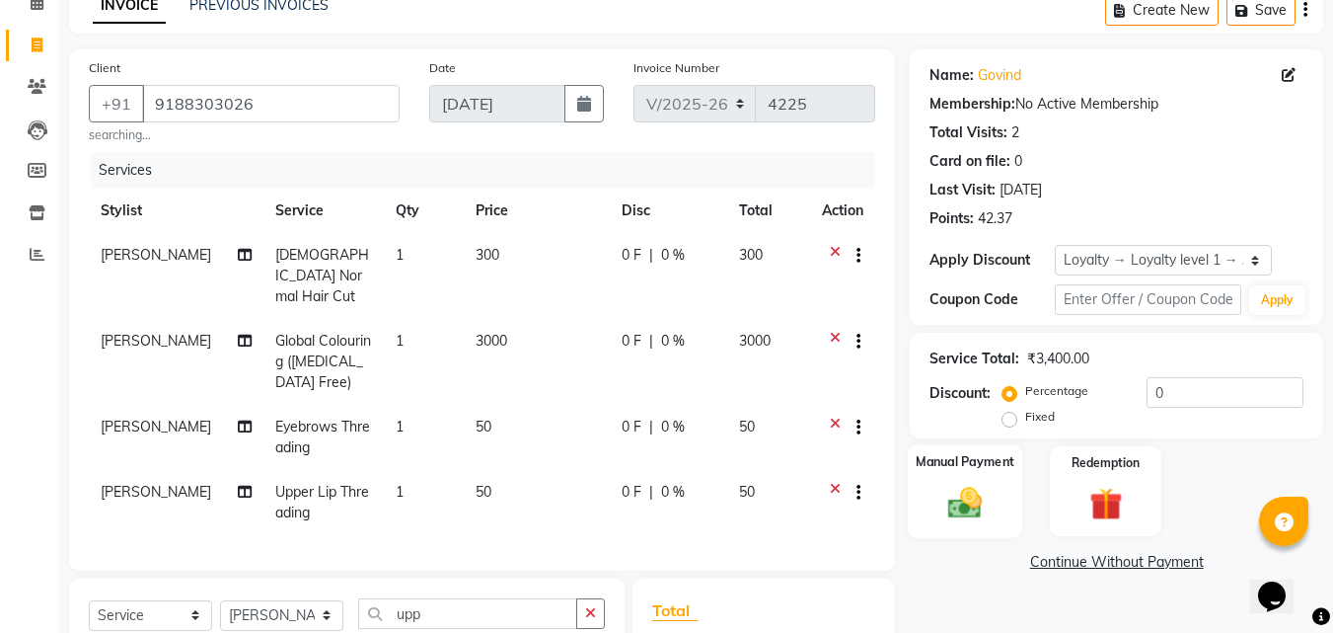
click at [976, 530] on div "Manual Payment" at bounding box center [965, 491] width 115 height 94
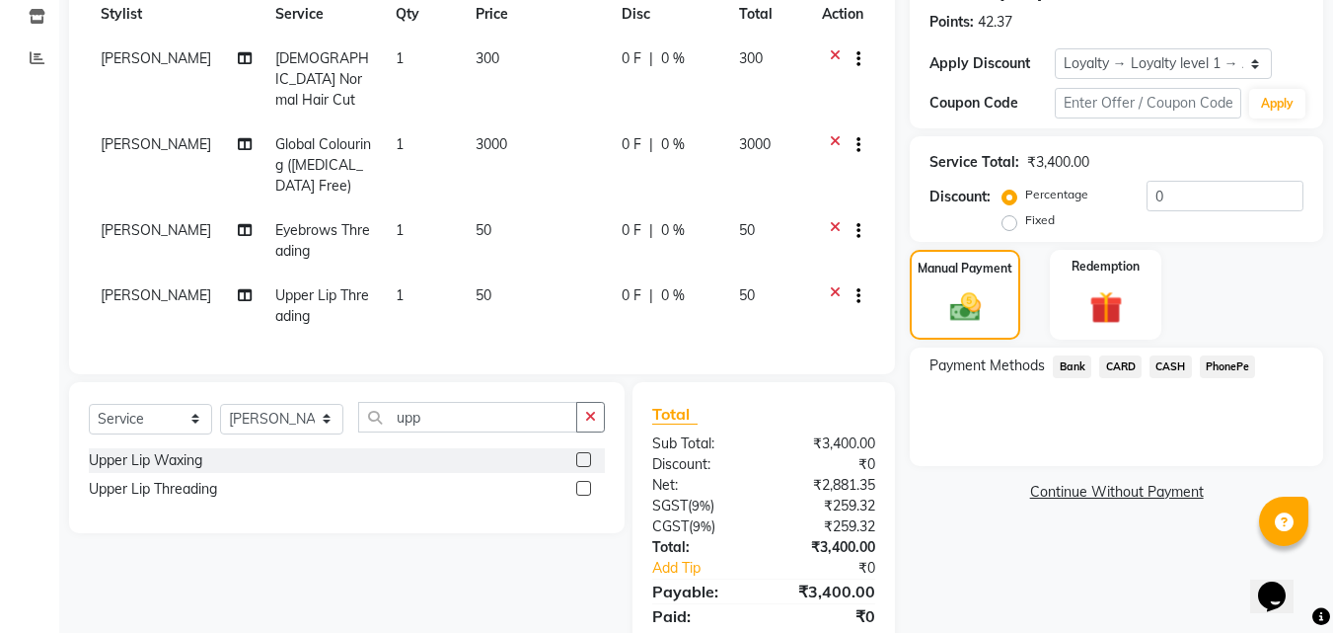
scroll to position [296, 0]
click at [162, 413] on select "Select Service Product Membership Package Voucher Prepaid Gift Card" at bounding box center [150, 418] width 123 height 31
select select "membership"
click at [89, 403] on select "Select Service Product Membership Package Voucher Prepaid Gift Card" at bounding box center [150, 418] width 123 height 31
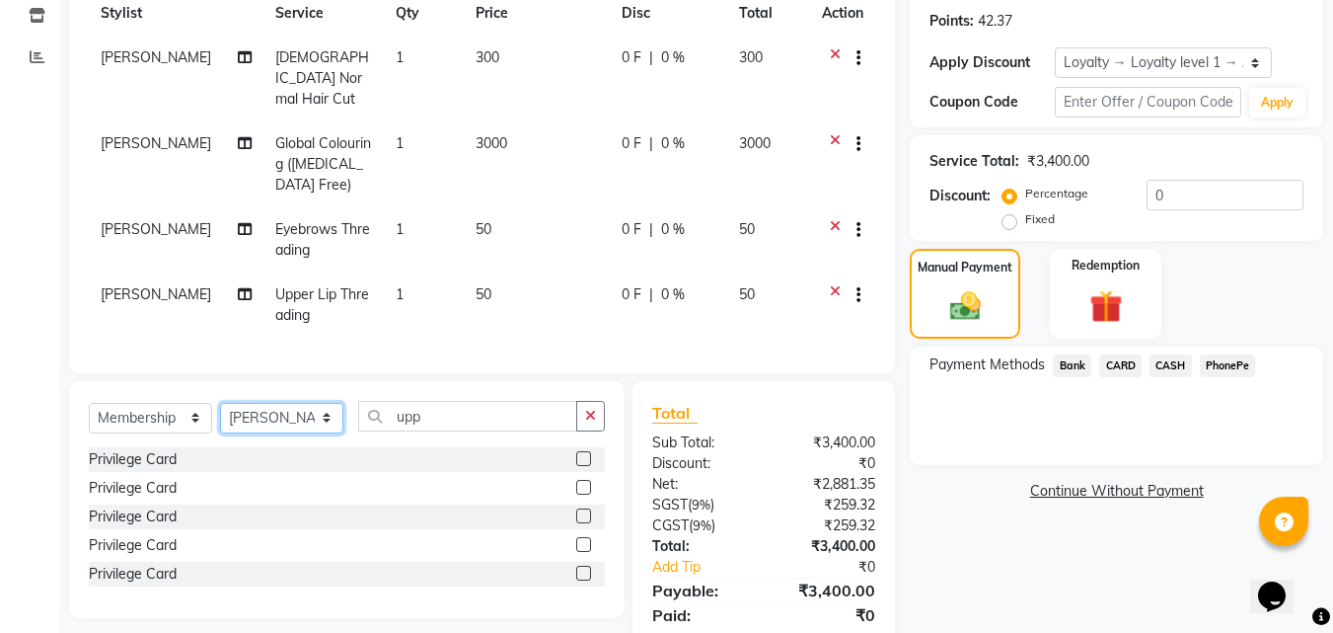
drag, startPoint x: 278, startPoint y: 425, endPoint x: 276, endPoint y: 414, distance: 12.0
click at [278, 425] on select "Select Stylist [PERSON_NAME] C [PERSON_NAME] [PERSON_NAME] CALICUT ASHTAMUDI FR…" at bounding box center [281, 418] width 123 height 31
select select "26969"
click at [220, 403] on select "Select Stylist [PERSON_NAME] C [PERSON_NAME] [PERSON_NAME] CALICUT ASHTAMUDI FR…" at bounding box center [281, 418] width 123 height 31
click at [576, 453] on label at bounding box center [583, 458] width 15 height 15
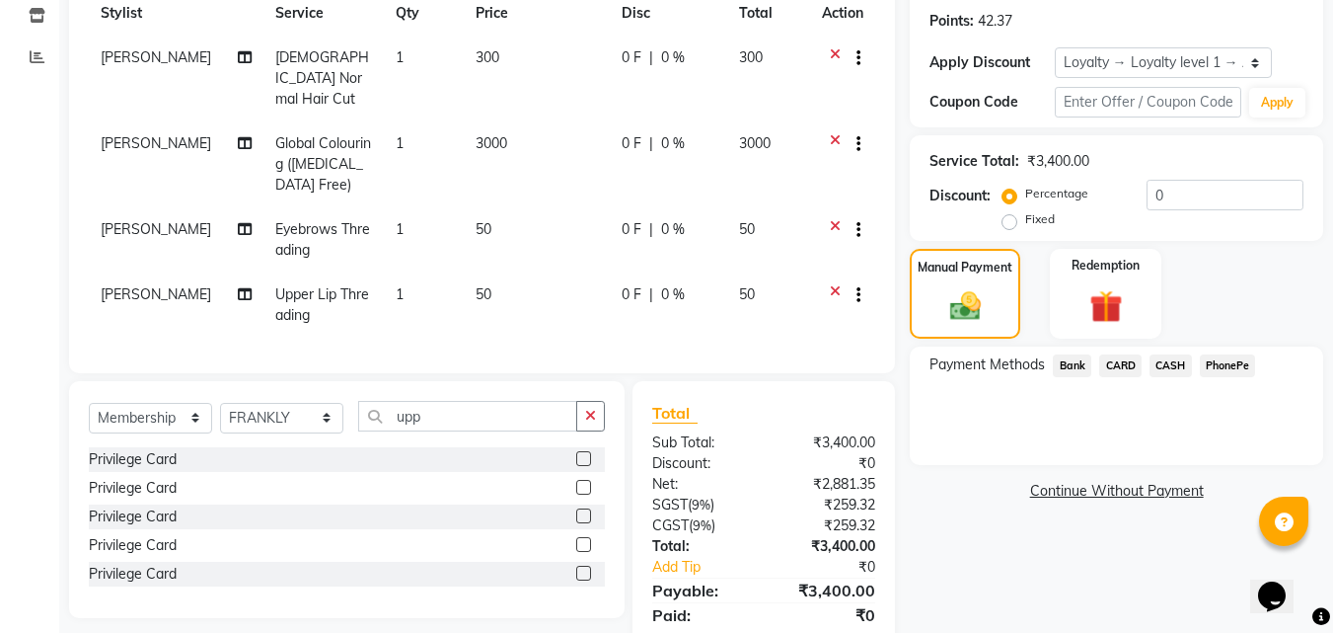
click at [576, 453] on input "checkbox" at bounding box center [582, 459] width 13 height 13
select select "select"
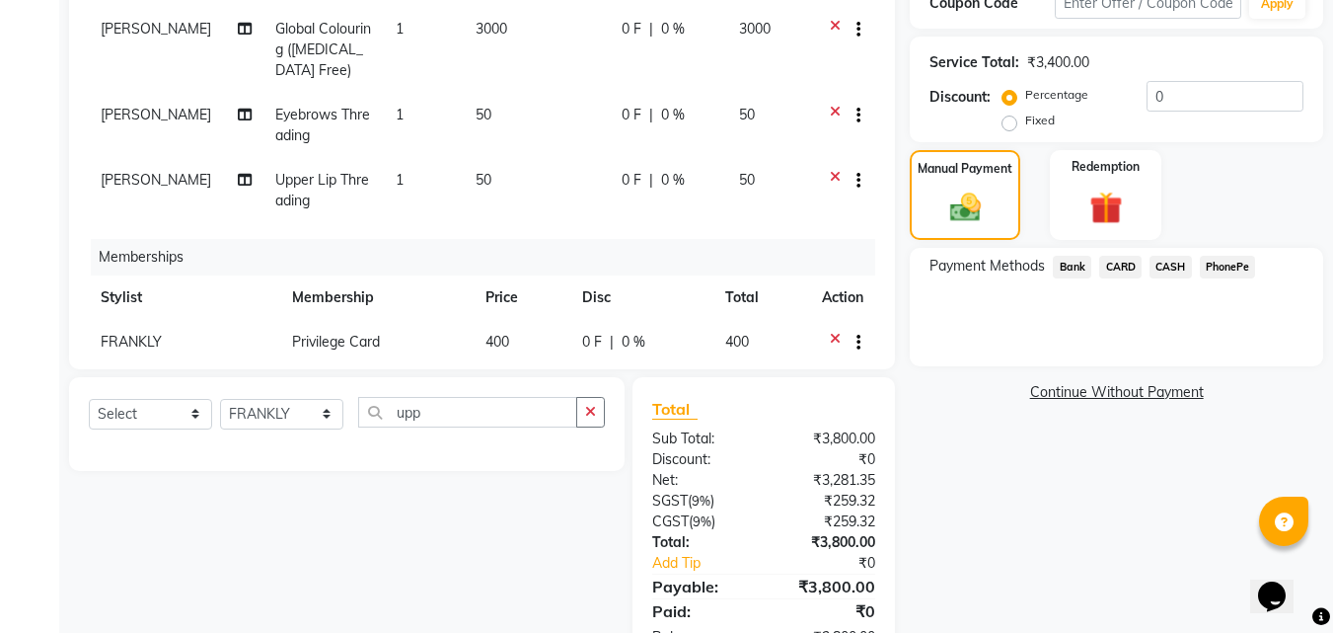
scroll to position [0, 0]
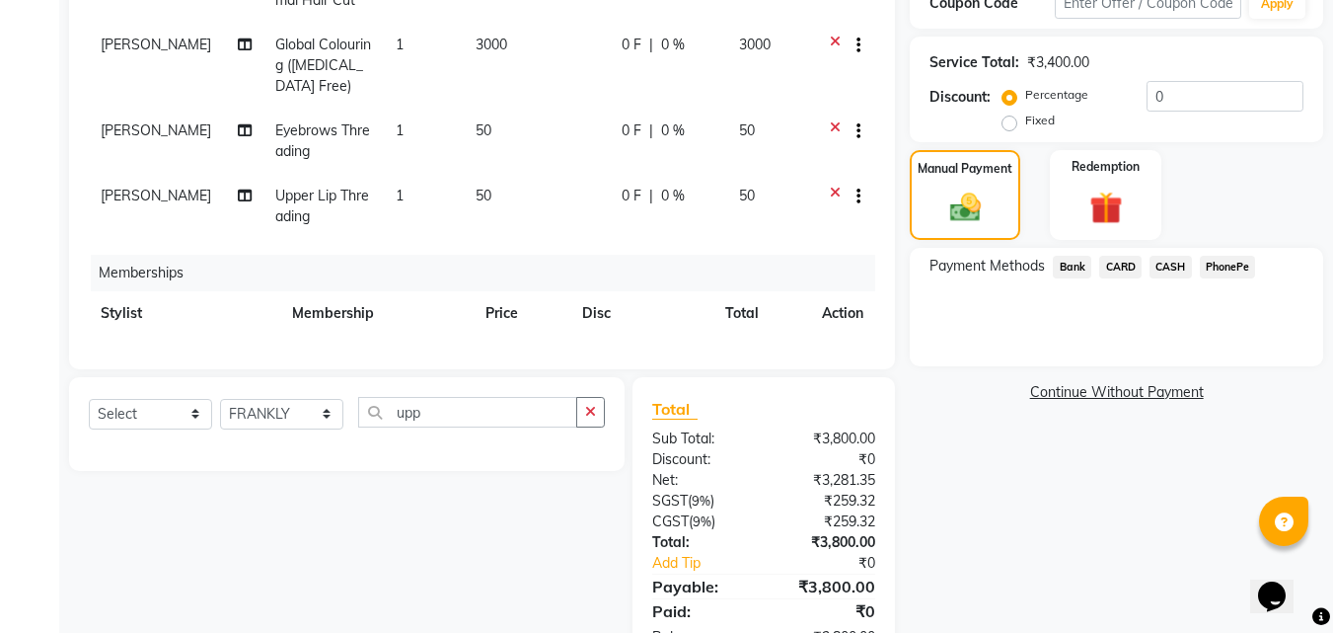
drag, startPoint x: 1165, startPoint y: 267, endPoint x: 1159, endPoint y: 288, distance: 21.6
click at [1165, 266] on span "CASH" at bounding box center [1171, 267] width 42 height 23
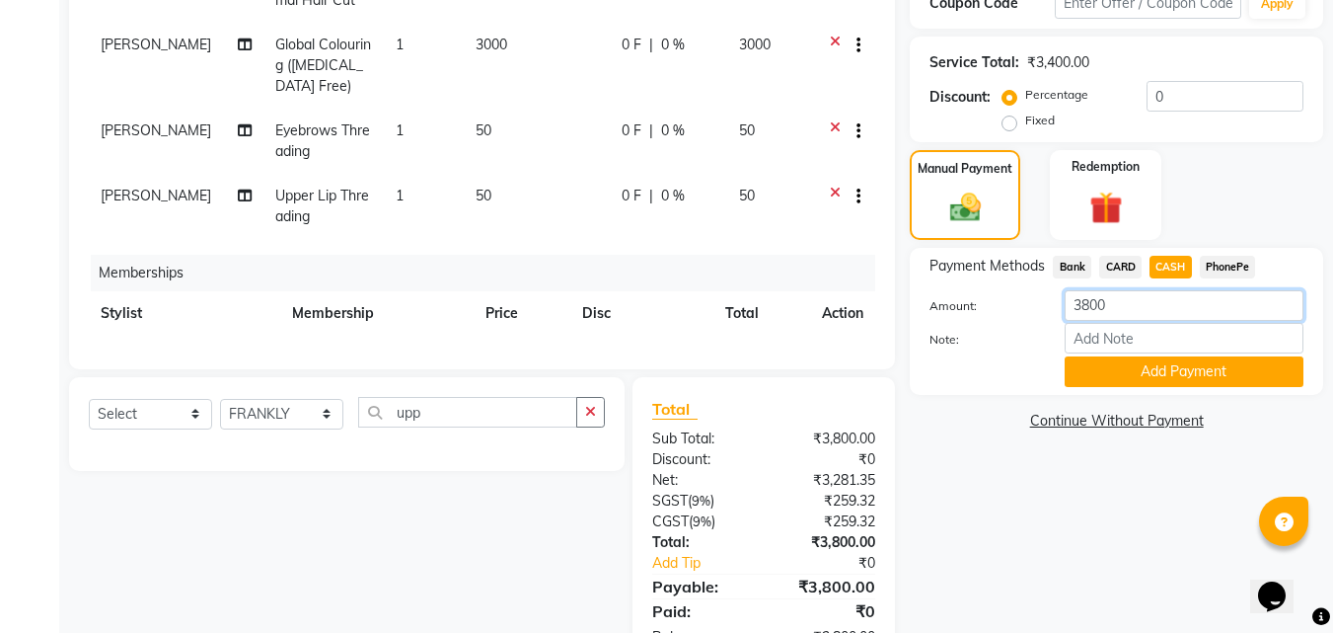
drag, startPoint x: 1136, startPoint y: 311, endPoint x: 1055, endPoint y: 288, distance: 84.1
click at [1055, 288] on div "Payment Methods Bank CARD CASH PhonePe Amount: 3800 Note: Add Payment" at bounding box center [1117, 321] width 374 height 131
type input "30"
click at [1191, 338] on input "Note:" at bounding box center [1184, 338] width 239 height 31
type input "frankly"
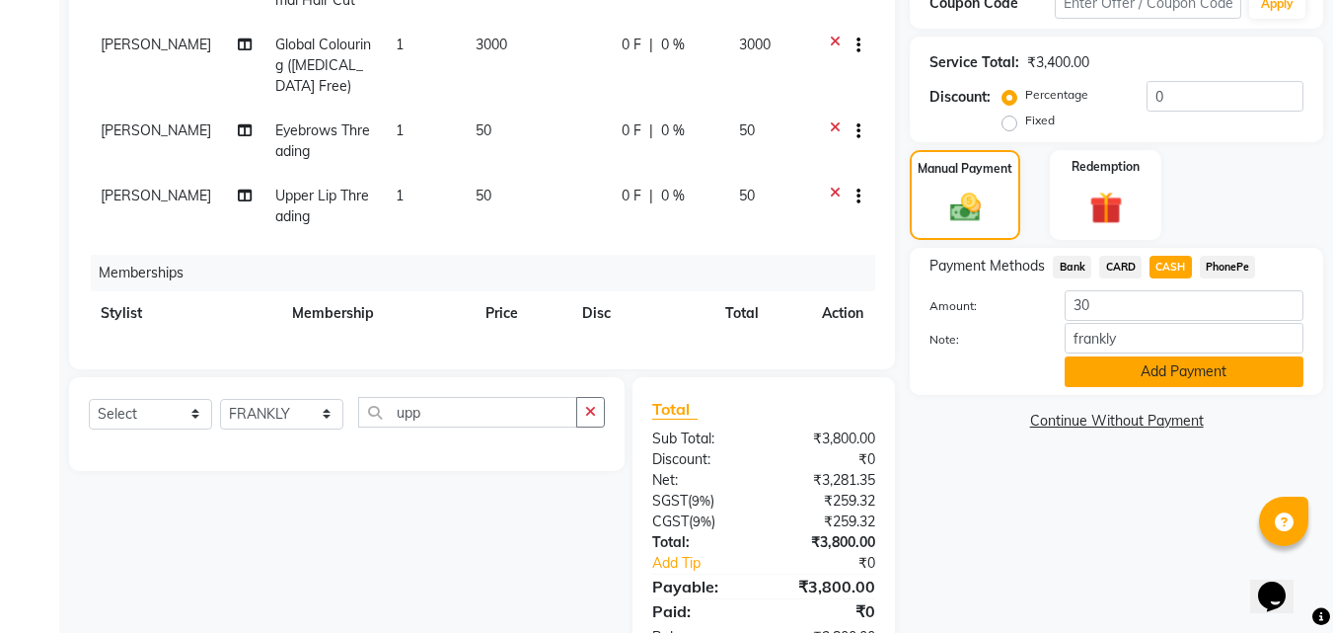
click at [1142, 360] on button "Add Payment" at bounding box center [1184, 371] width 239 height 31
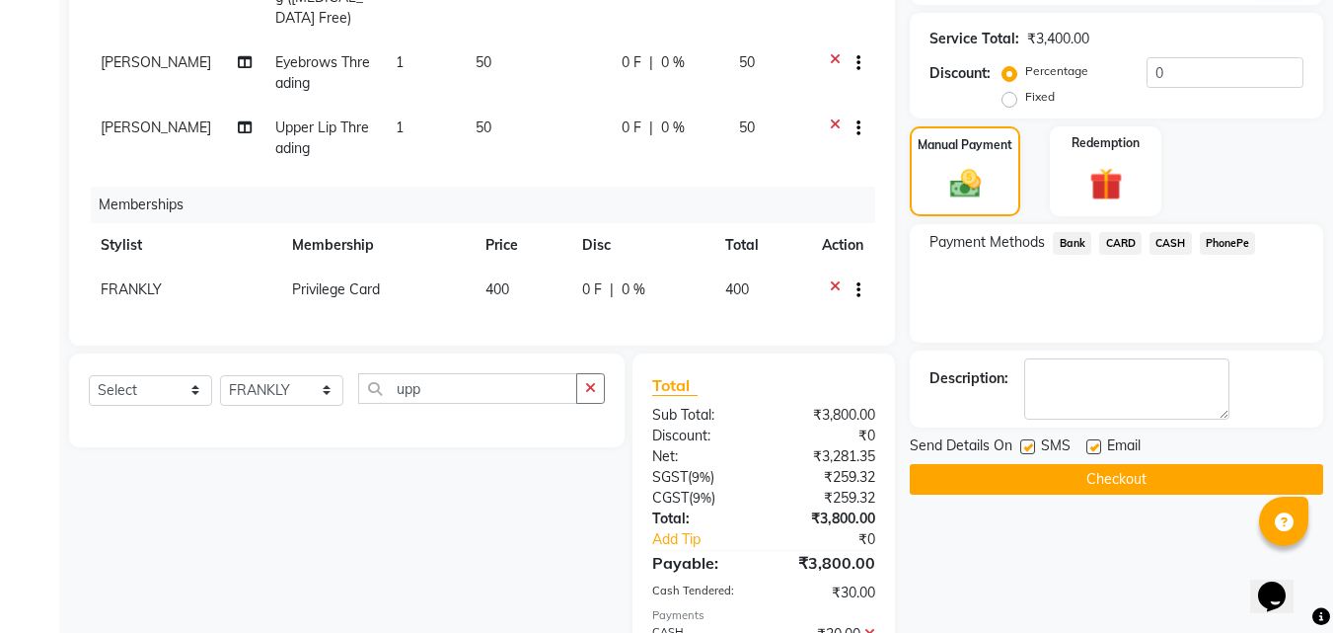
scroll to position [429, 0]
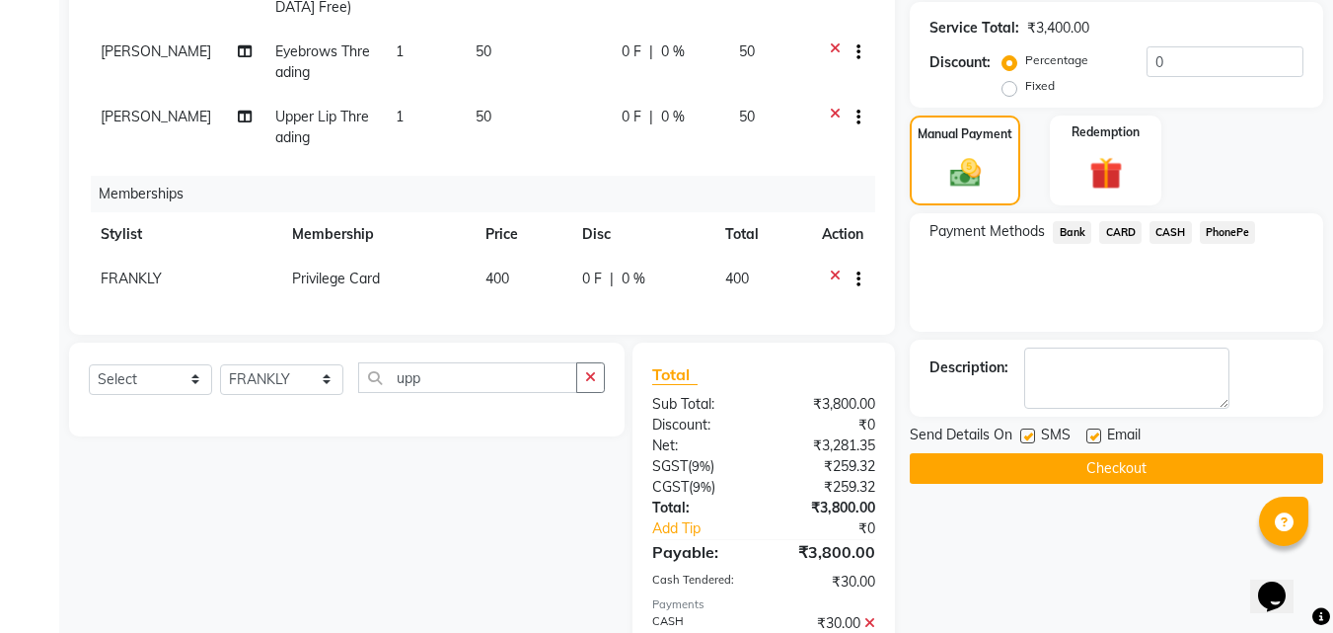
click at [1225, 231] on span "PhonePe" at bounding box center [1228, 232] width 56 height 23
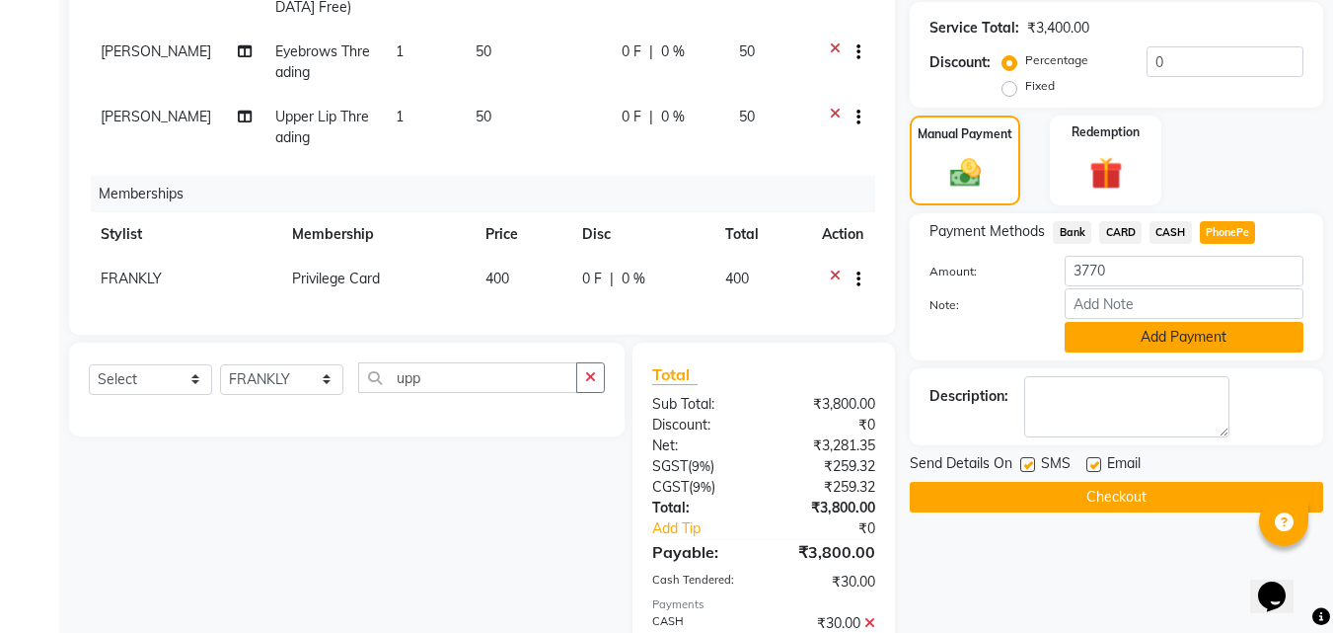
click at [1128, 342] on button "Add Payment" at bounding box center [1184, 337] width 239 height 31
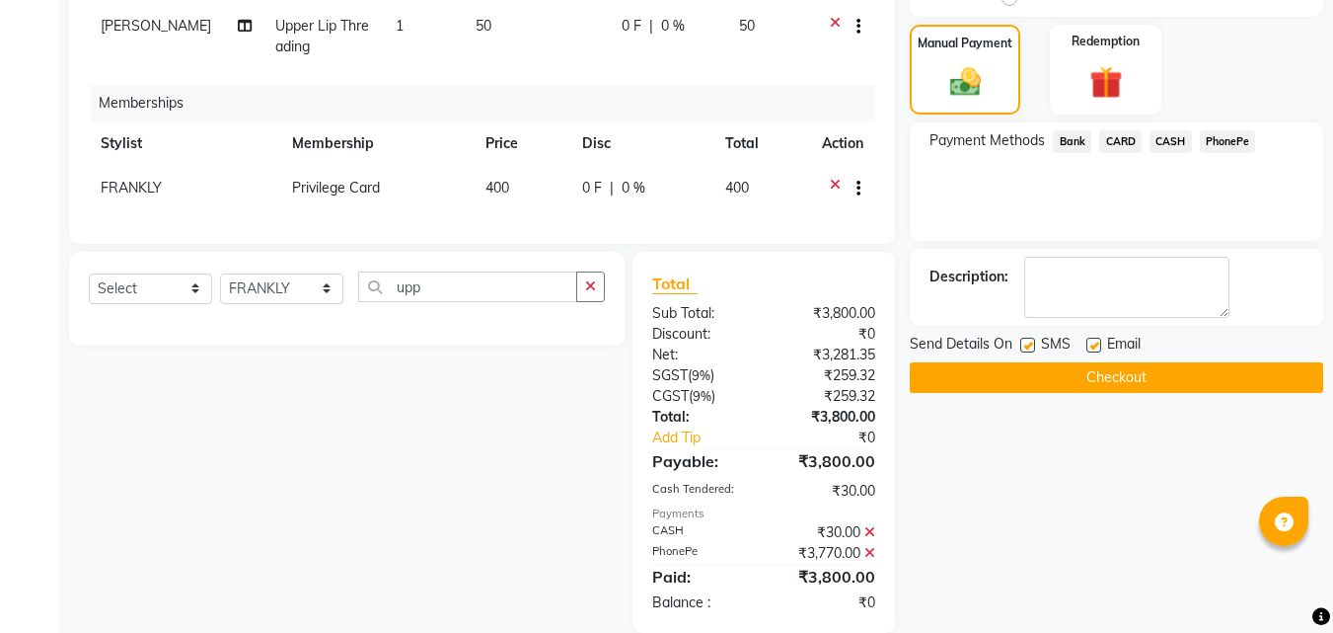
scroll to position [528, 0]
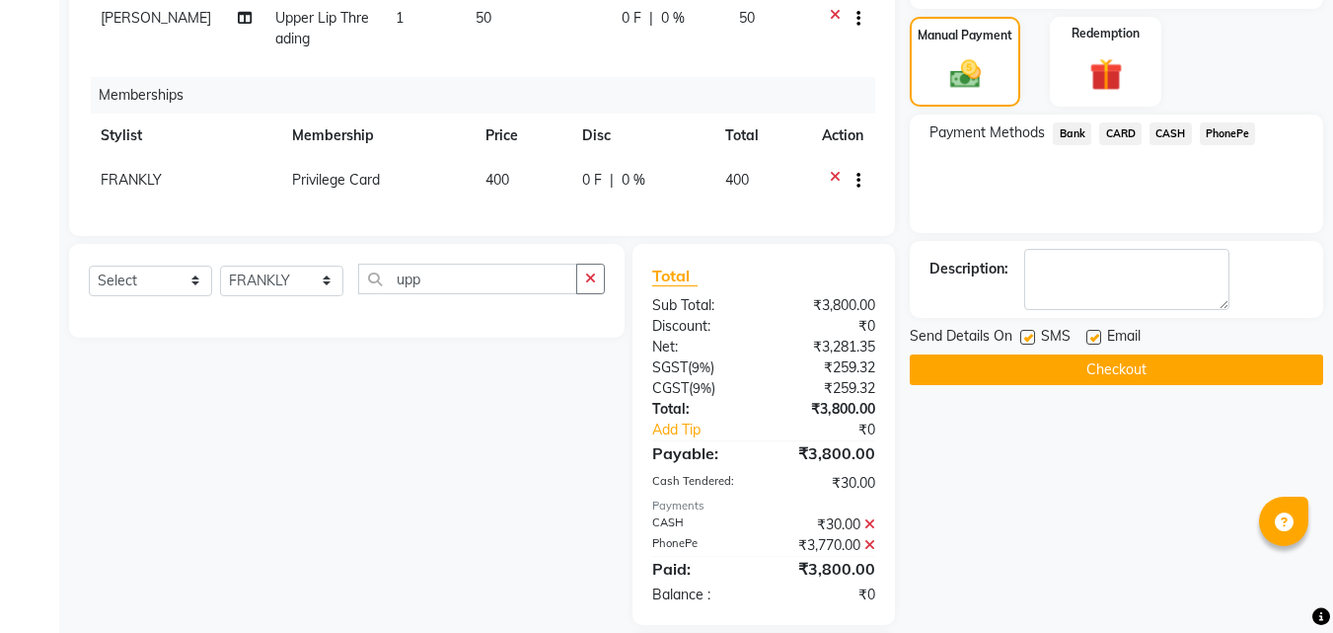
click at [987, 380] on button "Checkout" at bounding box center [1117, 369] width 414 height 31
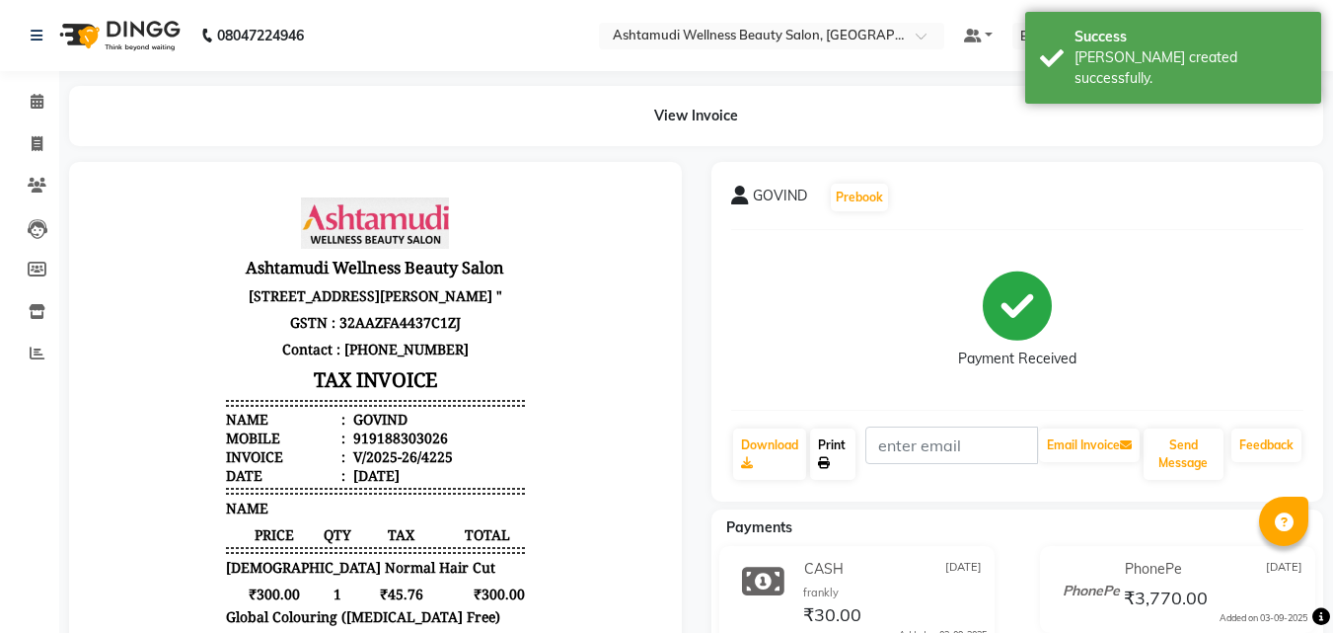
click at [830, 447] on link "Print" at bounding box center [832, 453] width 45 height 51
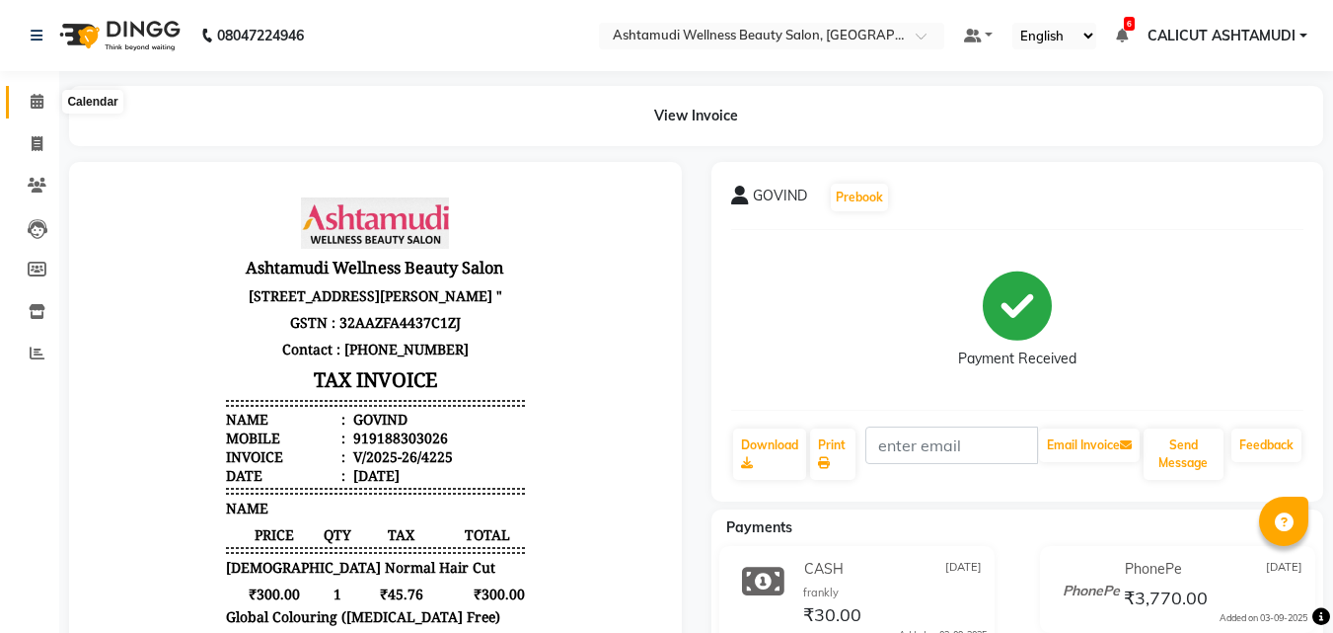
click at [37, 96] on icon at bounding box center [37, 101] width 13 height 15
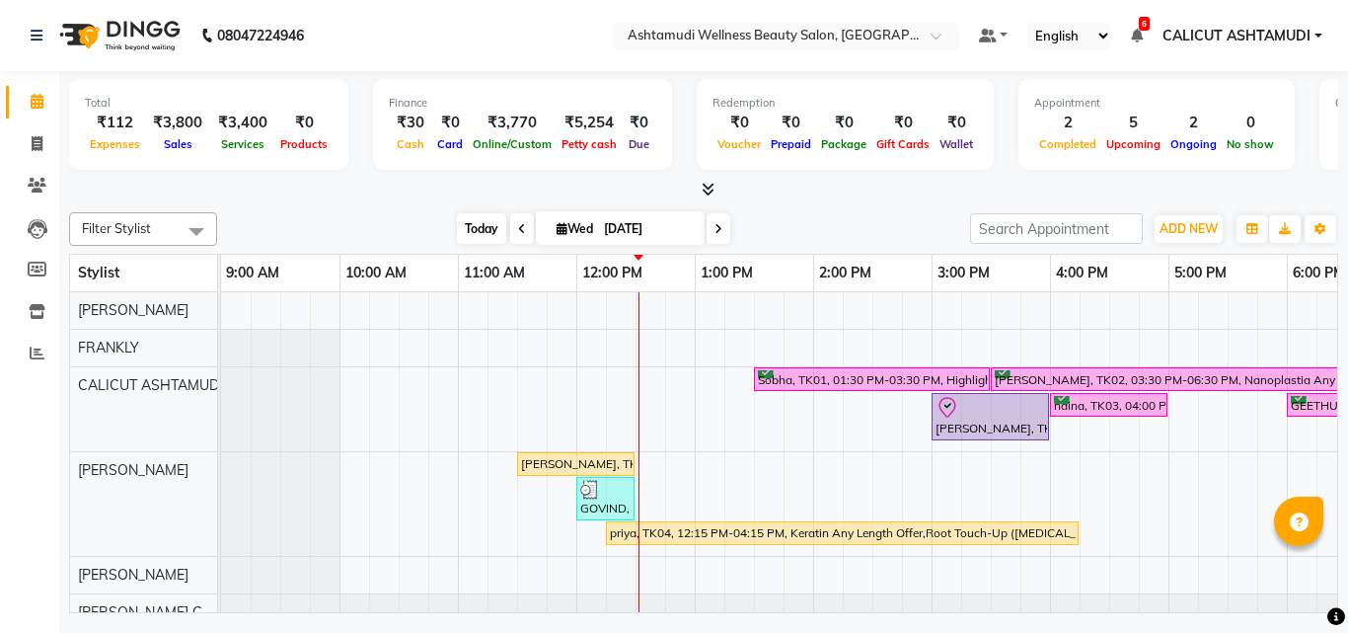
click at [477, 221] on span "Today" at bounding box center [481, 228] width 49 height 31
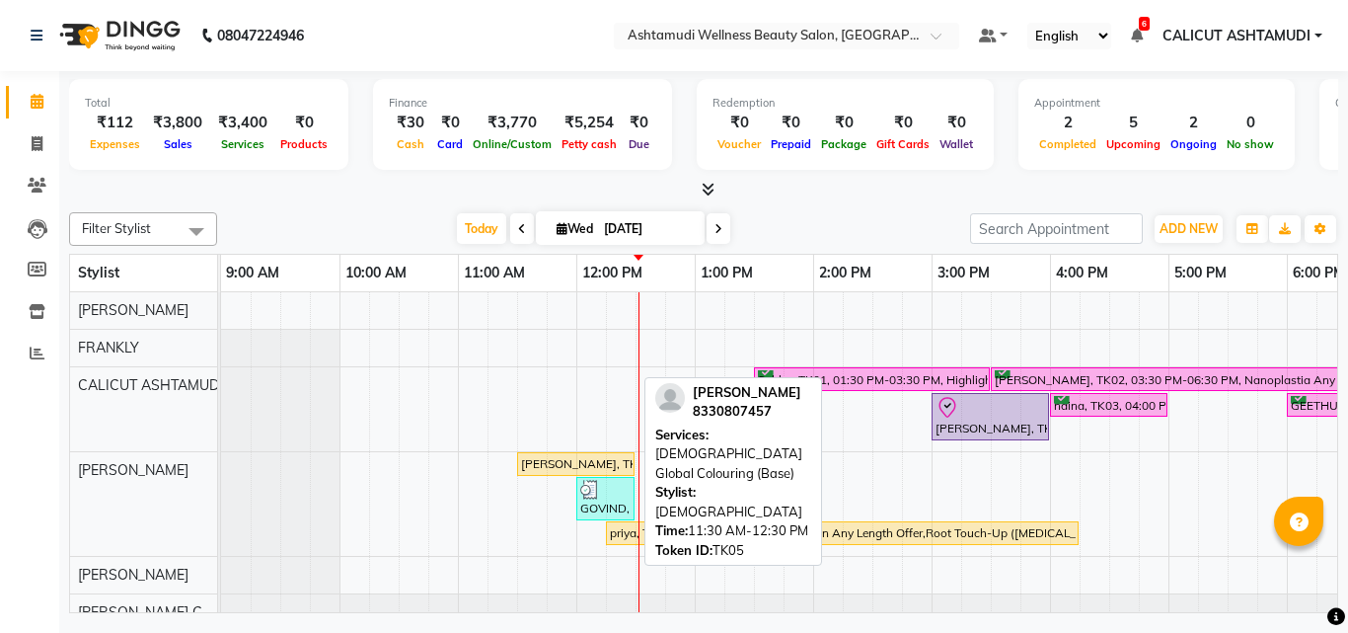
click at [607, 473] on link "[PERSON_NAME], TK05, 11:30 AM-12:30 PM, [DEMOGRAPHIC_DATA] Global Colouring (Ba…" at bounding box center [575, 464] width 117 height 24
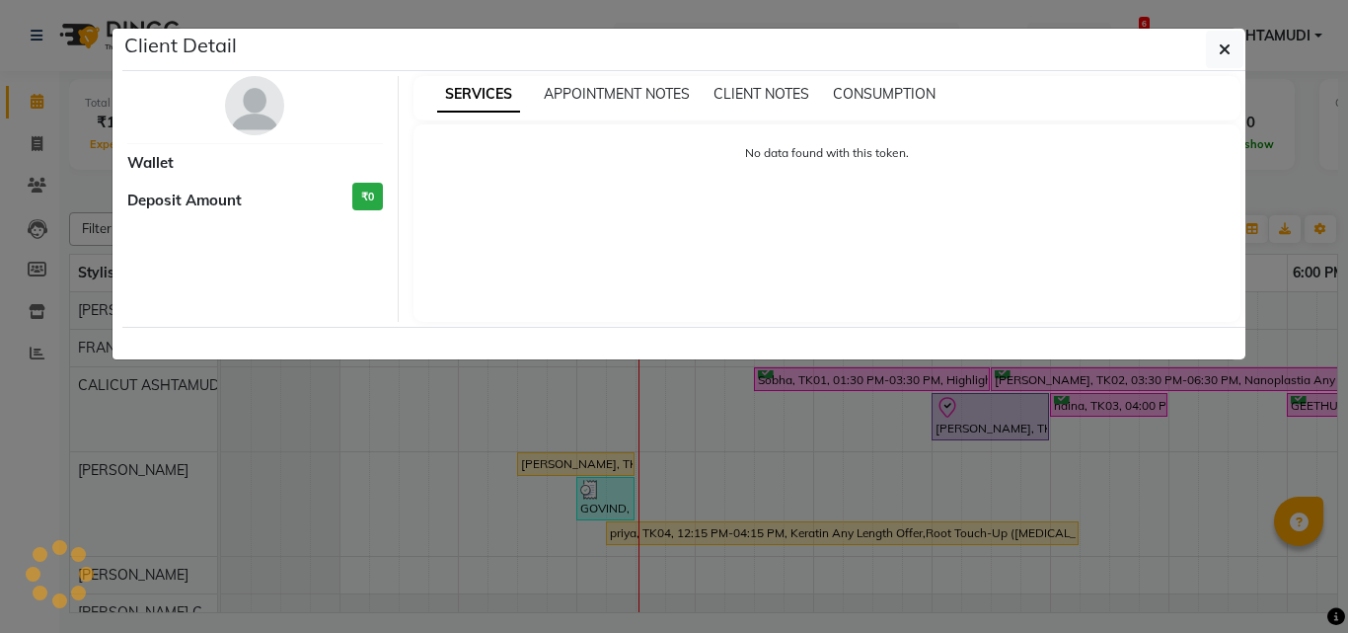
select select "1"
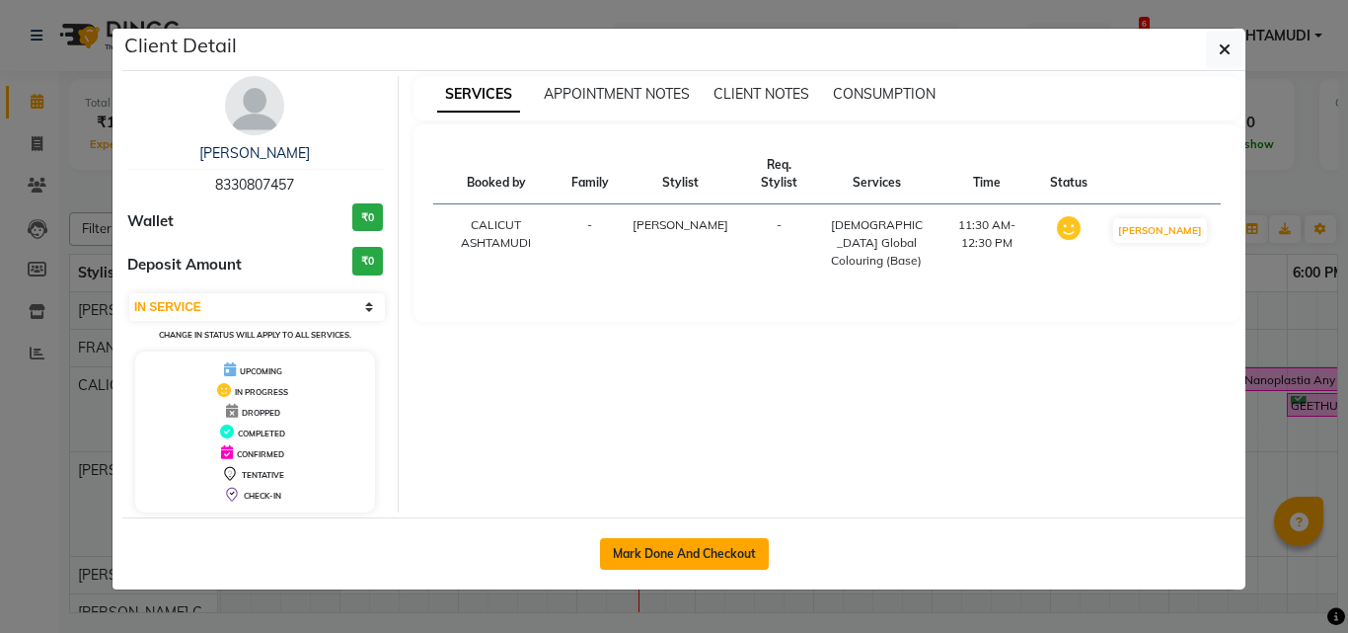
click at [647, 564] on button "Mark Done And Checkout" at bounding box center [684, 554] width 169 height 32
select select "service"
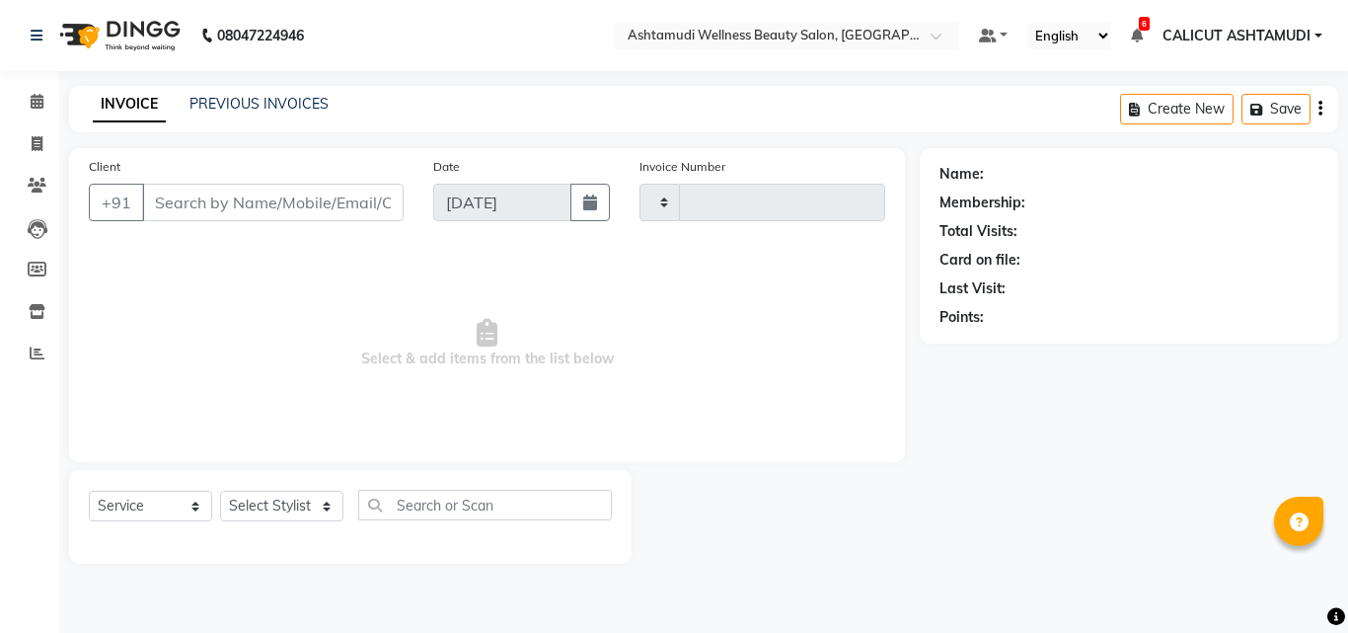
type input "4226"
select select "4630"
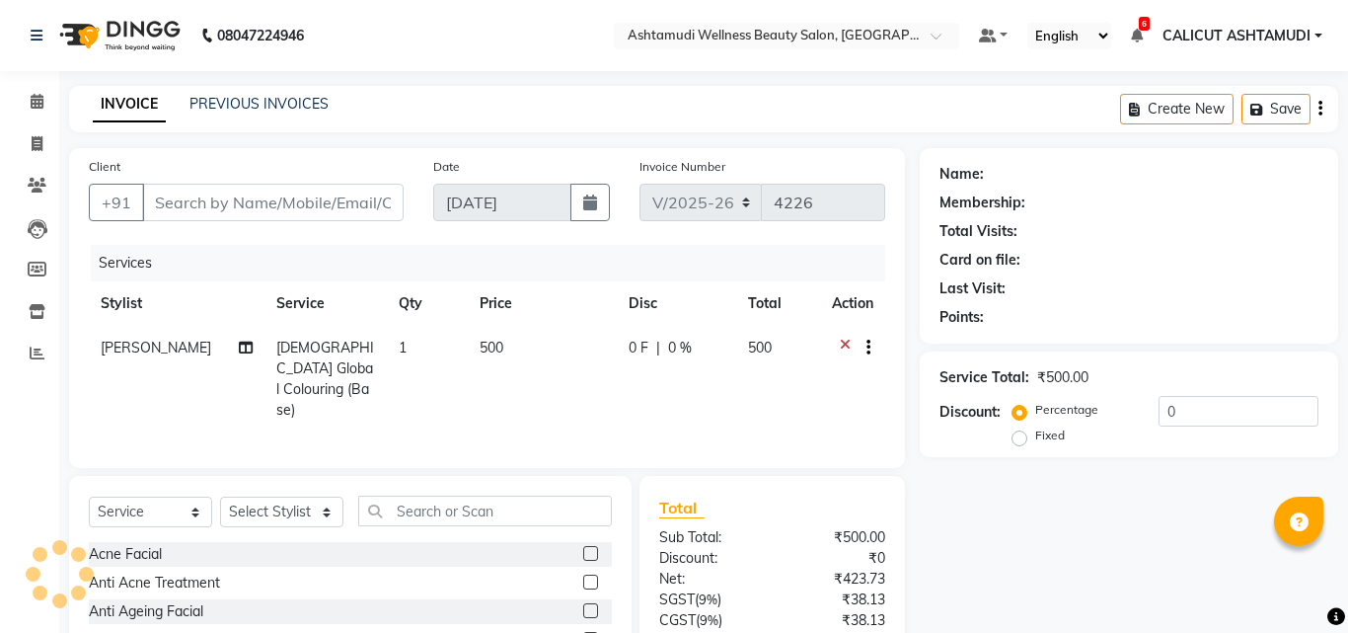
type input "8330807457"
select select "34579"
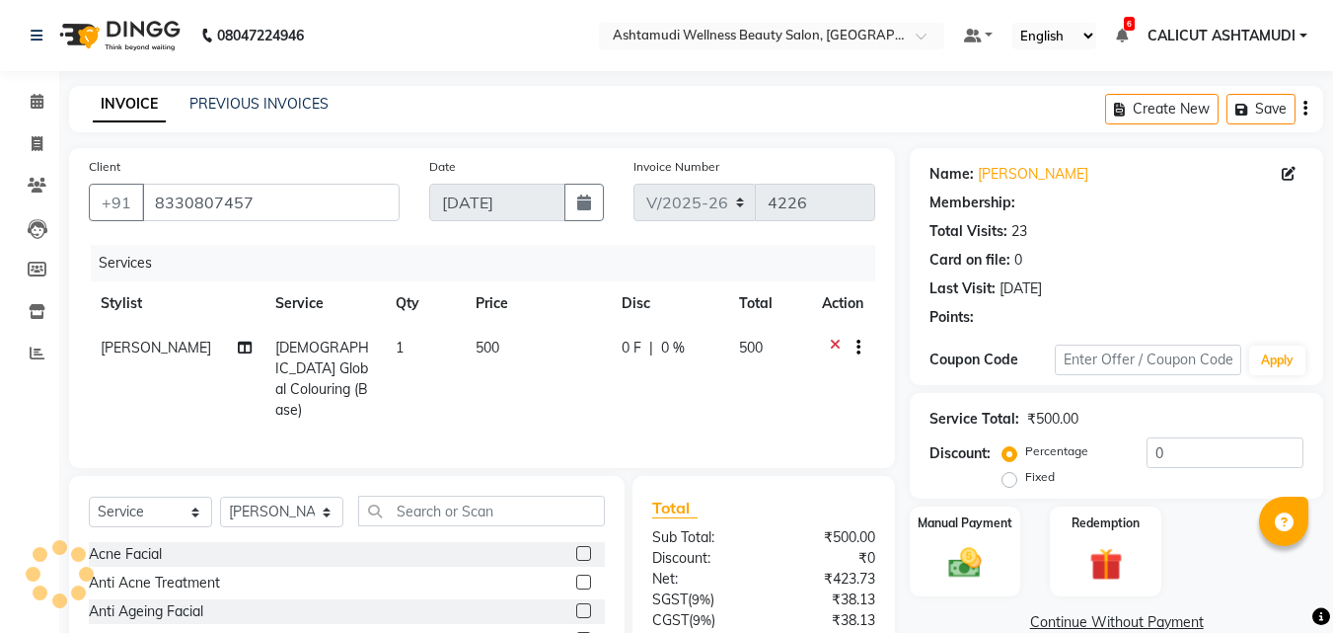
select select "2: Object"
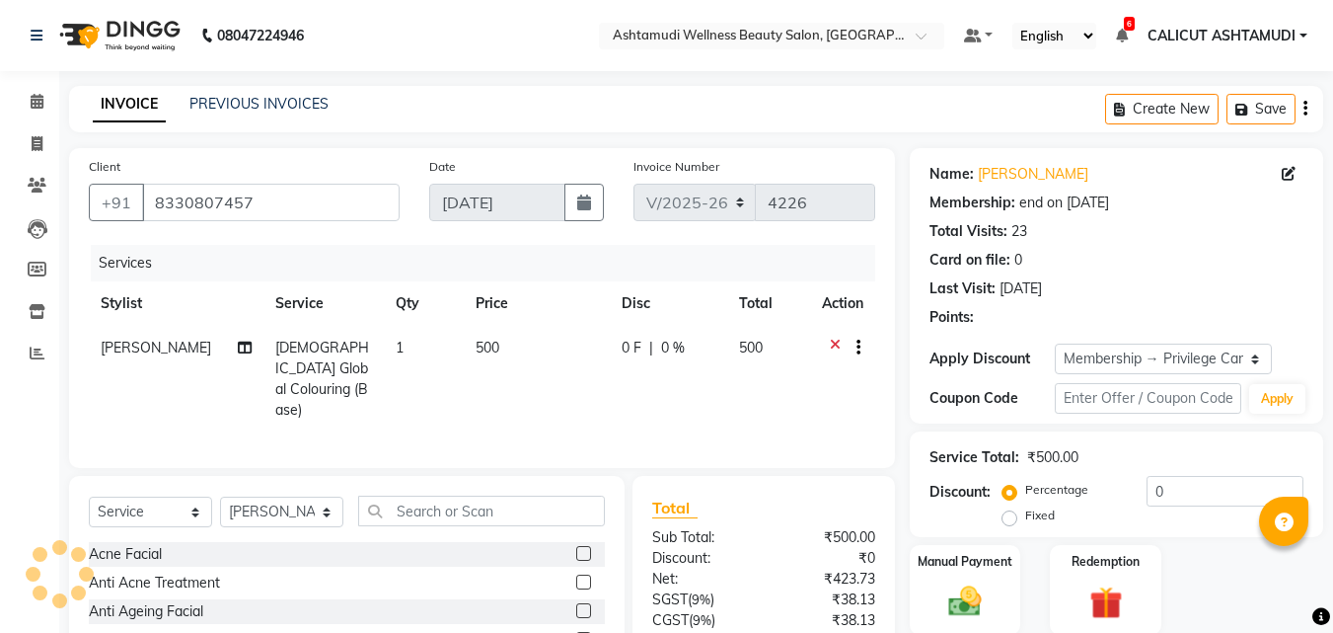
type input "15"
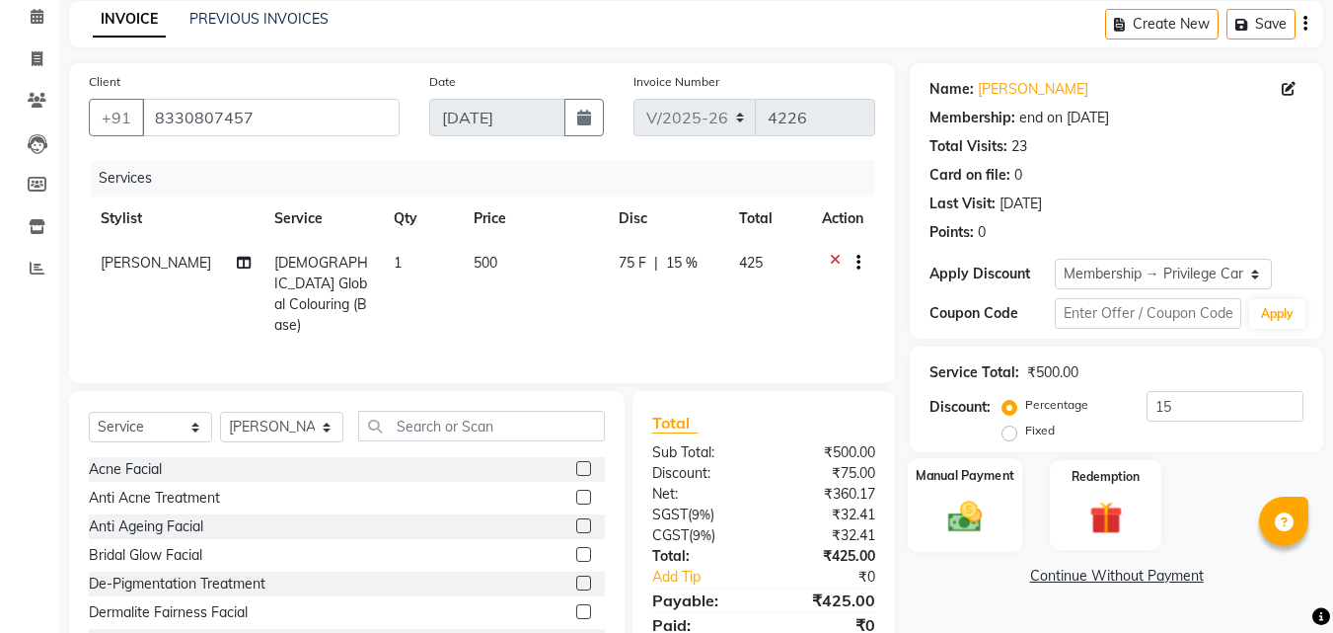
scroll to position [158, 0]
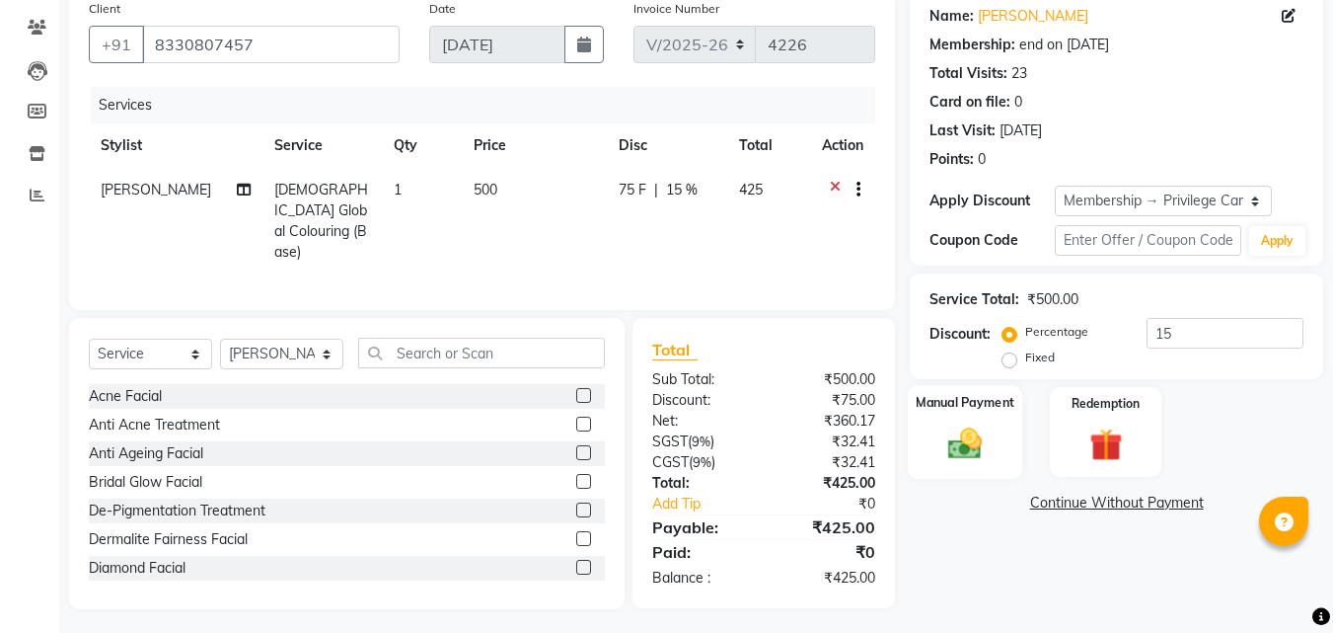
click at [976, 432] on img at bounding box center [965, 442] width 55 height 39
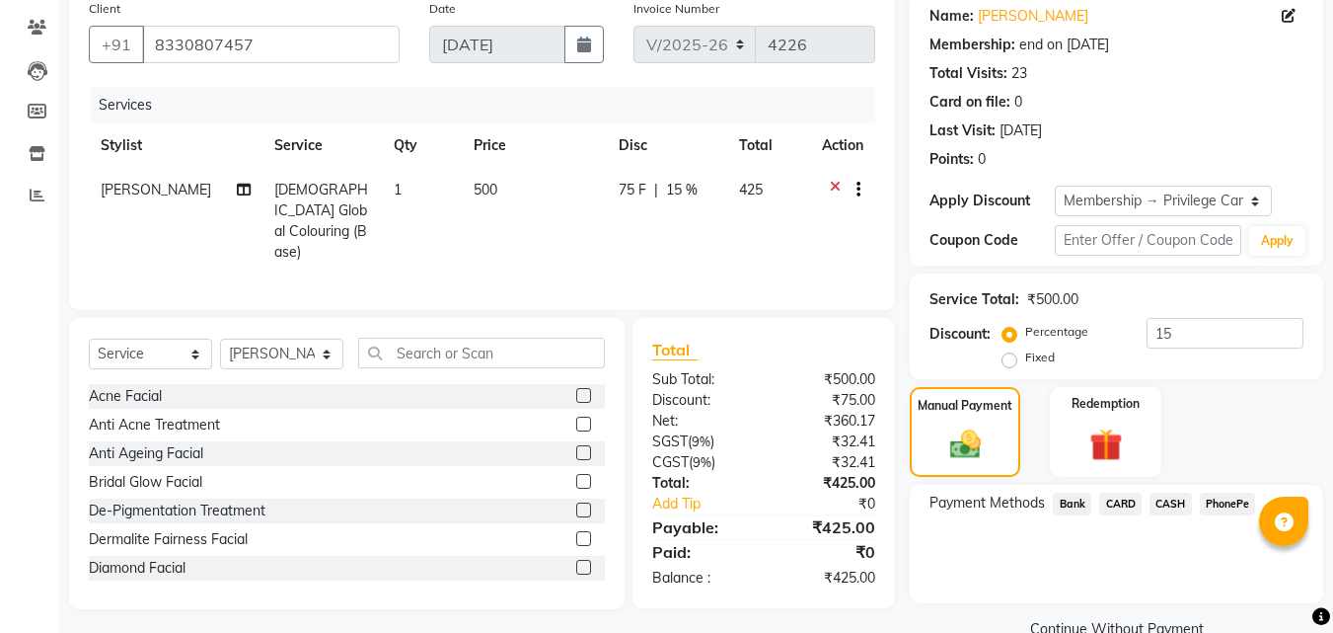
click at [1222, 498] on span "PhonePe" at bounding box center [1228, 503] width 56 height 23
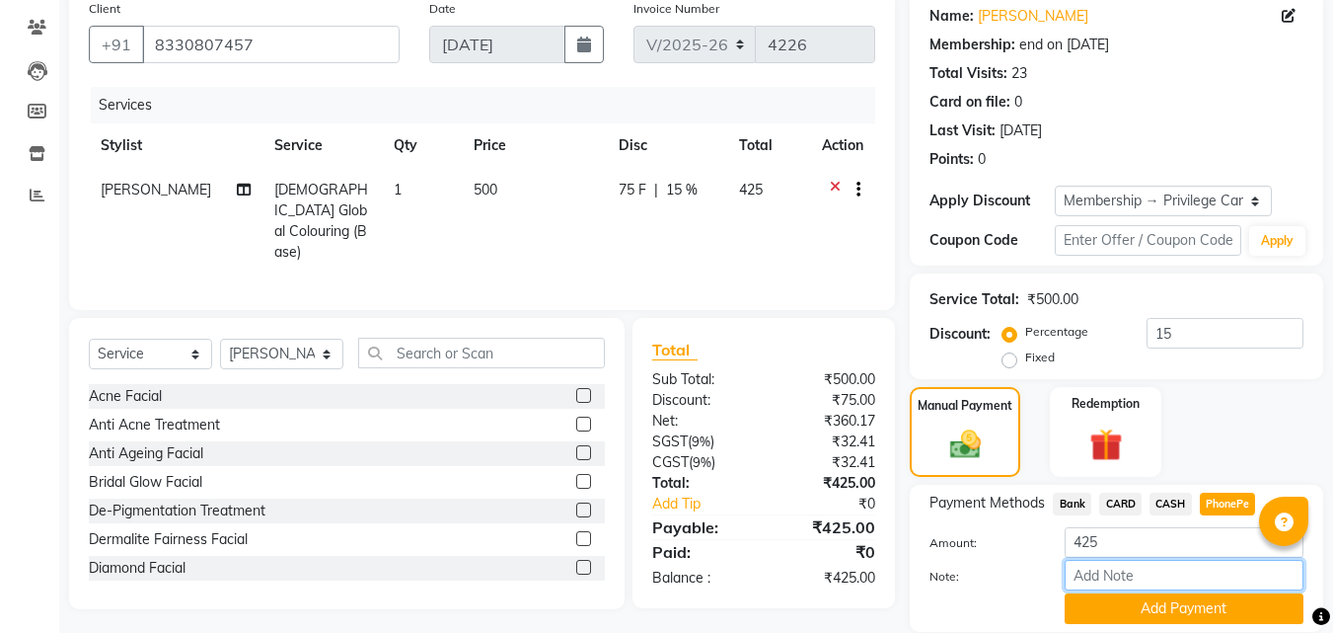
click at [1187, 570] on input "Note:" at bounding box center [1184, 575] width 239 height 31
type input "suhana"
click at [1195, 608] on button "Add Payment" at bounding box center [1184, 608] width 239 height 31
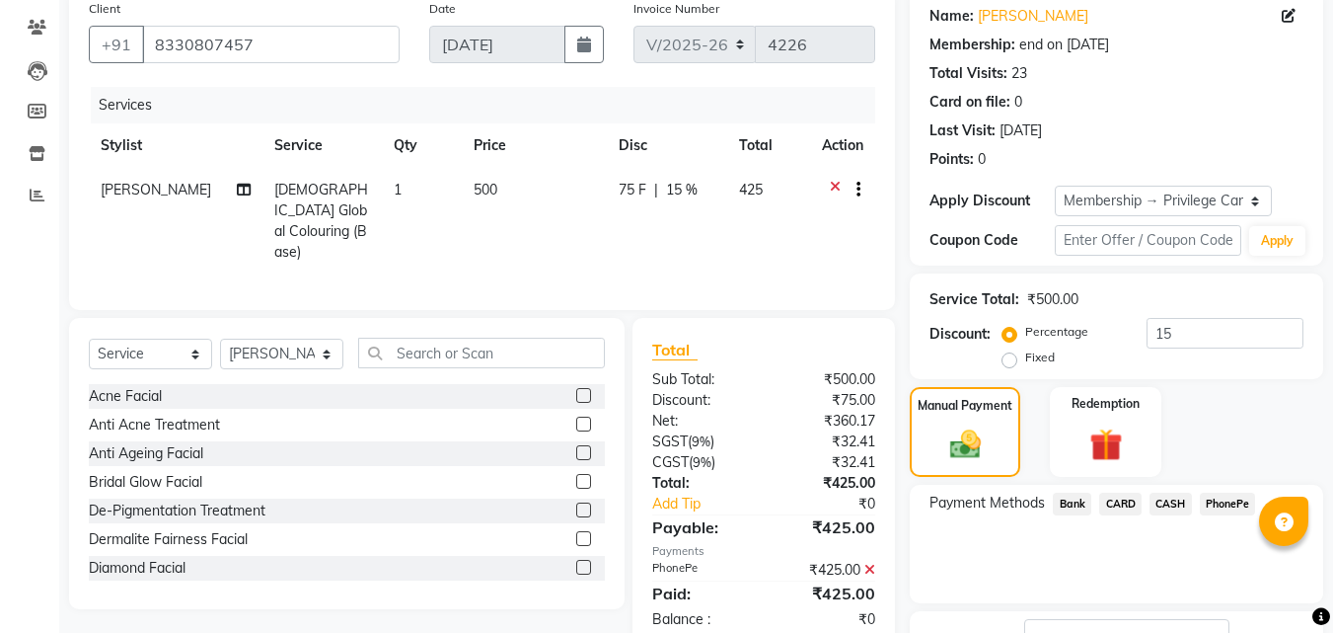
click at [1221, 488] on div "Payment Methods Bank CARD CASH PhonePe" at bounding box center [1117, 544] width 414 height 118
click at [1215, 505] on span "PhonePe" at bounding box center [1228, 503] width 56 height 23
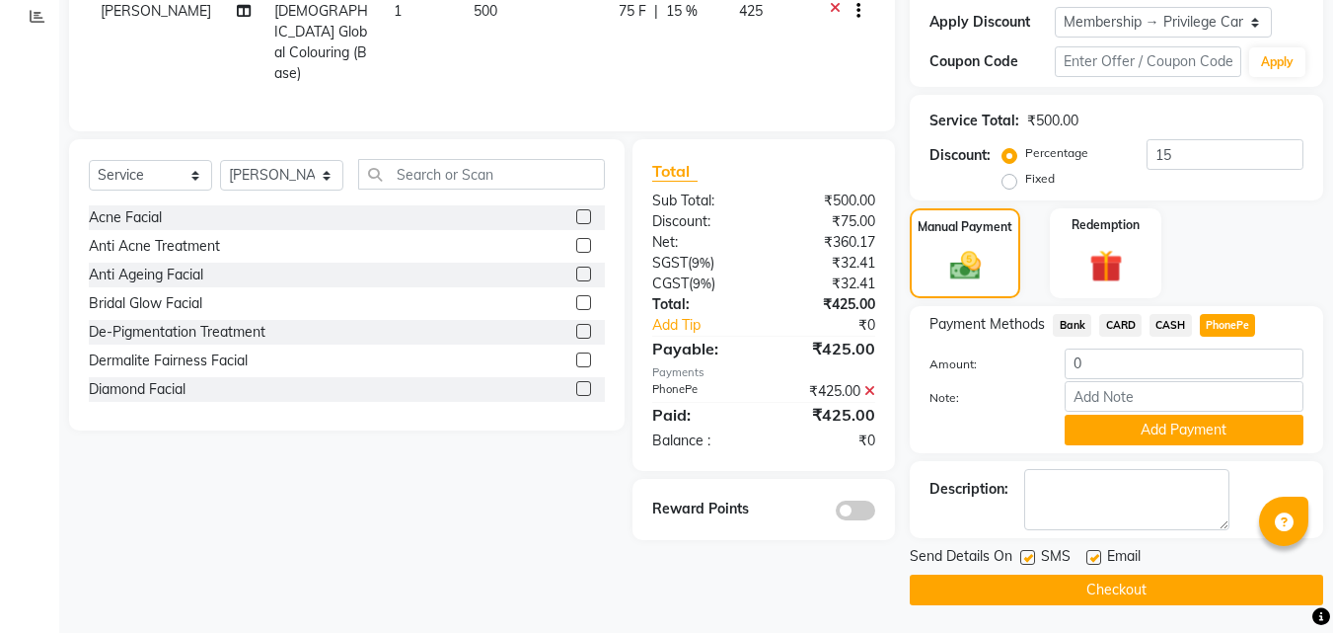
scroll to position [339, 0]
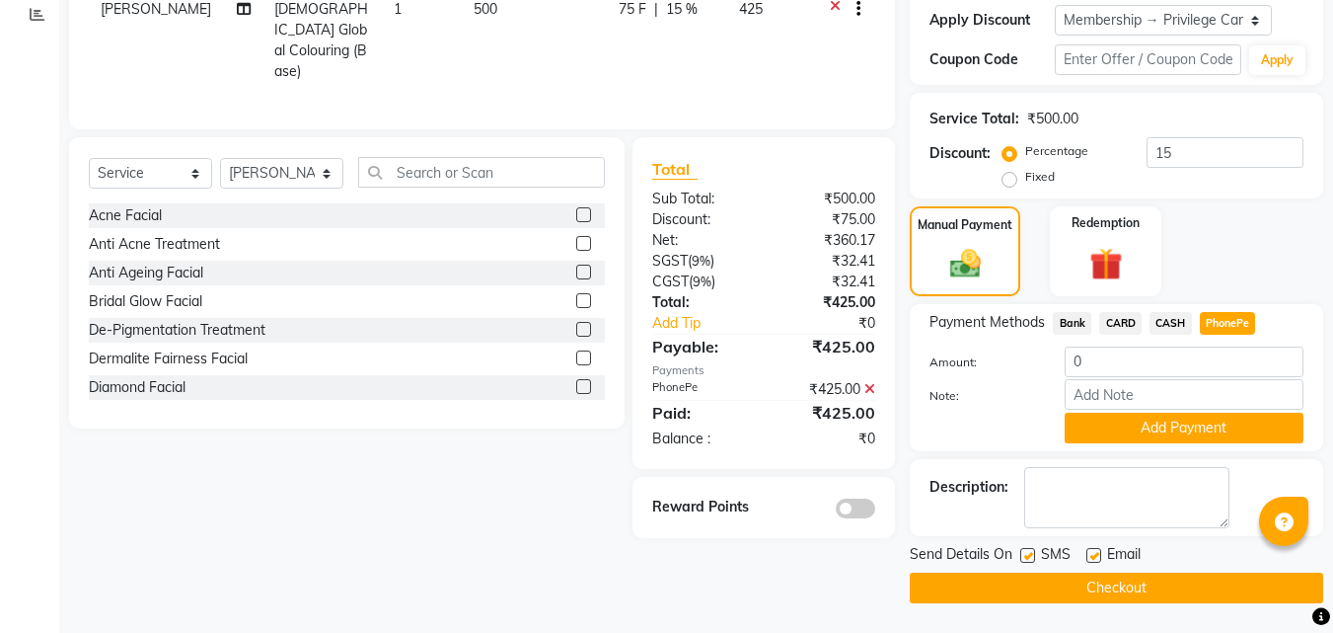
click at [1123, 583] on button "Checkout" at bounding box center [1117, 587] width 414 height 31
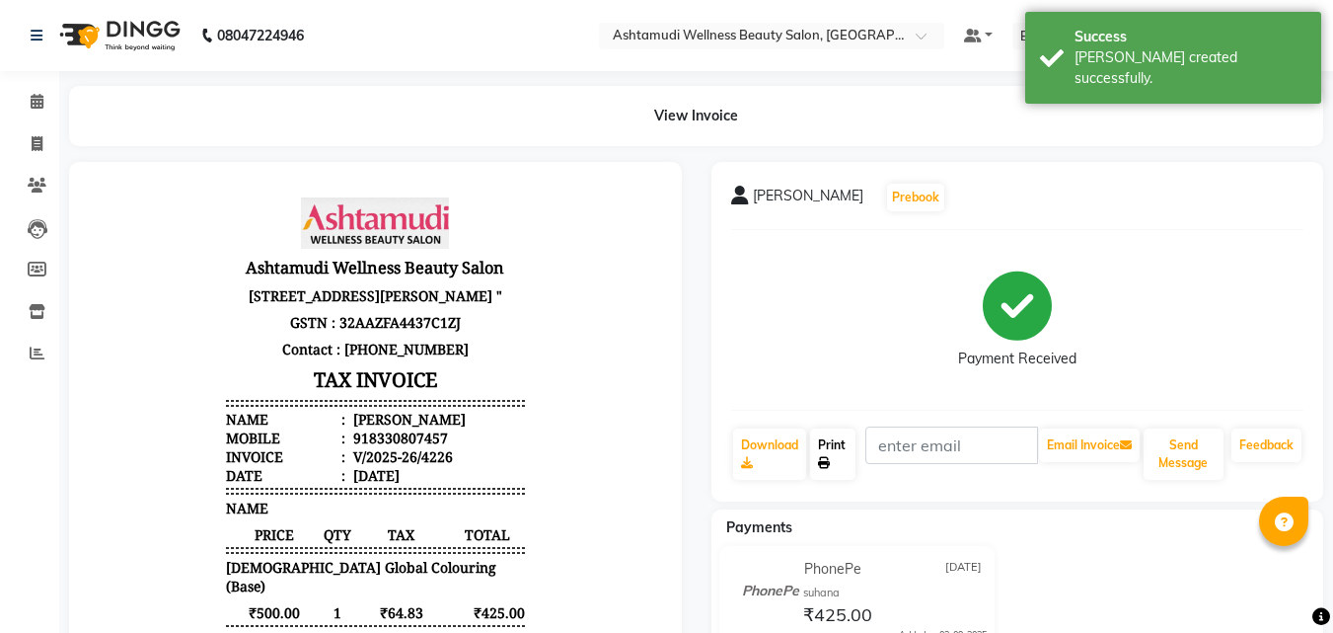
click at [827, 441] on link "Print" at bounding box center [832, 453] width 45 height 51
click at [12, 96] on link "Calendar" at bounding box center [29, 102] width 47 height 33
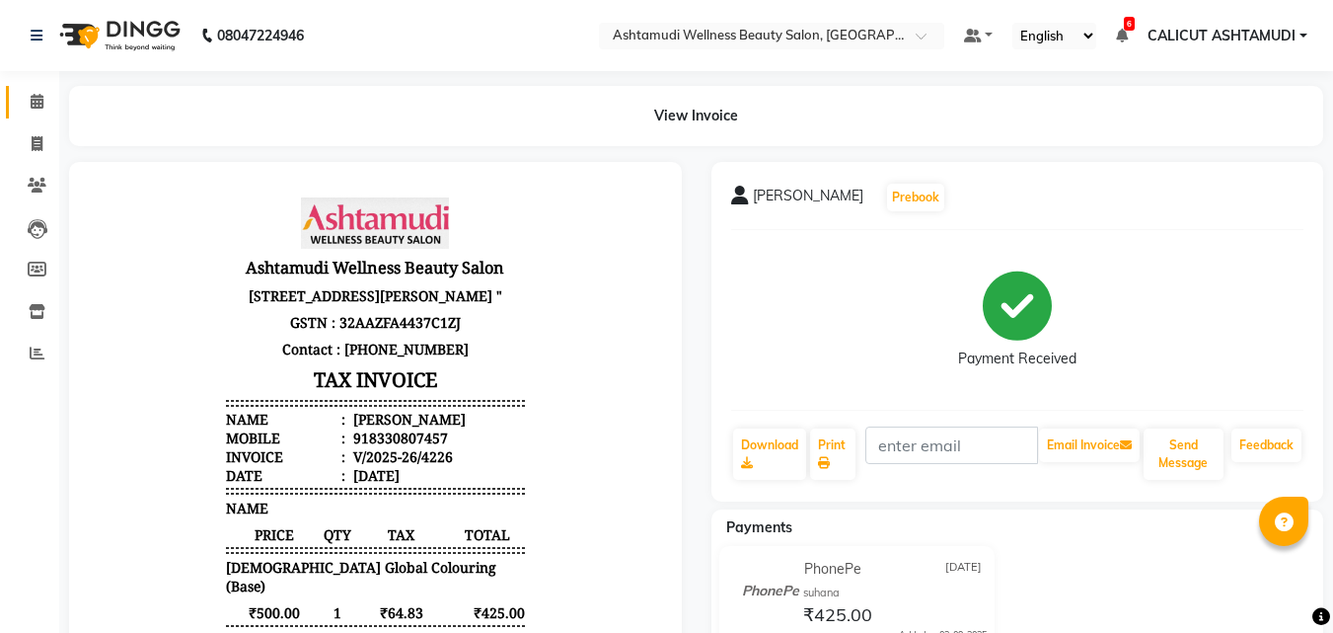
click at [12, 96] on link "Calendar" at bounding box center [29, 102] width 47 height 33
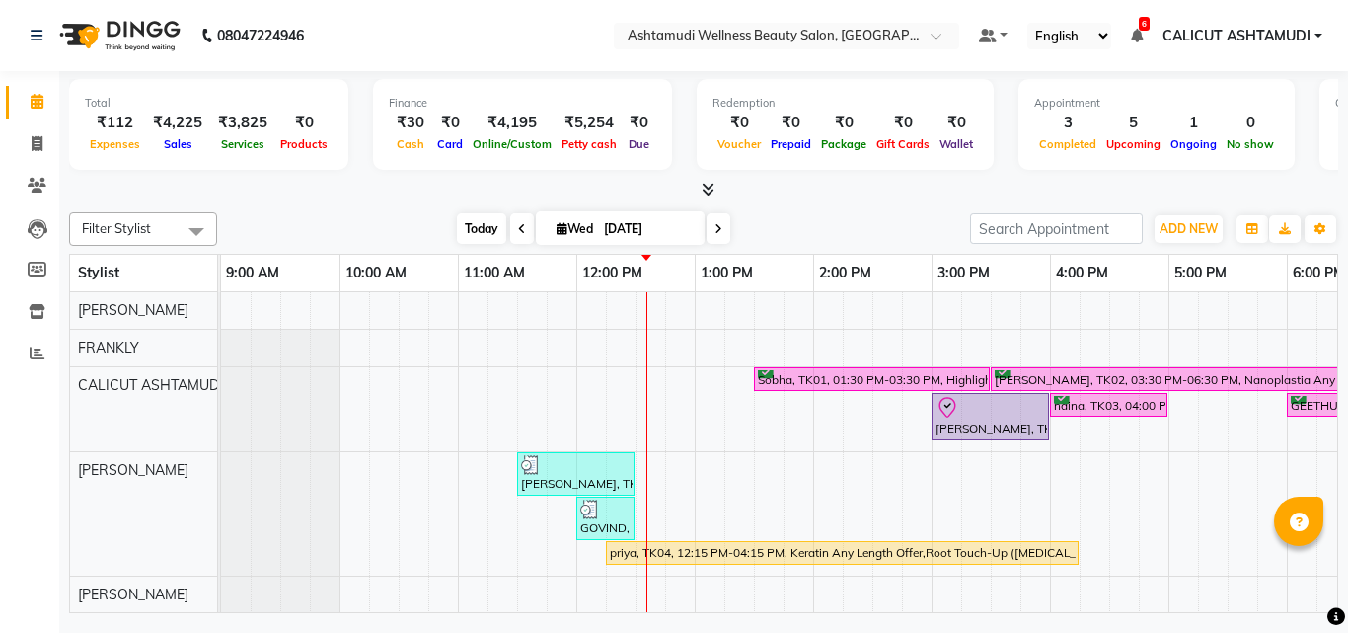
click at [463, 227] on span "Today" at bounding box center [481, 228] width 49 height 31
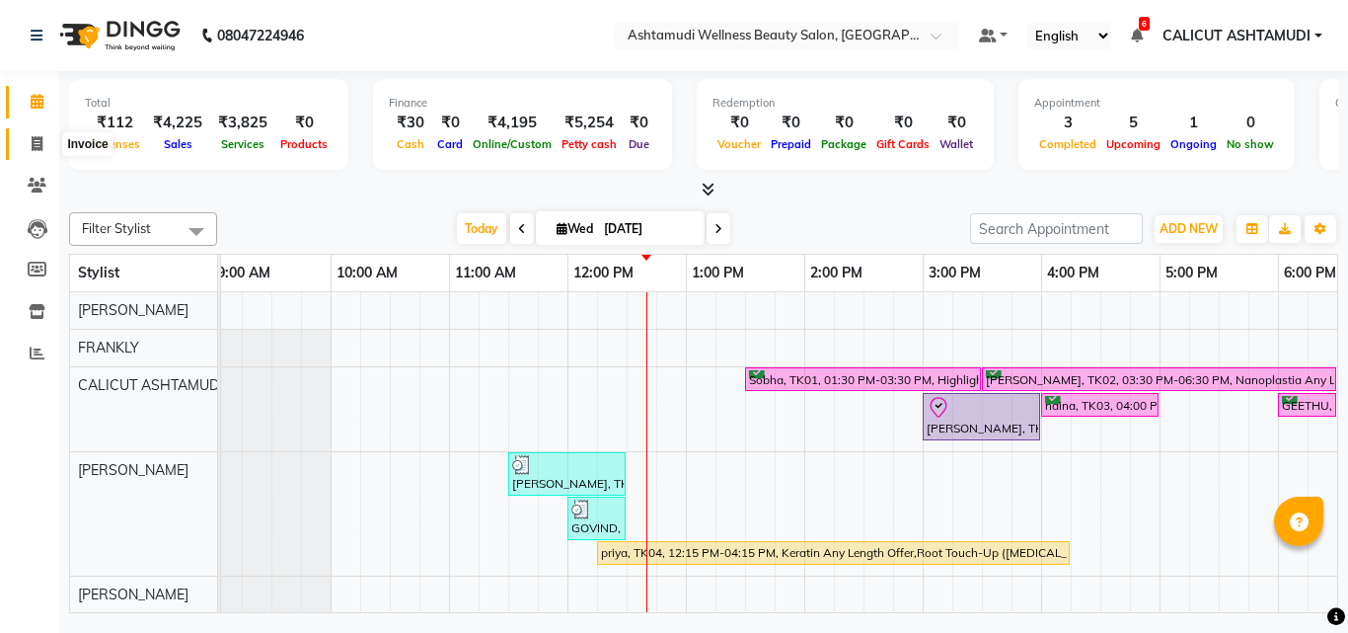
click at [32, 136] on icon at bounding box center [37, 143] width 11 height 15
select select "4630"
select select "service"
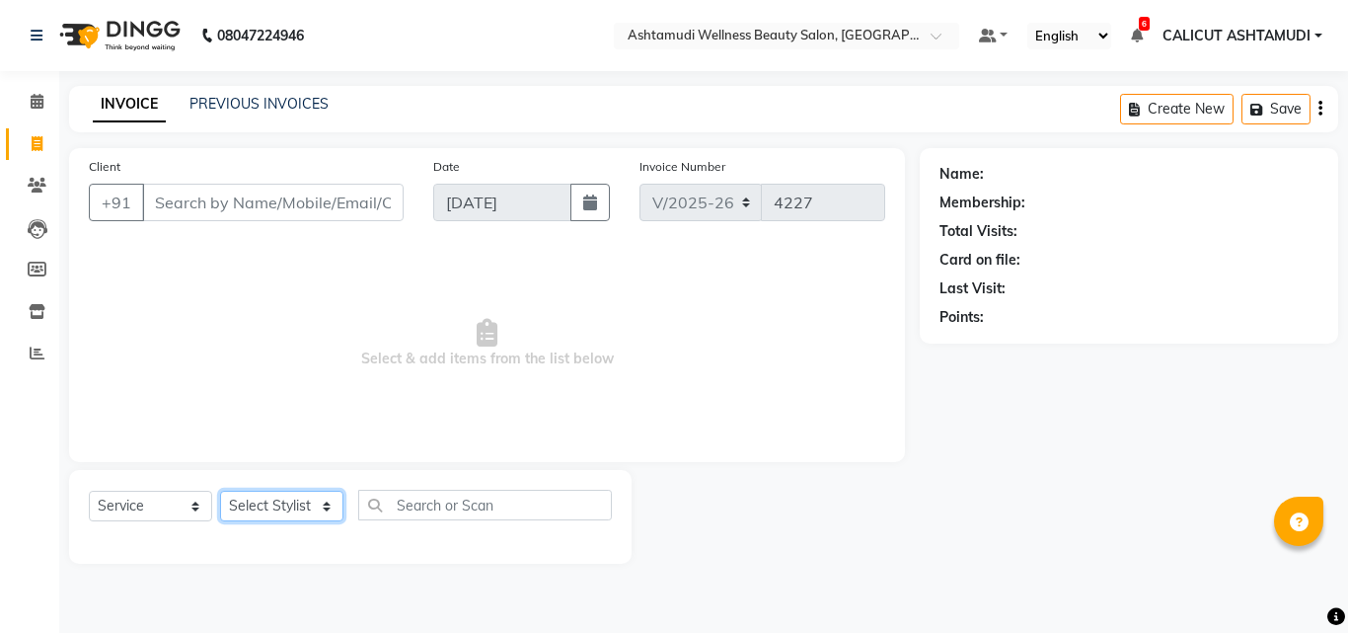
click at [273, 506] on select "Select Stylist" at bounding box center [281, 506] width 123 height 31
select select "85194"
click at [220, 491] on select "Select Stylist [PERSON_NAME] C [PERSON_NAME] [PERSON_NAME] CALICUT ASHTAMUDI FR…" at bounding box center [281, 506] width 123 height 31
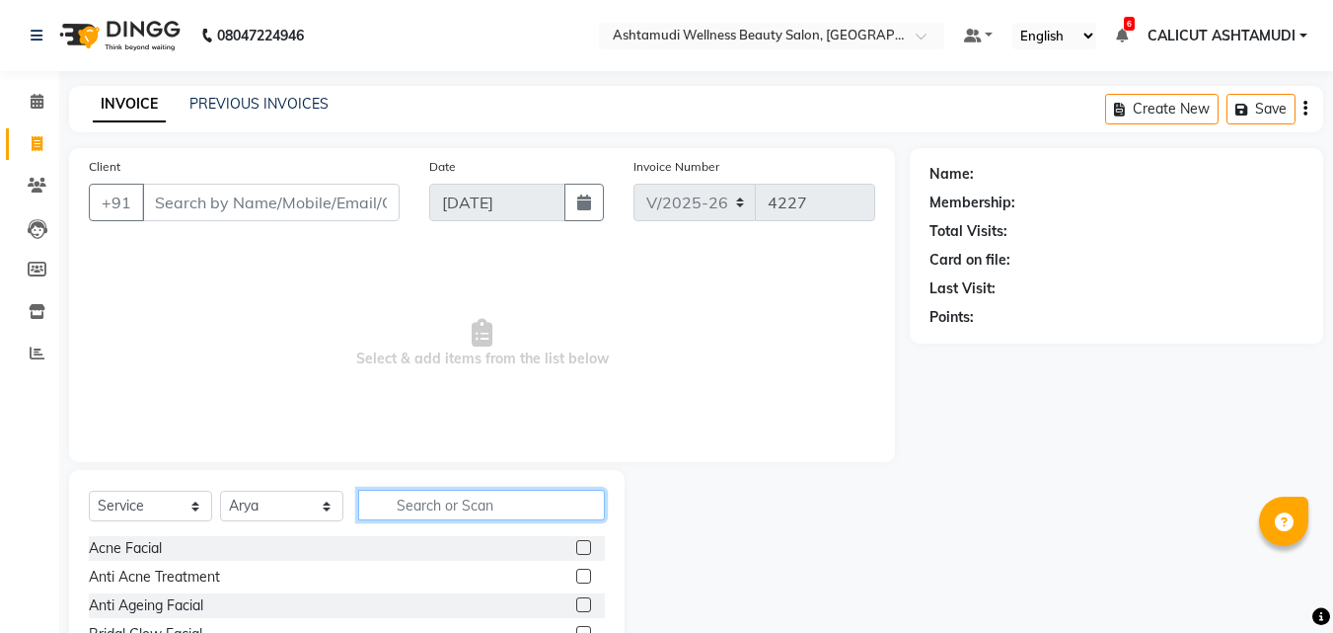
click at [446, 511] on input "text" at bounding box center [481, 505] width 247 height 31
type input "hair cut"
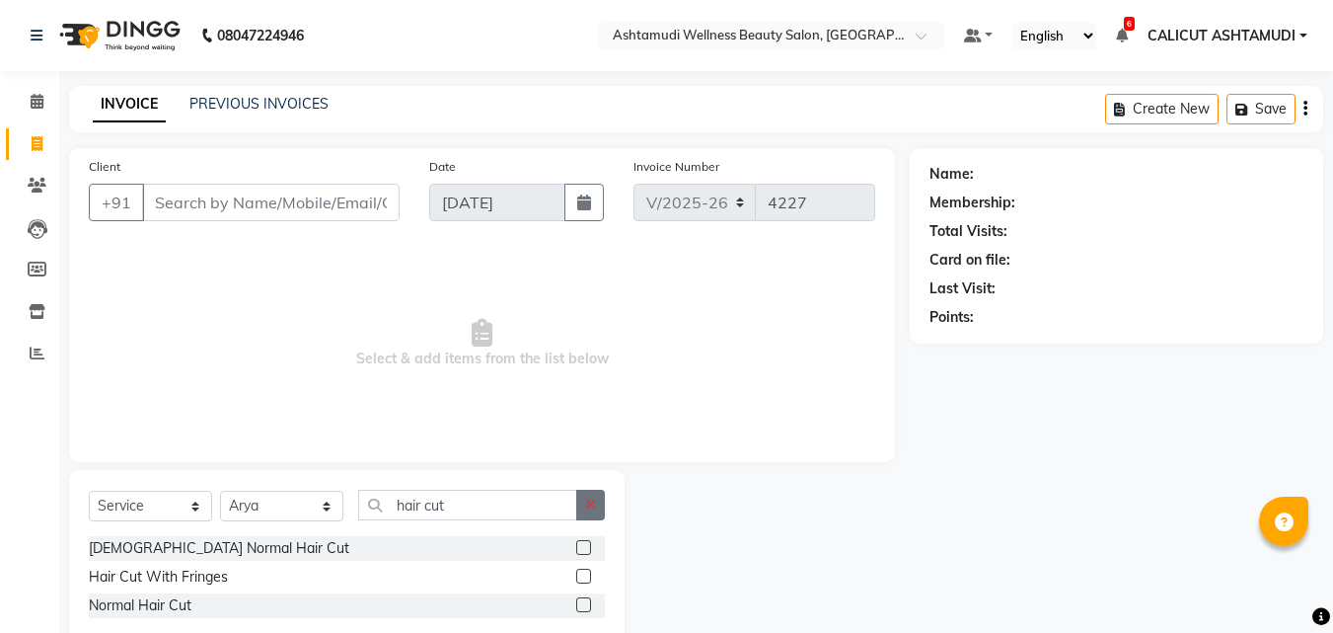
click at [582, 504] on button "button" at bounding box center [590, 505] width 29 height 31
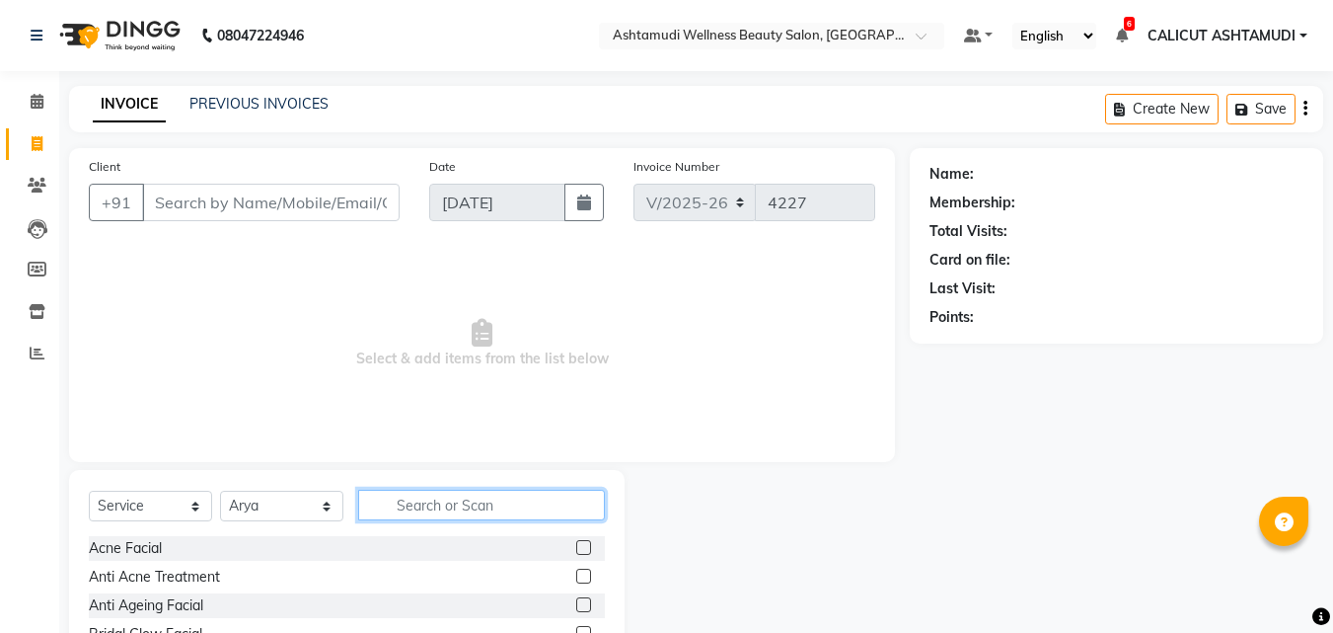
click at [555, 505] on input "text" at bounding box center [481, 505] width 247 height 31
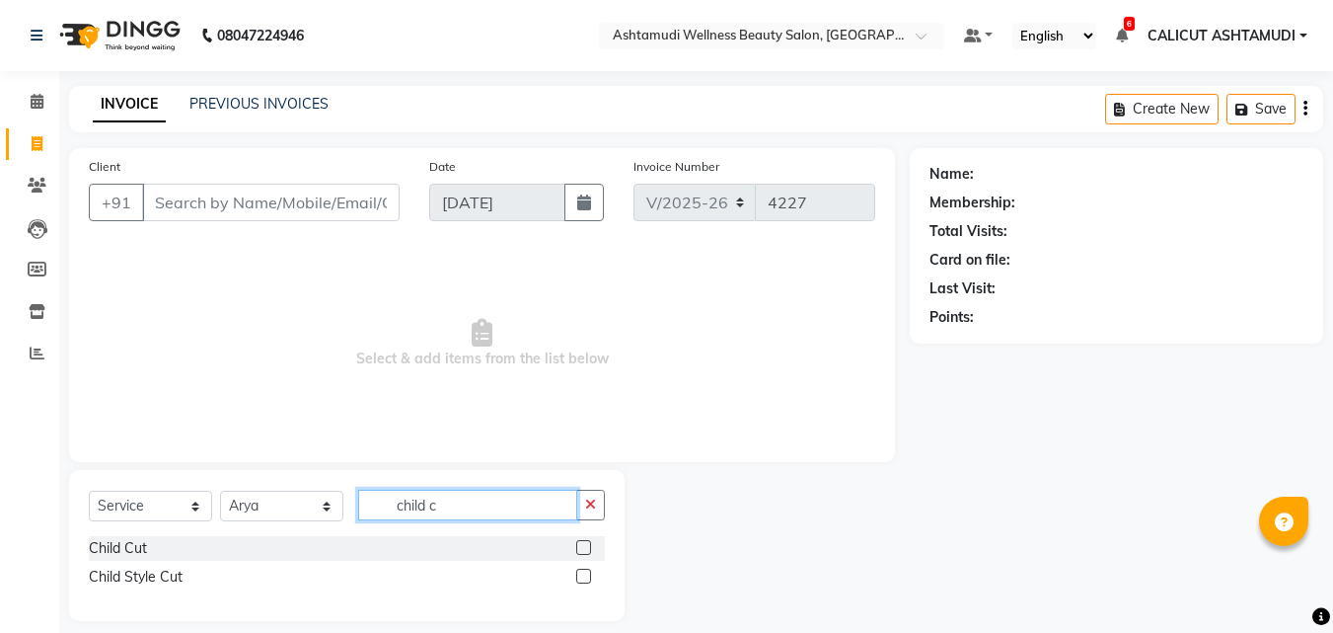
type input "child c"
click at [584, 547] on label at bounding box center [583, 547] width 15 height 15
click at [584, 547] on input "checkbox" at bounding box center [582, 548] width 13 height 13
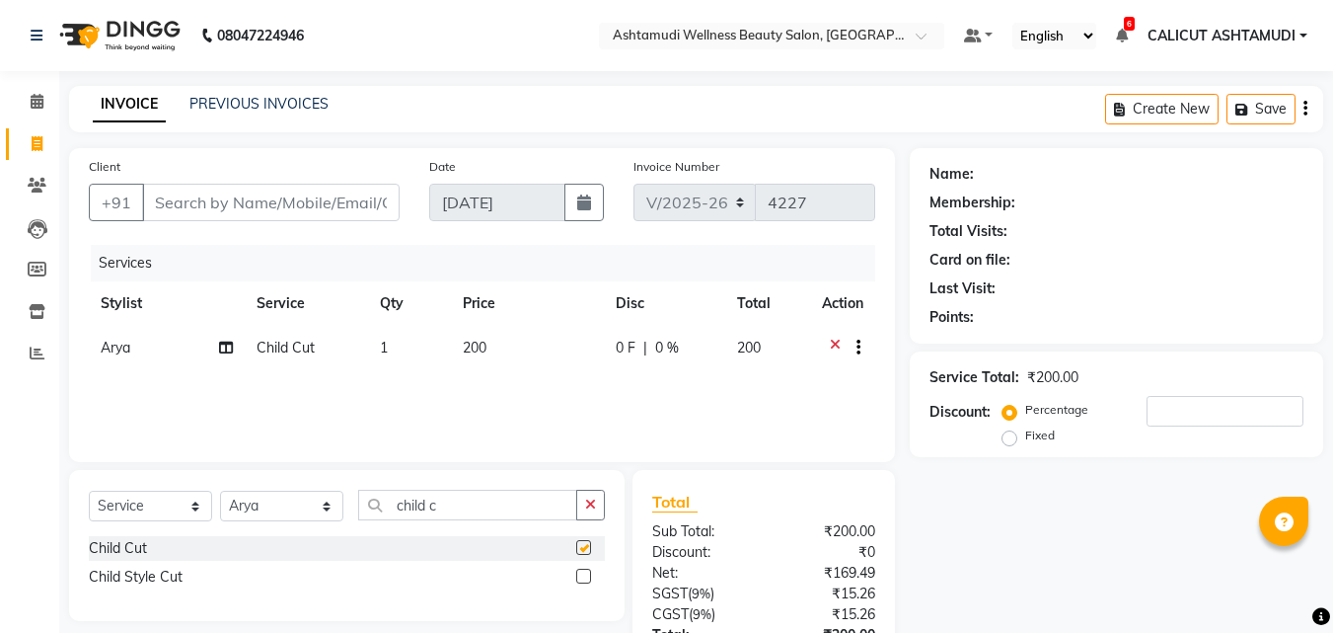
checkbox input "false"
click at [595, 512] on button "button" at bounding box center [590, 505] width 29 height 31
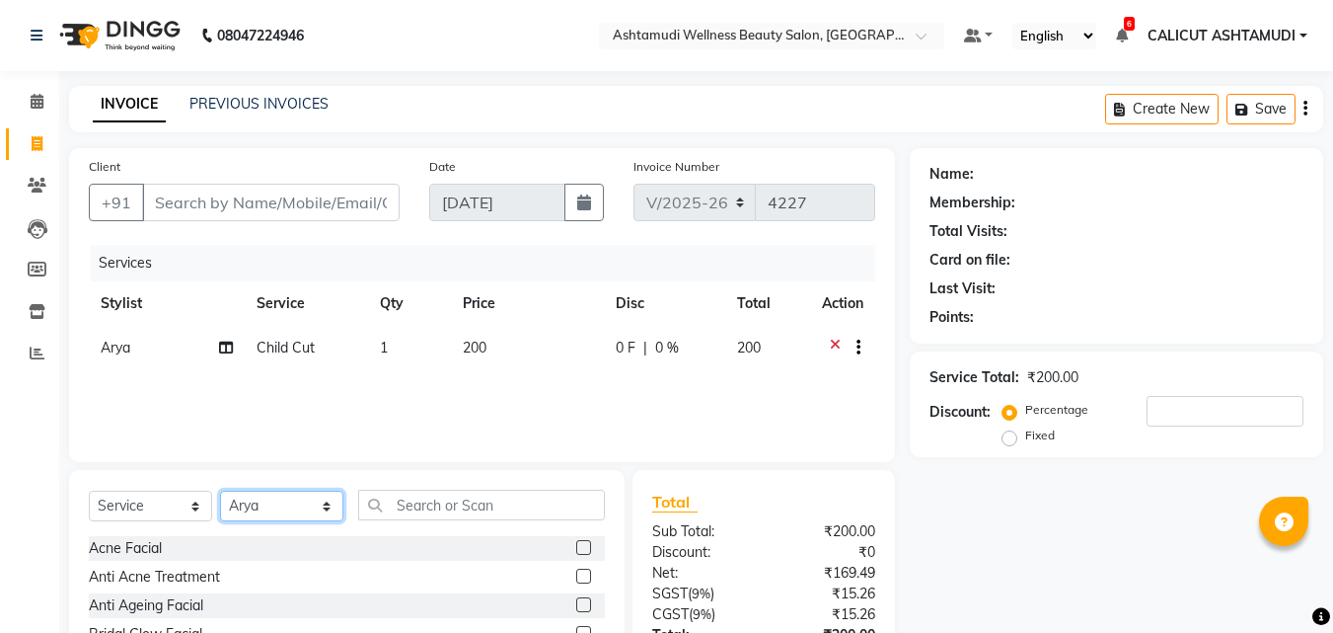
click at [262, 503] on select "Select Stylist [PERSON_NAME] C [PERSON_NAME] [PERSON_NAME] CALICUT ASHTAMUDI FR…" at bounding box center [281, 506] width 123 height 31
select select "26964"
click at [220, 491] on select "Select Stylist [PERSON_NAME] C [PERSON_NAME] [PERSON_NAME] CALICUT ASHTAMUDI FR…" at bounding box center [281, 506] width 123 height 31
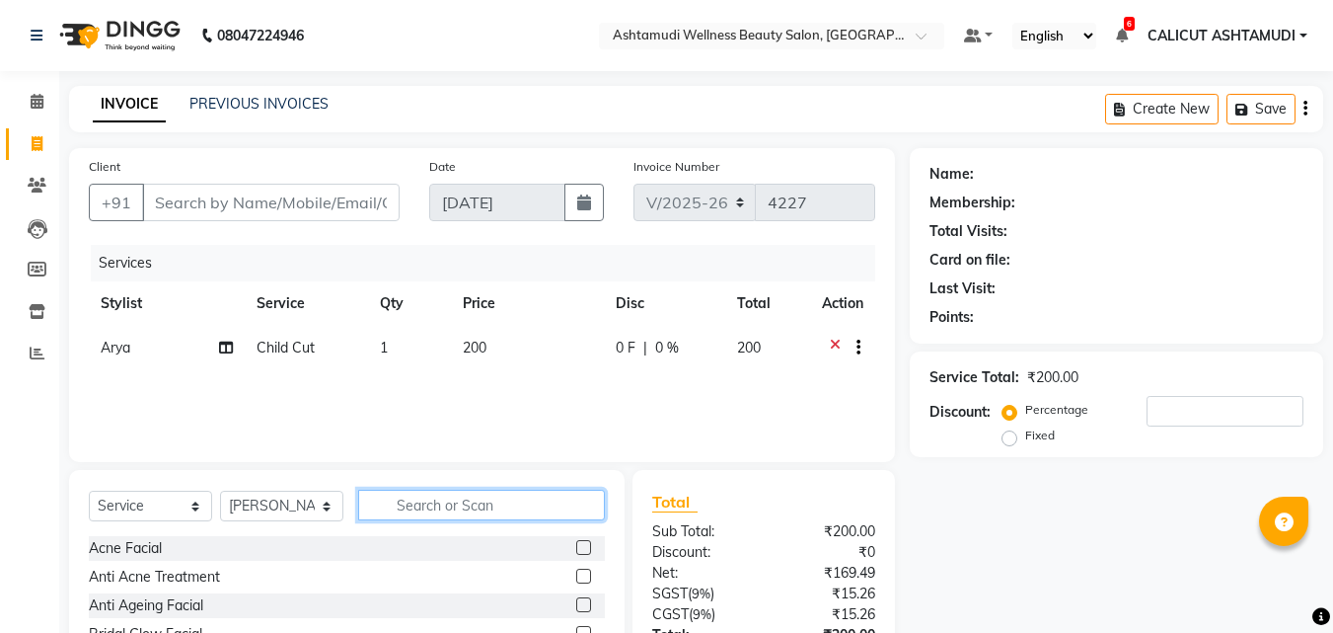
click at [494, 505] on input "text" at bounding box center [481, 505] width 247 height 31
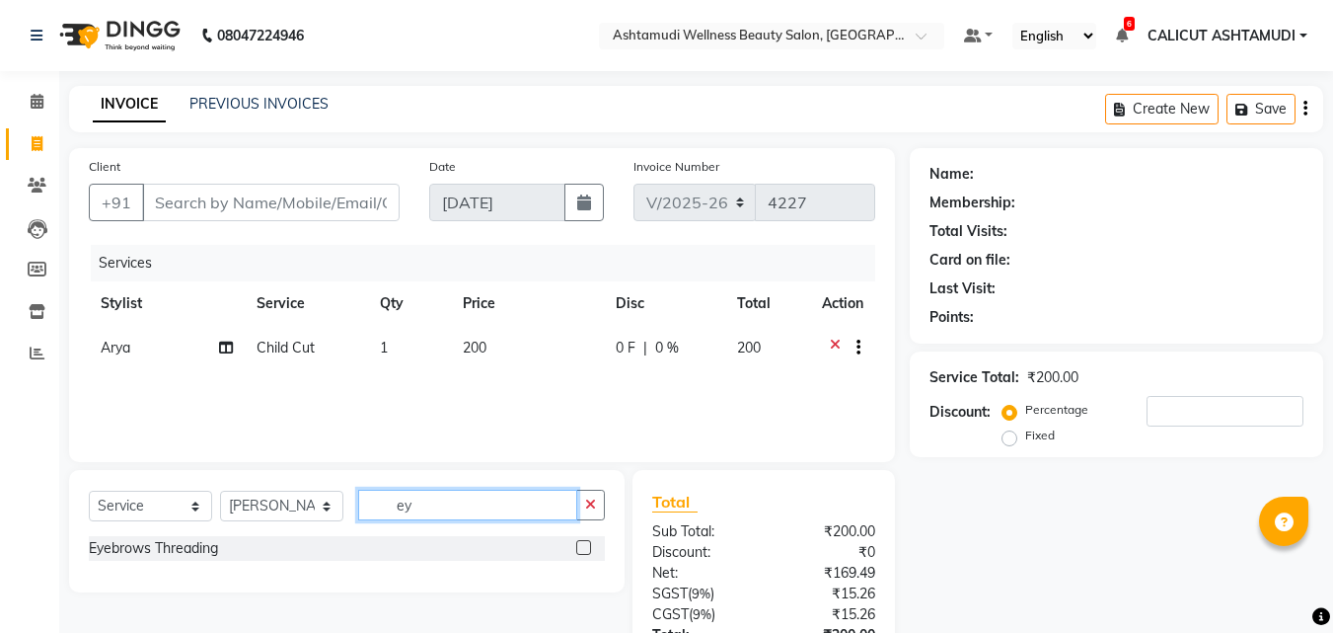
type input "ey"
click at [592, 553] on div at bounding box center [590, 548] width 29 height 25
click at [579, 544] on label at bounding box center [583, 547] width 15 height 15
click at [579, 544] on input "checkbox" at bounding box center [582, 548] width 13 height 13
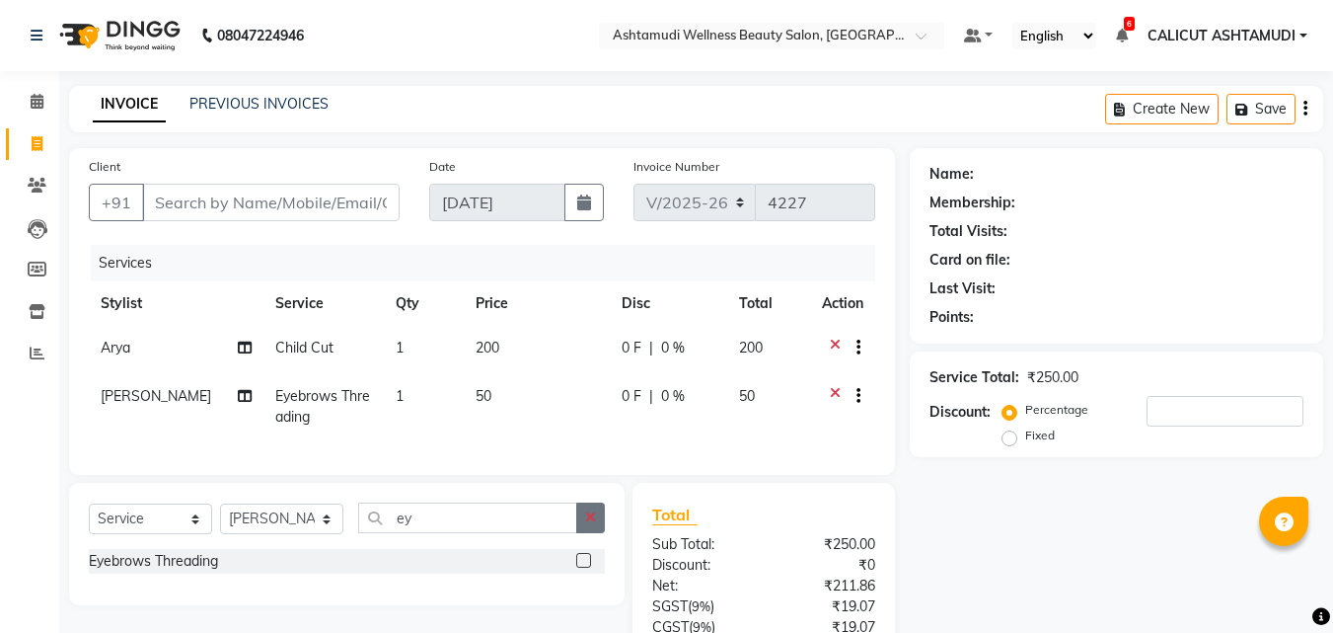
checkbox input "false"
click at [586, 524] on icon "button" at bounding box center [590, 517] width 11 height 14
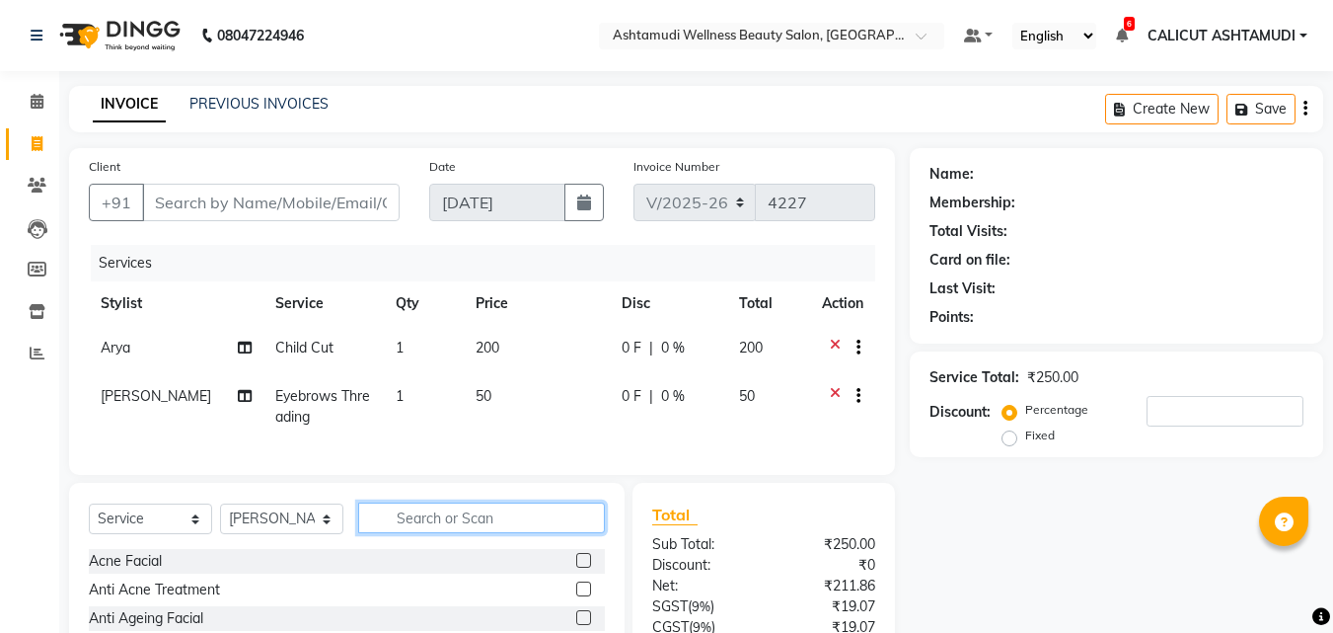
click at [559, 533] on input "text" at bounding box center [481, 517] width 247 height 31
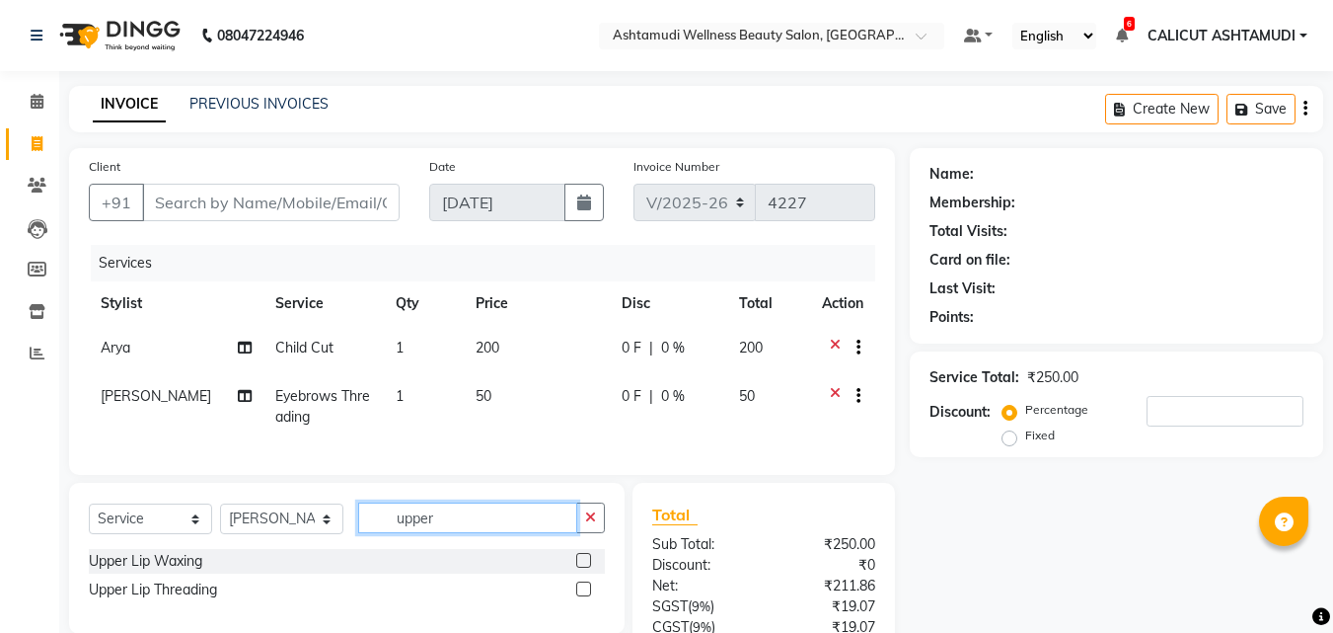
type input "upper"
click at [583, 596] on label at bounding box center [583, 588] width 15 height 15
click at [583, 596] on input "checkbox" at bounding box center [582, 589] width 13 height 13
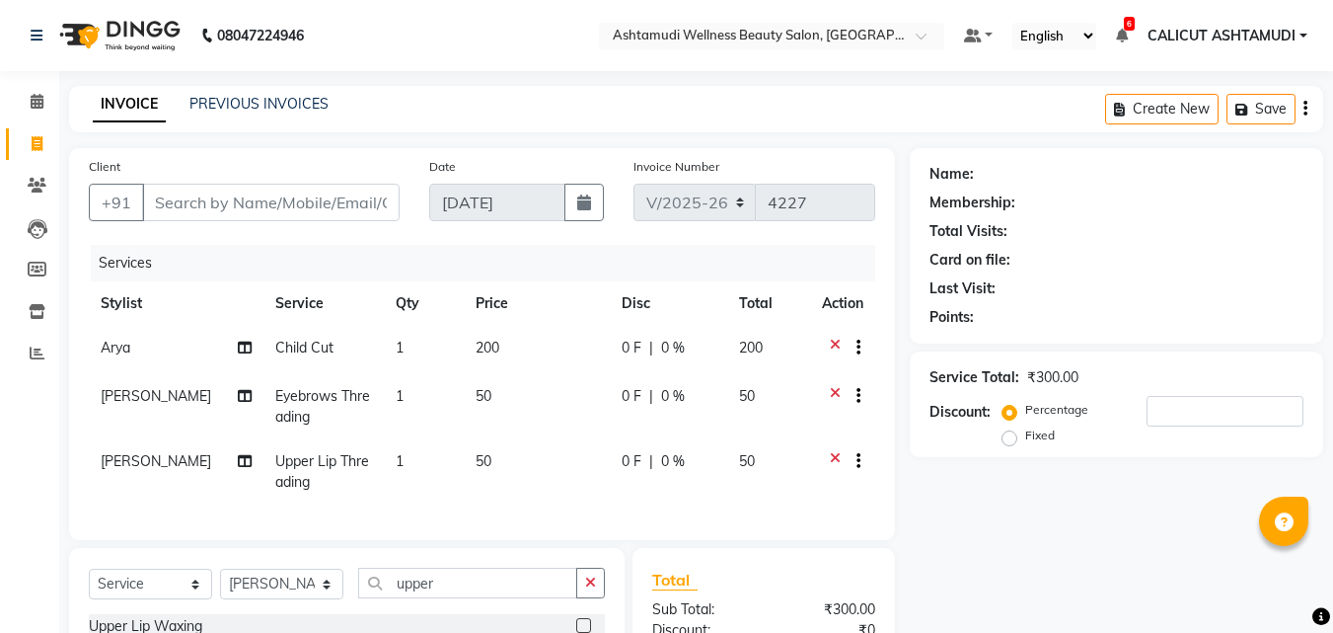
checkbox input "false"
click at [238, 203] on input "Client" at bounding box center [271, 203] width 258 height 38
type input "9"
type input "0"
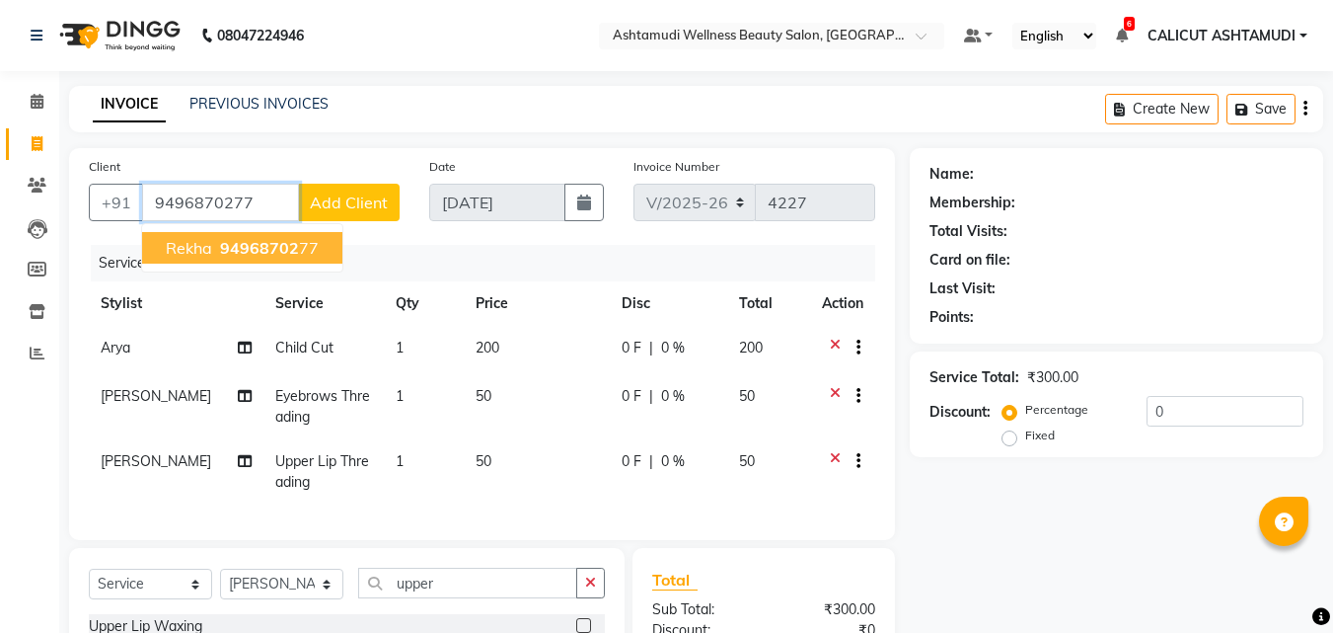
type input "9496870277"
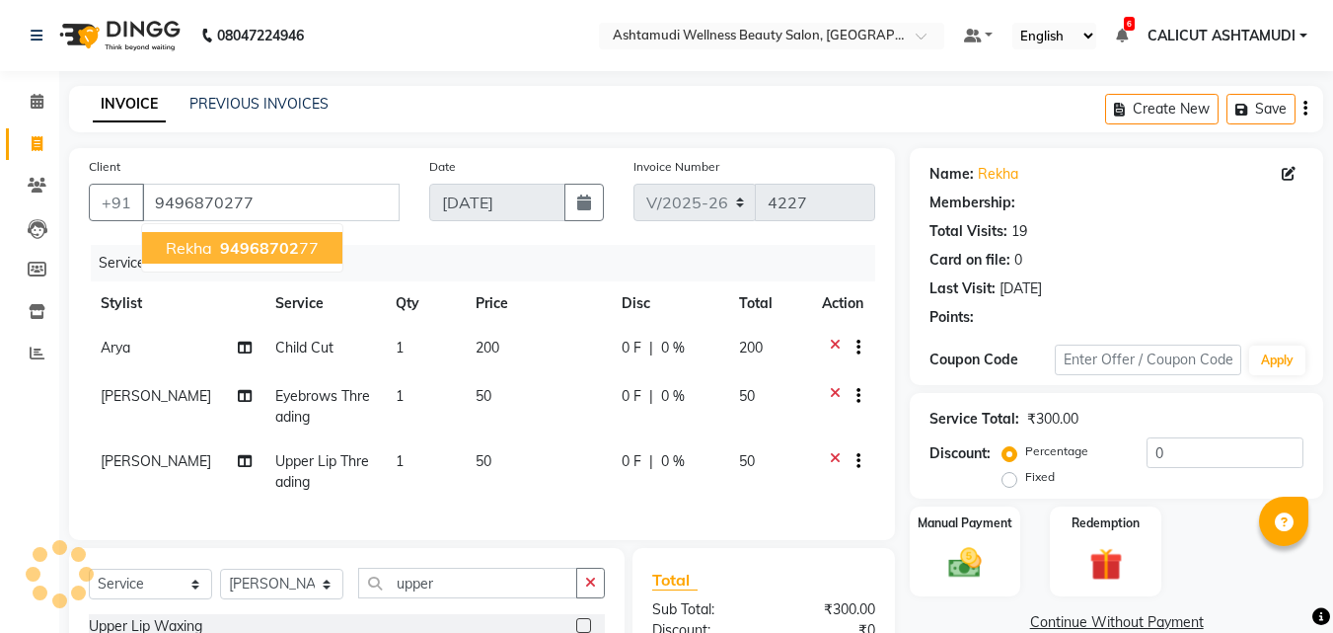
select select "2: Object"
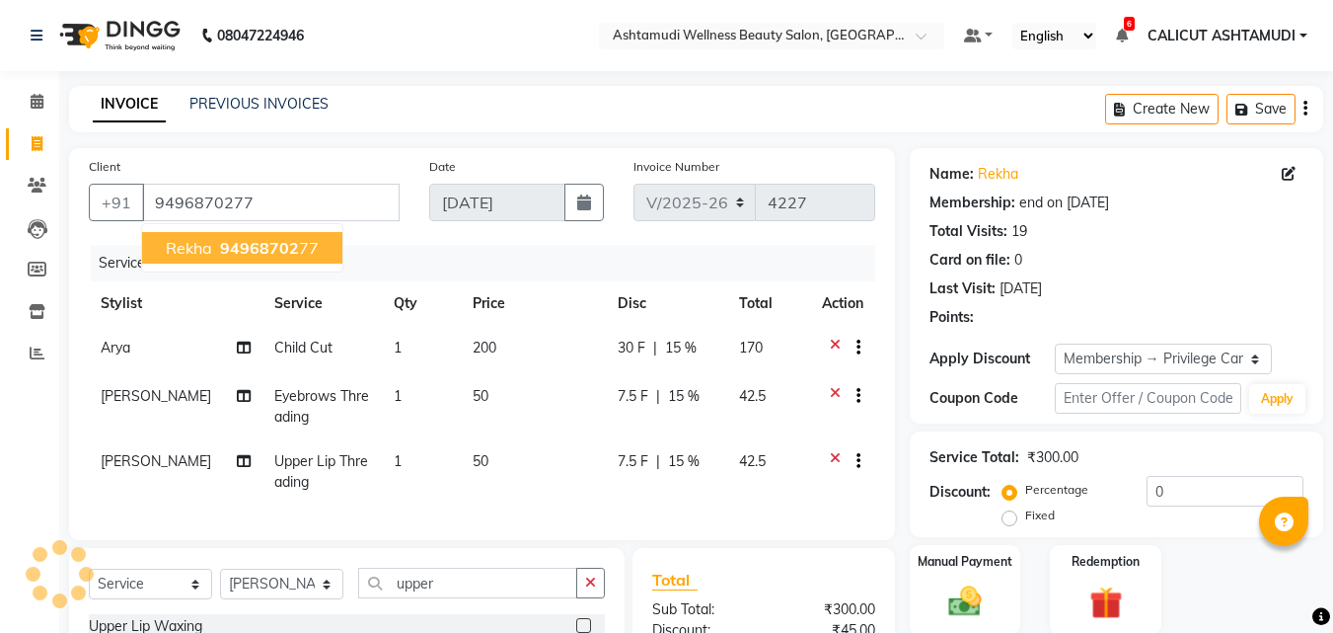
type input "15"
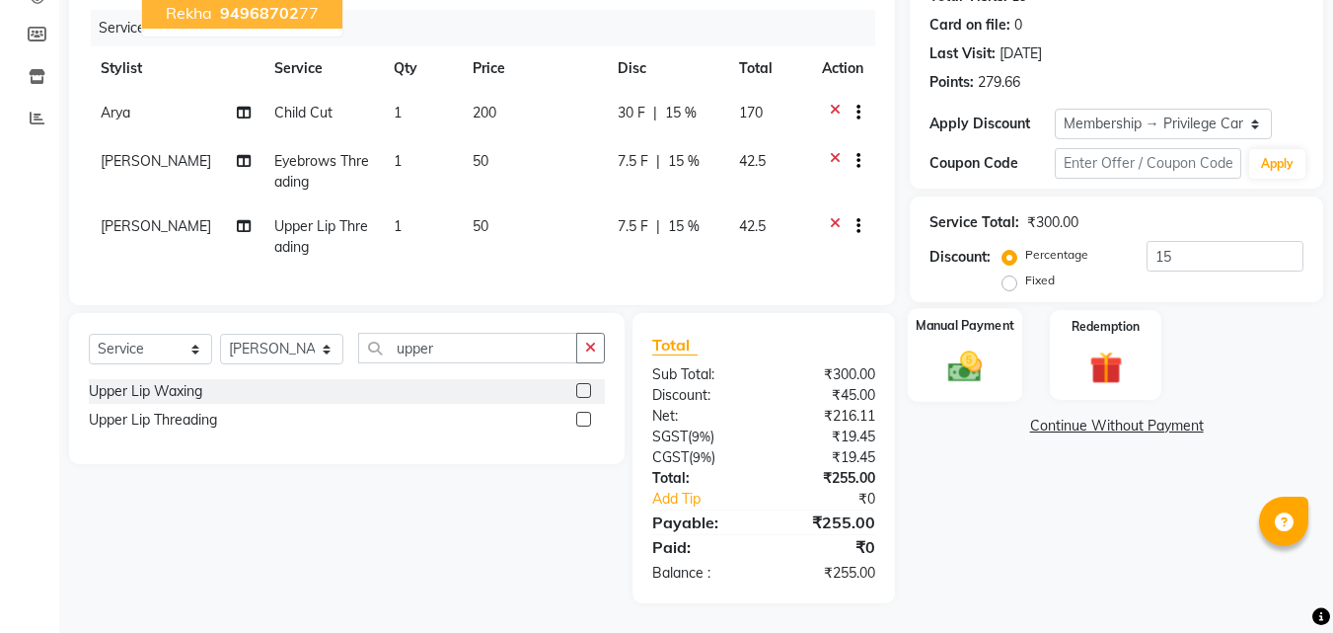
click at [994, 369] on div "Manual Payment" at bounding box center [965, 355] width 115 height 94
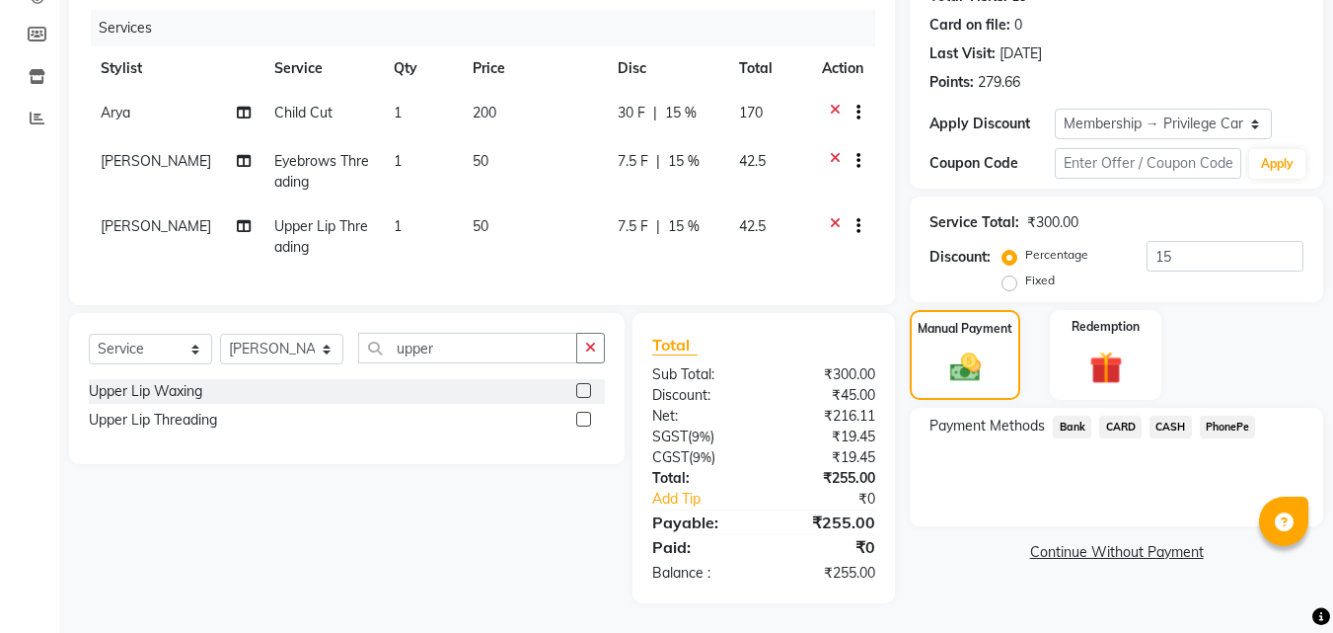
click at [1239, 416] on span "PhonePe" at bounding box center [1228, 427] width 56 height 23
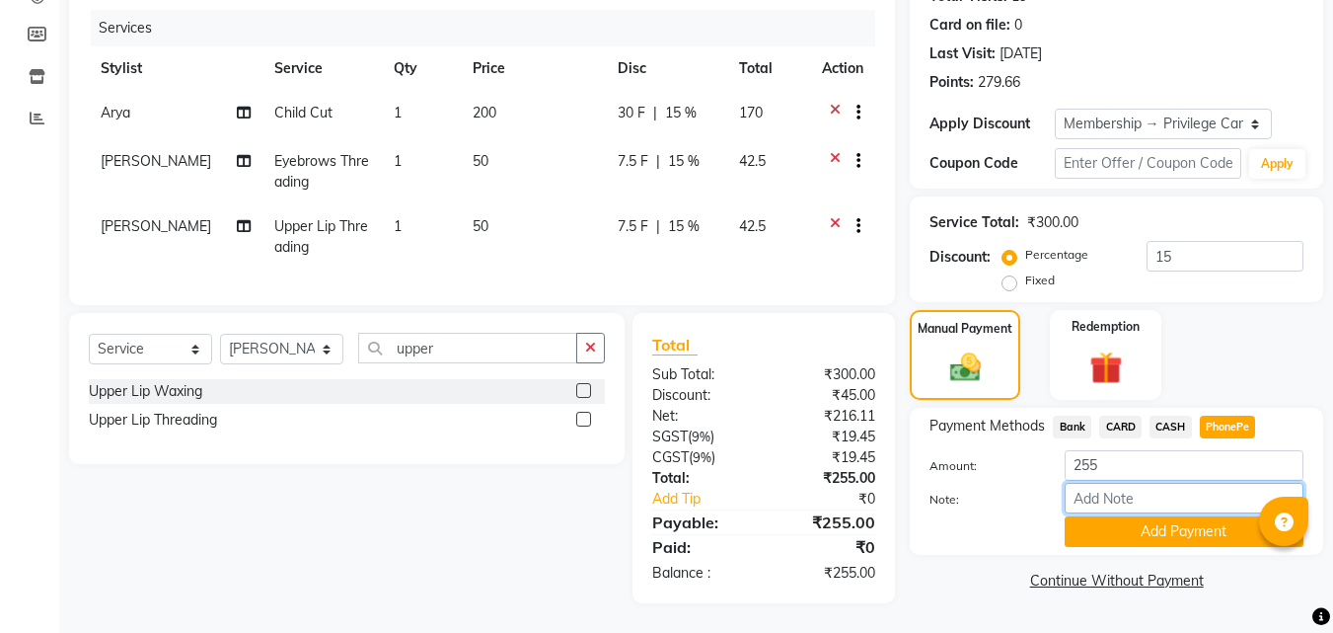
click at [1174, 492] on input "Note:" at bounding box center [1184, 498] width 239 height 31
type input "suhana"
click at [1198, 516] on button "Add Payment" at bounding box center [1184, 531] width 239 height 31
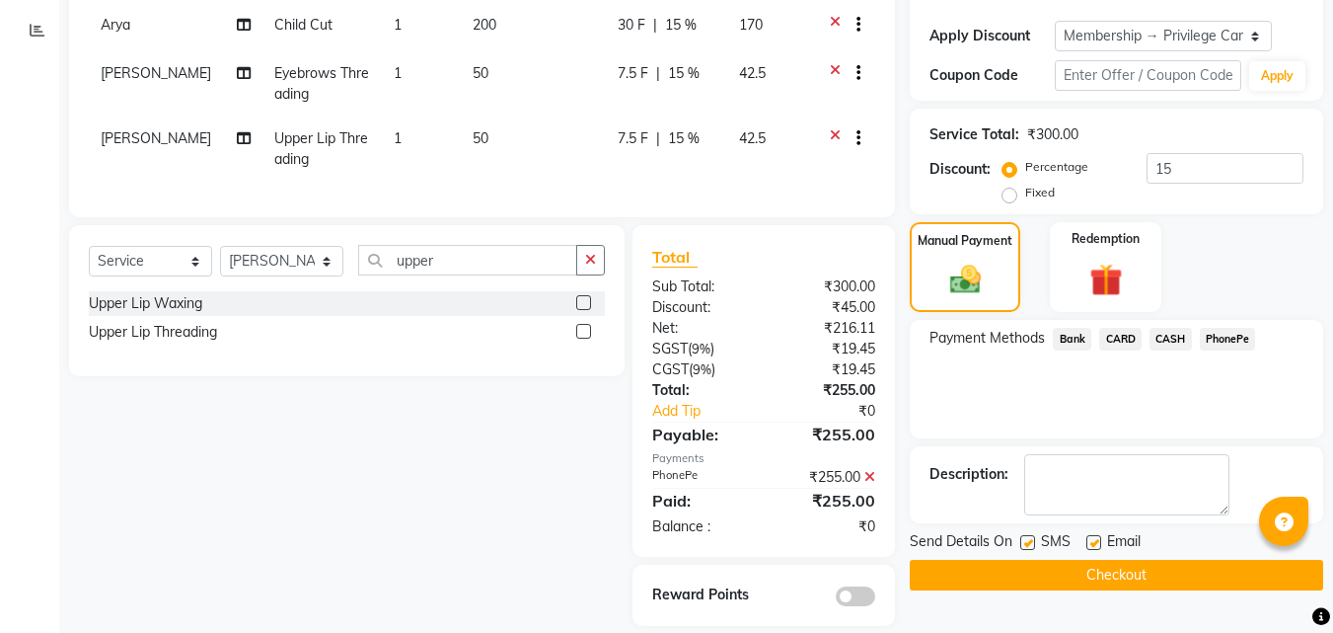
scroll to position [360, 0]
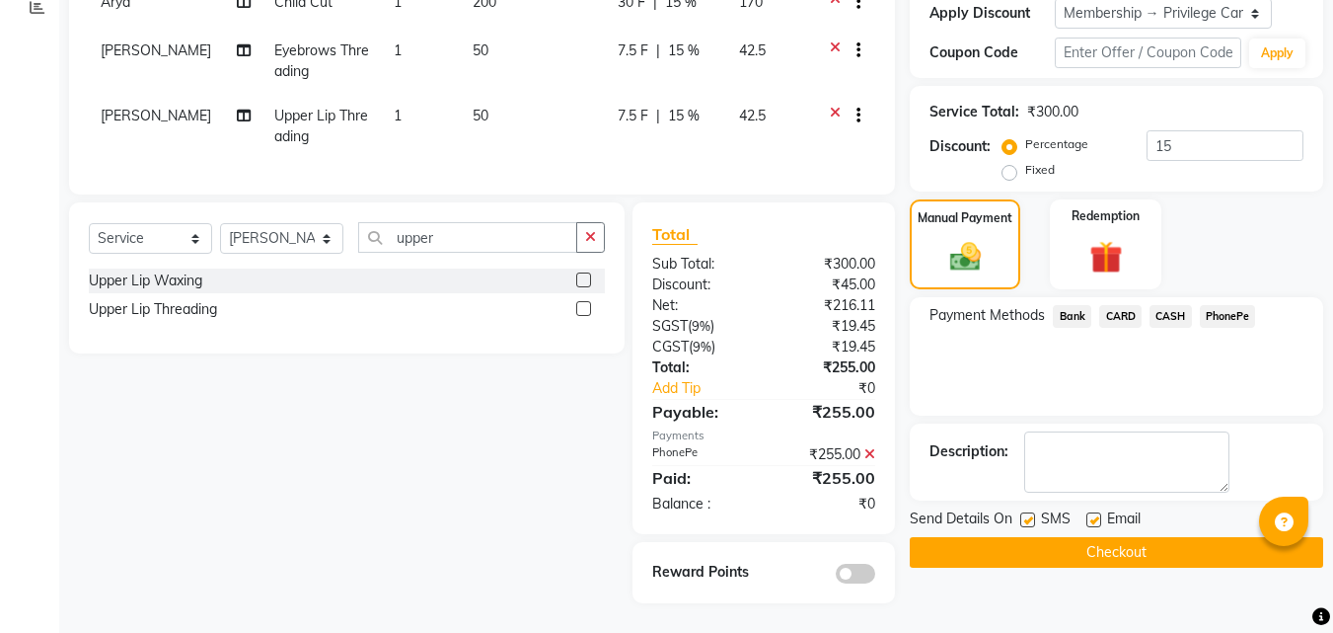
click at [1164, 537] on button "Checkout" at bounding box center [1117, 552] width 414 height 31
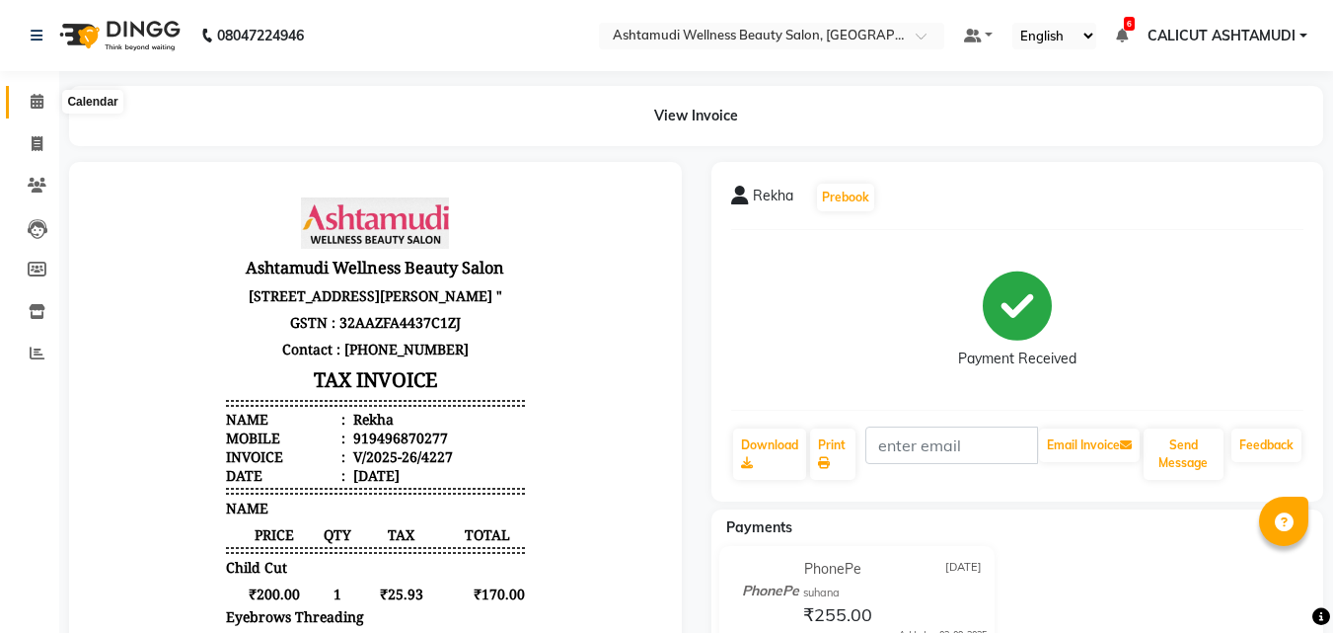
click at [27, 98] on span at bounding box center [37, 102] width 35 height 23
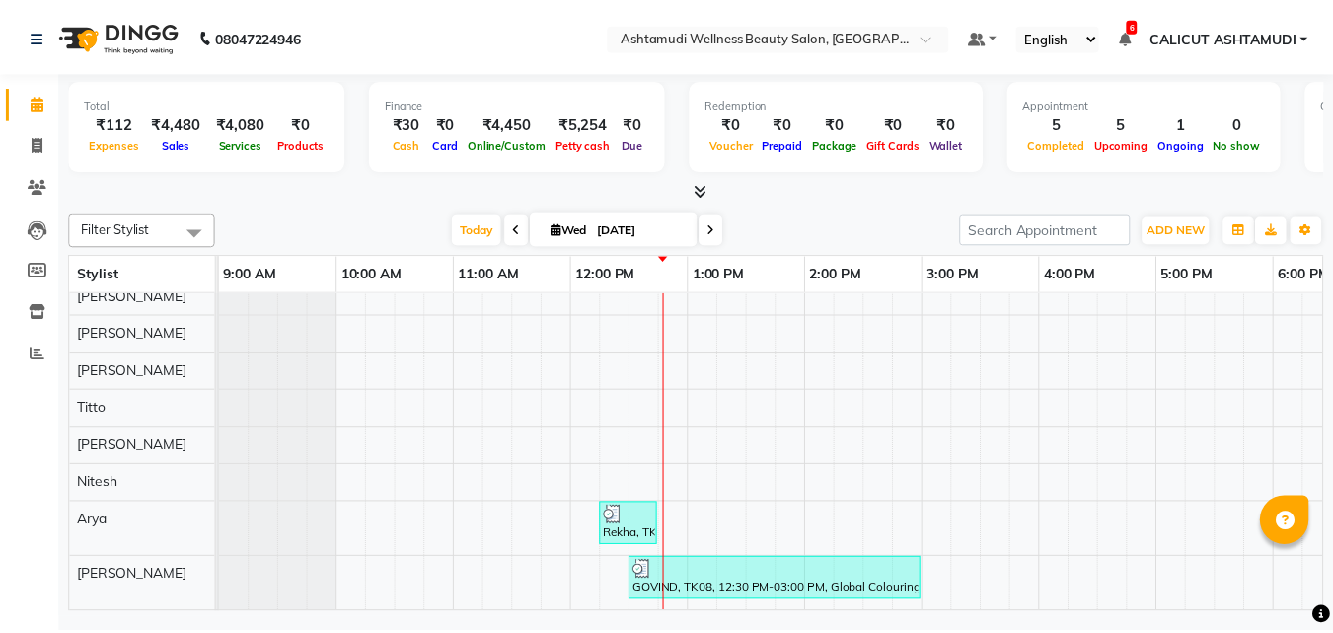
scroll to position [407, 0]
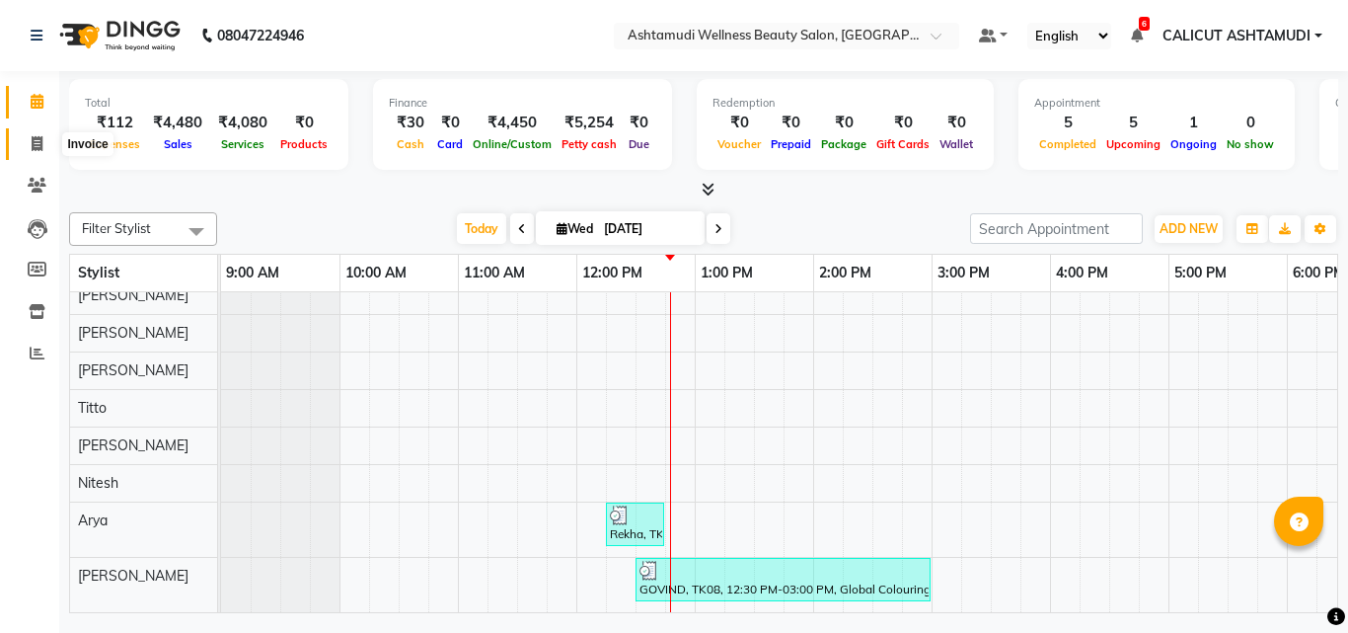
click at [29, 146] on span at bounding box center [37, 144] width 35 height 23
select select "service"
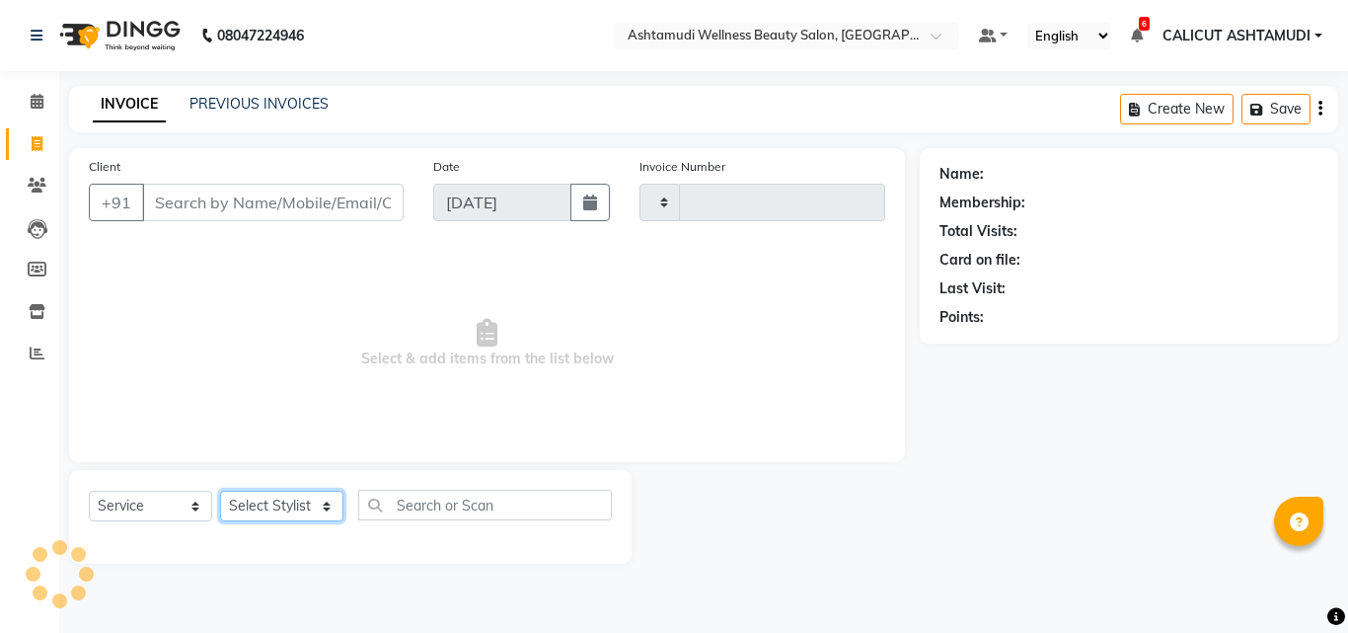
click at [303, 498] on select "Select Stylist" at bounding box center [281, 506] width 123 height 31
click at [270, 507] on select "Select Stylist" at bounding box center [281, 506] width 123 height 31
click at [281, 502] on select "Select Stylist" at bounding box center [281, 506] width 123 height 31
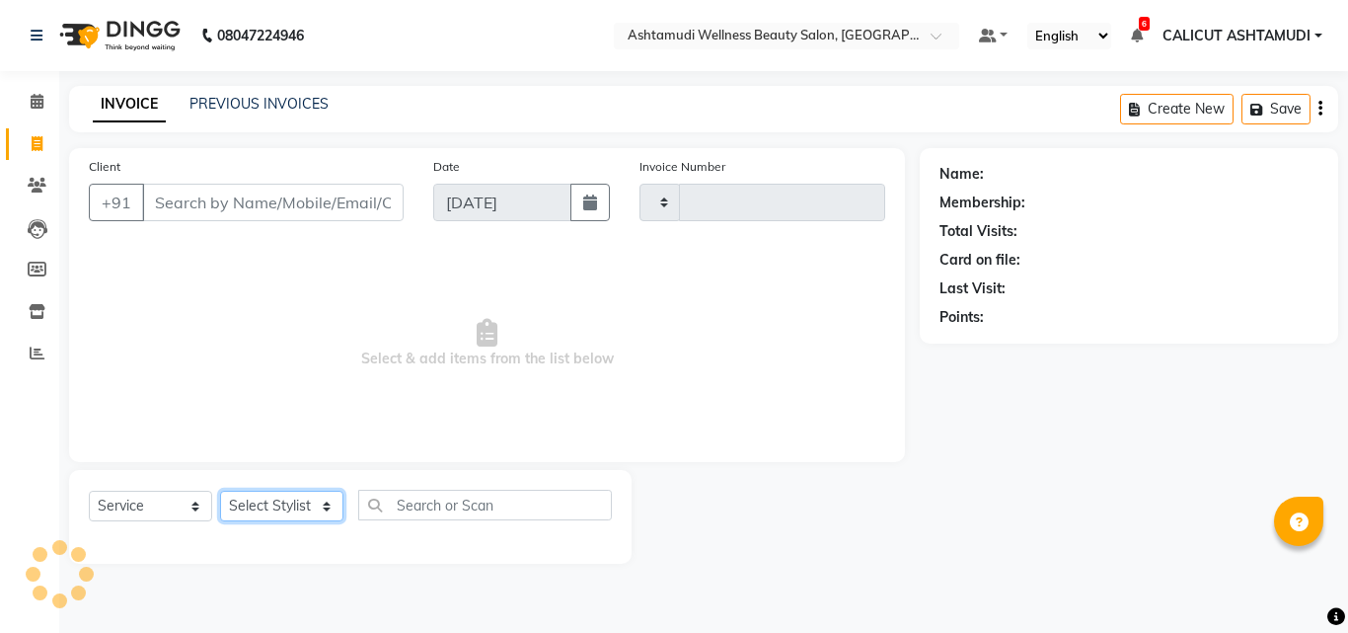
click at [288, 505] on select "Select Stylist" at bounding box center [281, 506] width 123 height 31
click at [211, 190] on input "Client" at bounding box center [273, 203] width 262 height 38
type input "4228"
select select "4630"
type input "5"
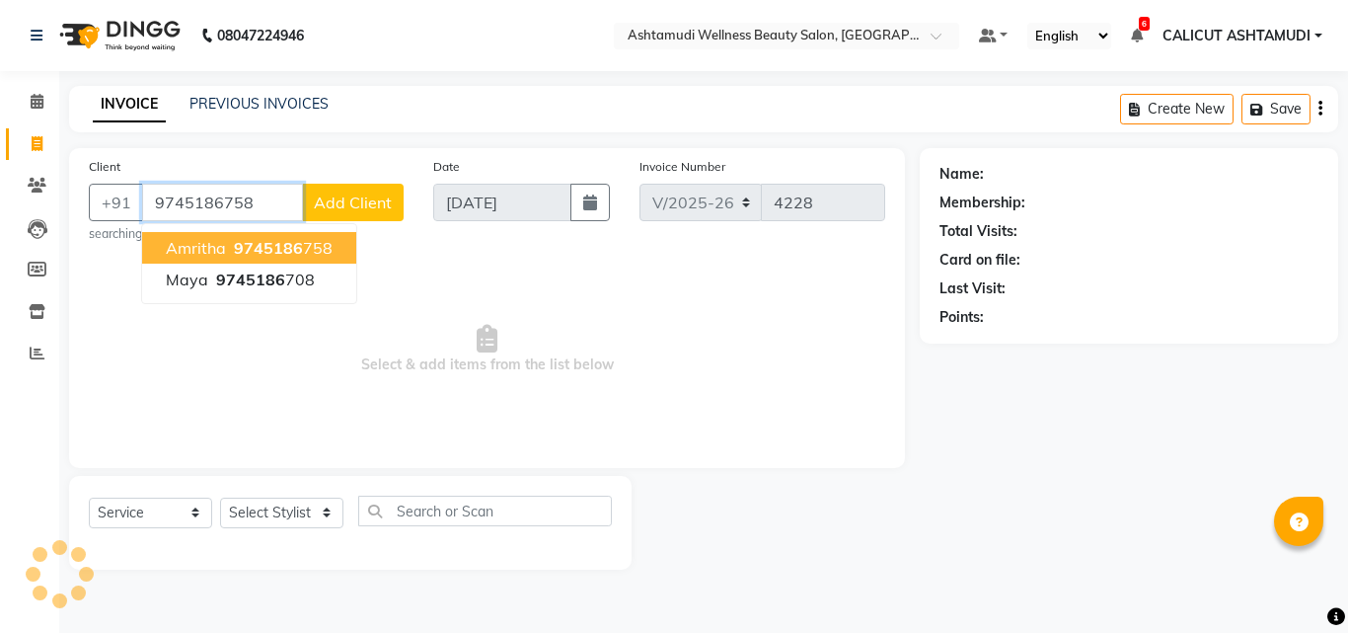
type input "9745186758"
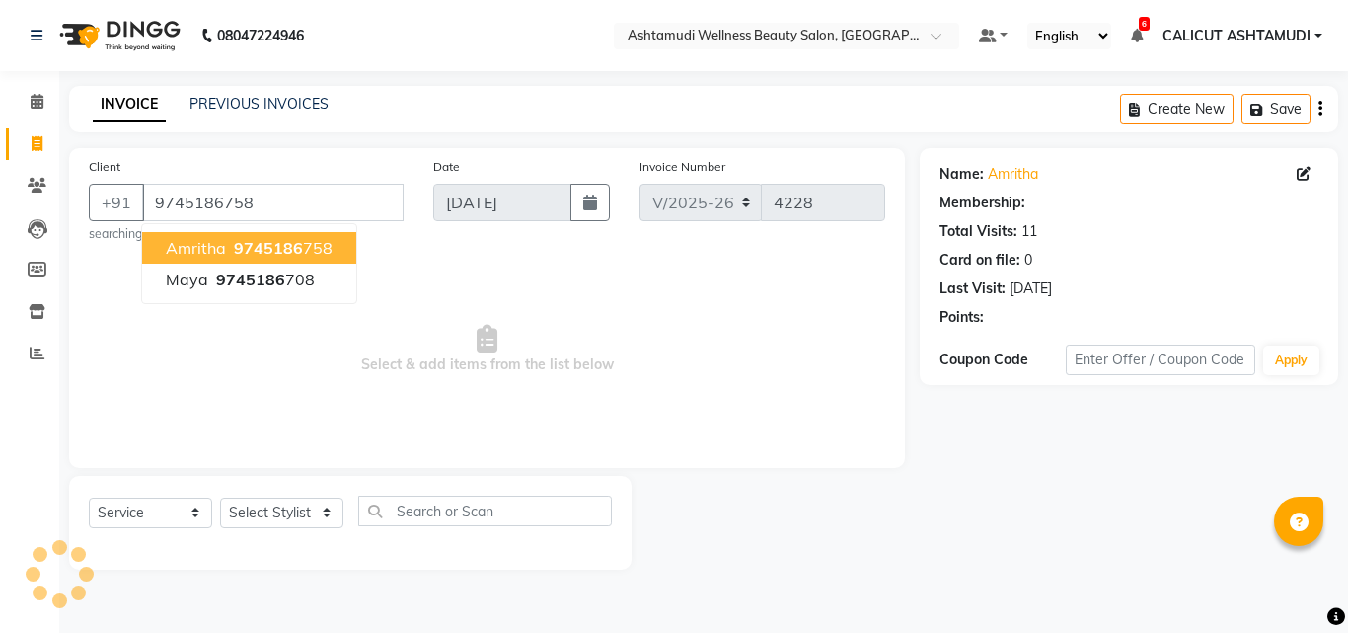
select select "1: Object"
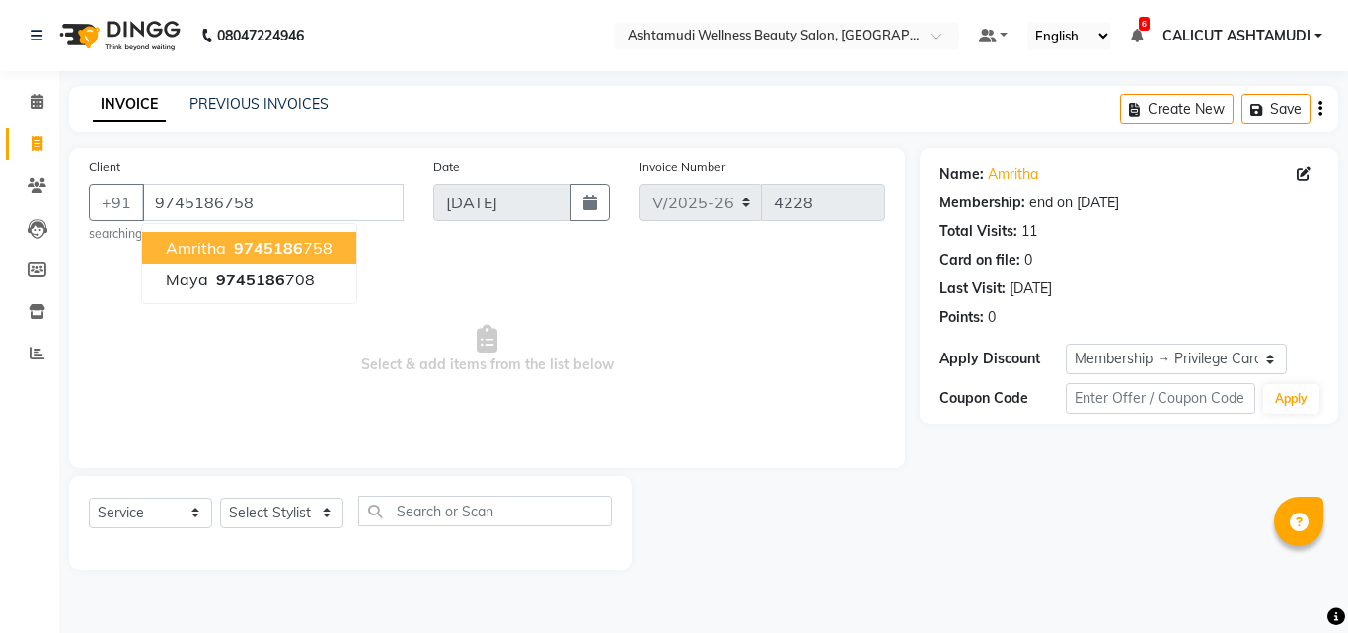
click at [399, 236] on small "searching..." at bounding box center [246, 234] width 315 height 18
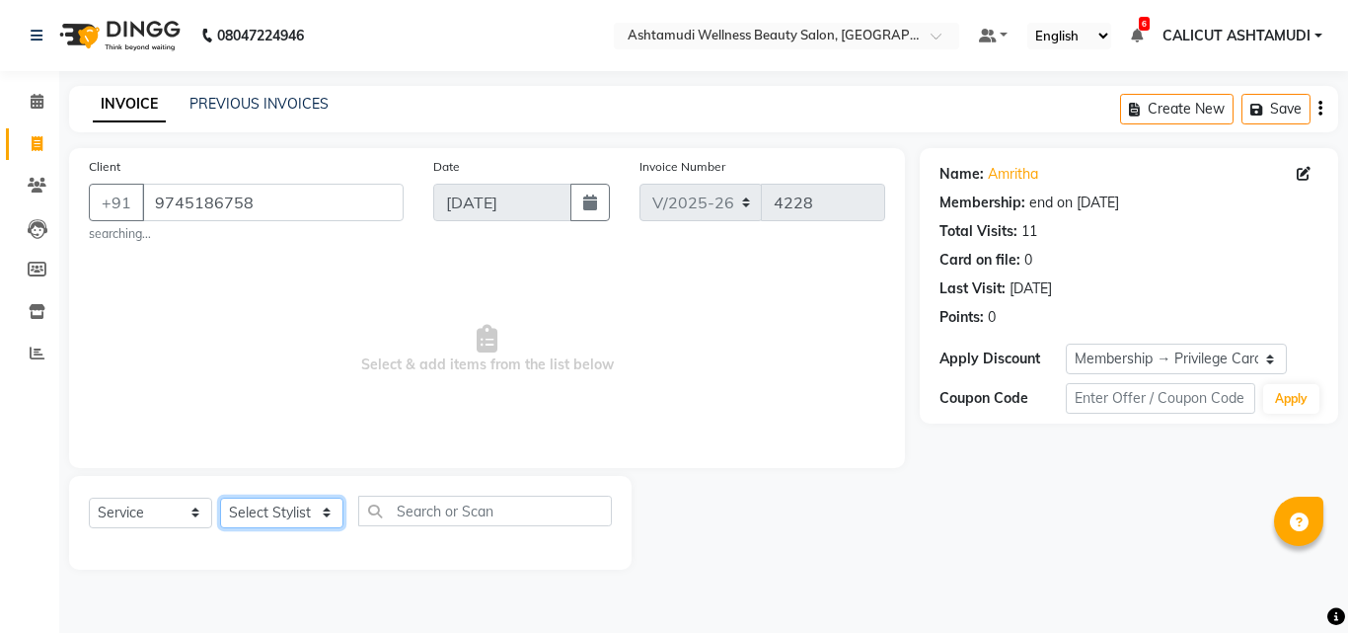
click at [284, 511] on select "Select Stylist [PERSON_NAME] C [PERSON_NAME] [PERSON_NAME] CALICUT ASHTAMUDI FR…" at bounding box center [281, 512] width 123 height 31
select select "85193"
click at [220, 497] on select "Select Stylist [PERSON_NAME] C [PERSON_NAME] [PERSON_NAME] CALICUT ASHTAMUDI FR…" at bounding box center [281, 512] width 123 height 31
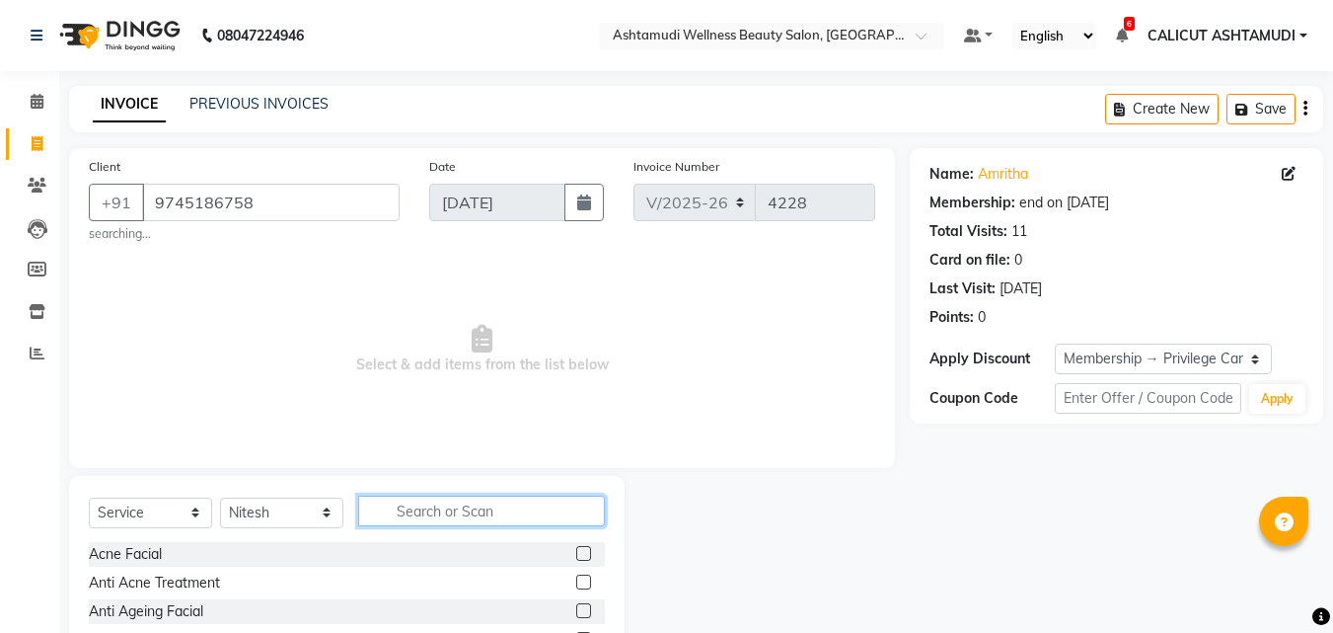
click at [441, 511] on input "text" at bounding box center [481, 510] width 247 height 31
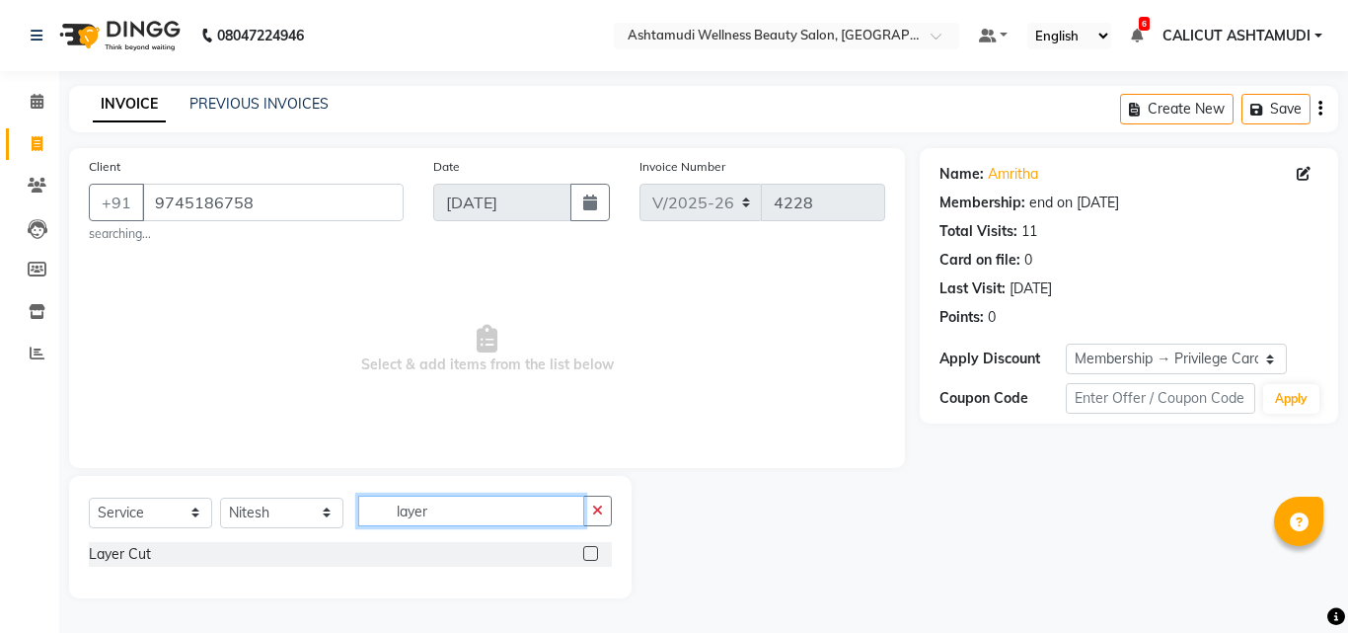
type input "layer"
click at [589, 554] on label at bounding box center [590, 553] width 15 height 15
click at [589, 554] on input "checkbox" at bounding box center [589, 554] width 13 height 13
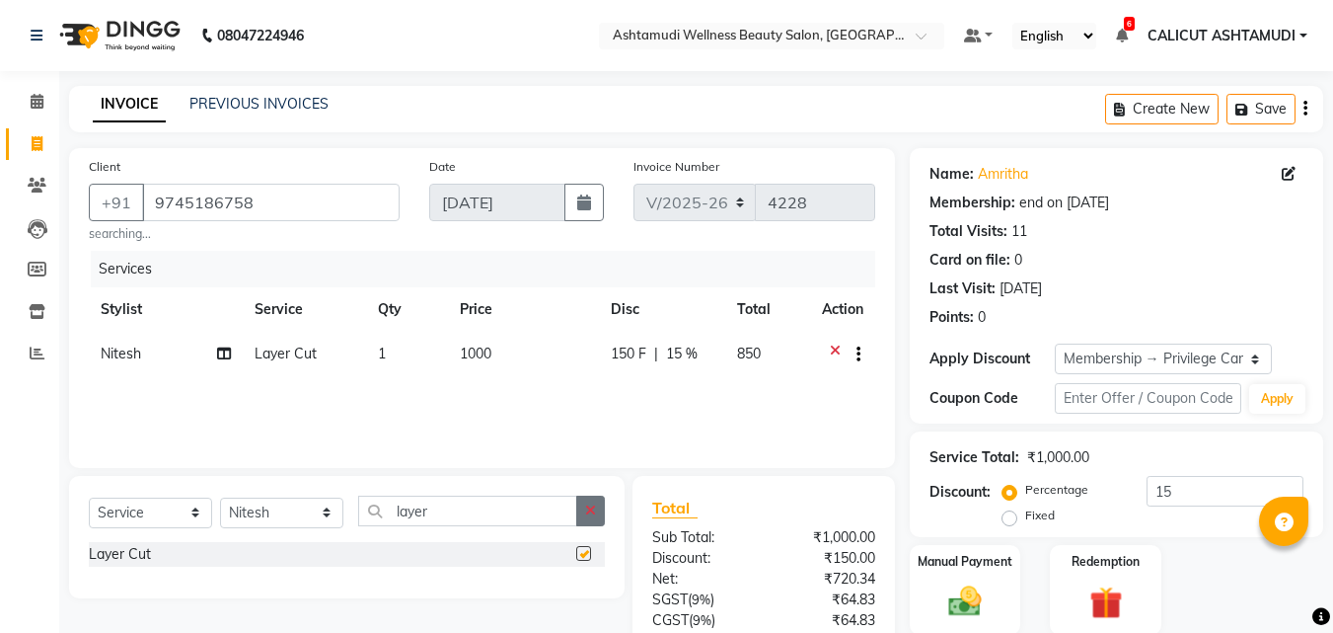
checkbox input "false"
click at [590, 525] on button "button" at bounding box center [590, 510] width 29 height 31
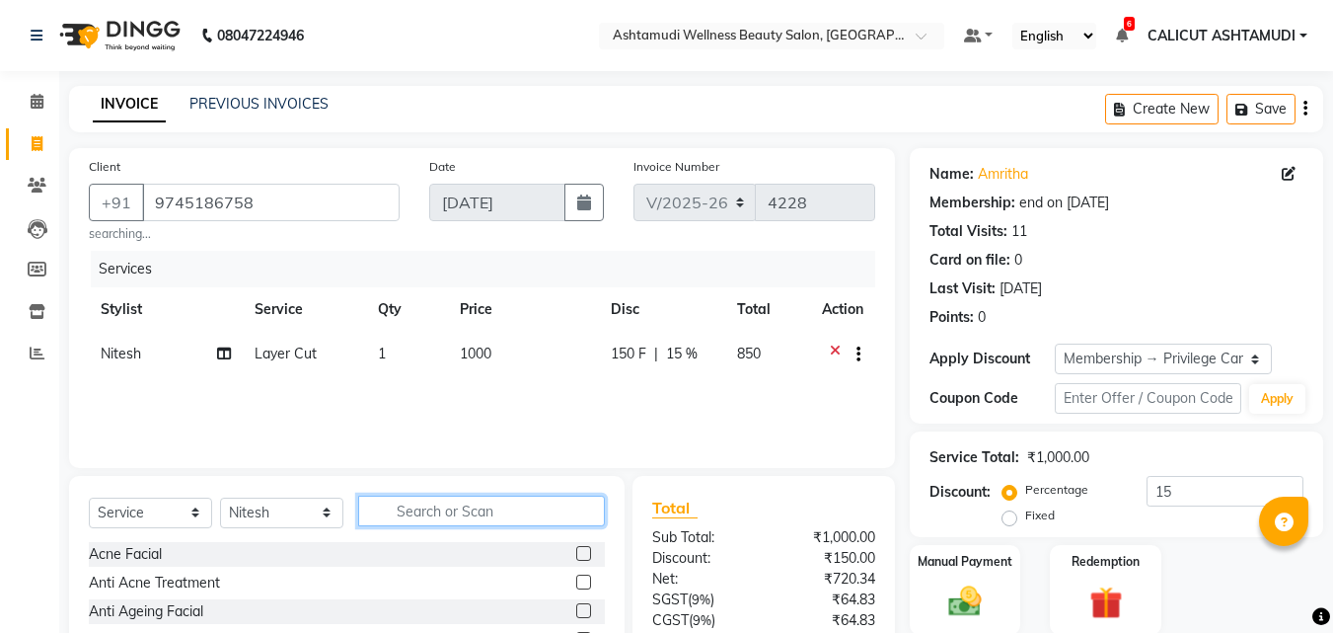
click at [523, 516] on input "text" at bounding box center [481, 510] width 247 height 31
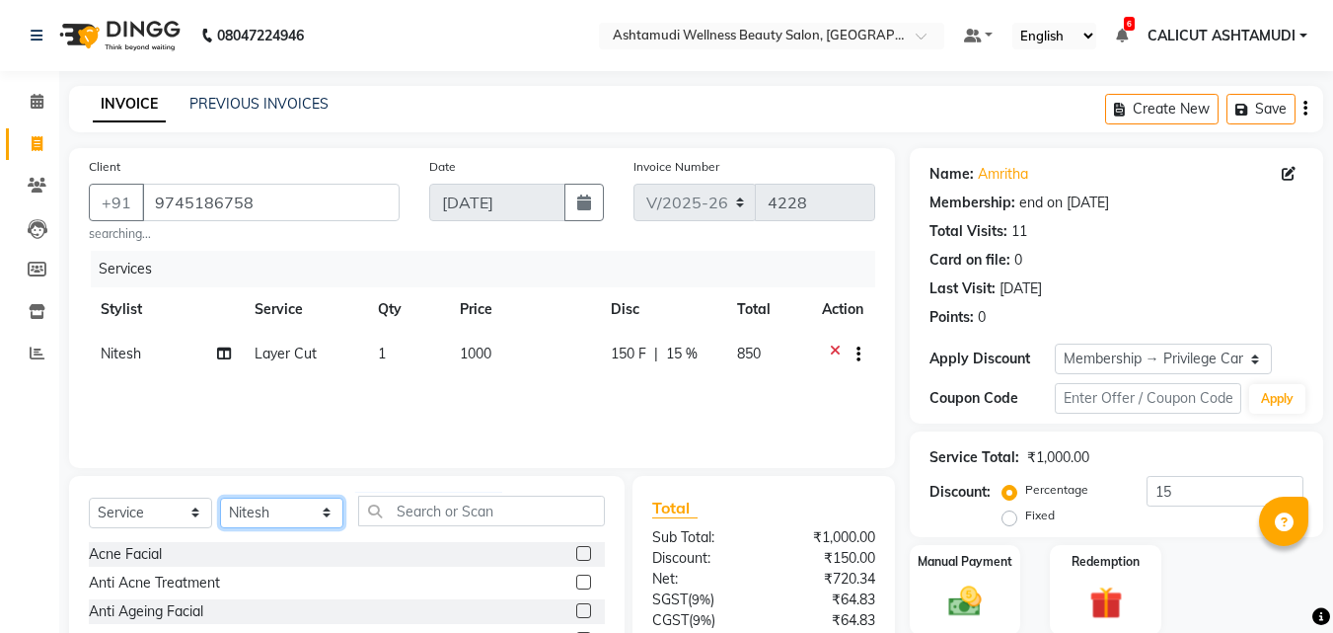
click at [272, 509] on select "Select Stylist [PERSON_NAME] C [PERSON_NAME] [PERSON_NAME] CALICUT ASHTAMUDI FR…" at bounding box center [281, 512] width 123 height 31
select select "85202"
click at [220, 497] on select "Select Stylist [PERSON_NAME] C [PERSON_NAME] [PERSON_NAME] CALICUT ASHTAMUDI FR…" at bounding box center [281, 512] width 123 height 31
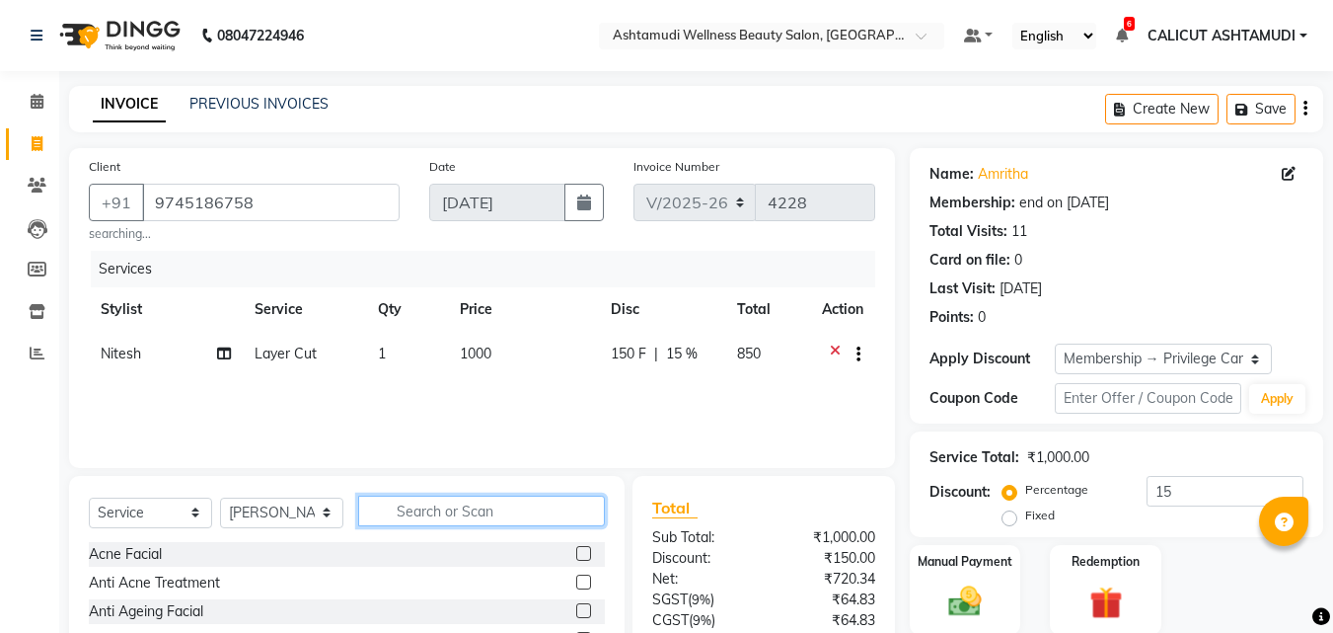
click at [418, 504] on input "text" at bounding box center [481, 510] width 247 height 31
type input "ey"
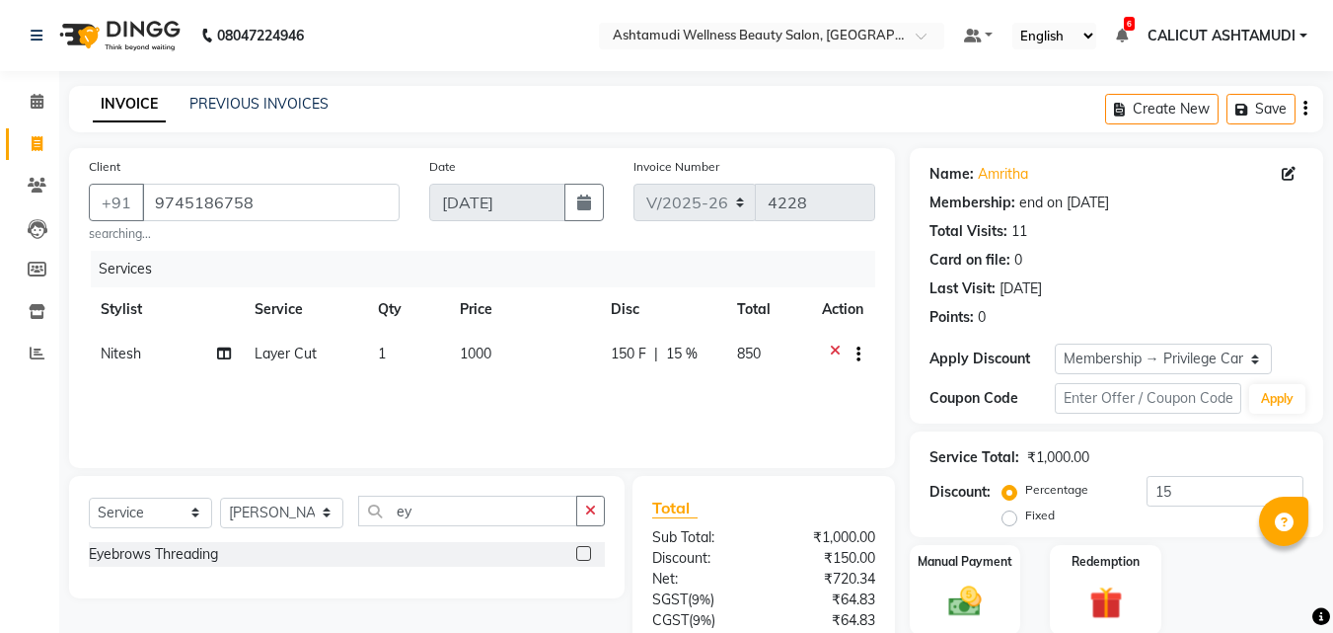
click at [588, 552] on label at bounding box center [583, 553] width 15 height 15
click at [588, 552] on input "checkbox" at bounding box center [582, 554] width 13 height 13
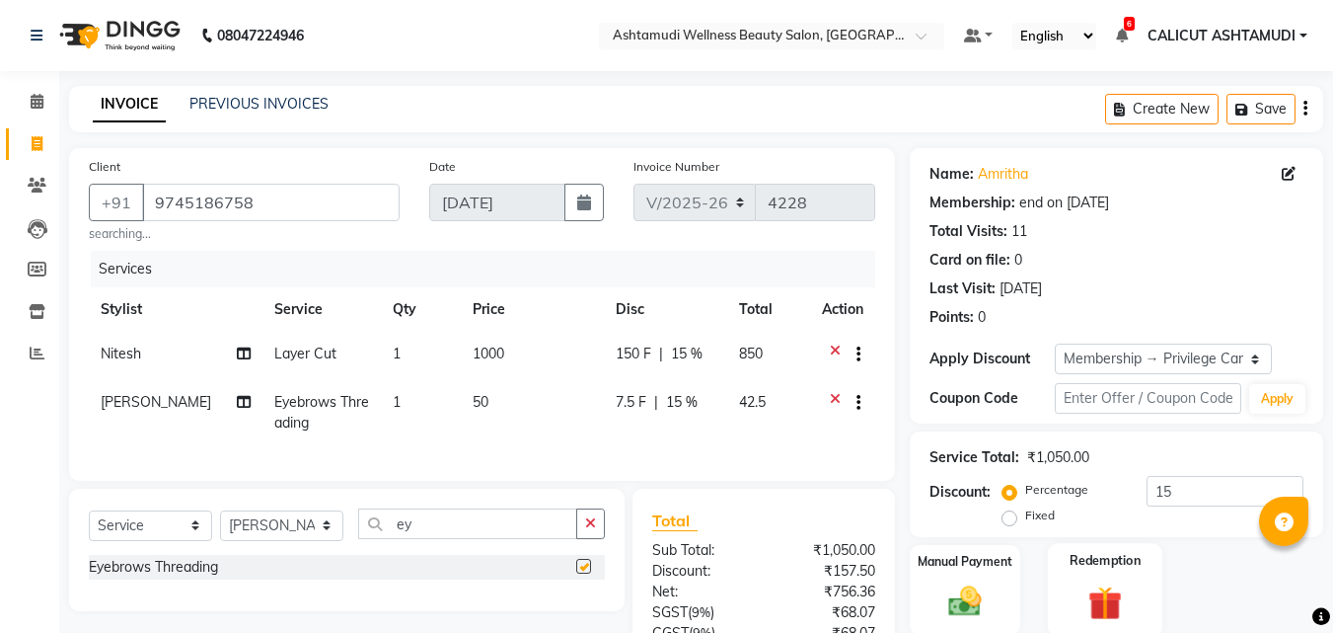
checkbox input "false"
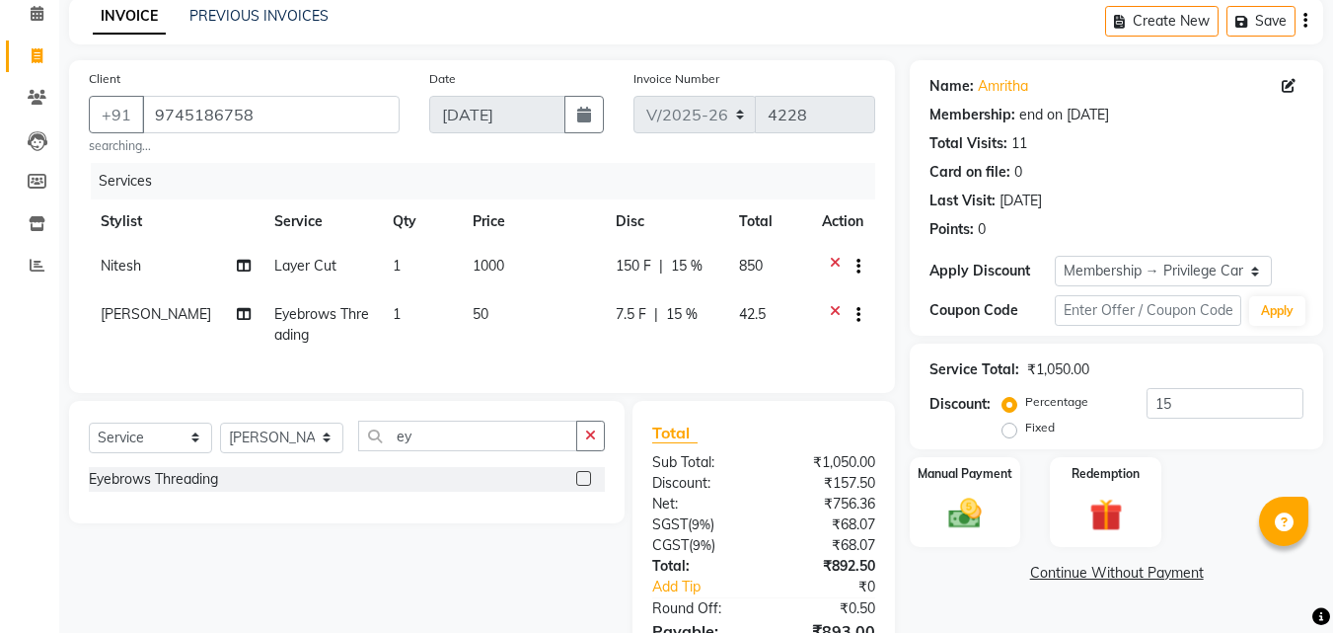
scroll to position [211, 0]
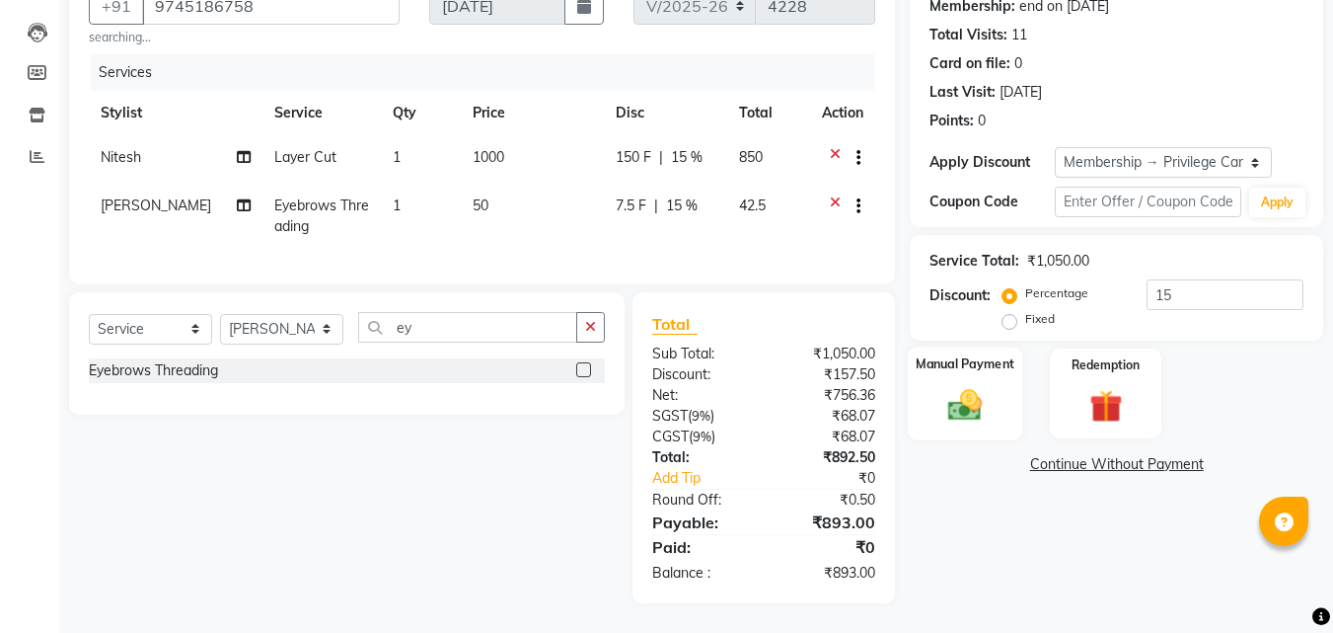
click at [1011, 377] on div "Manual Payment" at bounding box center [965, 393] width 115 height 94
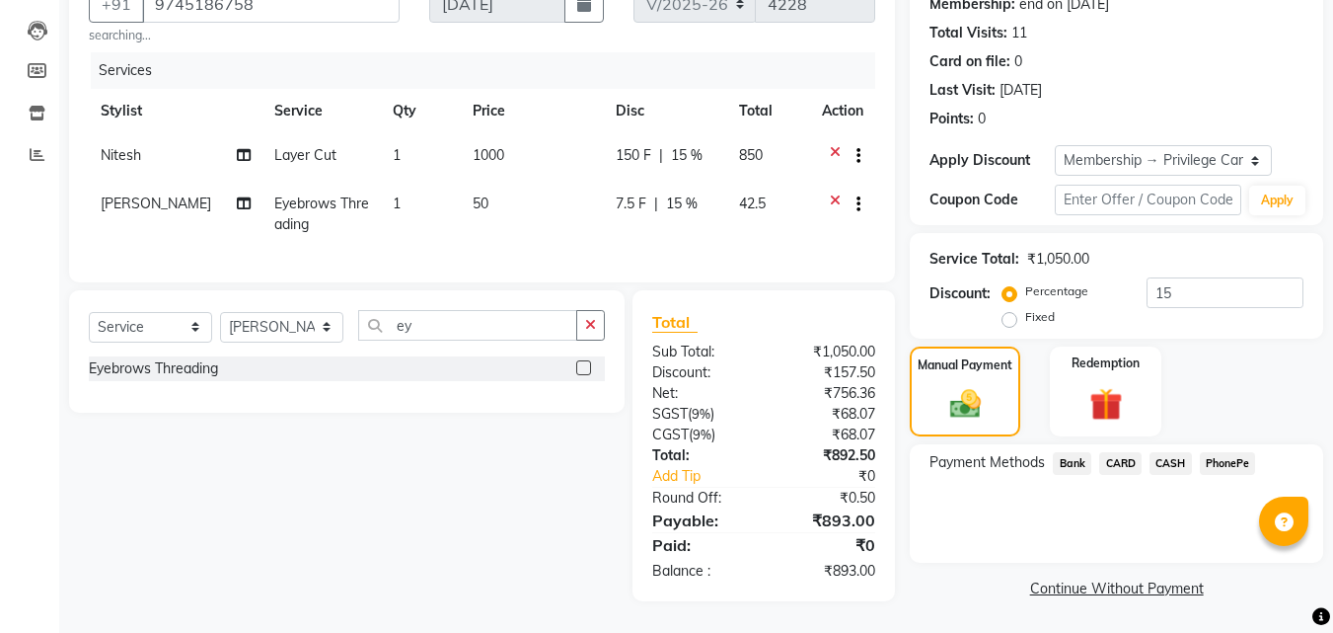
click at [1238, 452] on span "PhonePe" at bounding box center [1228, 463] width 56 height 23
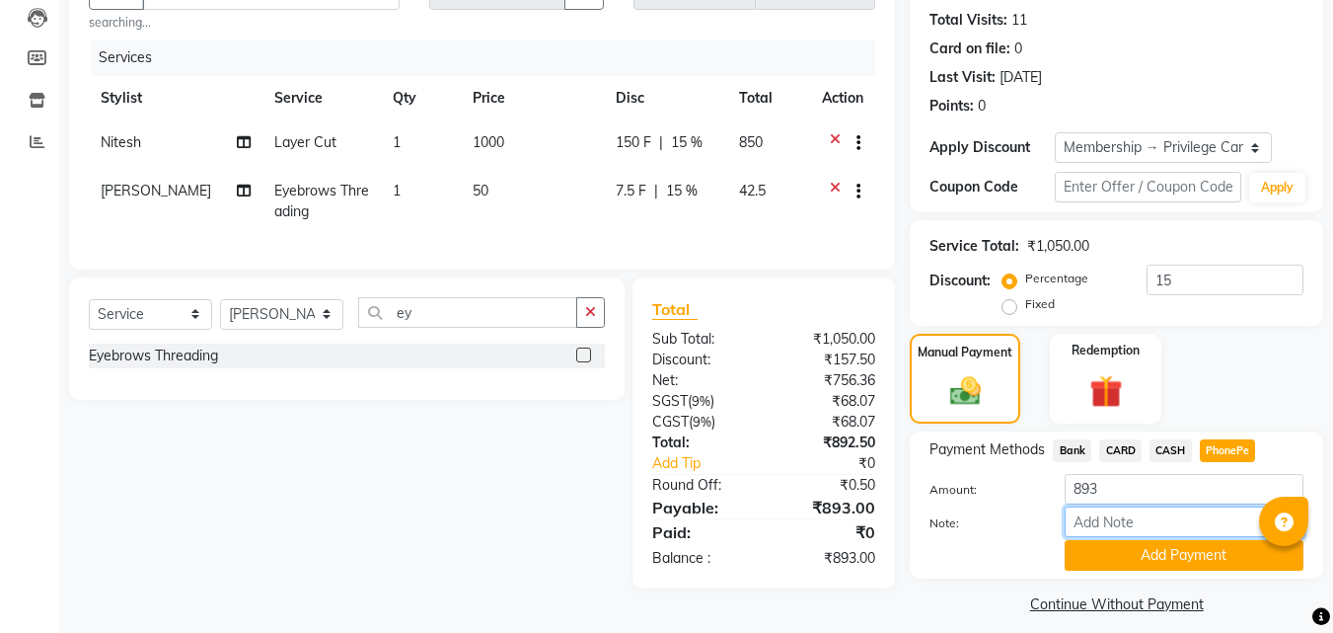
click at [1164, 528] on input "Note:" at bounding box center [1184, 521] width 239 height 31
type input "frankly"
click at [1135, 564] on button "Add Payment" at bounding box center [1184, 555] width 239 height 31
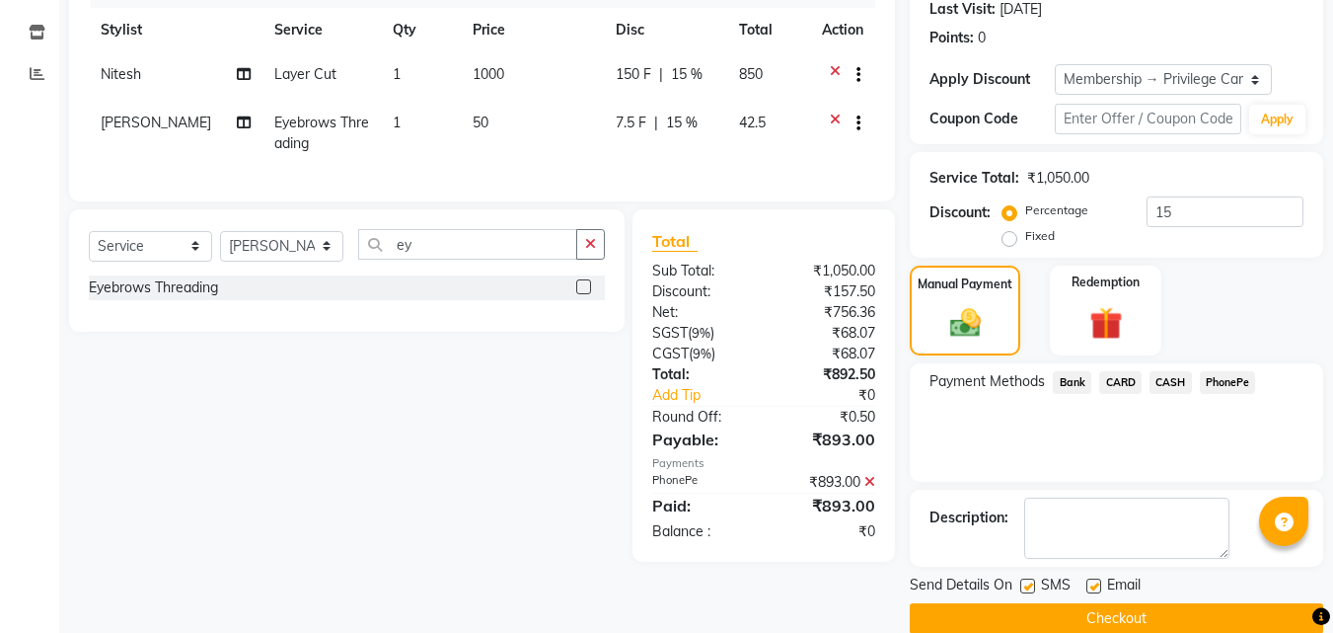
scroll to position [310, 0]
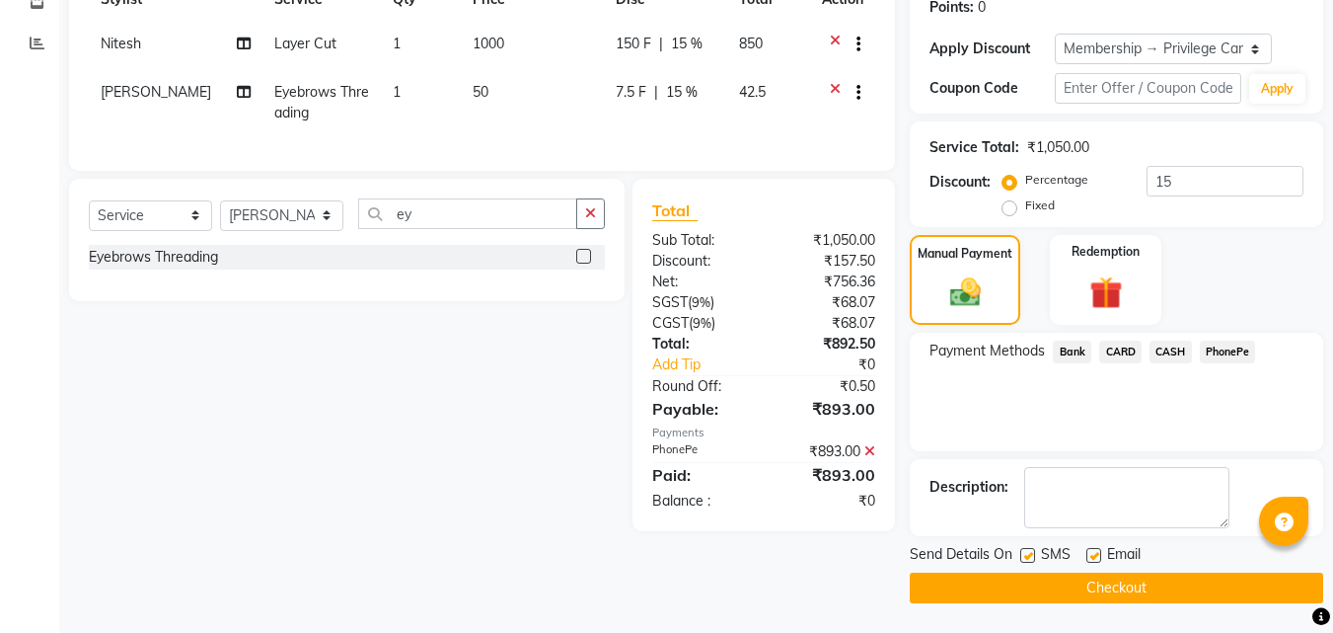
click at [870, 458] on icon at bounding box center [870, 451] width 11 height 14
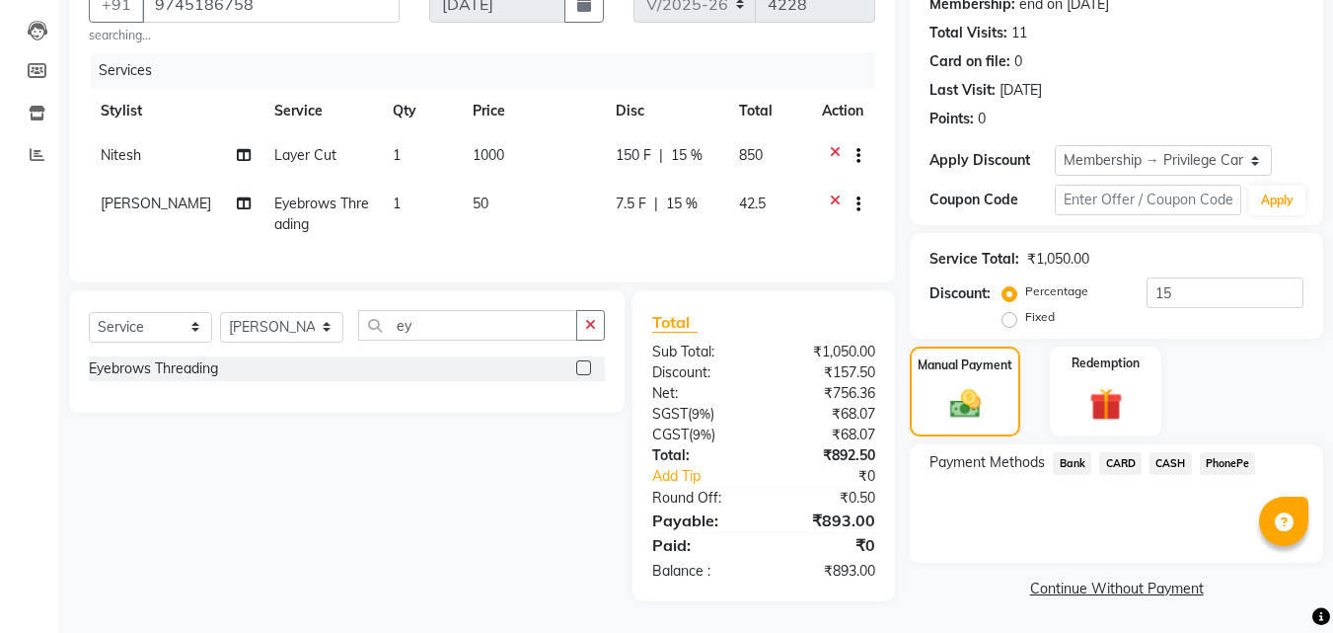
click at [1186, 452] on span "CASH" at bounding box center [1171, 463] width 42 height 23
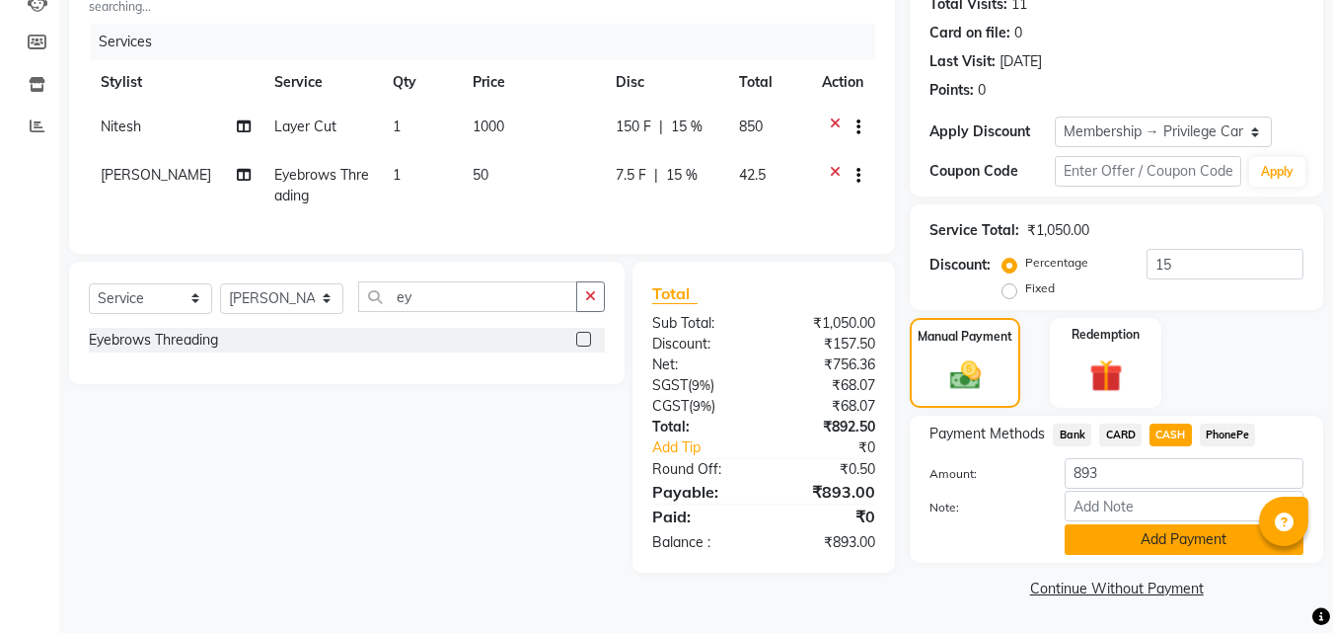
drag, startPoint x: 1166, startPoint y: 543, endPoint x: 1146, endPoint y: 526, distance: 25.9
click at [1165, 544] on button "Add Payment" at bounding box center [1184, 539] width 239 height 31
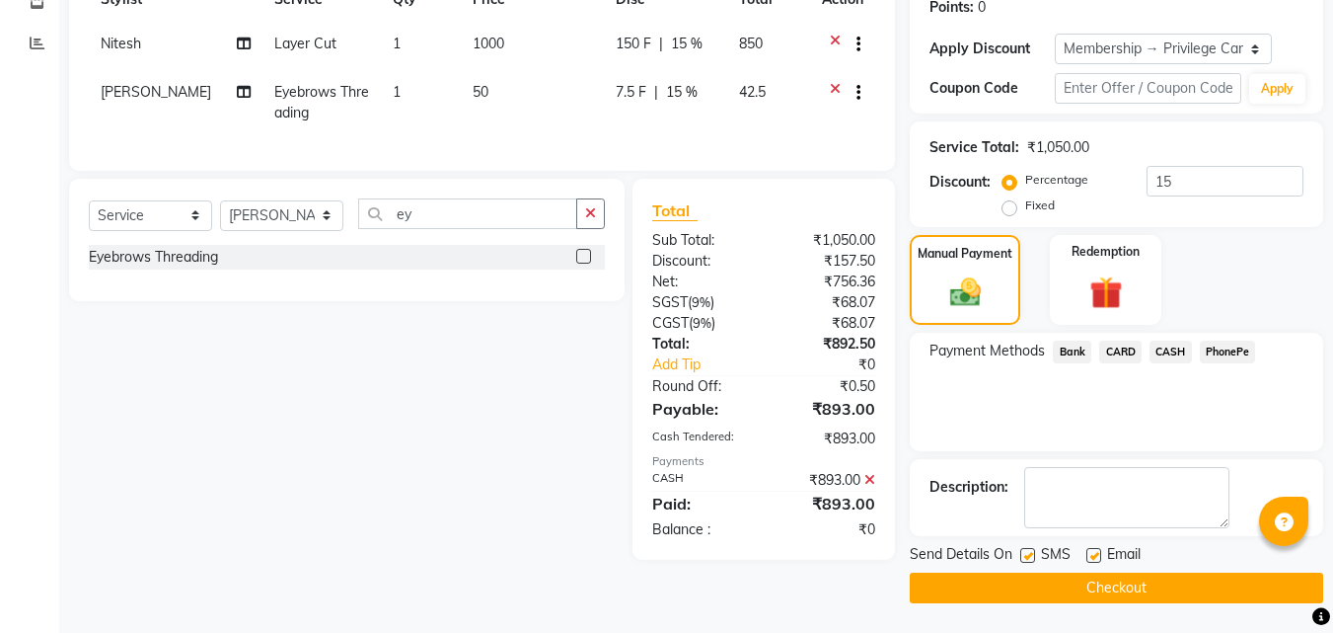
click at [1085, 594] on button "Checkout" at bounding box center [1117, 587] width 414 height 31
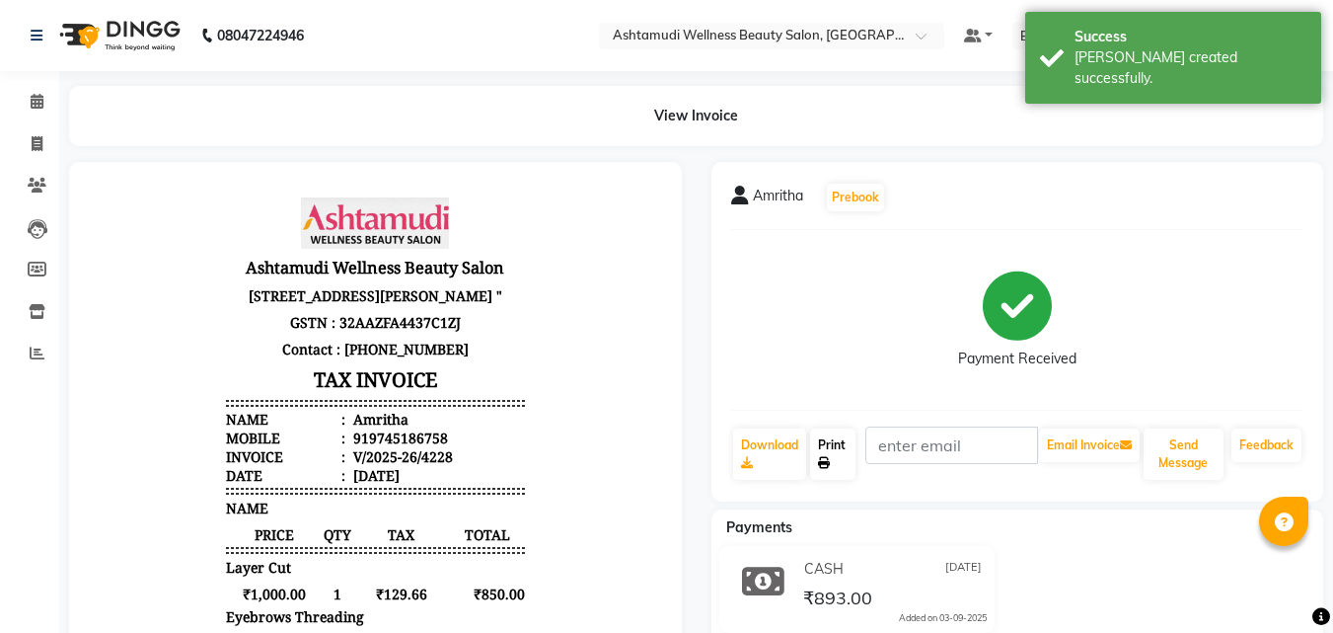
click at [826, 454] on link "Print" at bounding box center [832, 453] width 45 height 51
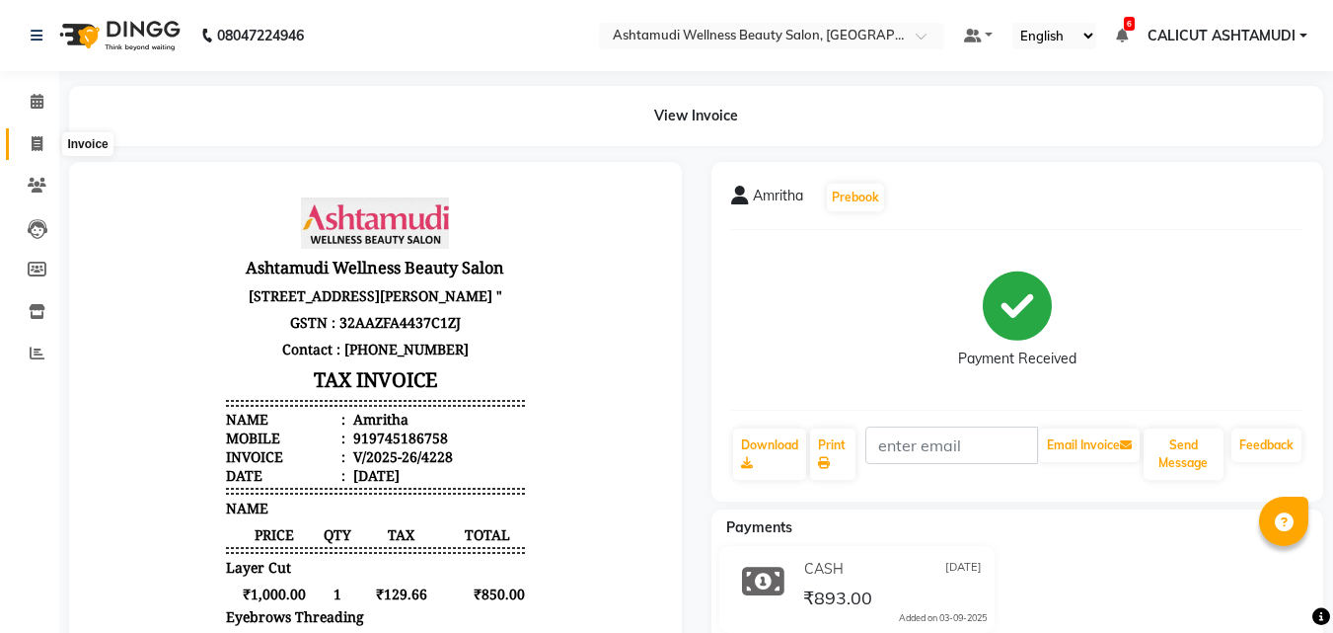
click at [28, 143] on span at bounding box center [37, 144] width 35 height 23
select select "service"
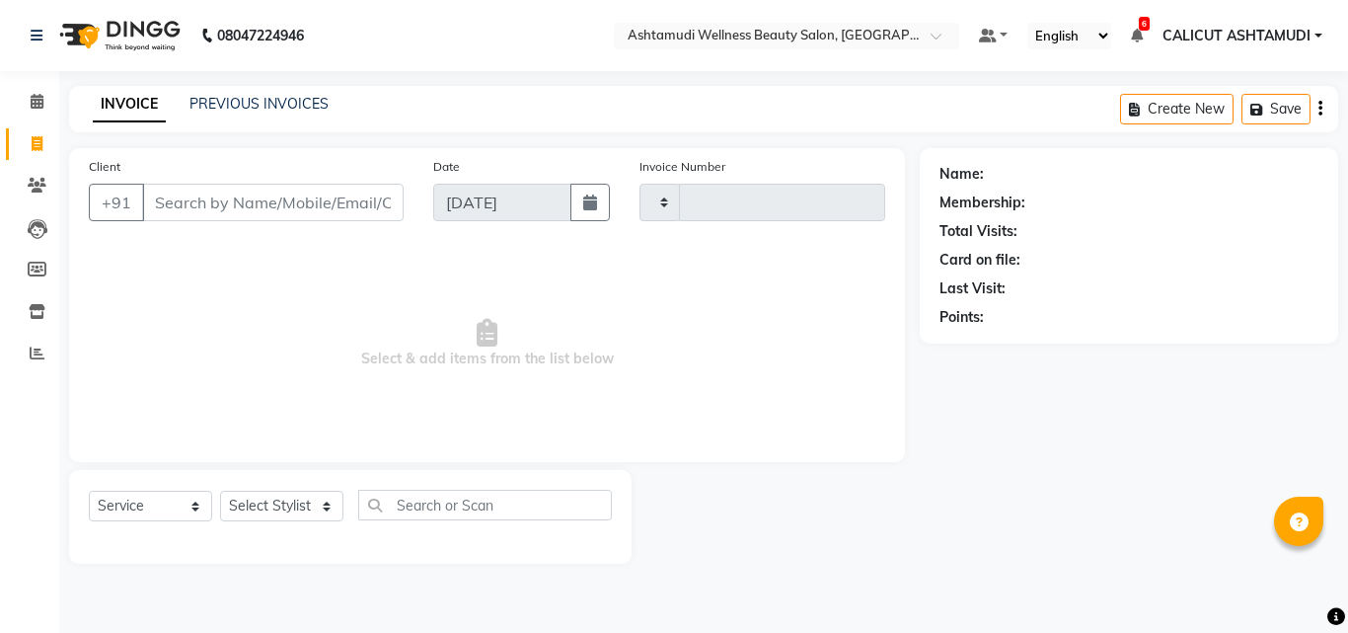
type input "4229"
select select "4630"
click at [255, 501] on select "Select Stylist" at bounding box center [281, 506] width 123 height 31
select select "54081"
click at [220, 491] on select "Select Stylist [PERSON_NAME] C [PERSON_NAME] [PERSON_NAME] CALICUT ASHTAMUDI FR…" at bounding box center [281, 506] width 123 height 31
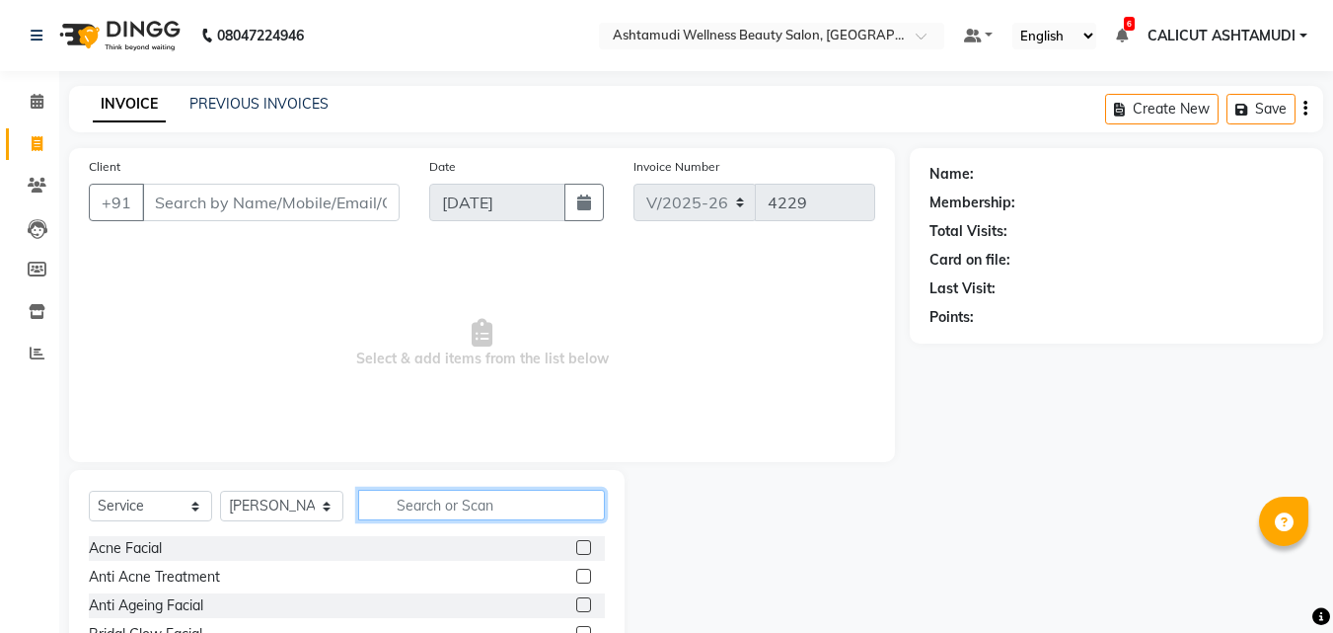
click at [431, 497] on input "text" at bounding box center [481, 505] width 247 height 31
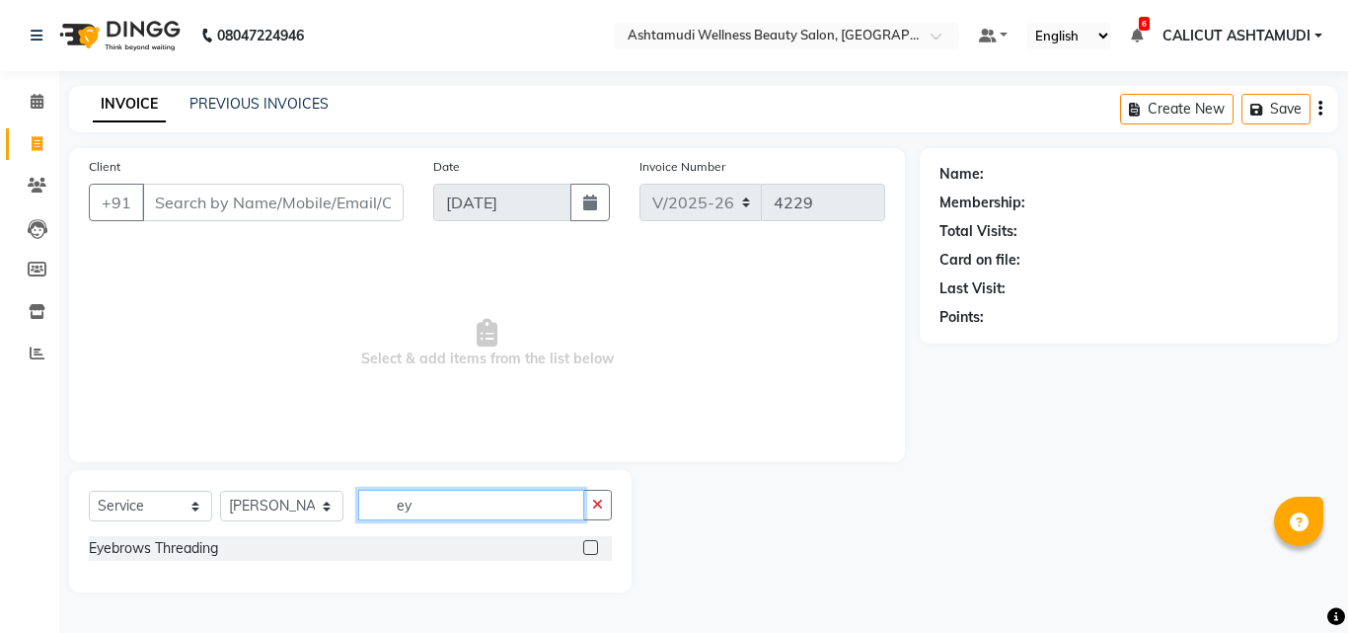
type input "ey"
click at [597, 551] on label at bounding box center [590, 547] width 15 height 15
click at [596, 551] on input "checkbox" at bounding box center [589, 548] width 13 height 13
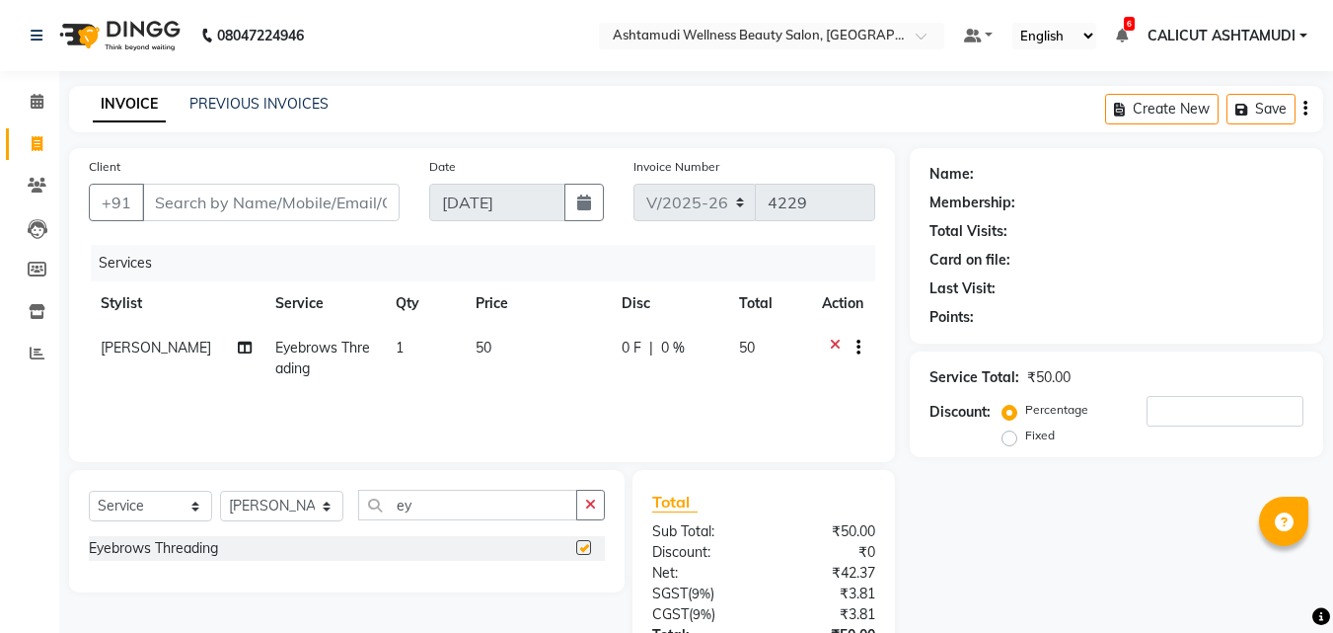
checkbox input "false"
click at [253, 207] on input "Client" at bounding box center [271, 203] width 258 height 38
type input "9"
type input "0"
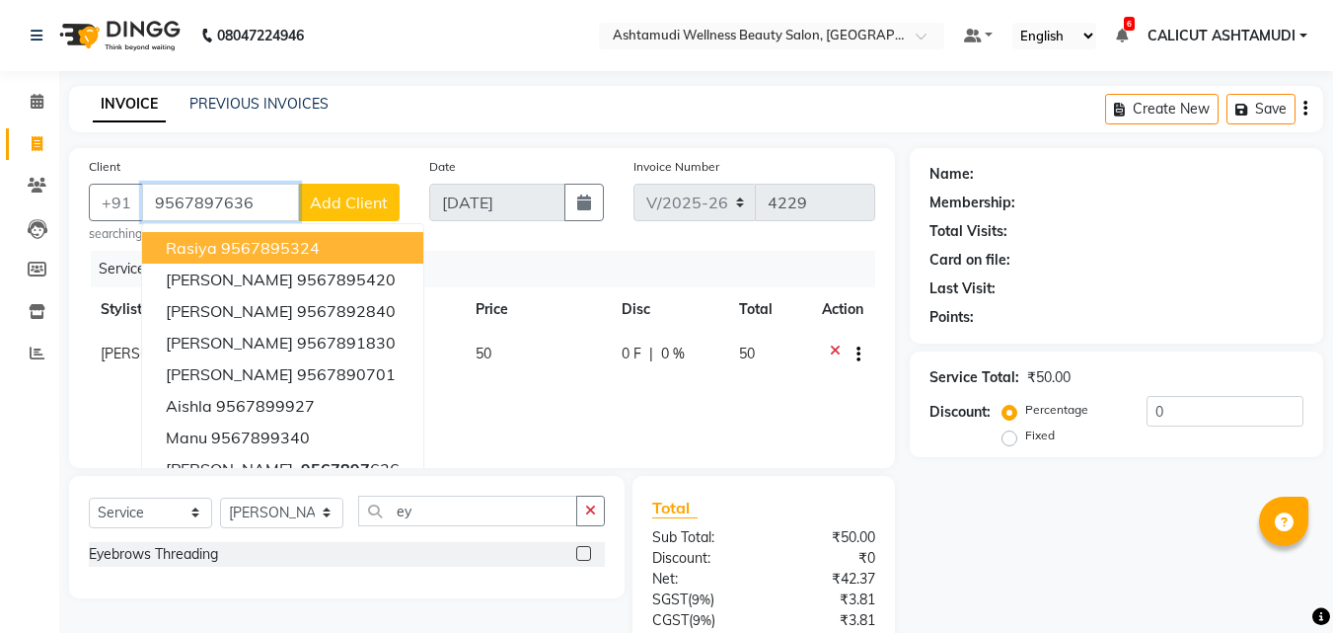
type input "9567897636"
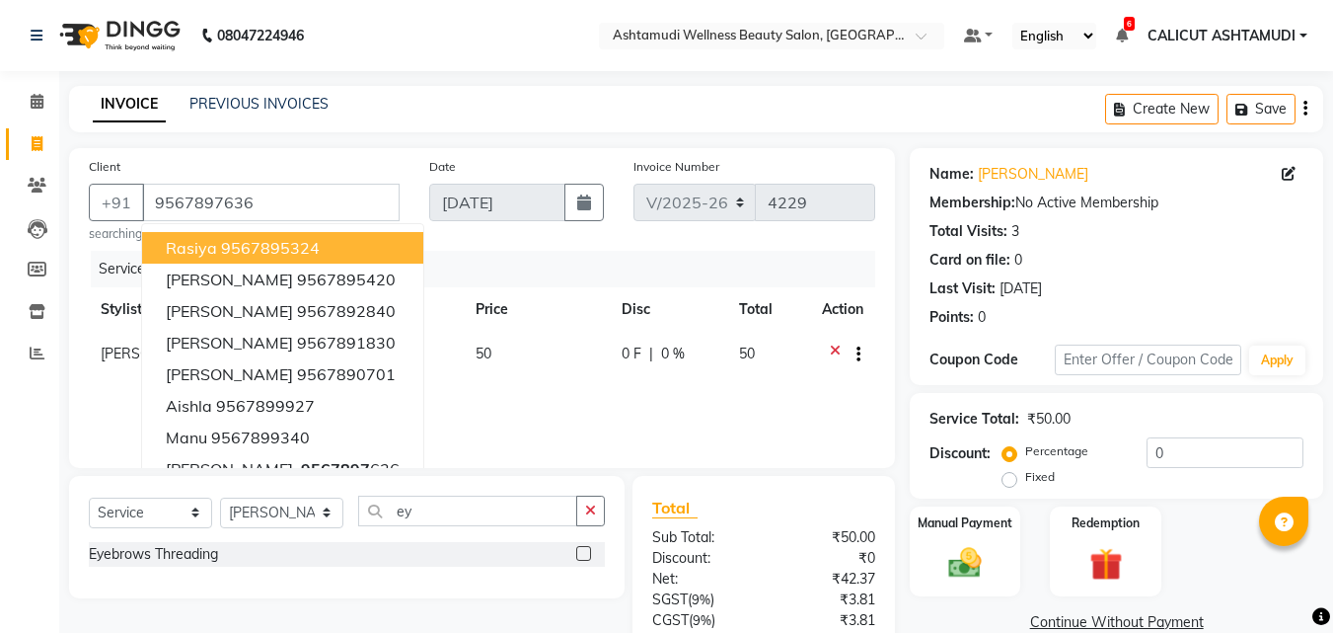
click at [493, 237] on div "Date [DATE]" at bounding box center [517, 199] width 204 height 87
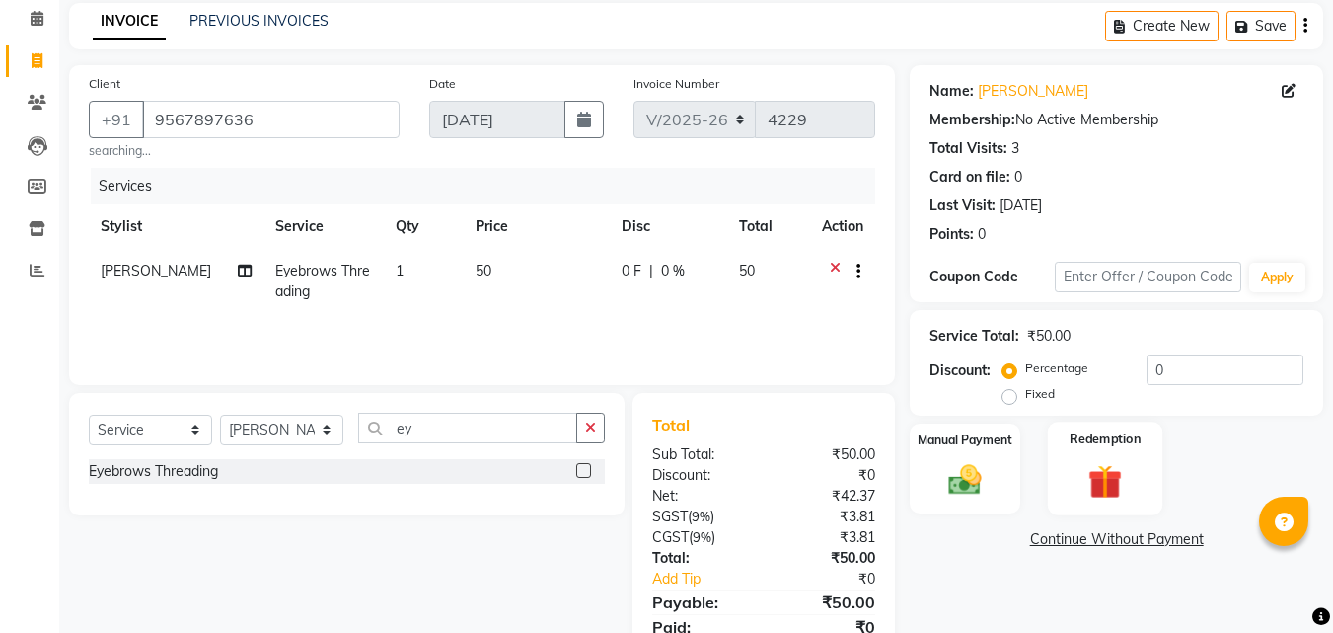
scroll to position [163, 0]
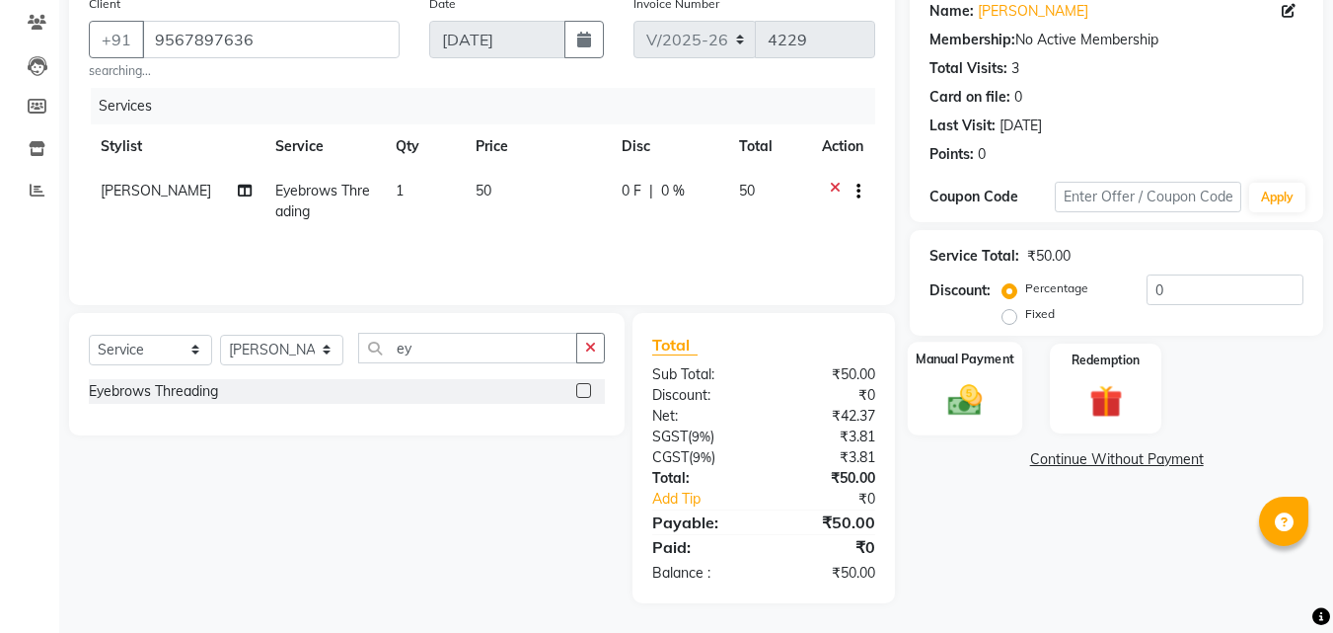
click at [1002, 417] on div "Manual Payment" at bounding box center [965, 388] width 115 height 94
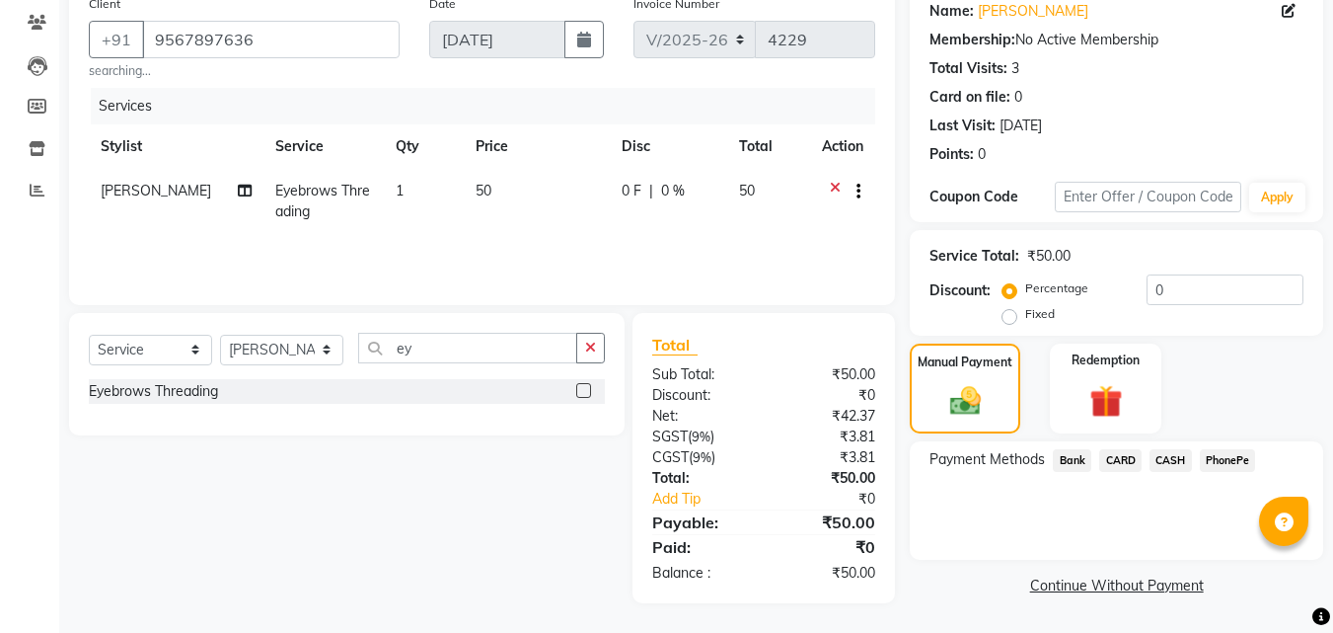
click at [1178, 450] on span "CASH" at bounding box center [1171, 460] width 42 height 23
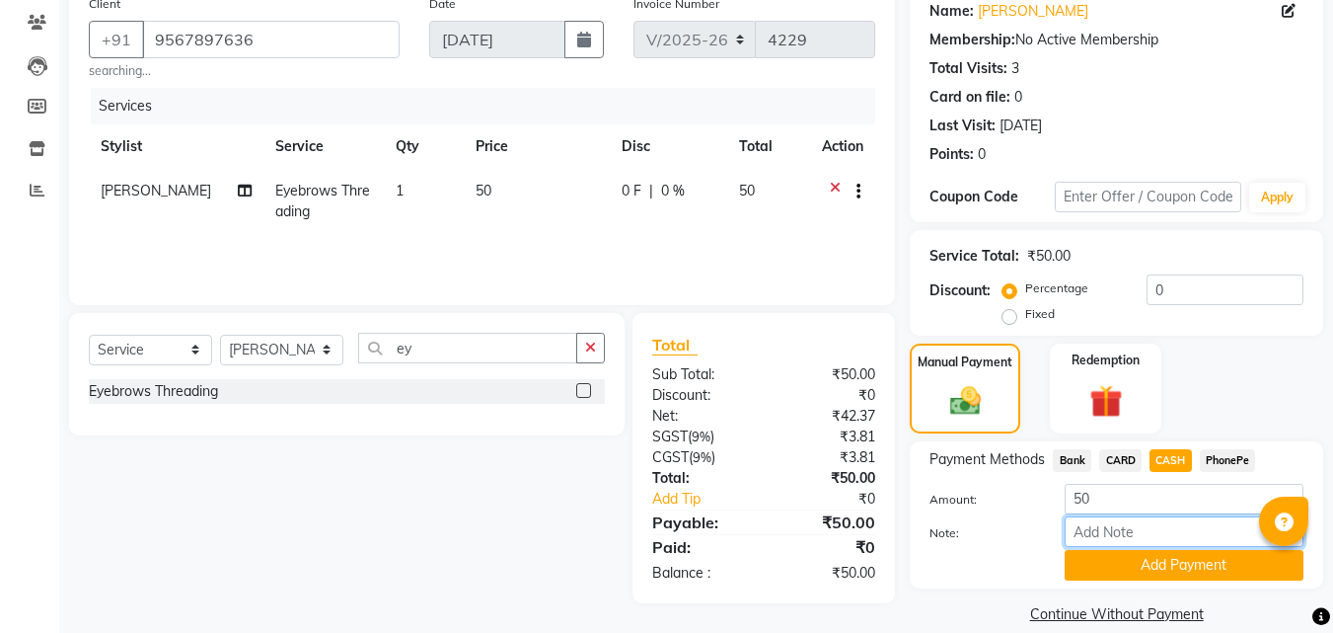
drag, startPoint x: 1150, startPoint y: 531, endPoint x: 1158, endPoint y: 523, distance: 11.2
click at [1150, 531] on input "Note:" at bounding box center [1184, 531] width 239 height 31
type input "suhana"
click at [1196, 569] on button "Add Payment" at bounding box center [1184, 565] width 239 height 31
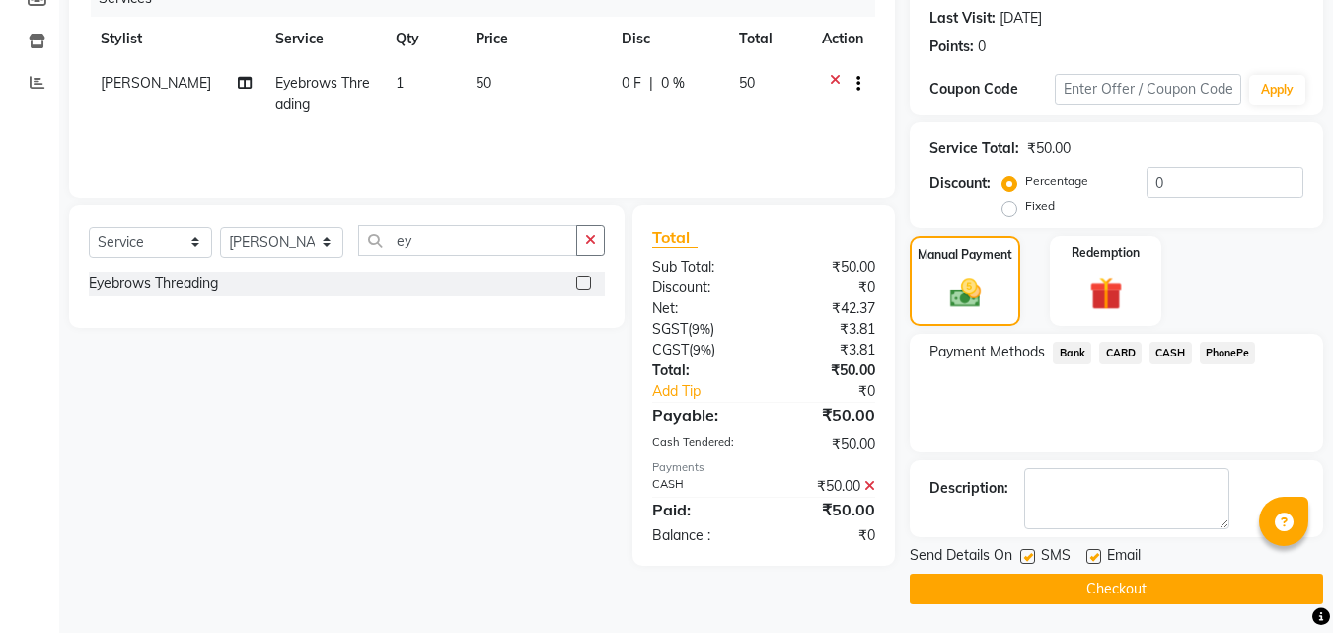
scroll to position [271, 0]
click at [1221, 594] on button "Checkout" at bounding box center [1117, 587] width 414 height 31
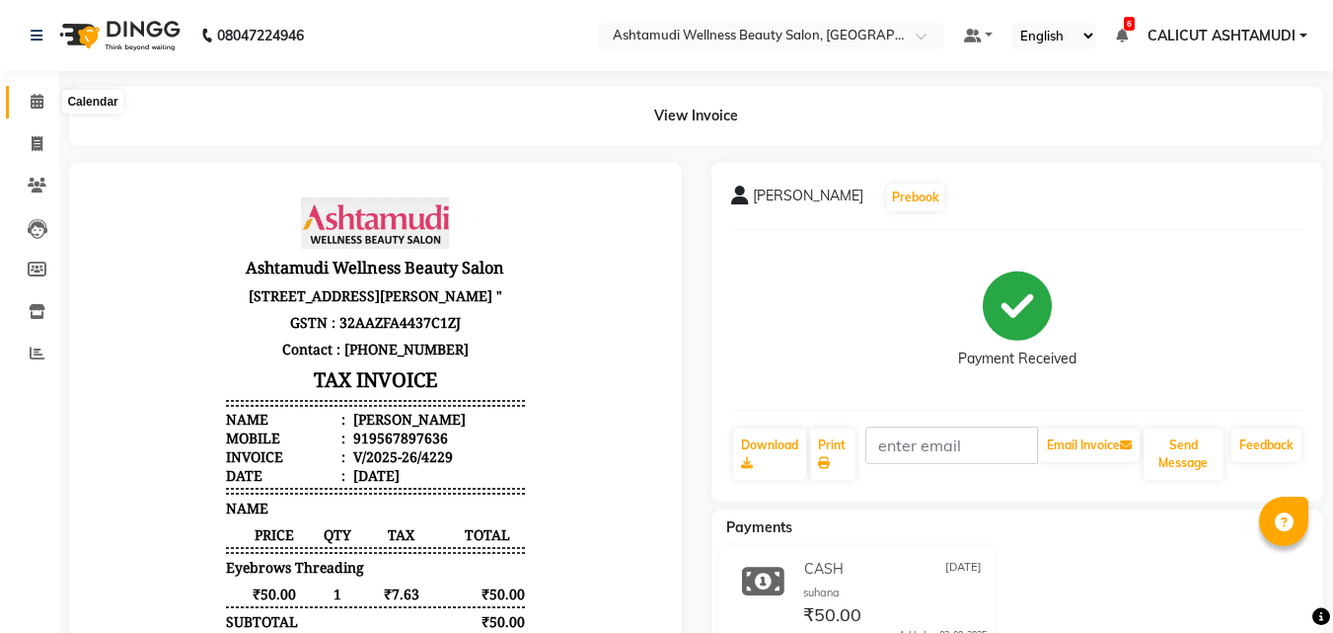
click at [37, 99] on icon at bounding box center [37, 101] width 13 height 15
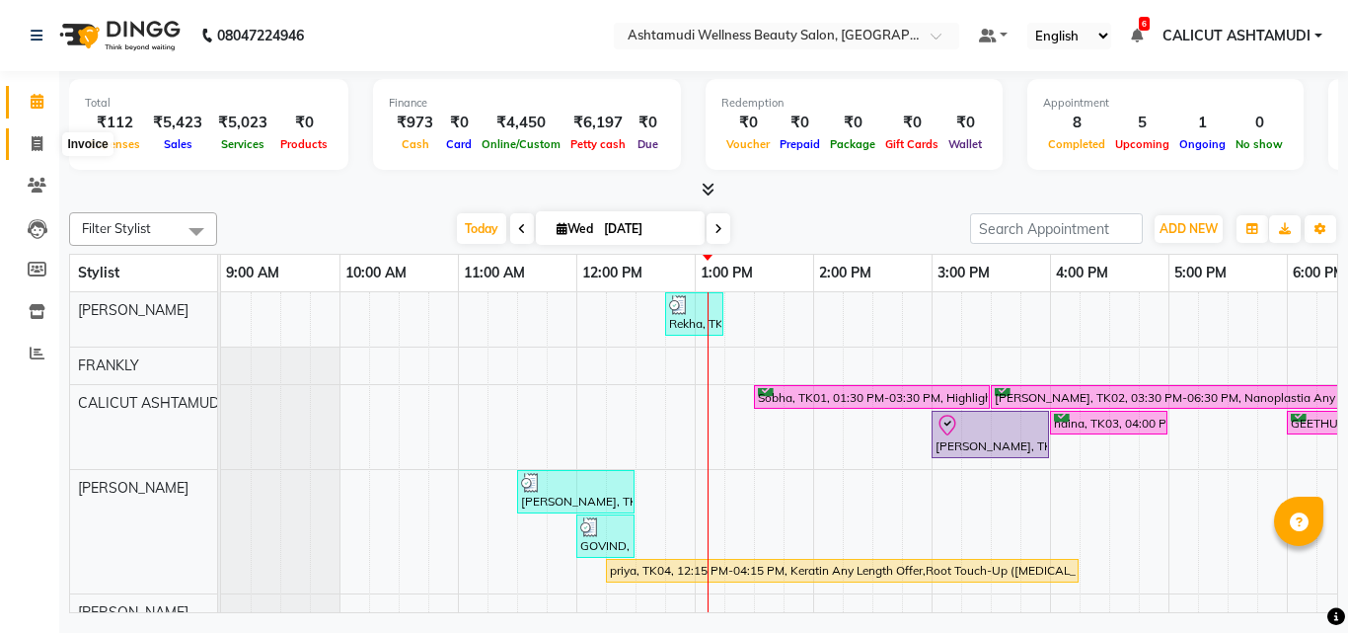
click at [30, 133] on span at bounding box center [37, 144] width 35 height 23
select select "service"
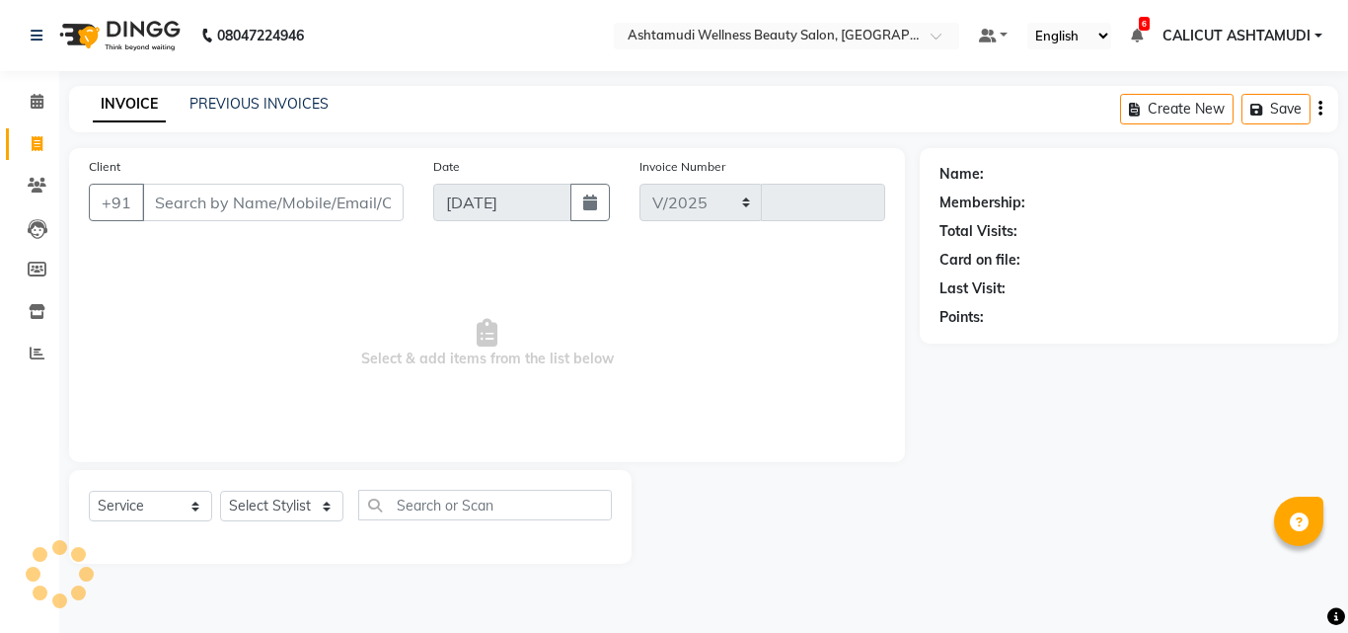
select select "4630"
type input "4230"
click at [194, 210] on input "Client" at bounding box center [273, 203] width 262 height 38
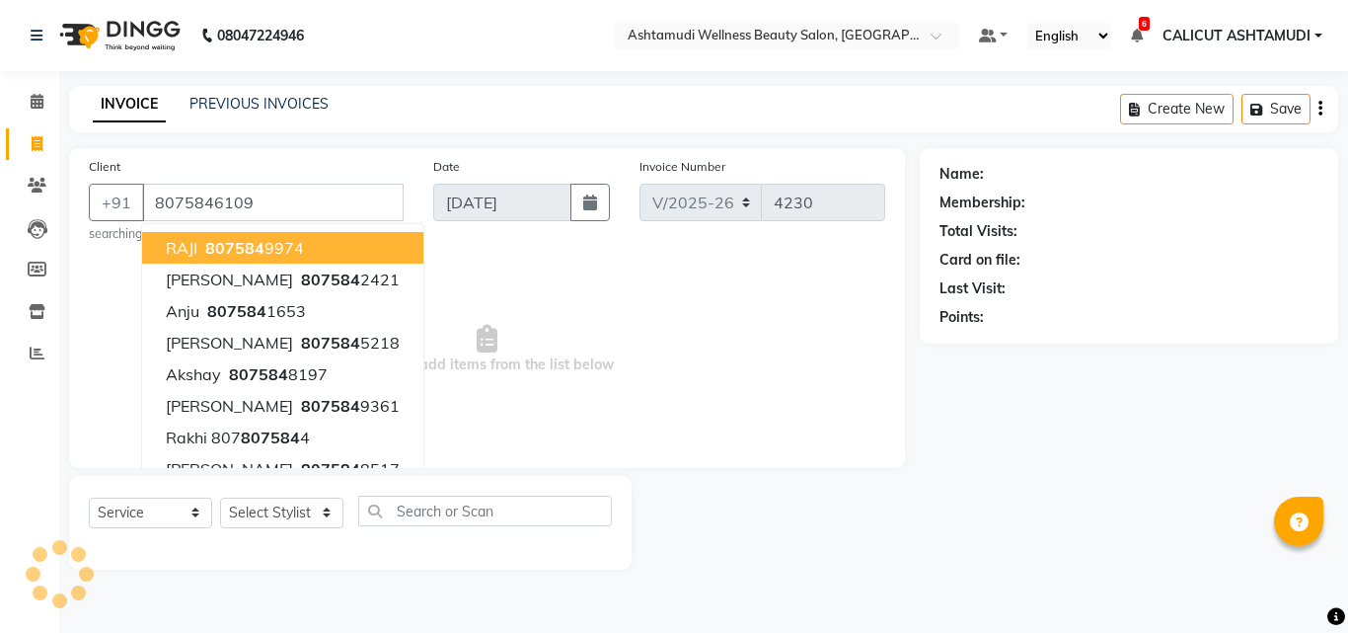
type input "8075846109"
select select "1: Object"
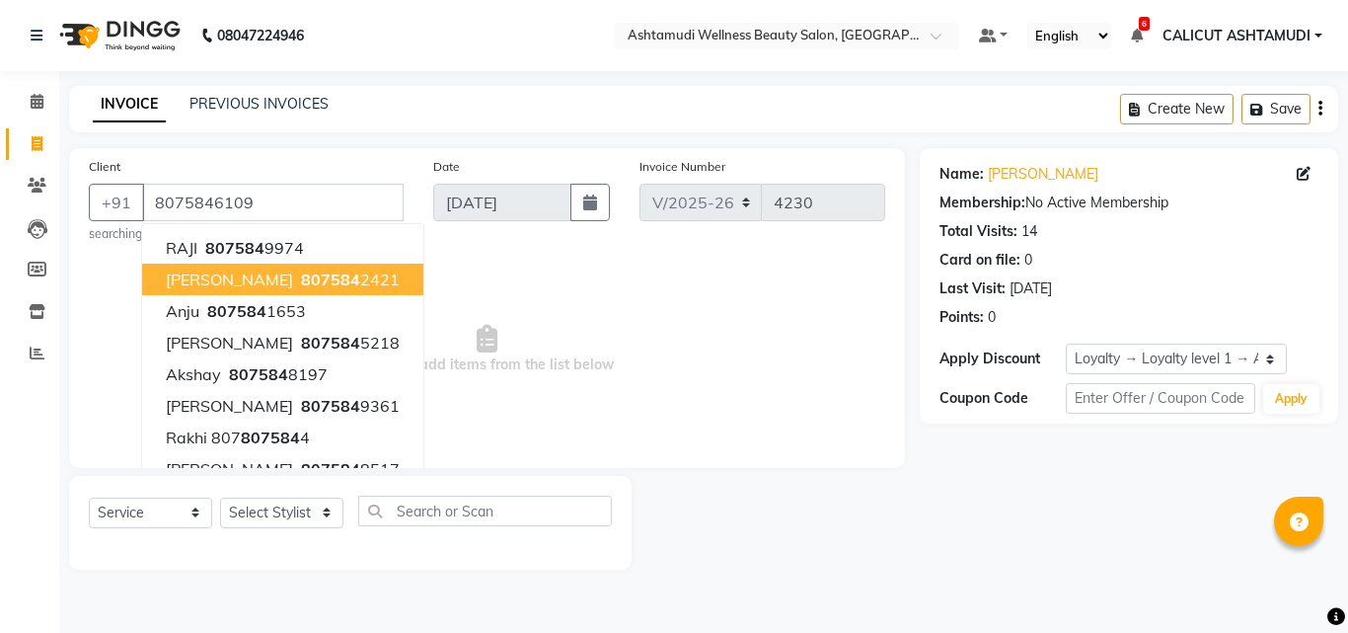
click at [453, 291] on span "Select & add items from the list below" at bounding box center [487, 349] width 796 height 197
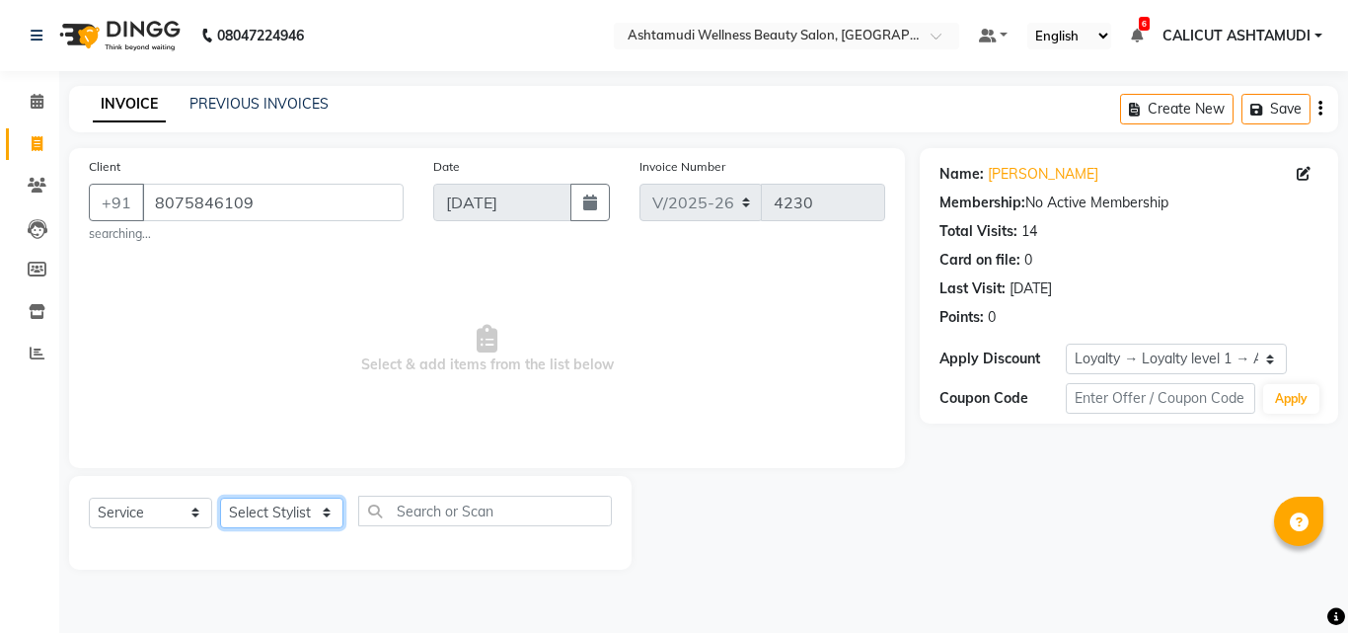
click at [282, 513] on select "Select Stylist [PERSON_NAME] C [PERSON_NAME] [PERSON_NAME] CALICUT ASHTAMUDI FR…" at bounding box center [281, 512] width 123 height 31
select select "85034"
click at [220, 497] on select "Select Stylist [PERSON_NAME] C [PERSON_NAME] [PERSON_NAME] CALICUT ASHTAMUDI FR…" at bounding box center [281, 512] width 123 height 31
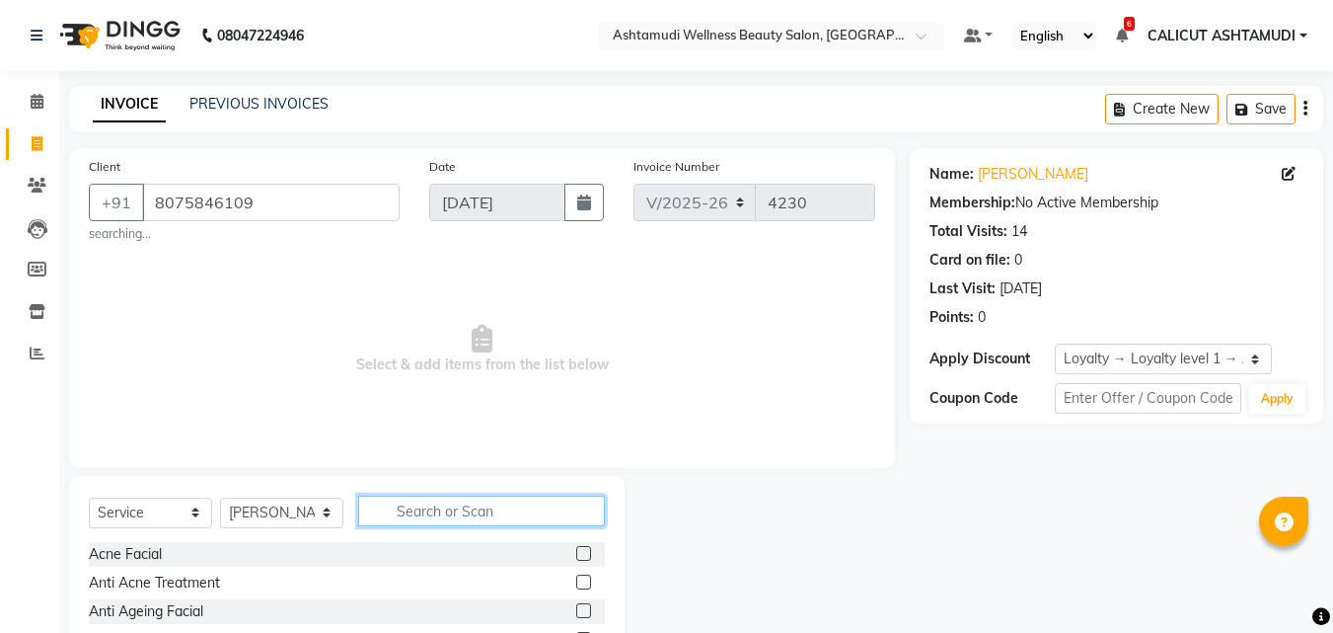
click at [454, 513] on input "text" at bounding box center [481, 510] width 247 height 31
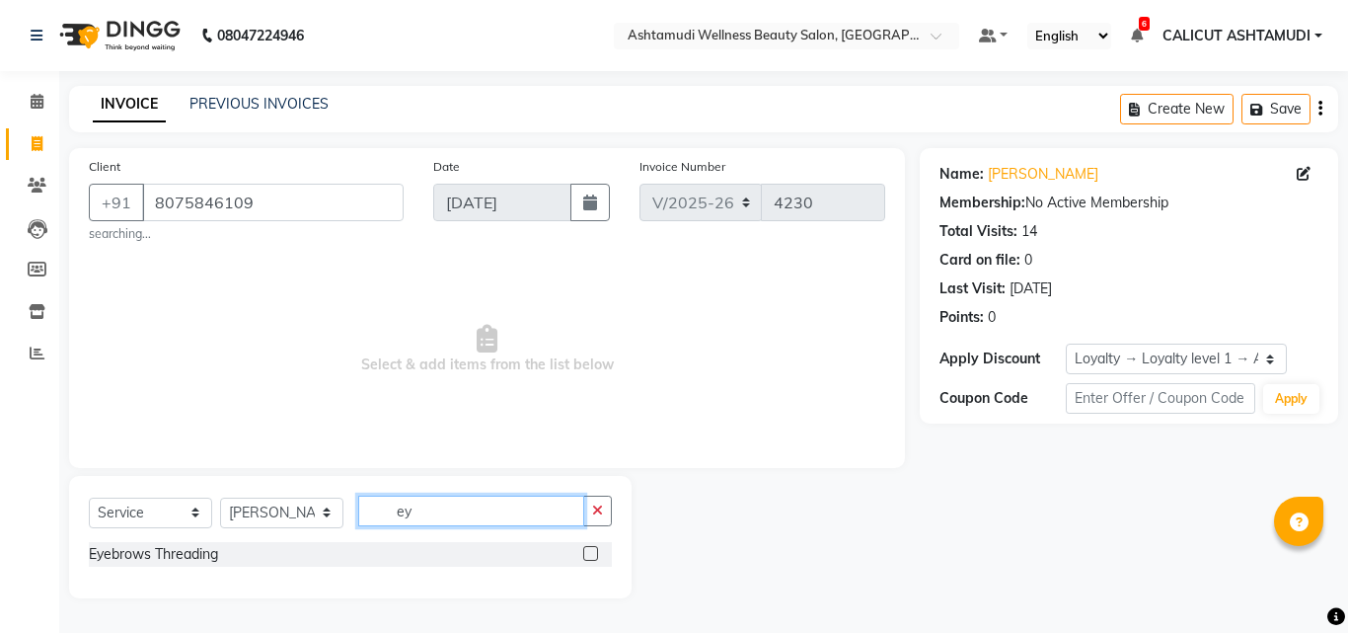
type input "ey"
click at [590, 552] on label at bounding box center [590, 553] width 15 height 15
click at [590, 552] on input "checkbox" at bounding box center [589, 554] width 13 height 13
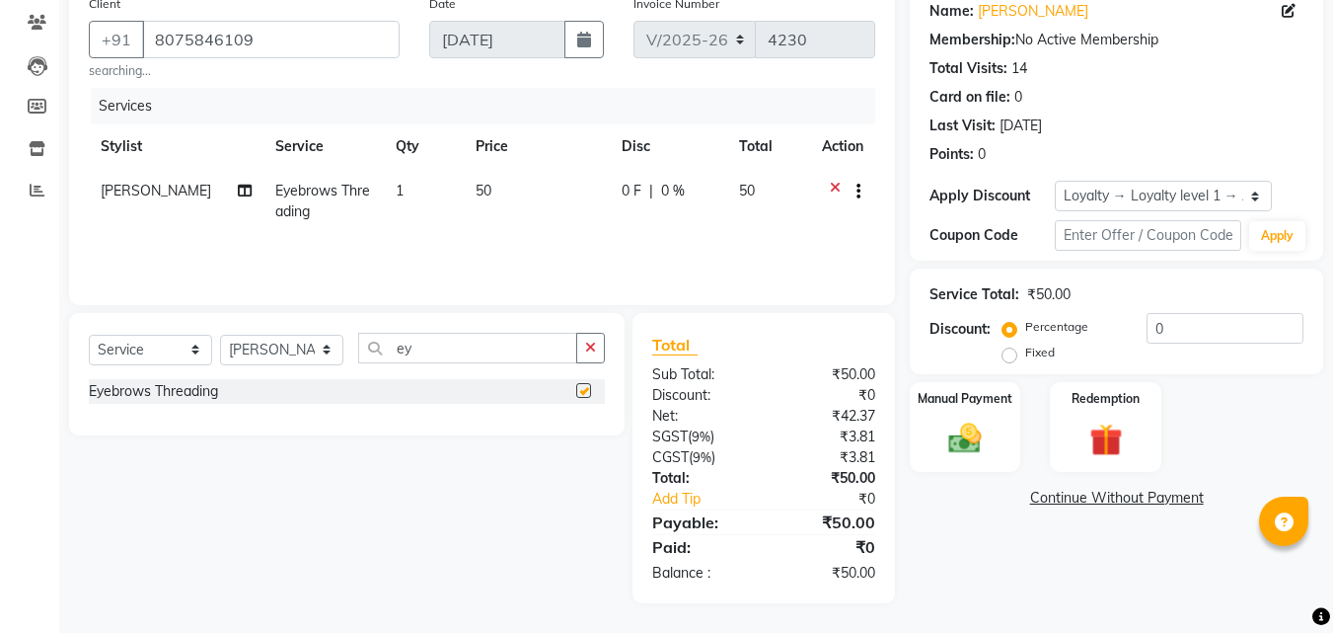
checkbox input "false"
click at [944, 428] on img at bounding box center [965, 437] width 55 height 39
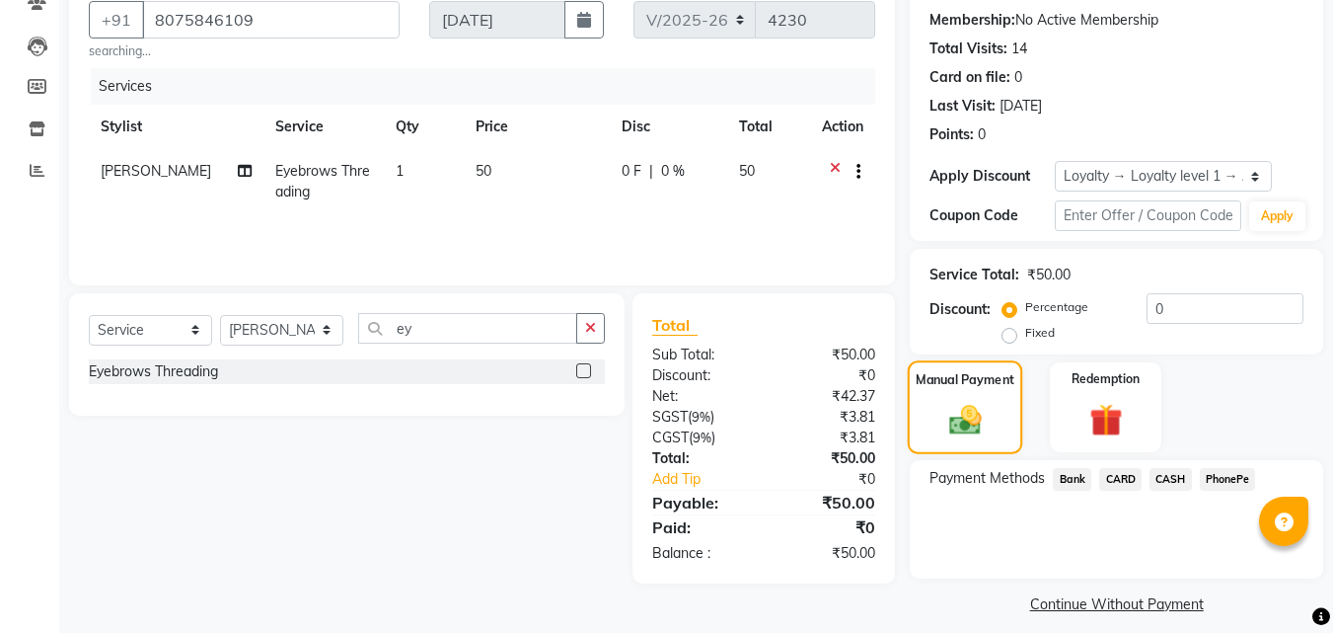
scroll to position [198, 0]
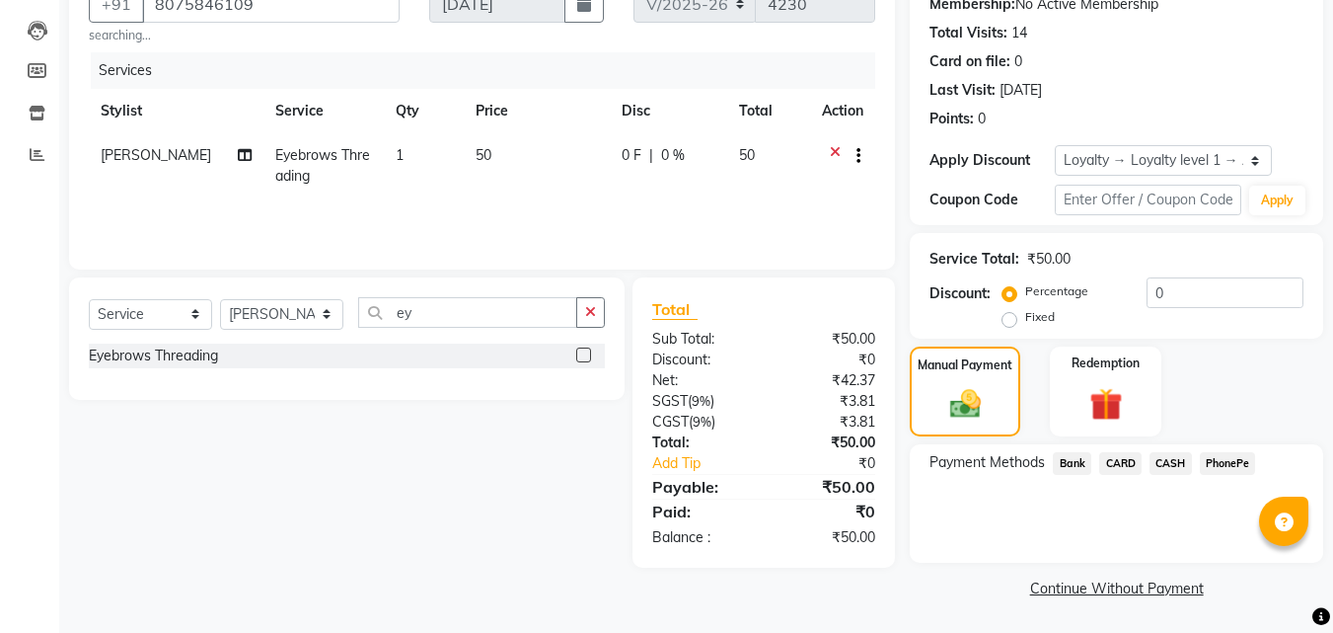
click at [1166, 470] on span "CASH" at bounding box center [1171, 463] width 42 height 23
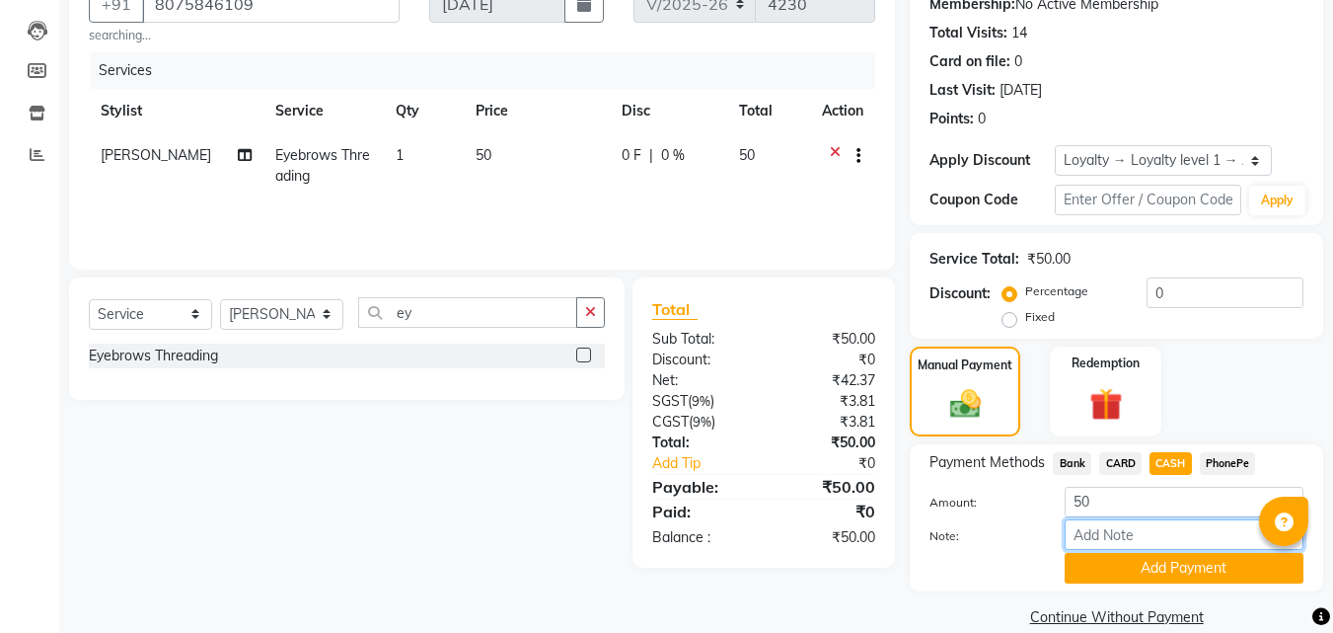
drag, startPoint x: 1134, startPoint y: 529, endPoint x: 1134, endPoint y: 548, distance: 18.8
click at [1134, 538] on input "Note:" at bounding box center [1184, 534] width 239 height 31
click at [1129, 553] on button "Add Payment" at bounding box center [1184, 568] width 239 height 31
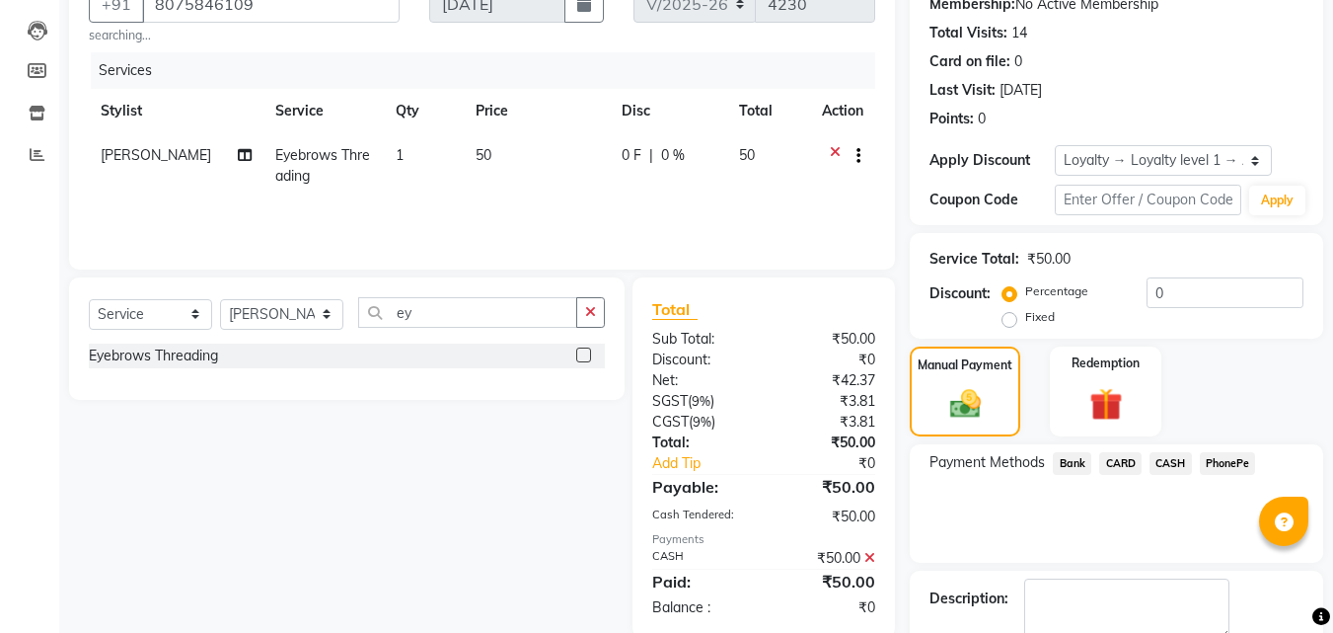
scroll to position [331, 0]
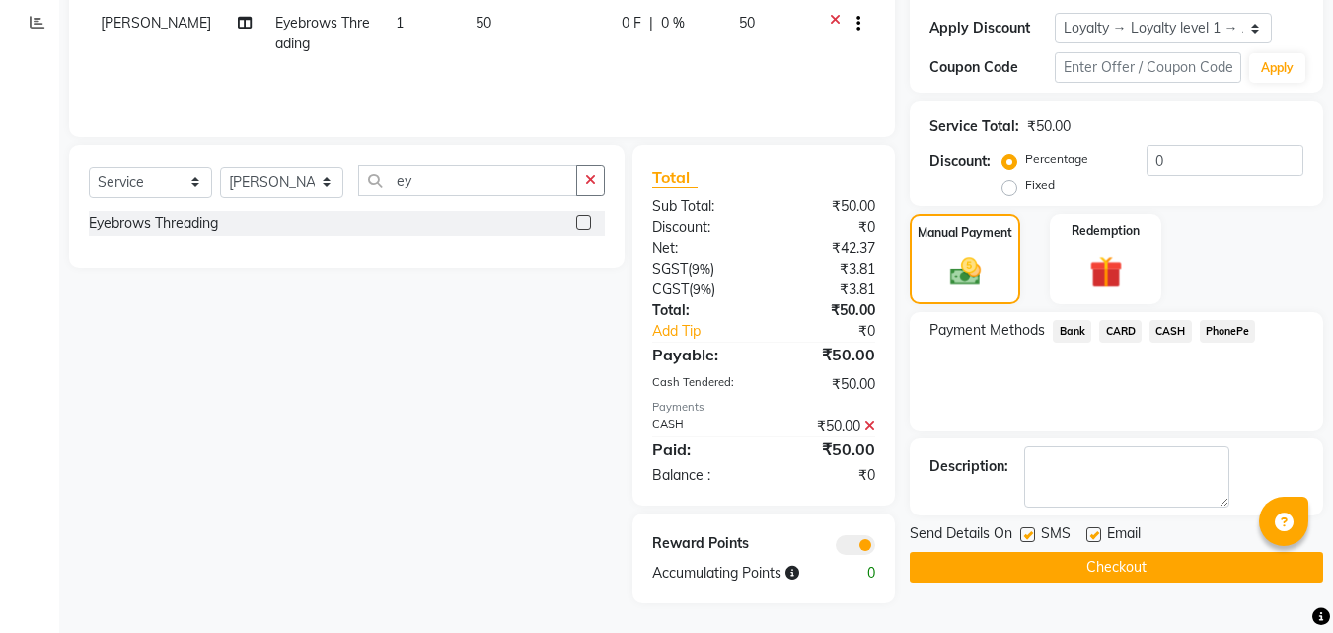
click at [998, 567] on button "Checkout" at bounding box center [1117, 567] width 414 height 31
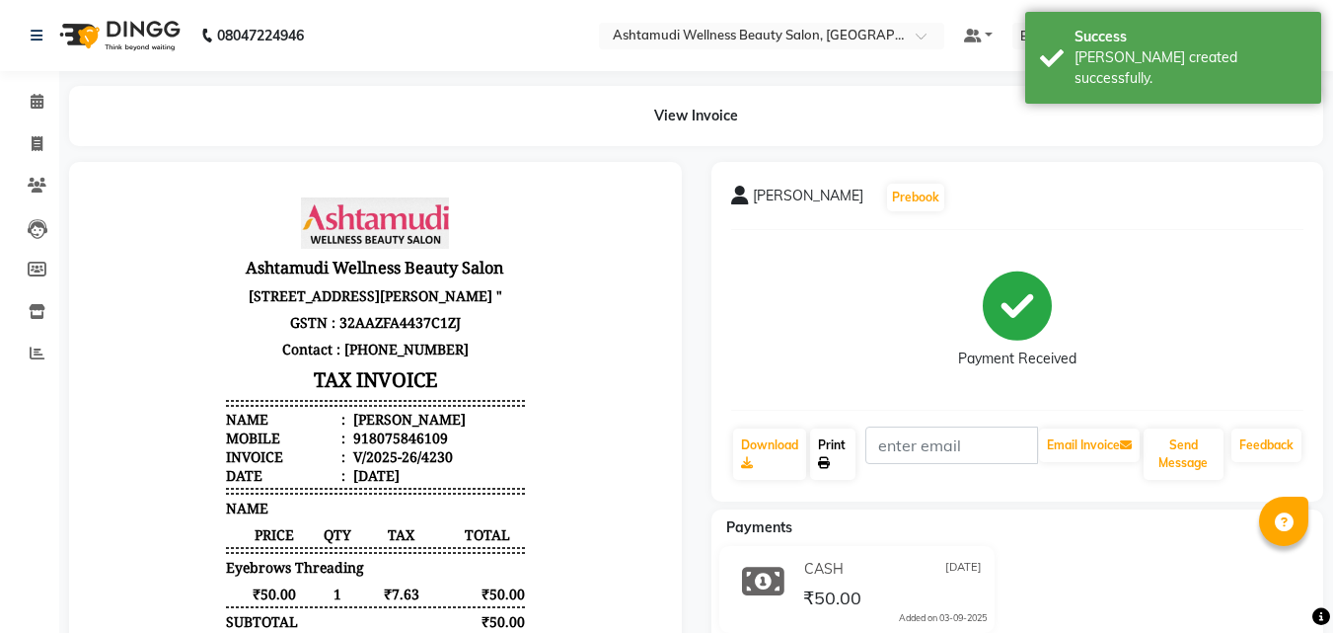
click at [824, 459] on icon at bounding box center [824, 463] width 12 height 12
click at [31, 104] on icon at bounding box center [37, 101] width 13 height 15
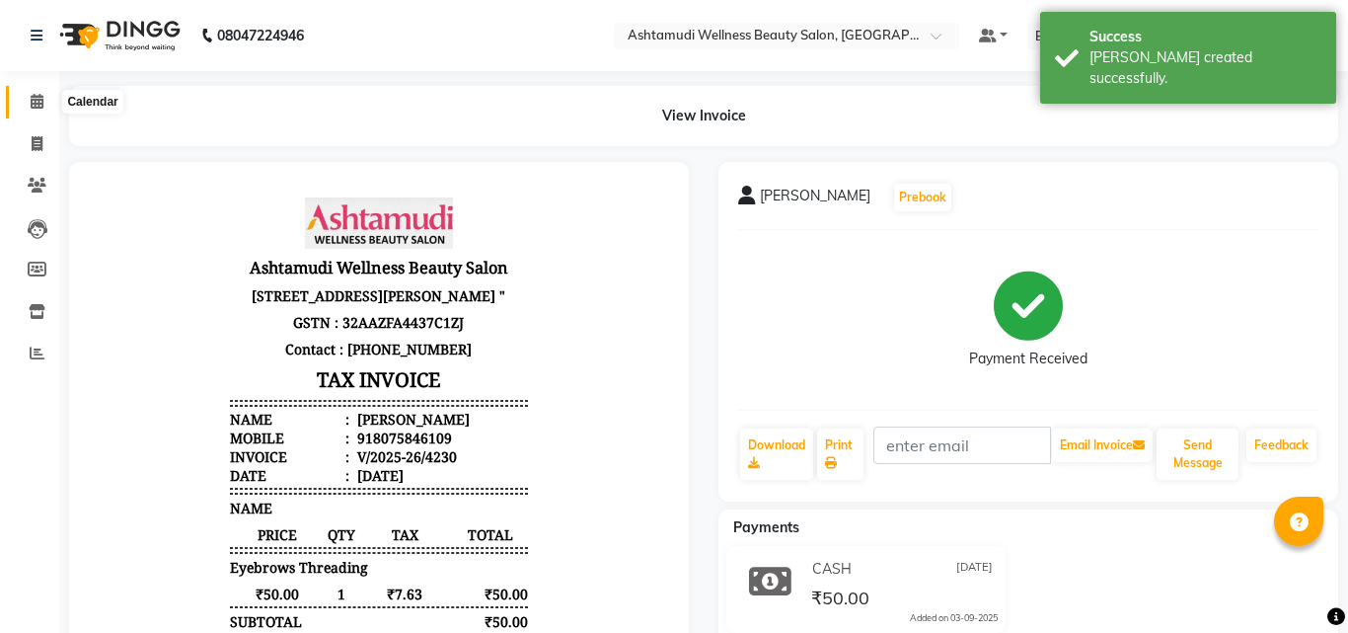
click at [31, 104] on icon at bounding box center [37, 101] width 13 height 15
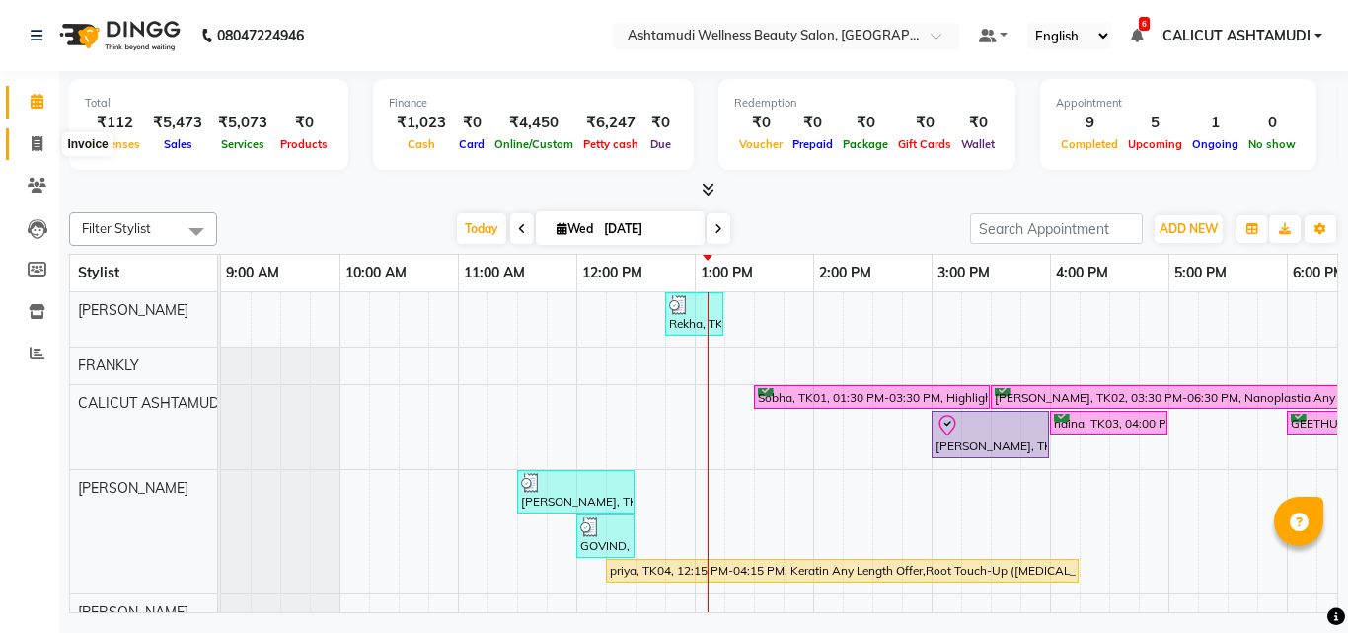
click at [47, 142] on span at bounding box center [37, 144] width 35 height 23
select select "service"
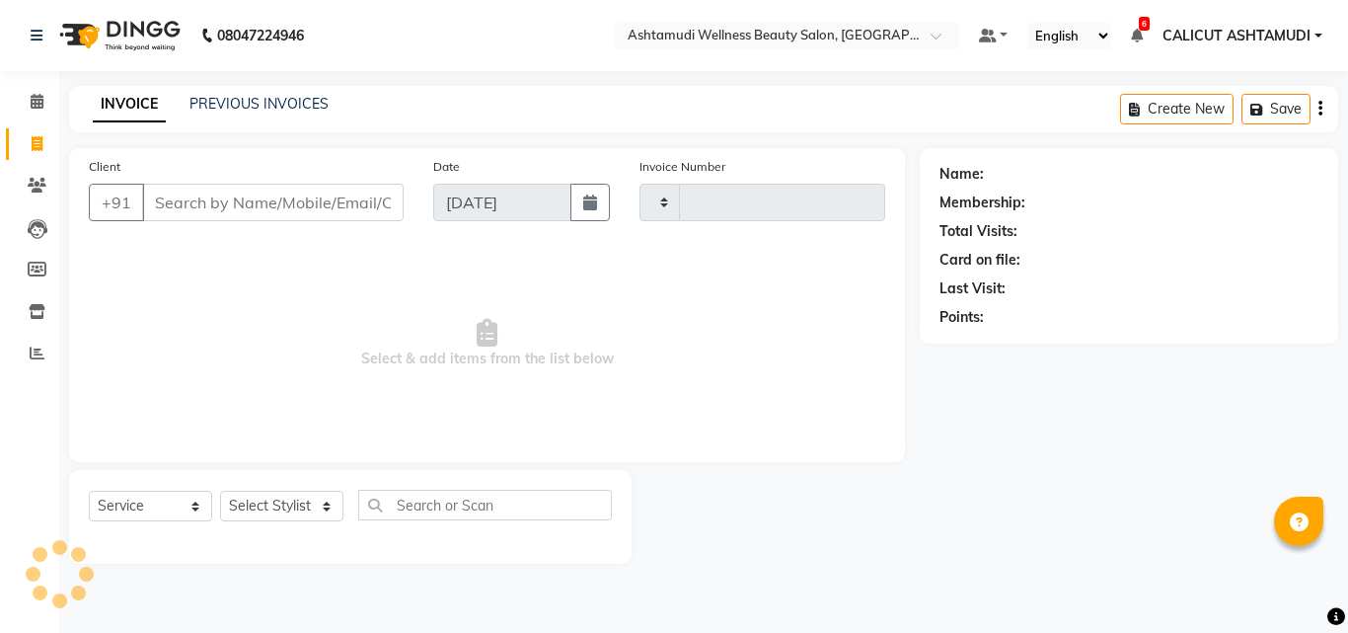
click at [41, 142] on icon at bounding box center [37, 143] width 11 height 15
select select "4630"
select select "service"
click at [34, 108] on icon at bounding box center [37, 101] width 13 height 15
